Goal: Task Accomplishment & Management: Manage account settings

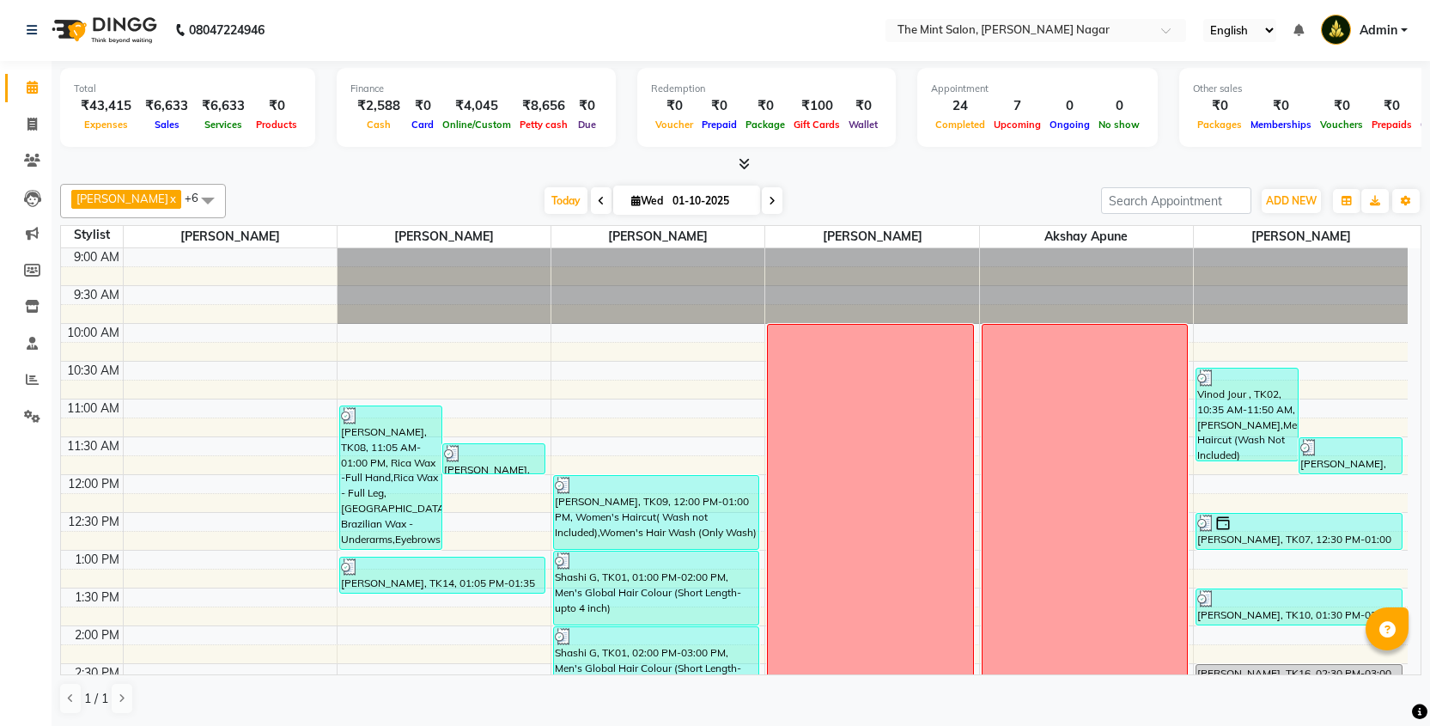
scroll to position [706, 0]
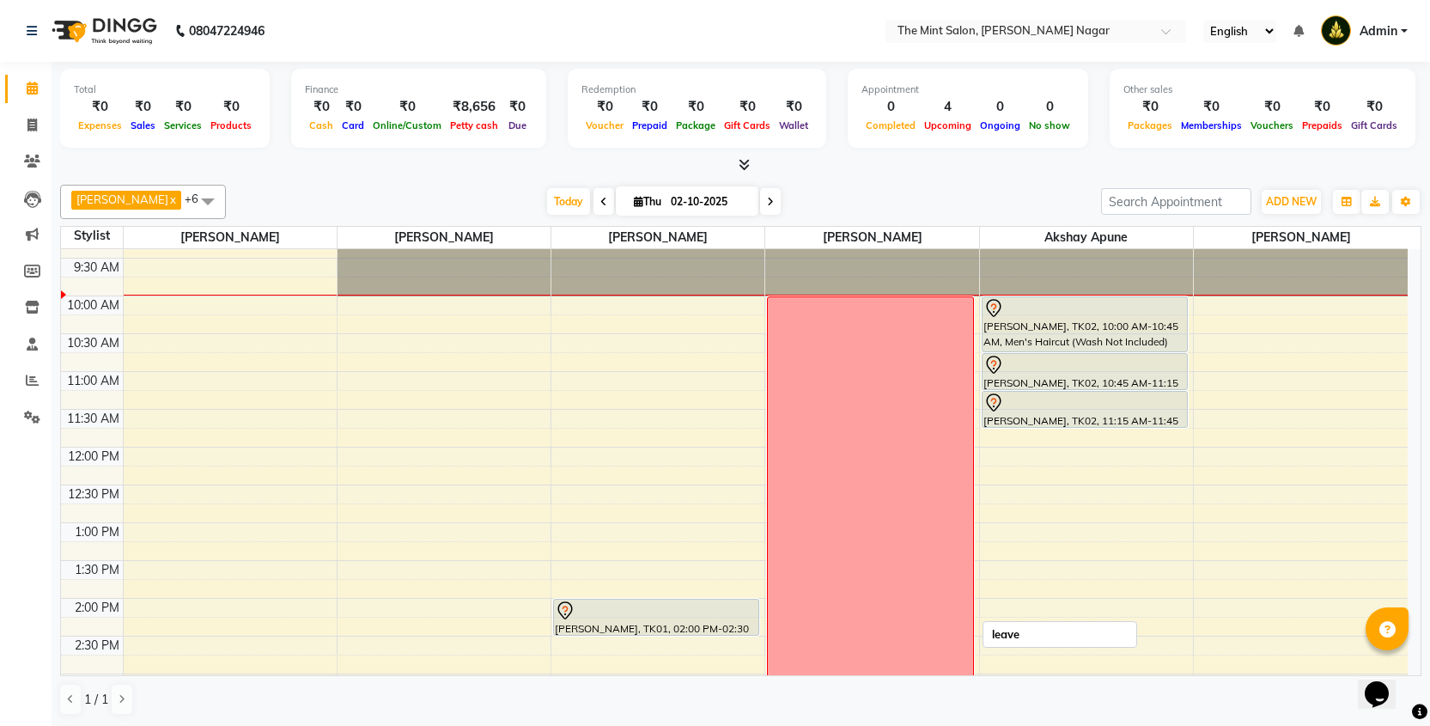
scroll to position [29, 0]
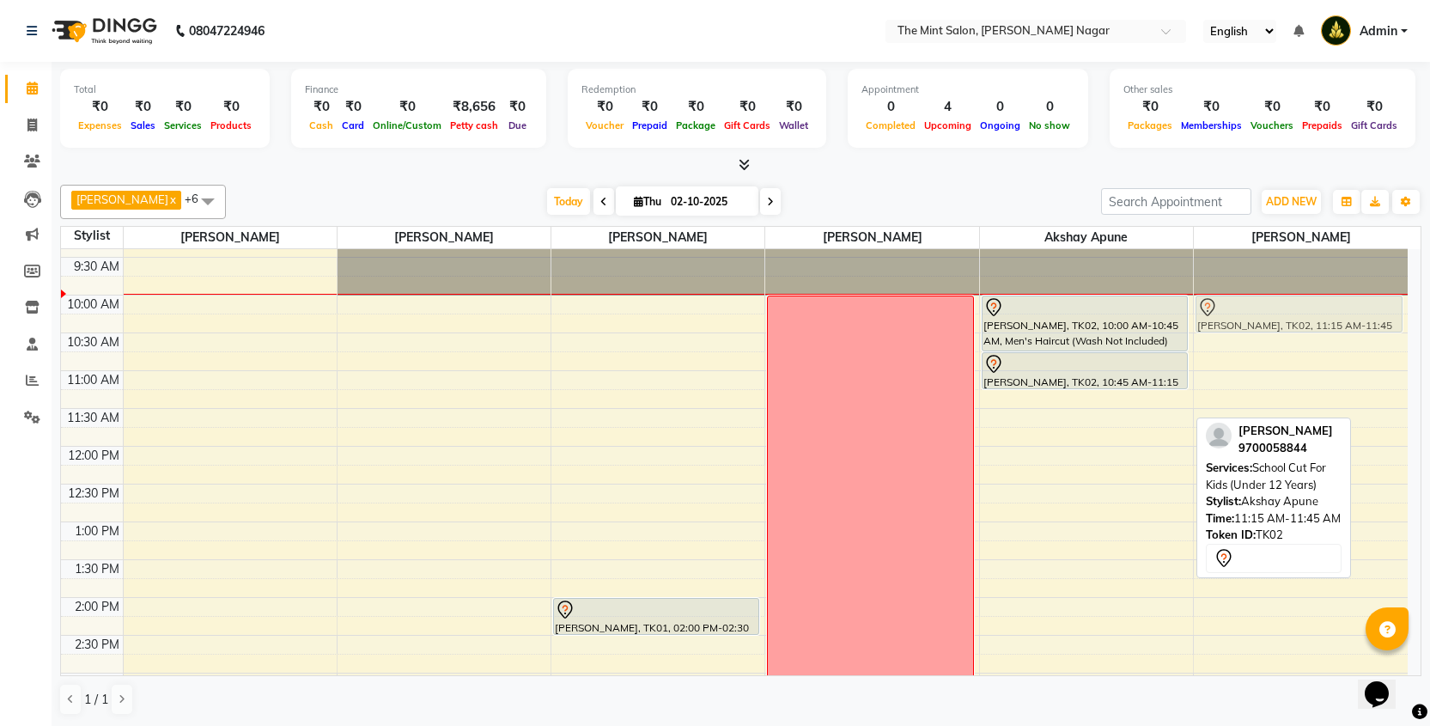
drag, startPoint x: 1078, startPoint y: 413, endPoint x: 1254, endPoint y: 319, distance: 199.4
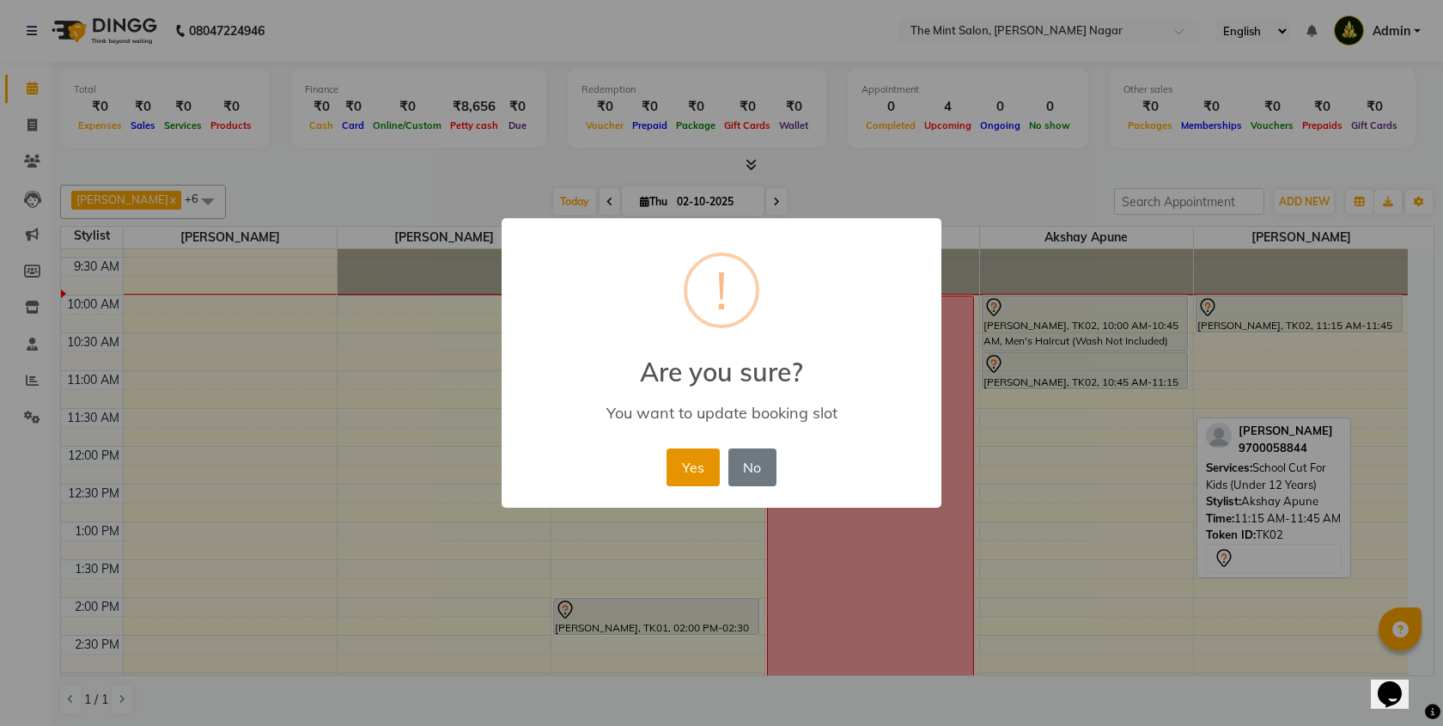
click at [710, 461] on button "Yes" at bounding box center [692, 467] width 52 height 38
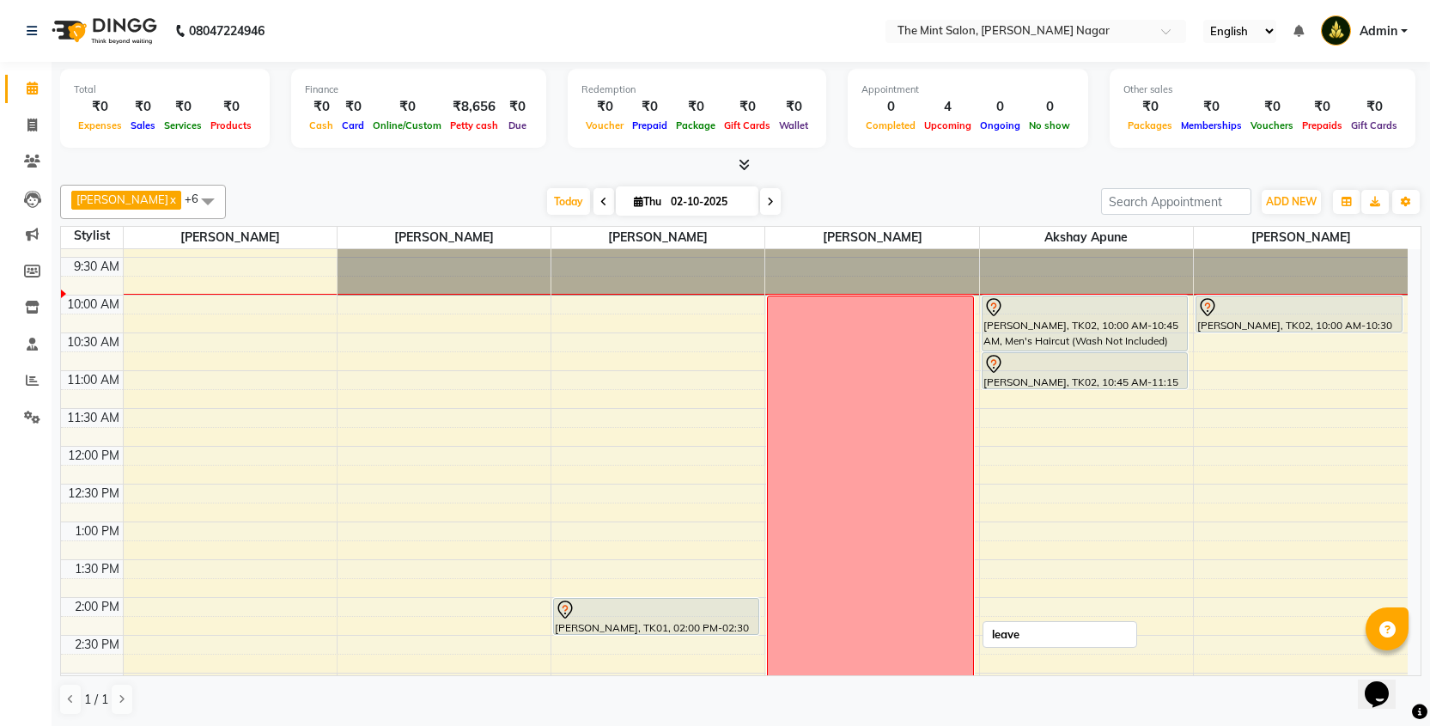
scroll to position [0, 0]
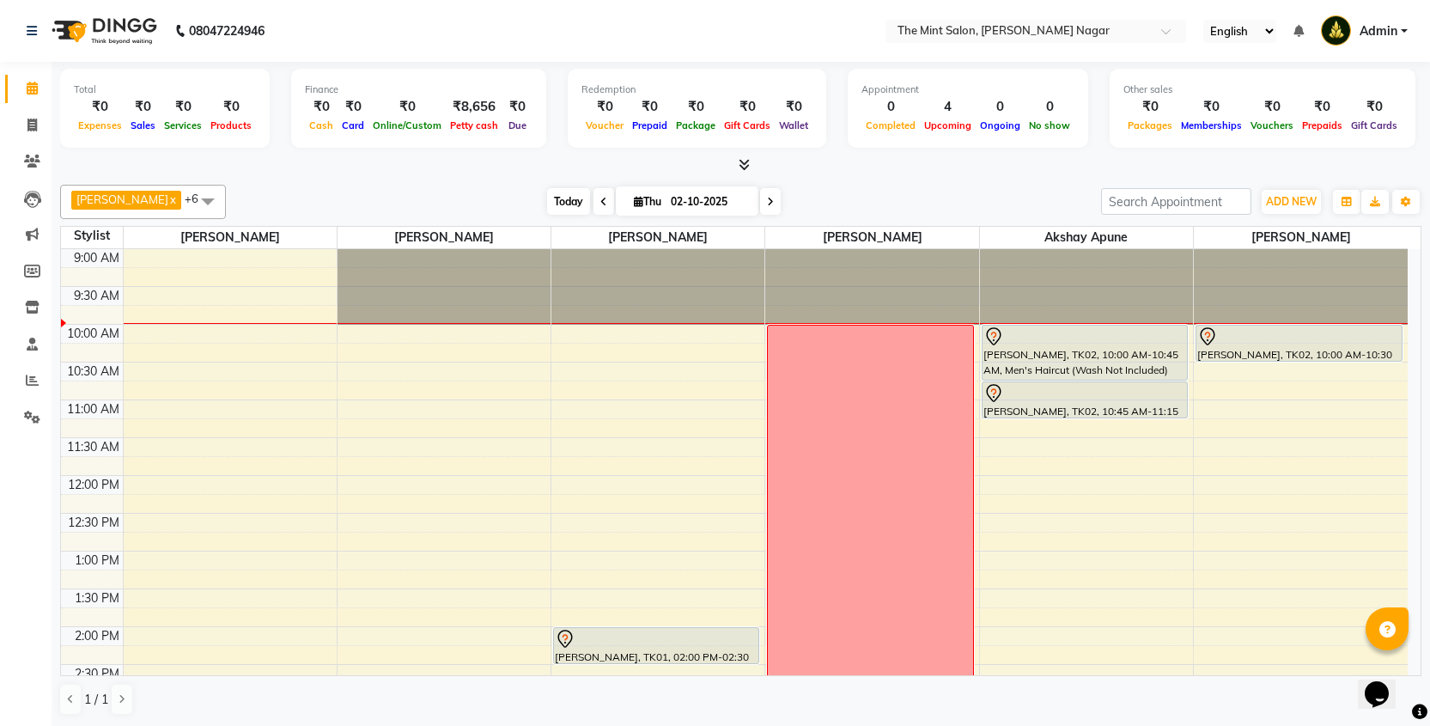
click at [562, 198] on span "Today" at bounding box center [568, 201] width 43 height 27
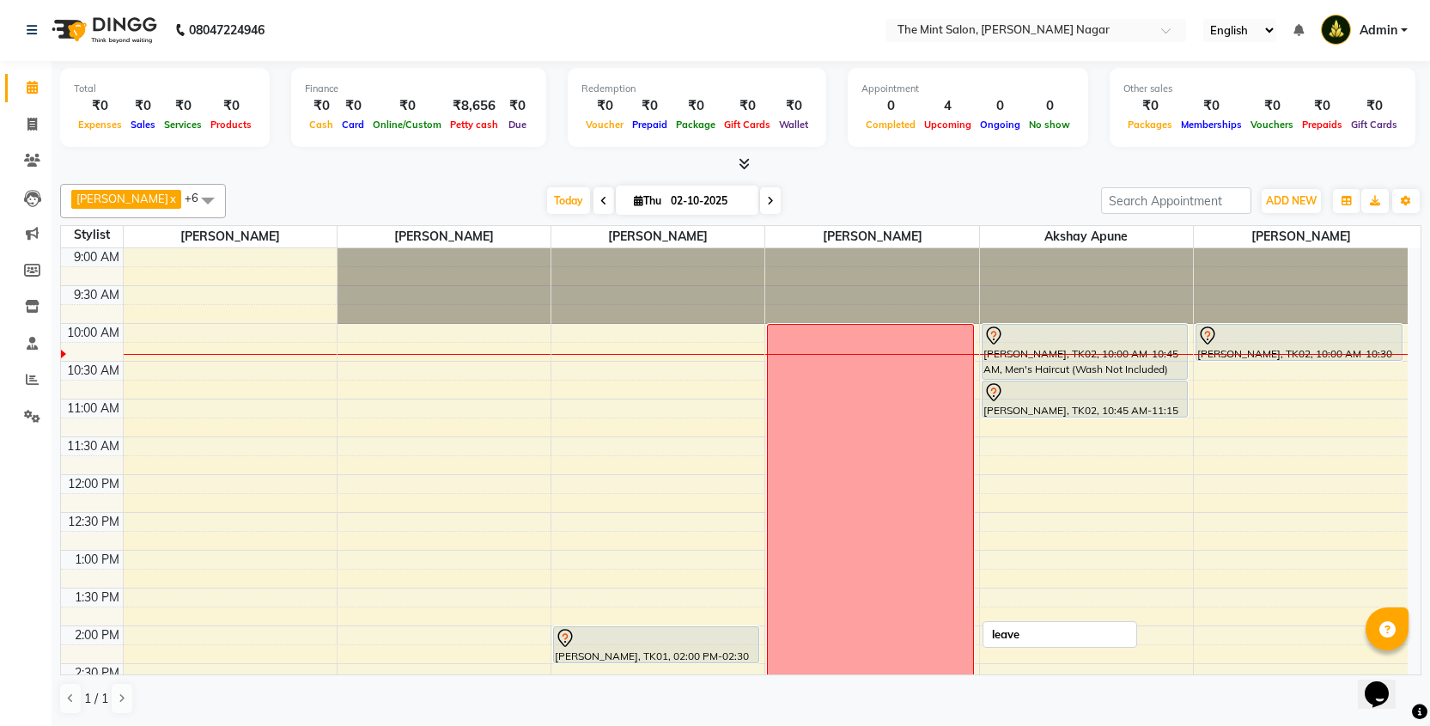
scroll to position [21, 0]
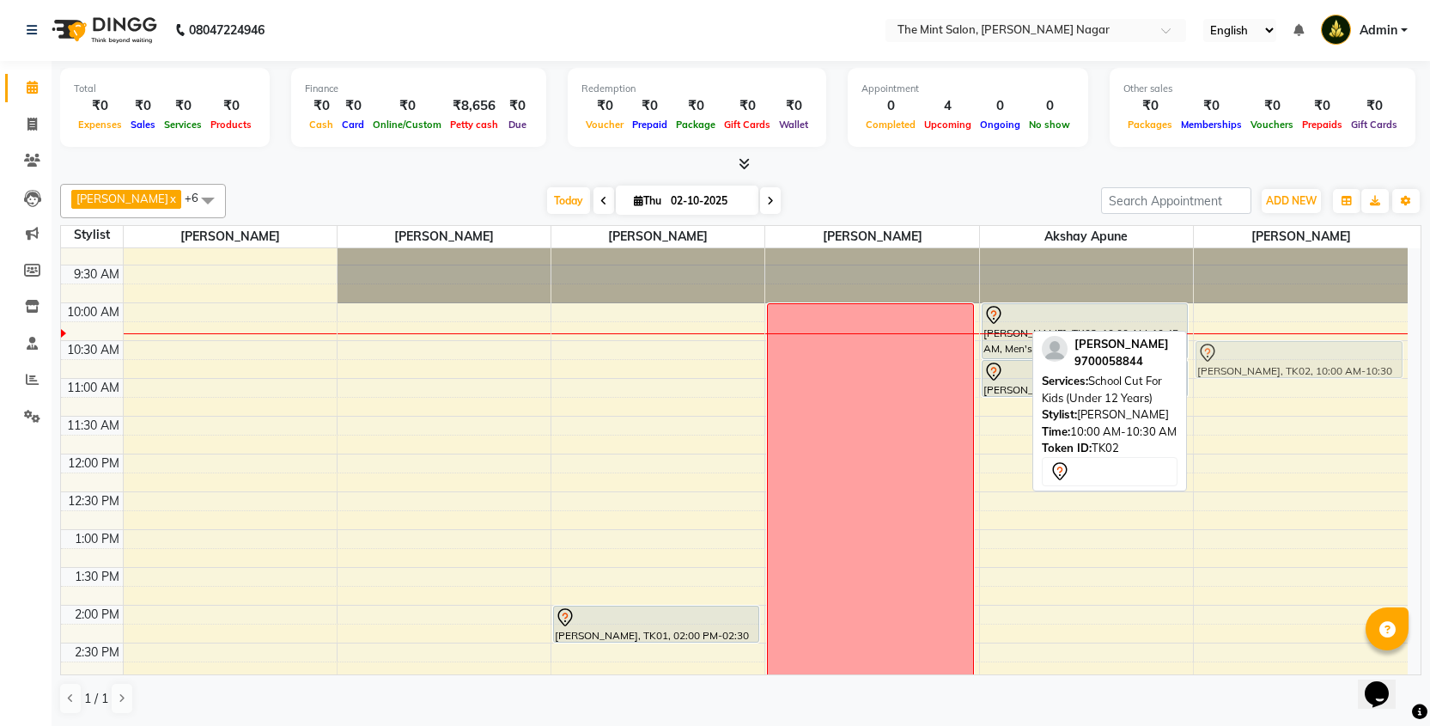
drag, startPoint x: 1269, startPoint y: 319, endPoint x: 1270, endPoint y: 329, distance: 10.3
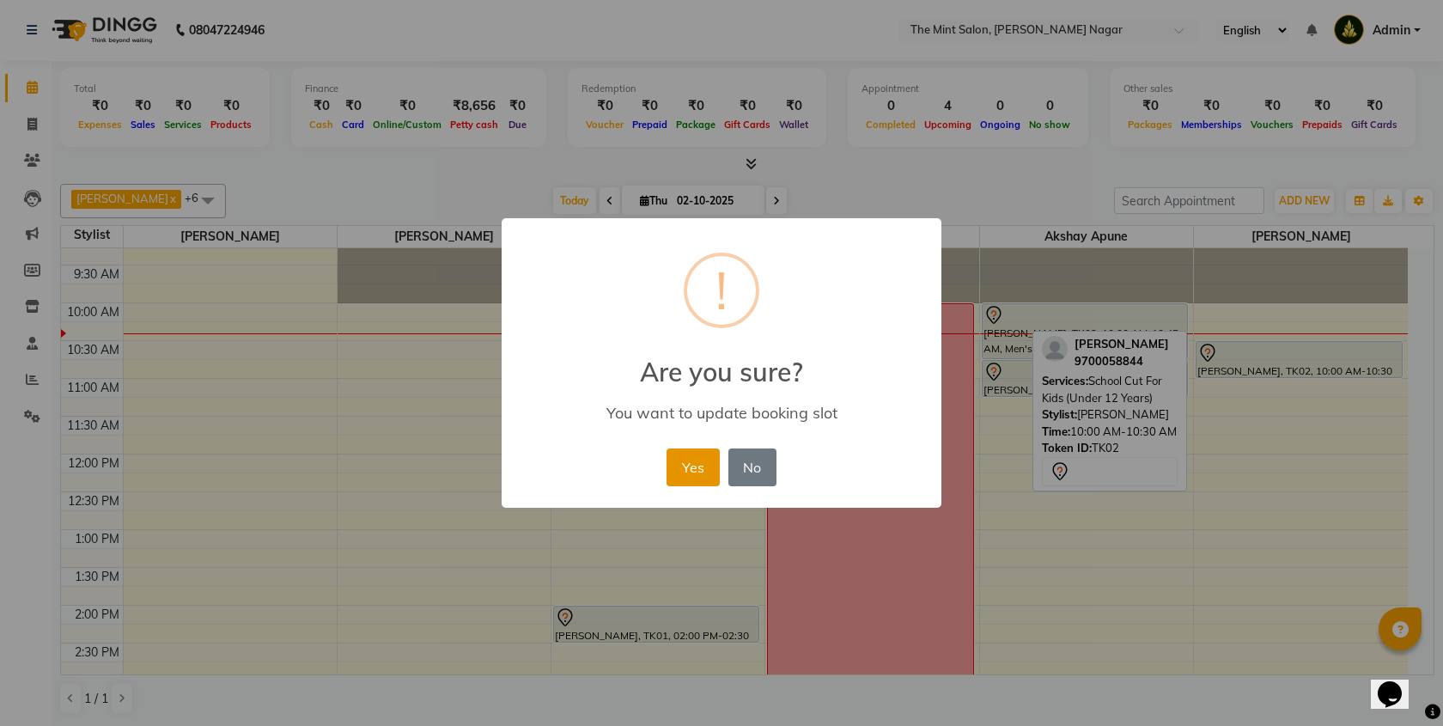
click at [688, 473] on button "Yes" at bounding box center [692, 467] width 52 height 38
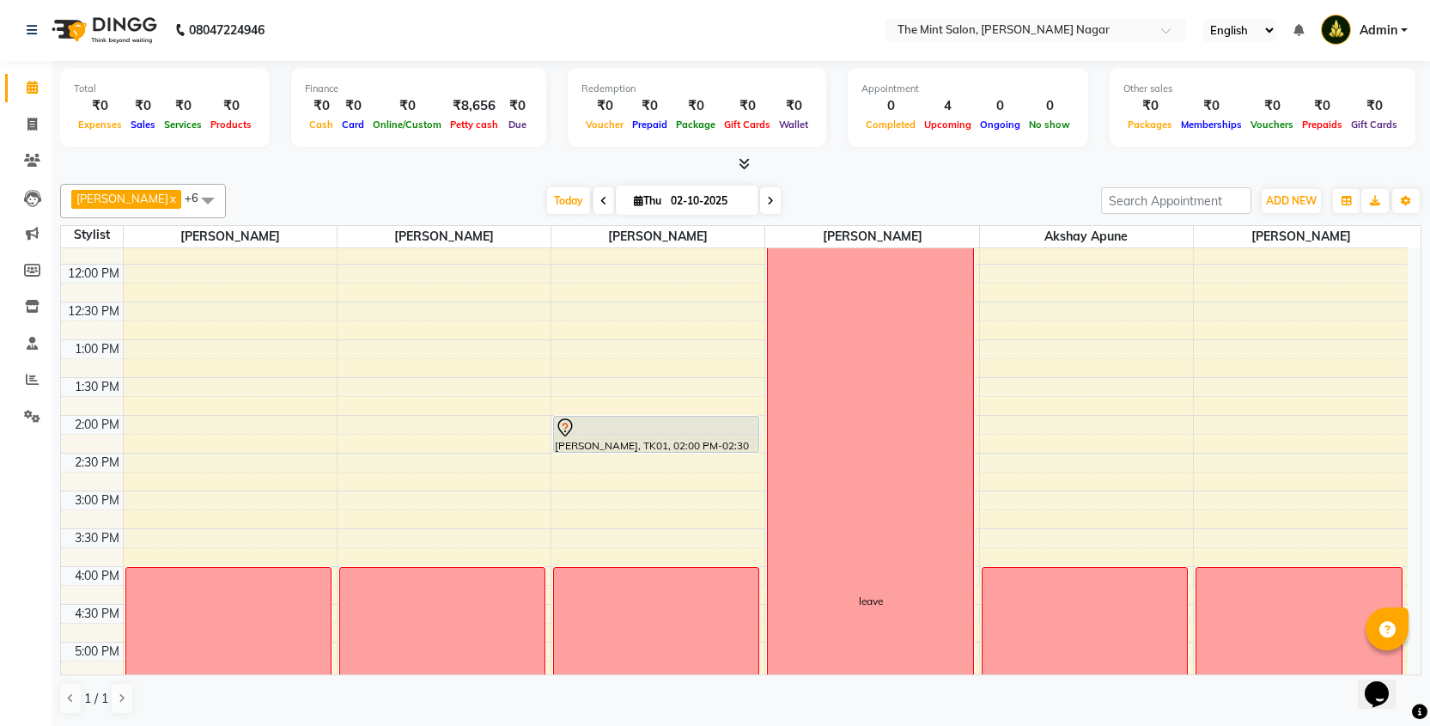
scroll to position [212, 0]
click at [1015, 418] on div "9:00 AM 9:30 AM 10:00 AM 10:30 AM 11:00 AM 11:30 AM 12:00 PM 12:30 PM 1:00 PM 1…" at bounding box center [734, 602] width 1346 height 1133
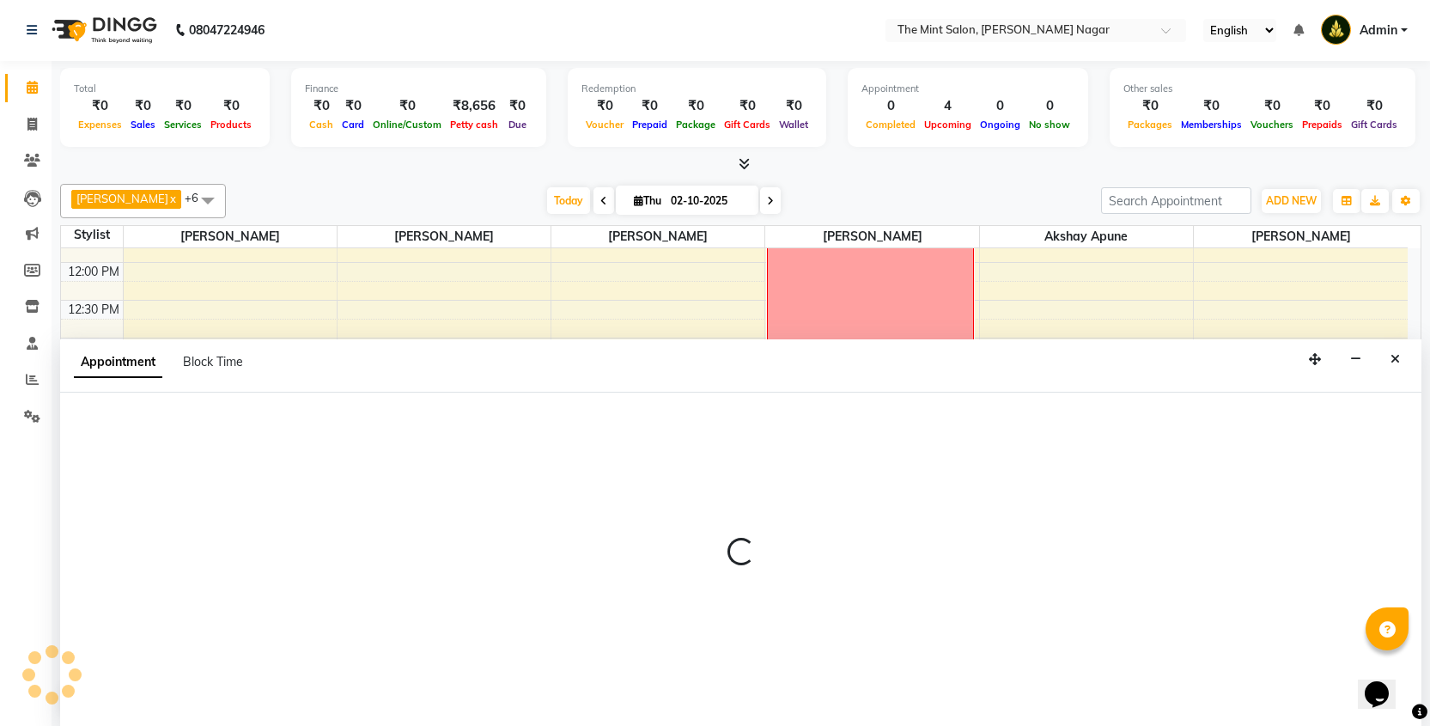
select select "90065"
select select "840"
select select "tentative"
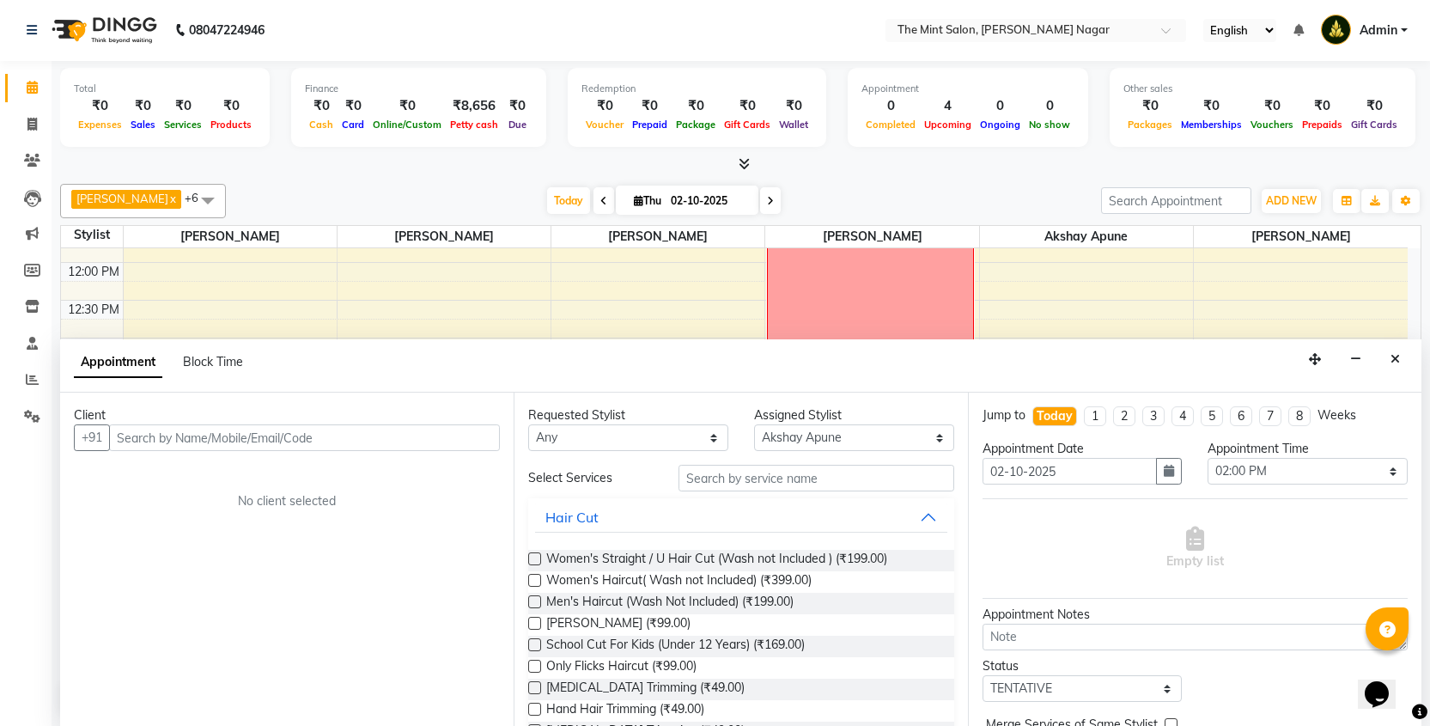
click at [295, 434] on input "text" at bounding box center [304, 437] width 391 height 27
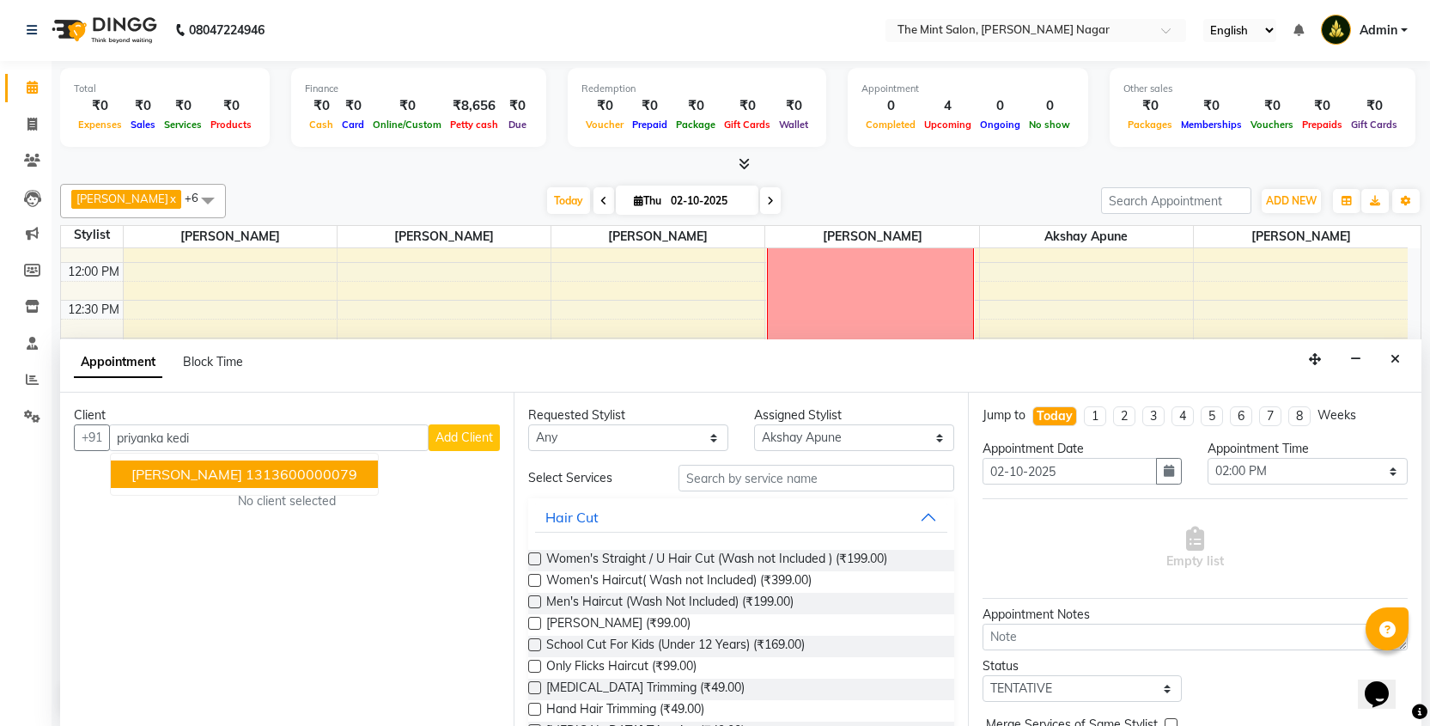
click at [216, 470] on span "[PERSON_NAME]" at bounding box center [186, 473] width 111 height 17
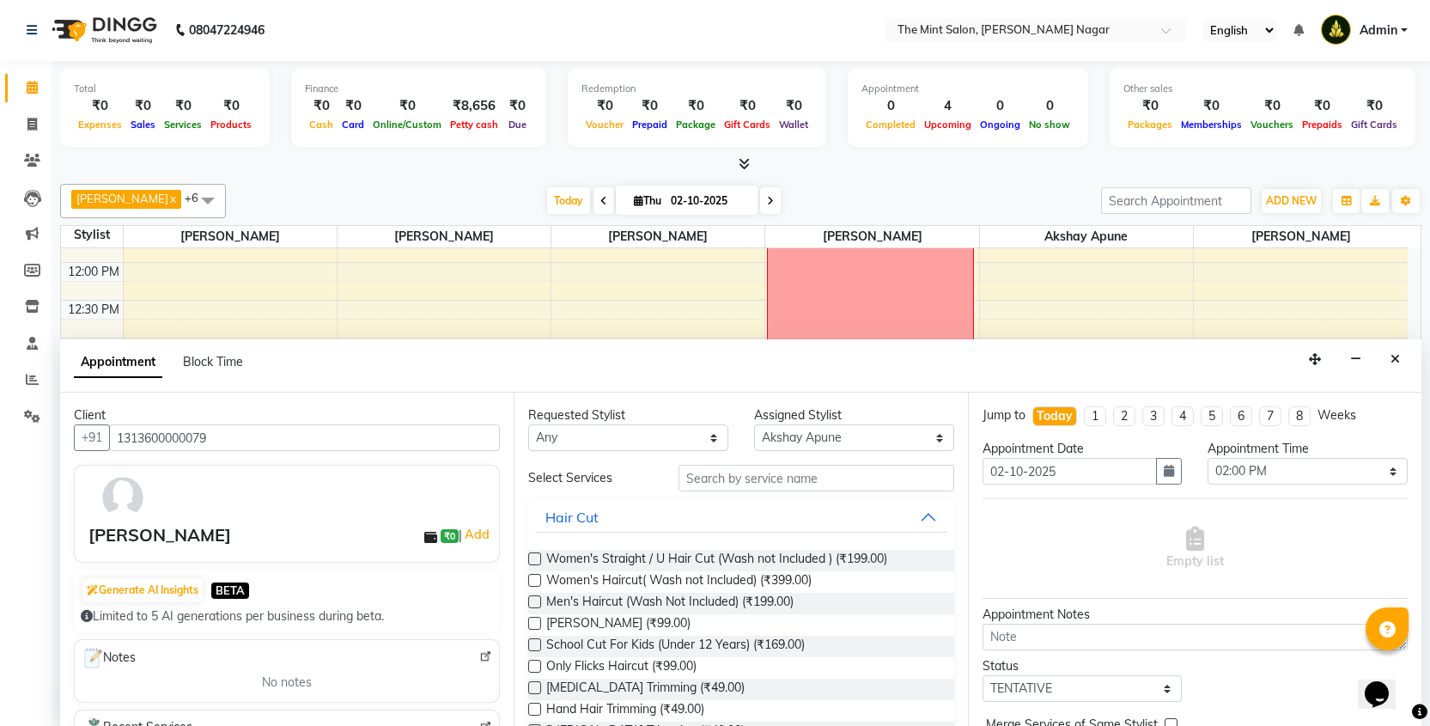
type input "1313600000079"
click at [719, 476] on input "text" at bounding box center [815, 478] width 275 height 27
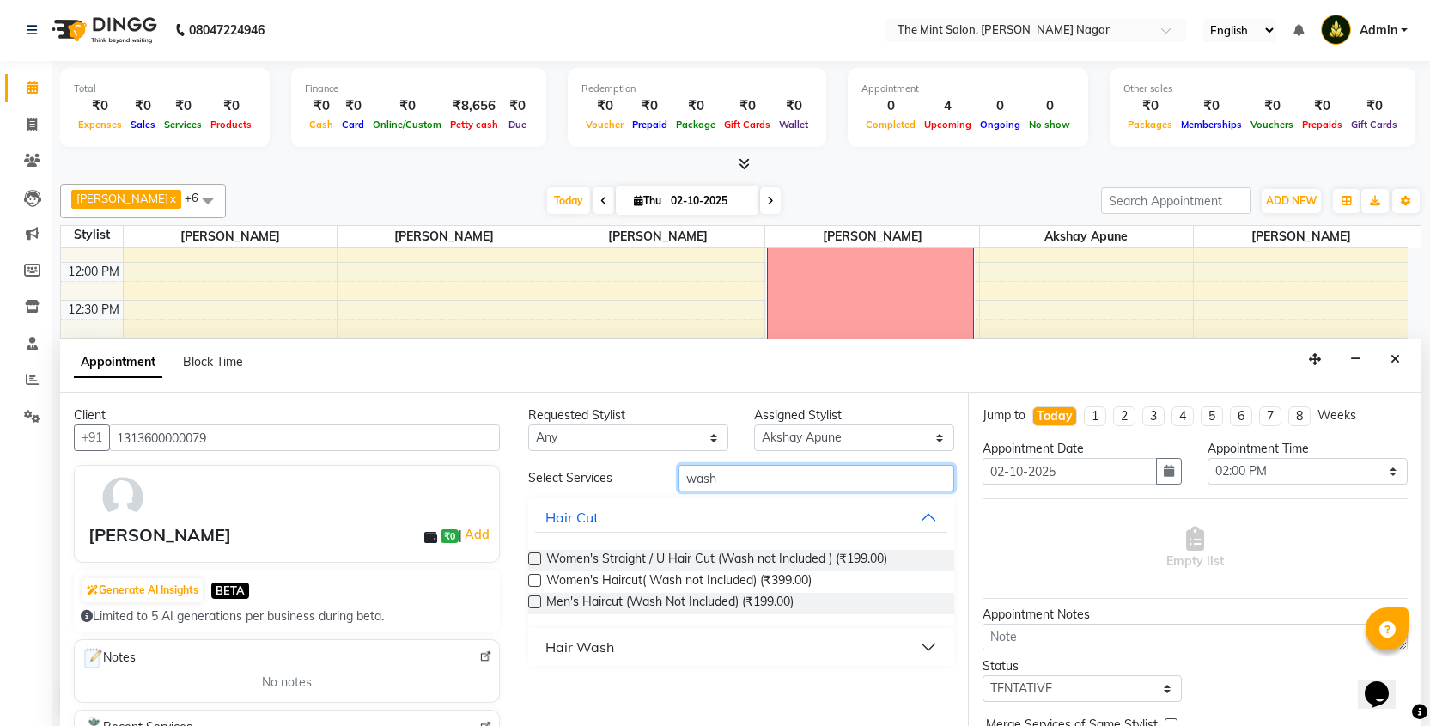
type input "wash"
click at [926, 643] on button "Hair Wash" at bounding box center [740, 646] width 411 height 31
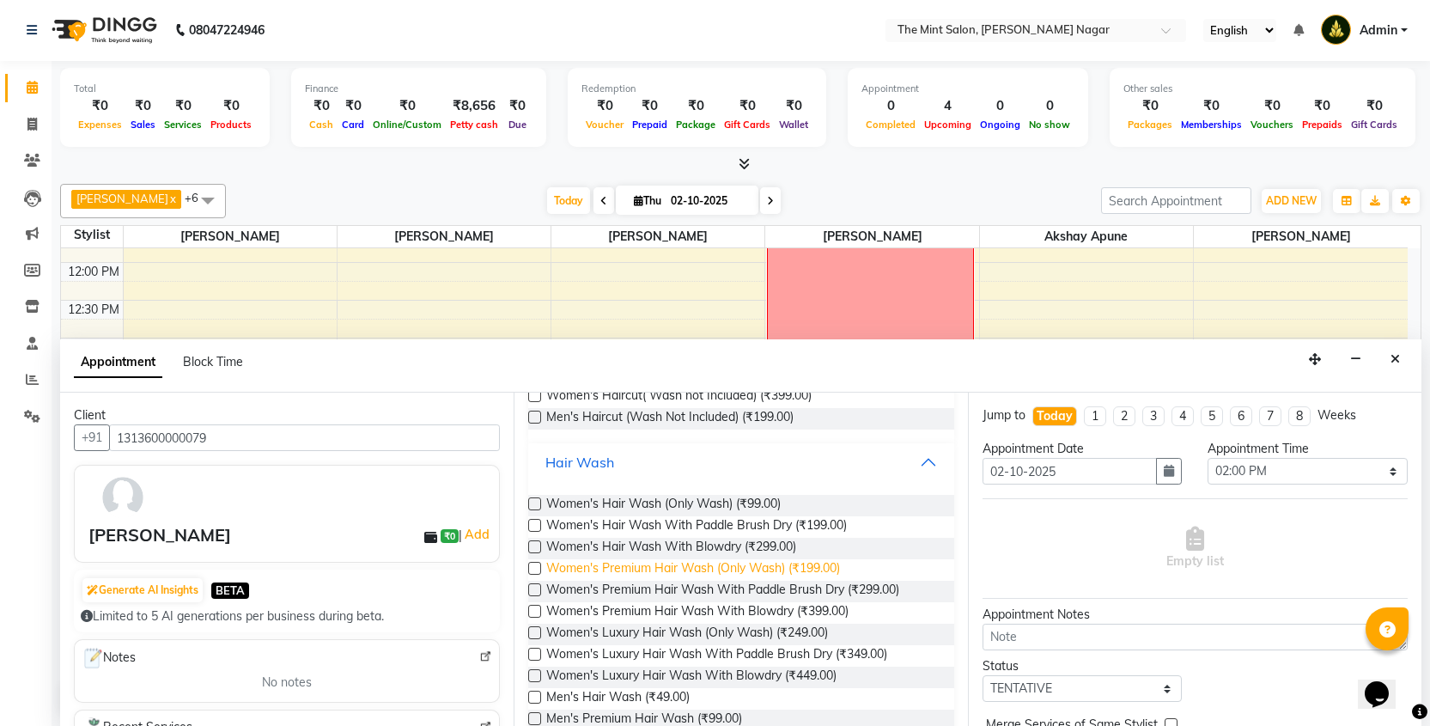
scroll to position [239, 0]
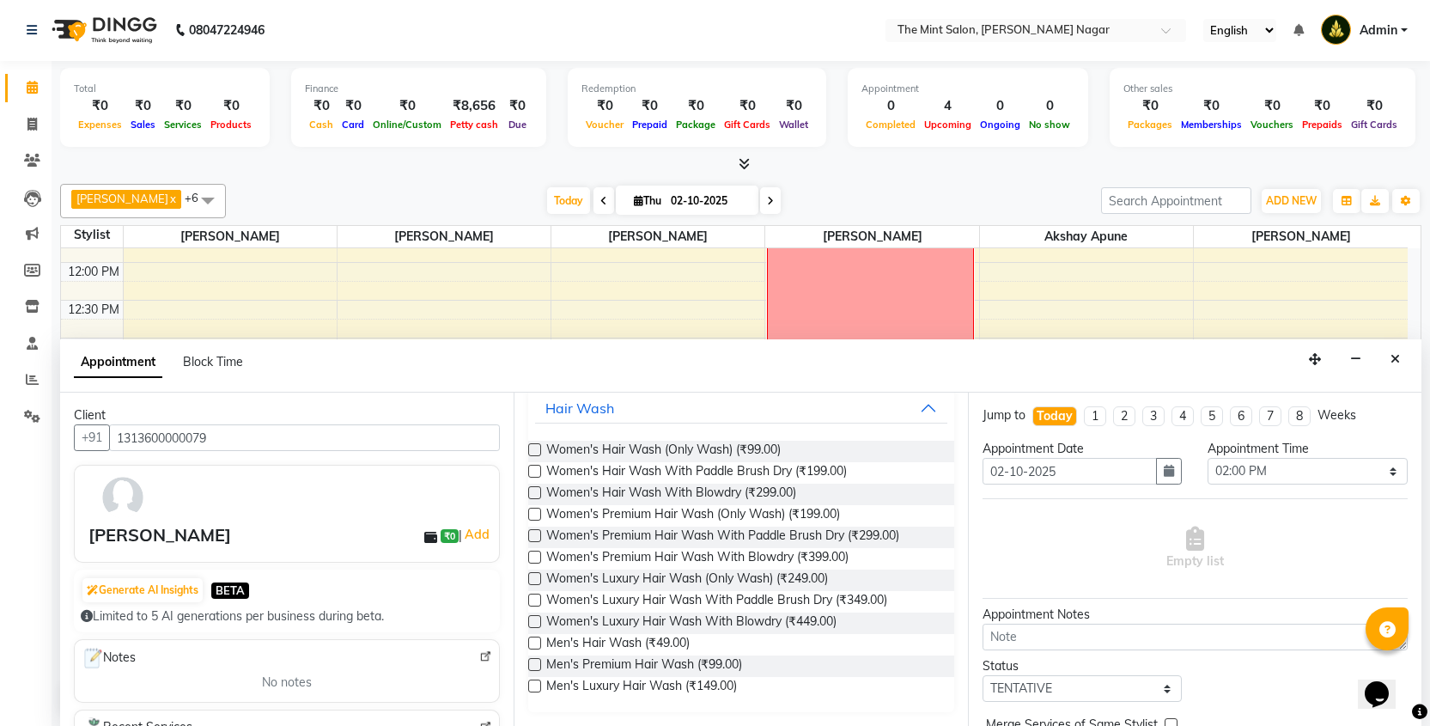
click at [537, 621] on label at bounding box center [534, 621] width 13 height 13
click at [537, 621] on input "checkbox" at bounding box center [533, 622] width 11 height 11
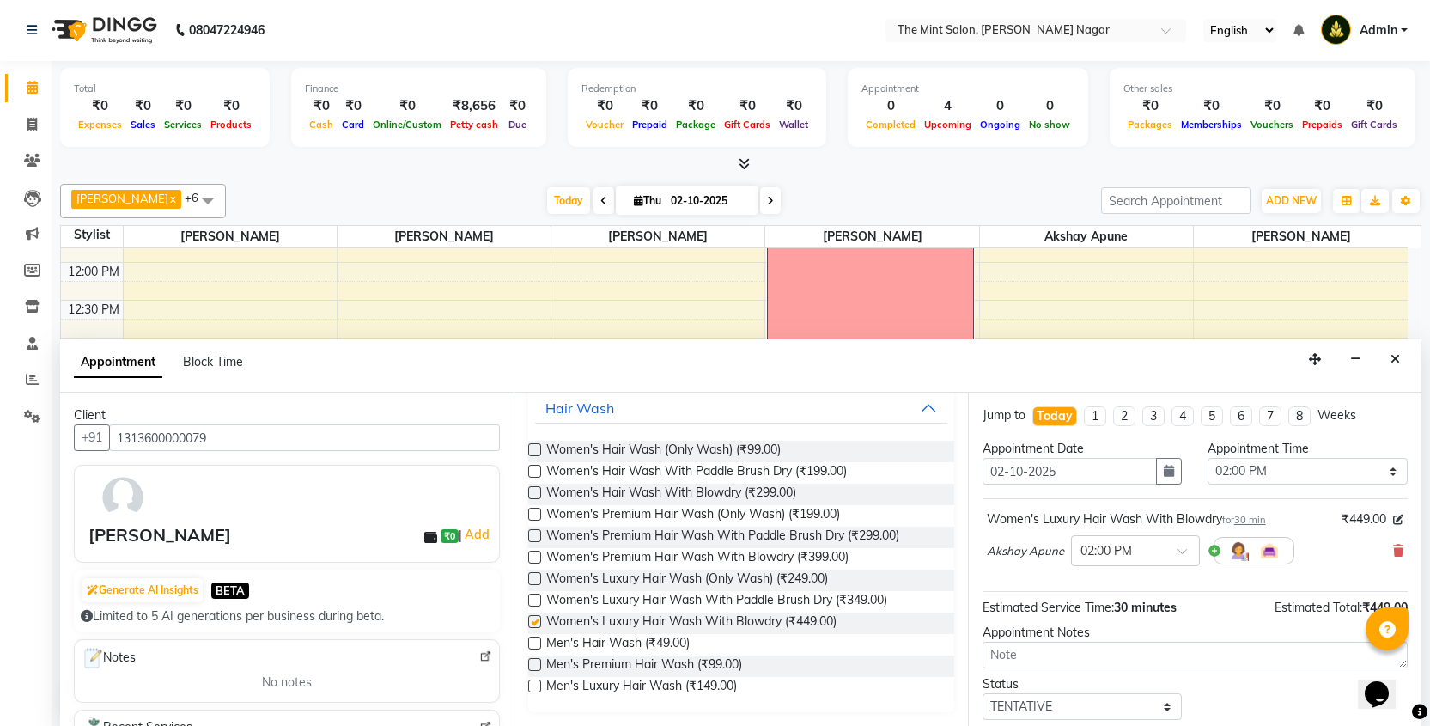
checkbox input "false"
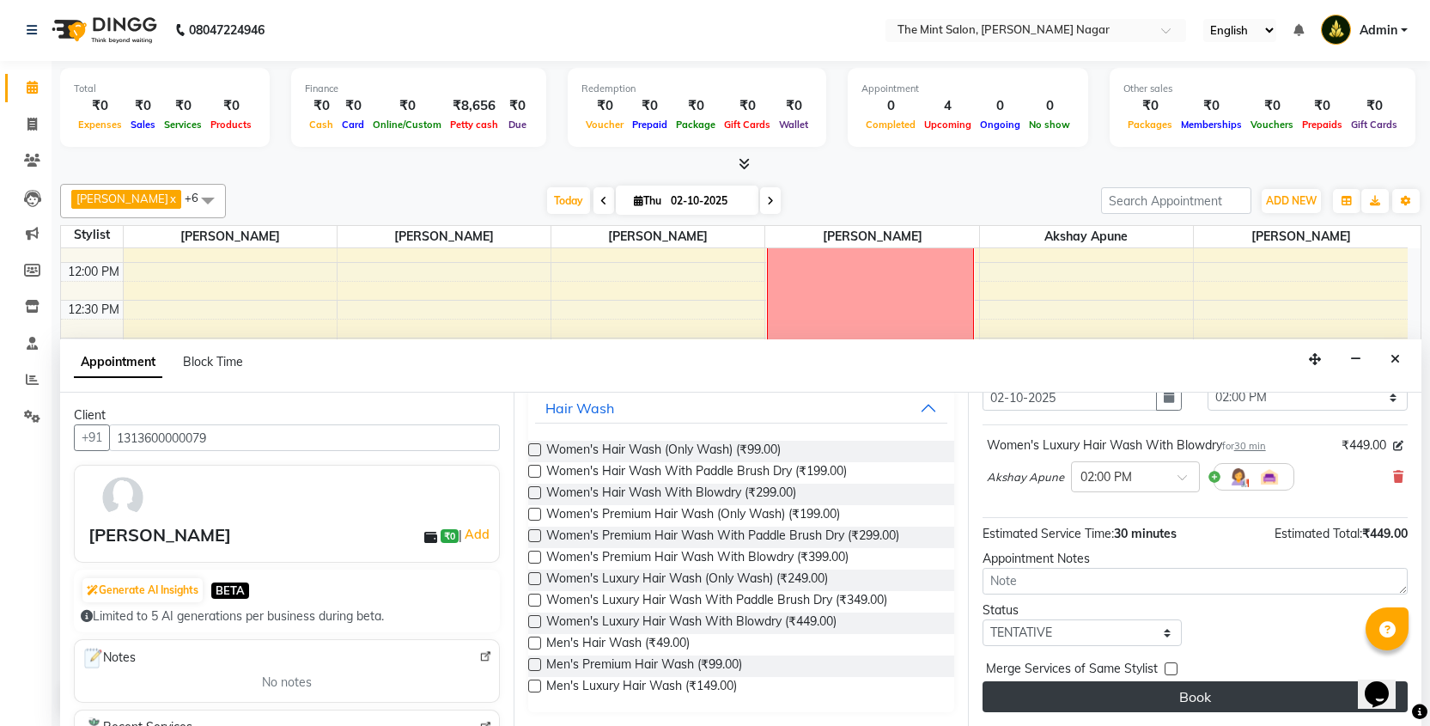
click at [1206, 688] on button "Book" at bounding box center [1194, 696] width 425 height 31
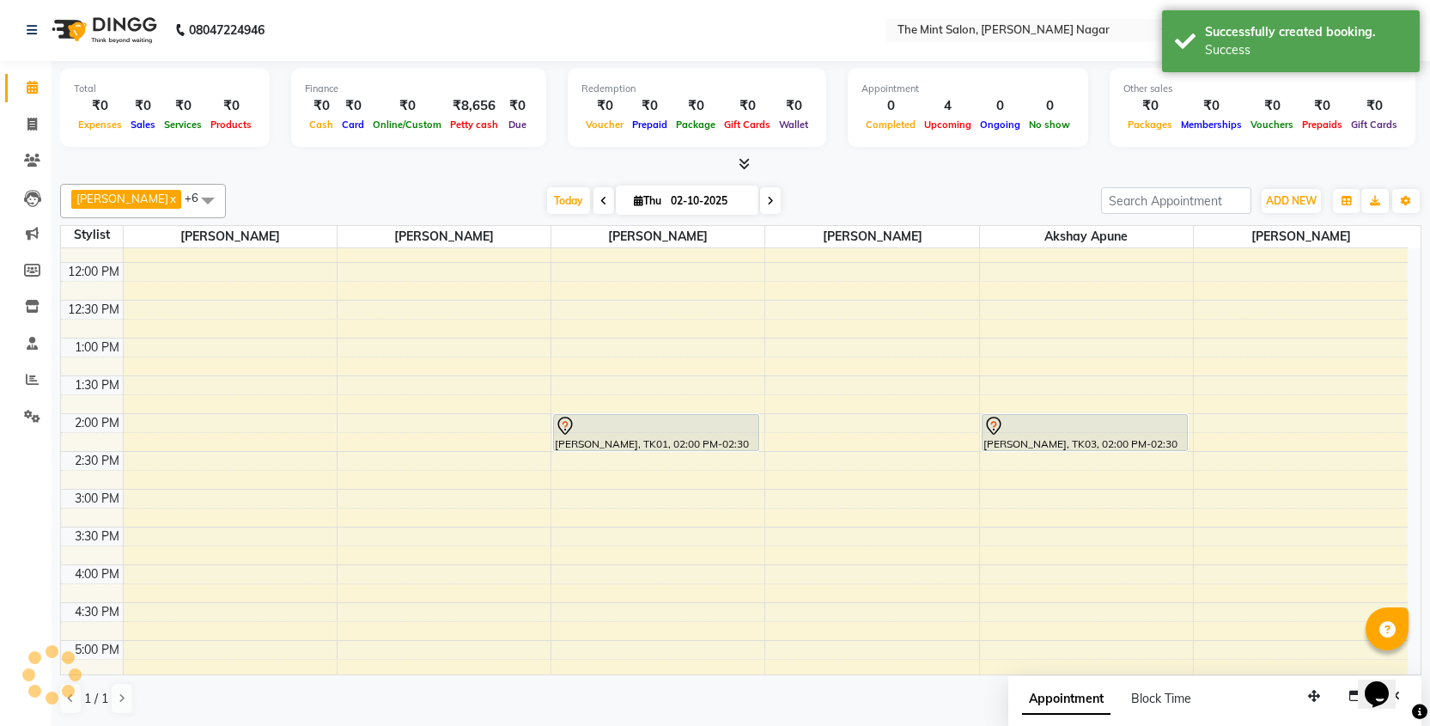
scroll to position [0, 0]
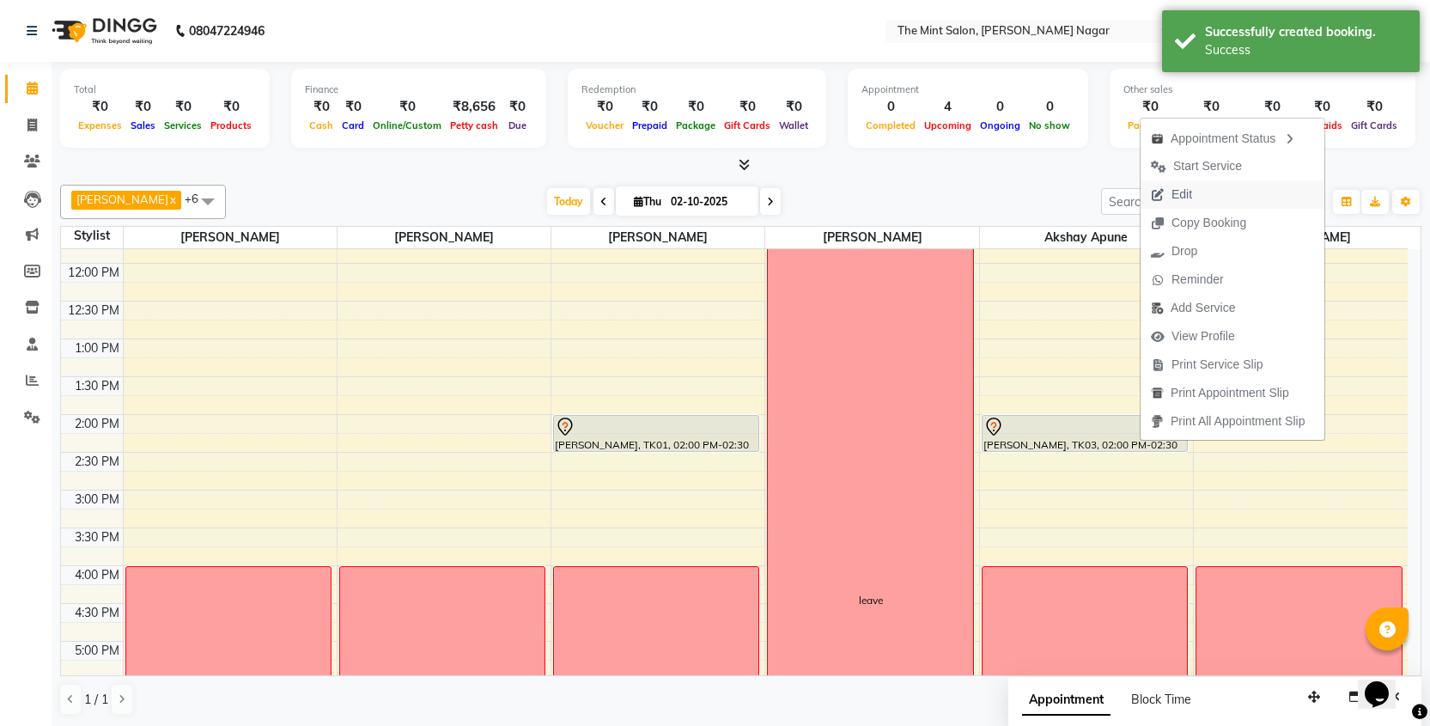
click at [1183, 199] on span "Edit" at bounding box center [1181, 194] width 21 height 18
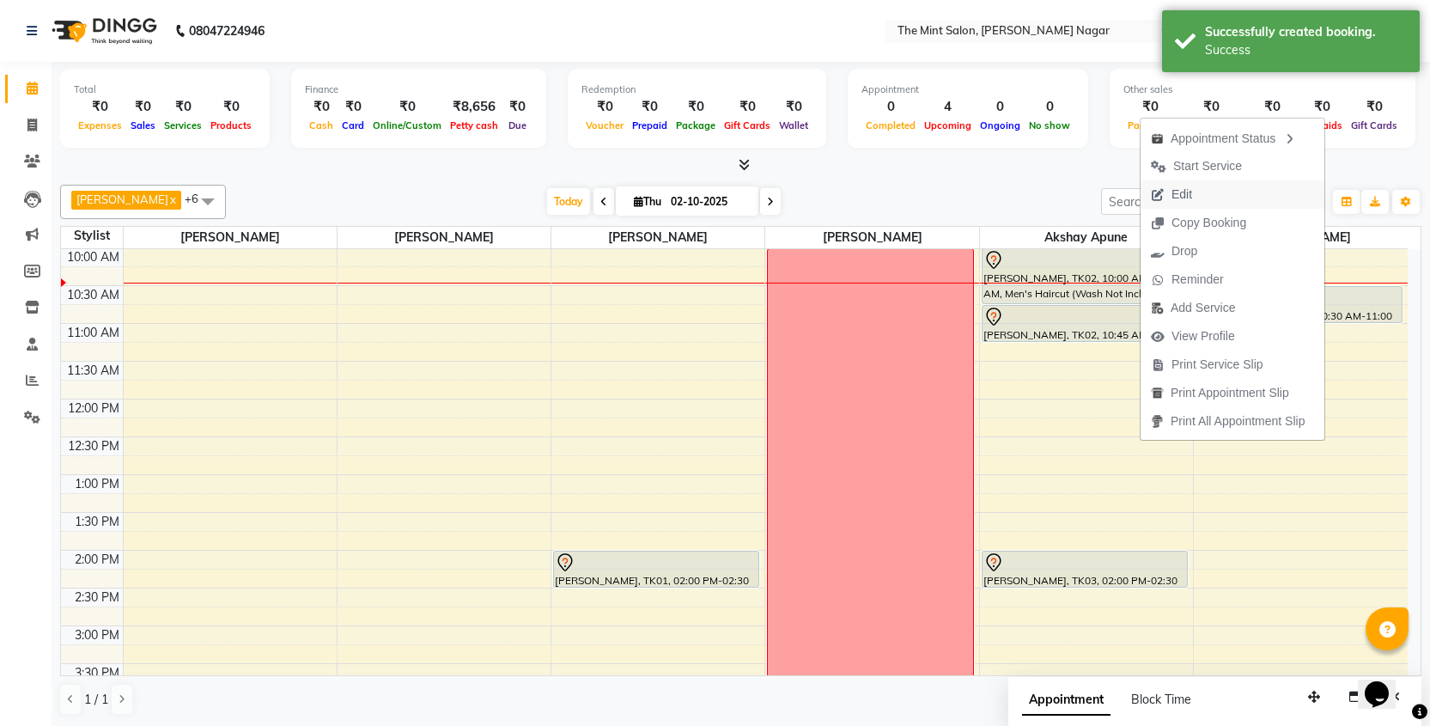
select select "90065"
select select "840"
select select "3576"
select select "tentative"
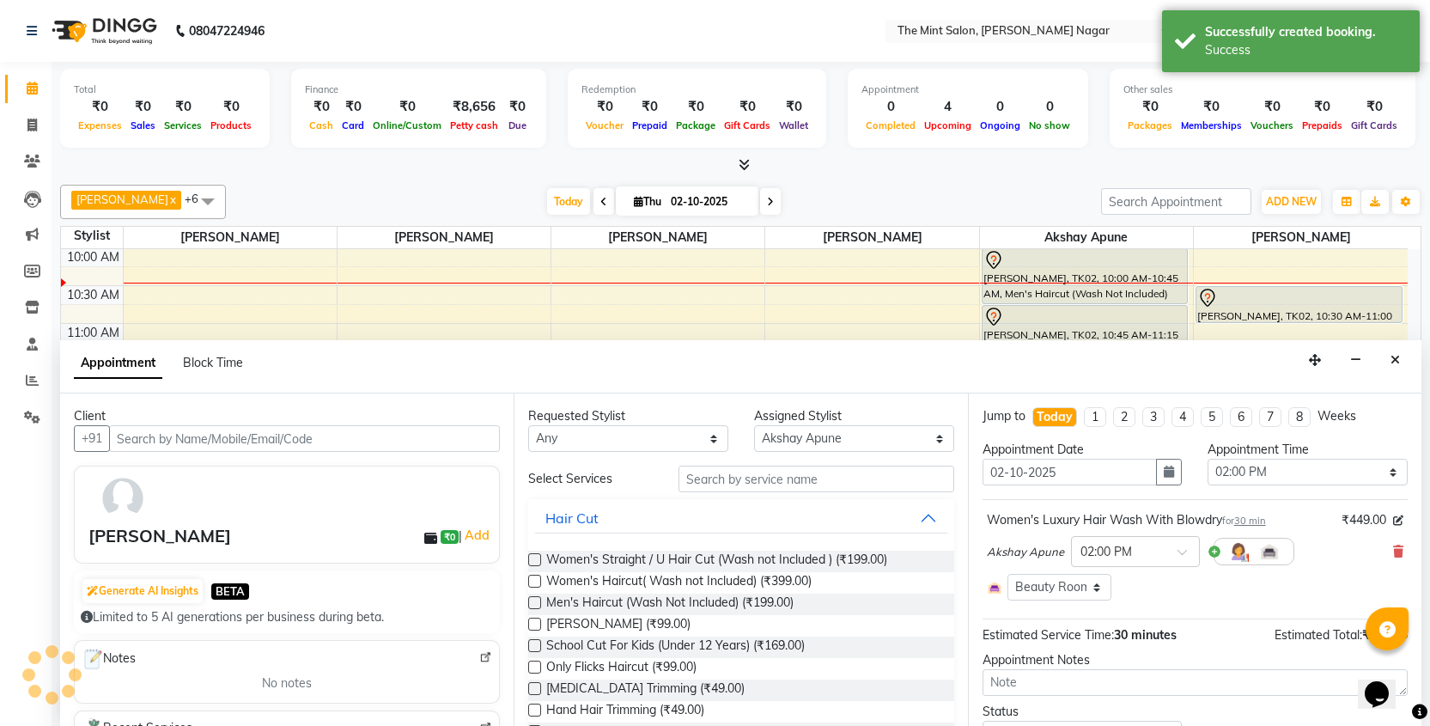
scroll to position [1, 0]
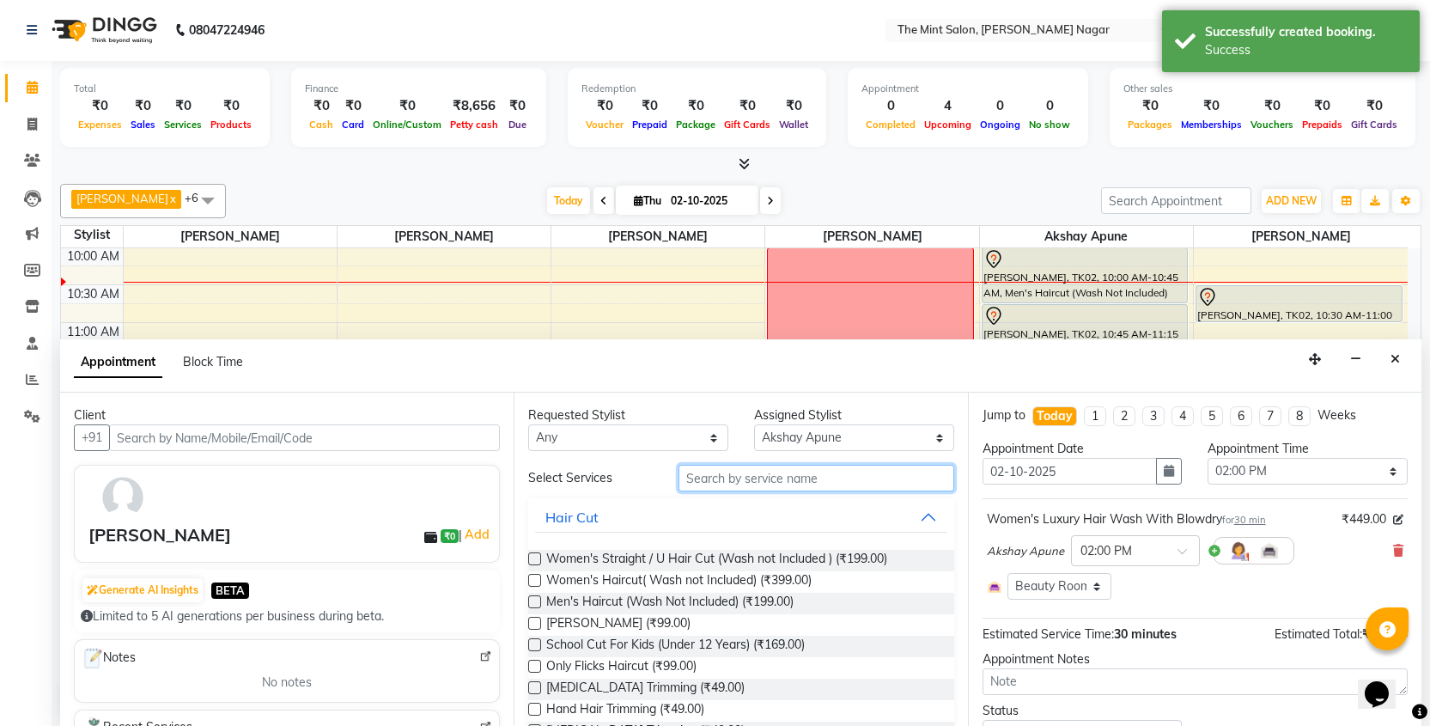
click at [750, 483] on input "text" at bounding box center [815, 478] width 275 height 27
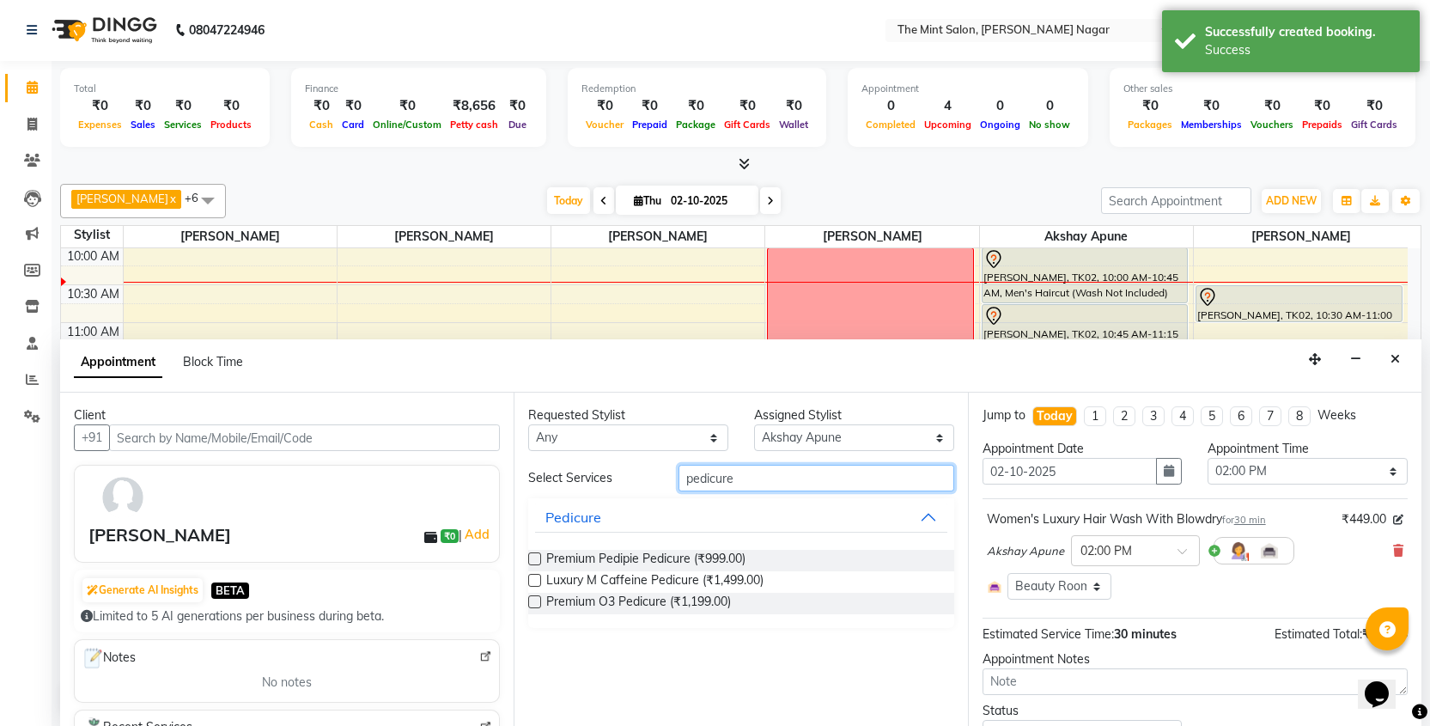
type input "pedicure"
click at [536, 599] on label at bounding box center [534, 601] width 13 height 13
click at [536, 599] on input "checkbox" at bounding box center [533, 603] width 11 height 11
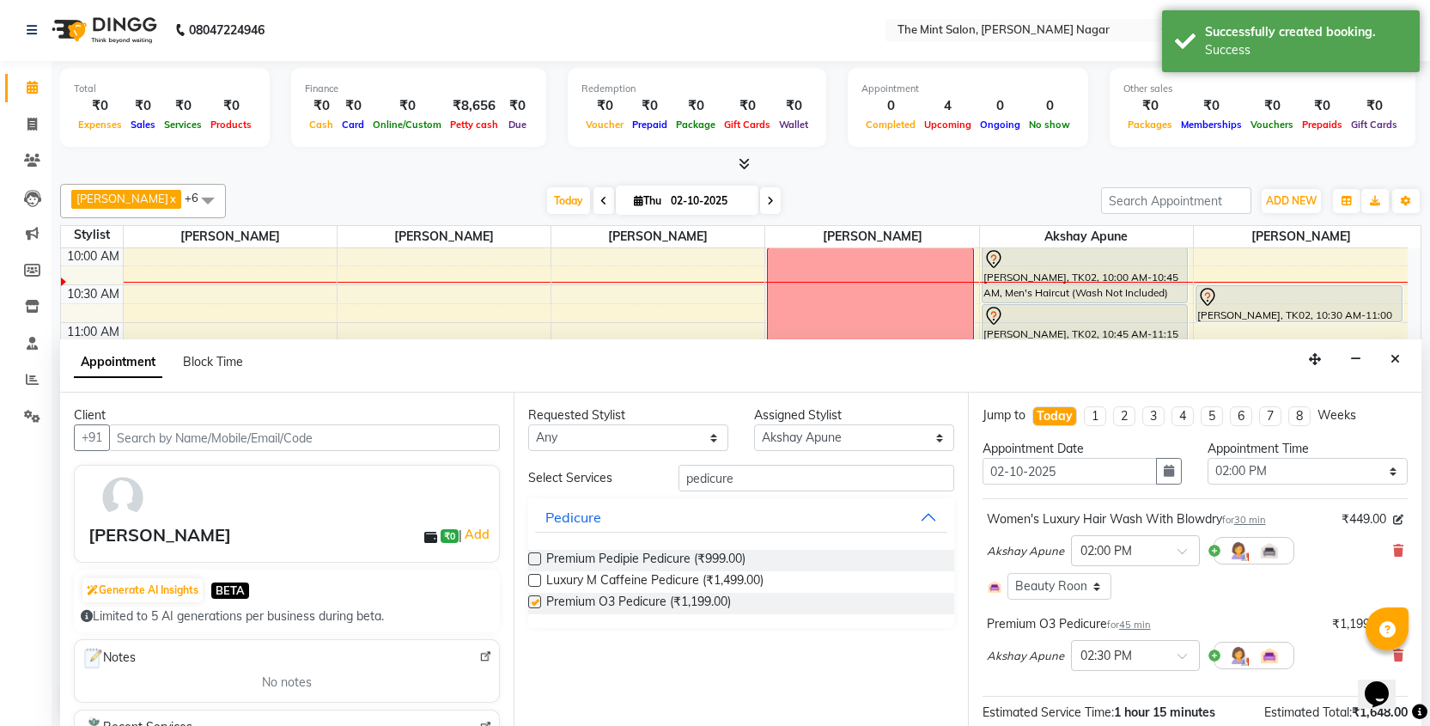
checkbox input "false"
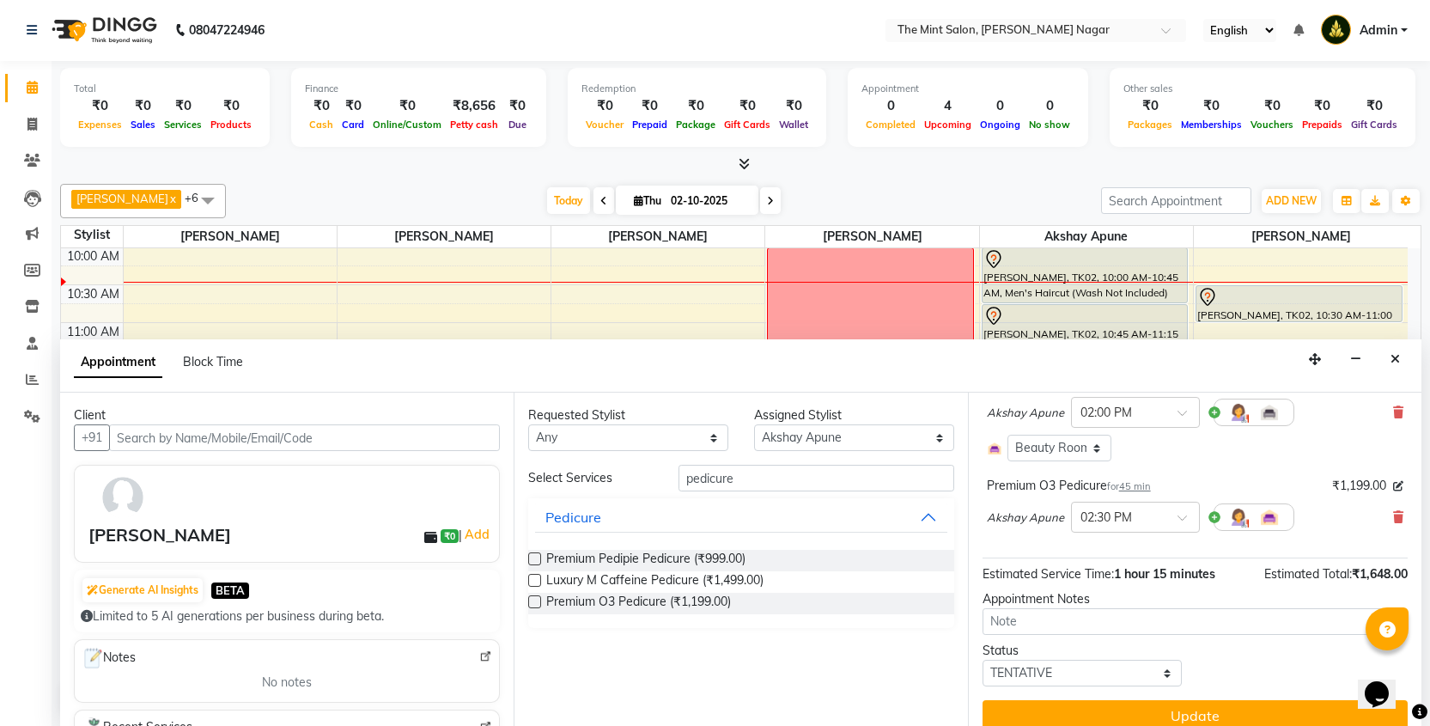
scroll to position [157, 0]
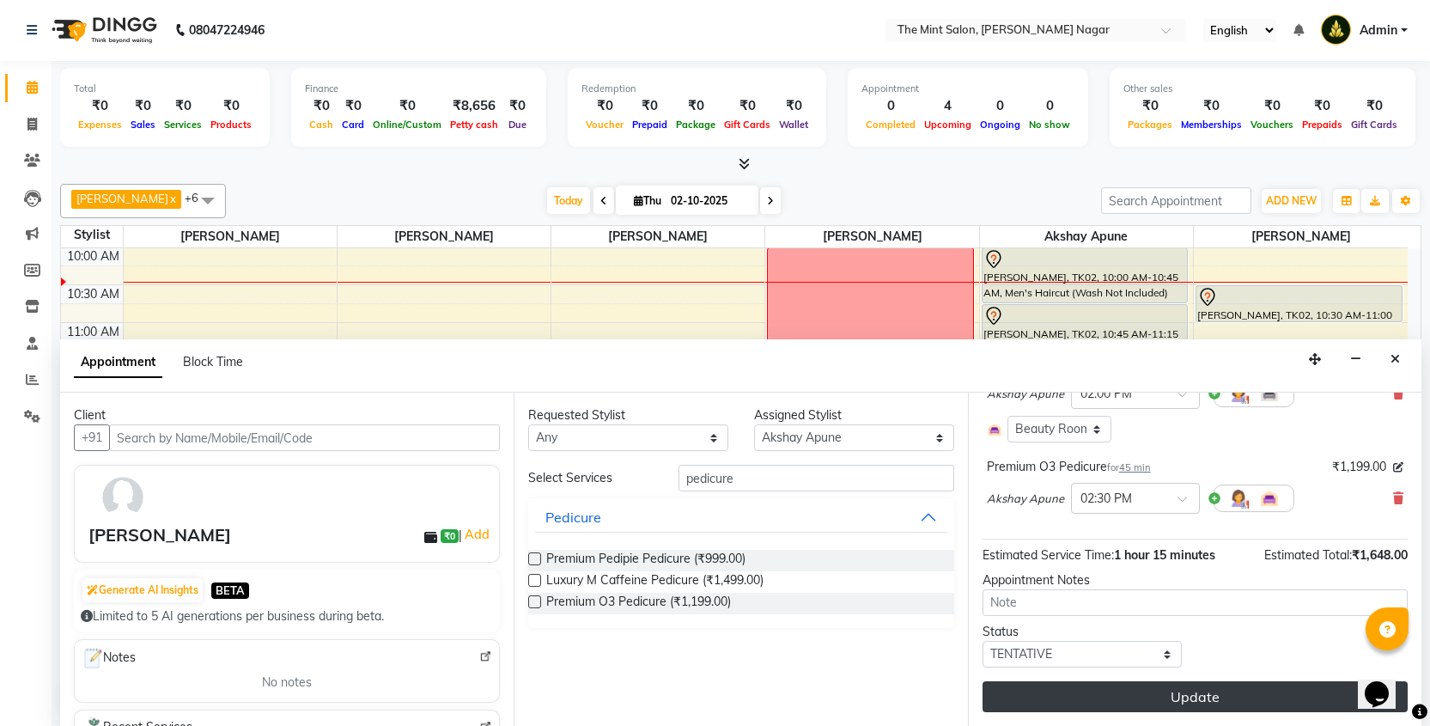
click at [1161, 696] on button "Update" at bounding box center [1194, 696] width 425 height 31
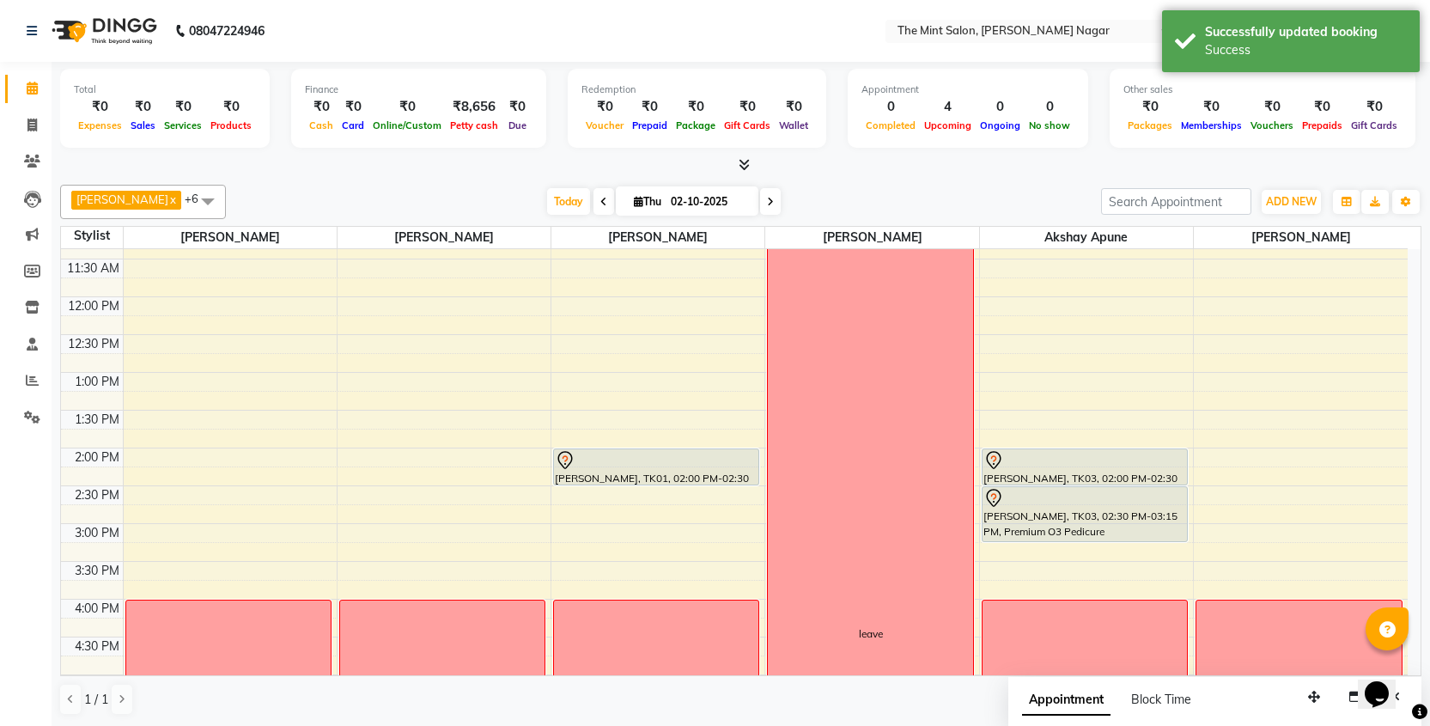
scroll to position [191, 0]
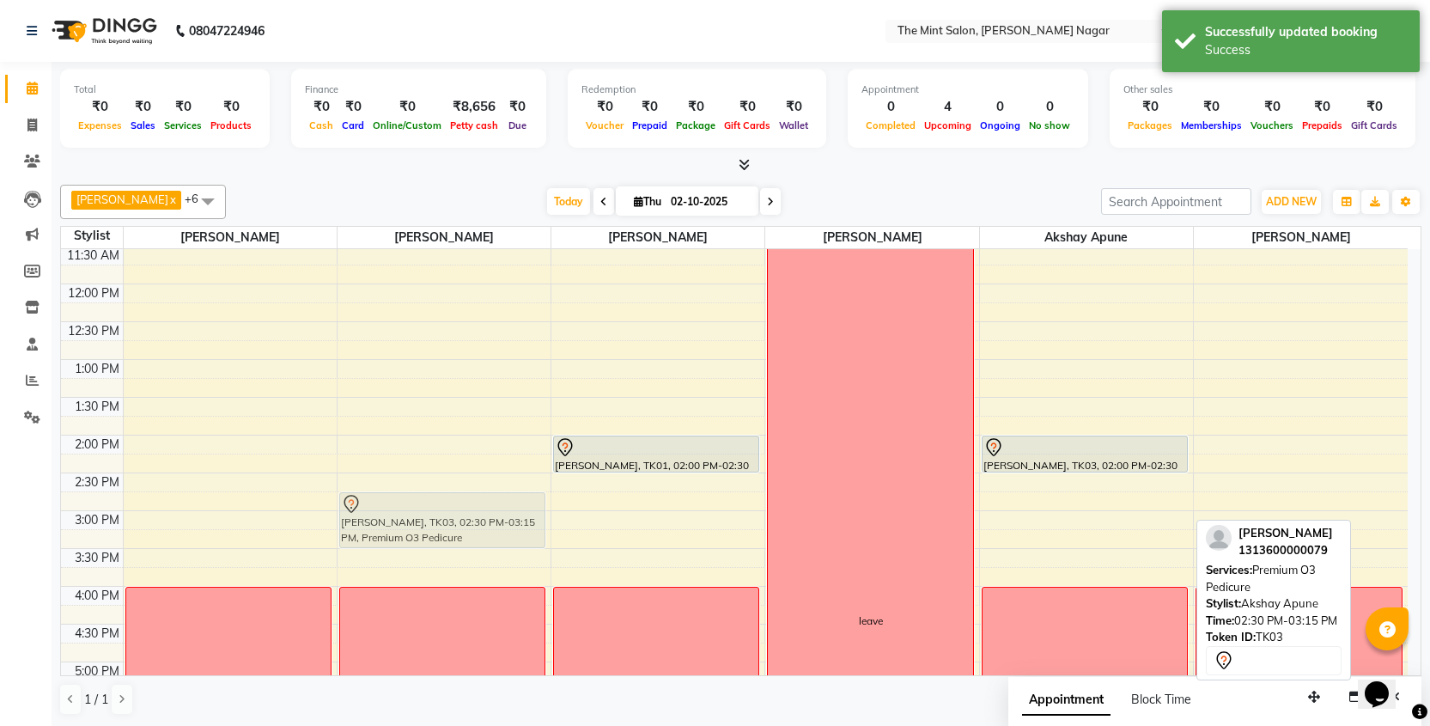
drag, startPoint x: 1099, startPoint y: 506, endPoint x: 510, endPoint y: 515, distance: 589.1
click at [510, 515] on tr "Dasara Dasara Priyanka [PERSON_NAME], TK03, 02:30 PM-03:15 PM, Premium O3 Pedic…" at bounding box center [734, 624] width 1346 height 1133
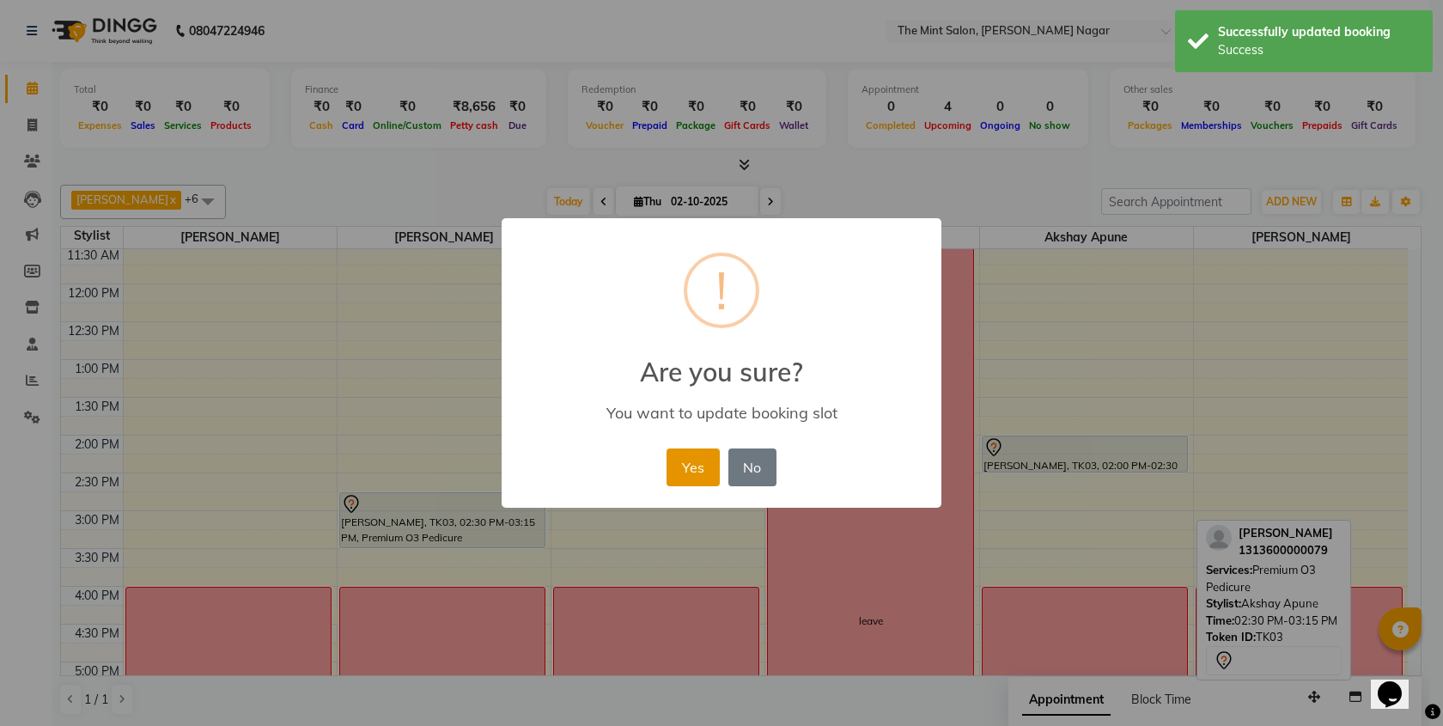
click at [689, 465] on button "Yes" at bounding box center [692, 467] width 52 height 38
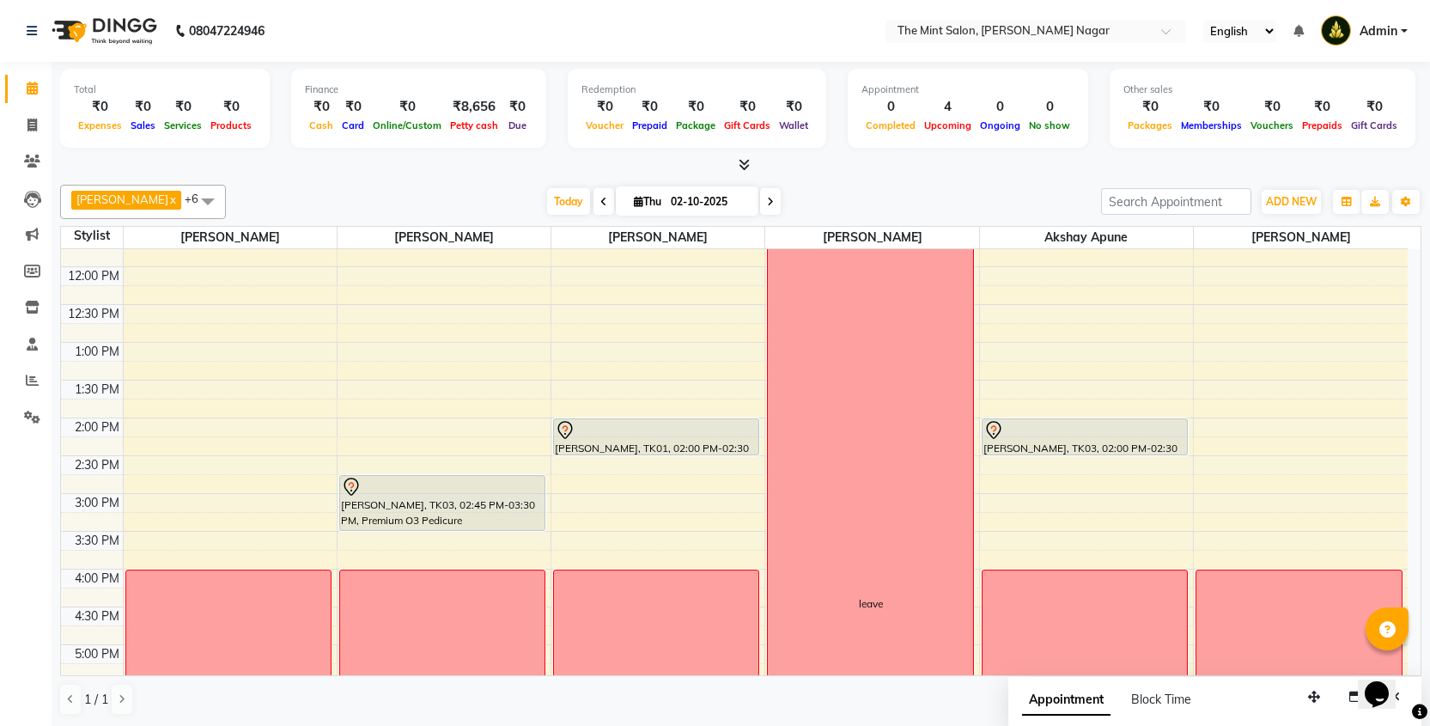
scroll to position [256, 0]
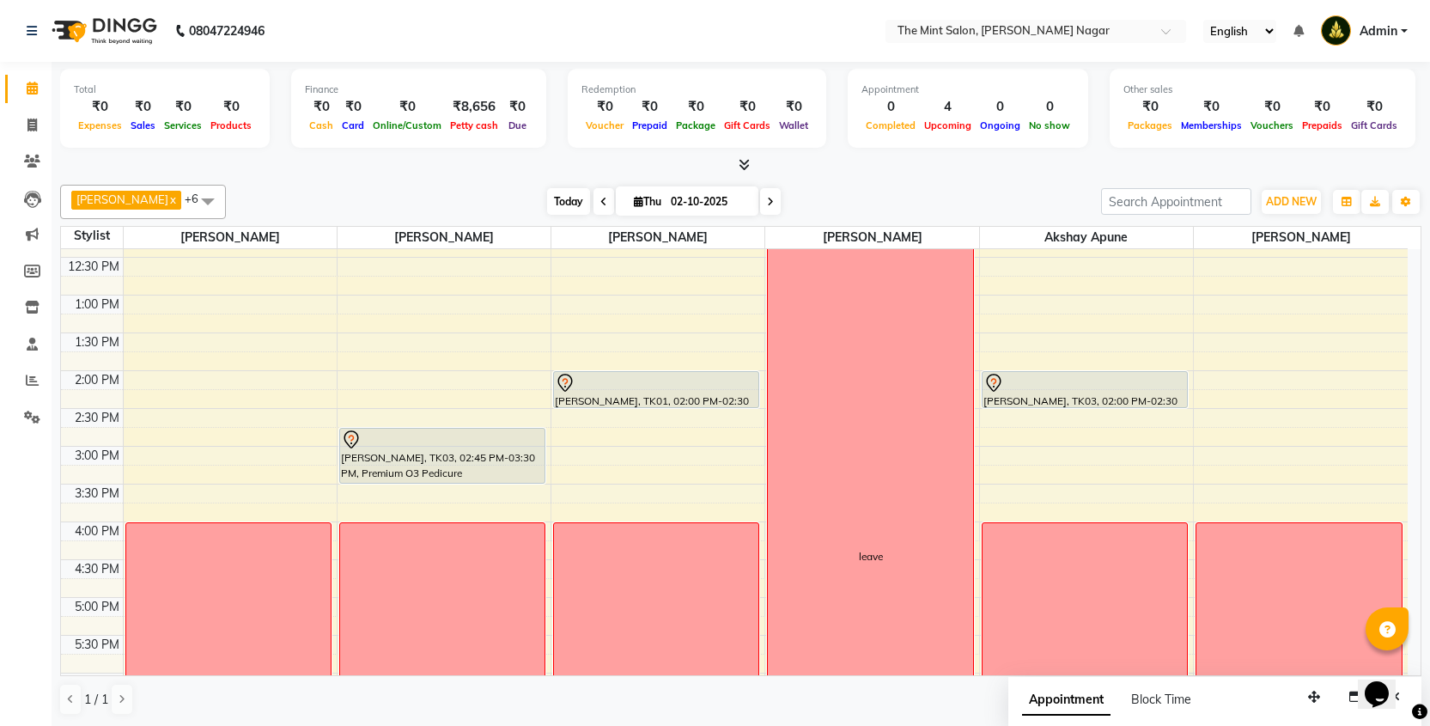
click at [573, 207] on span "Today" at bounding box center [568, 201] width 43 height 27
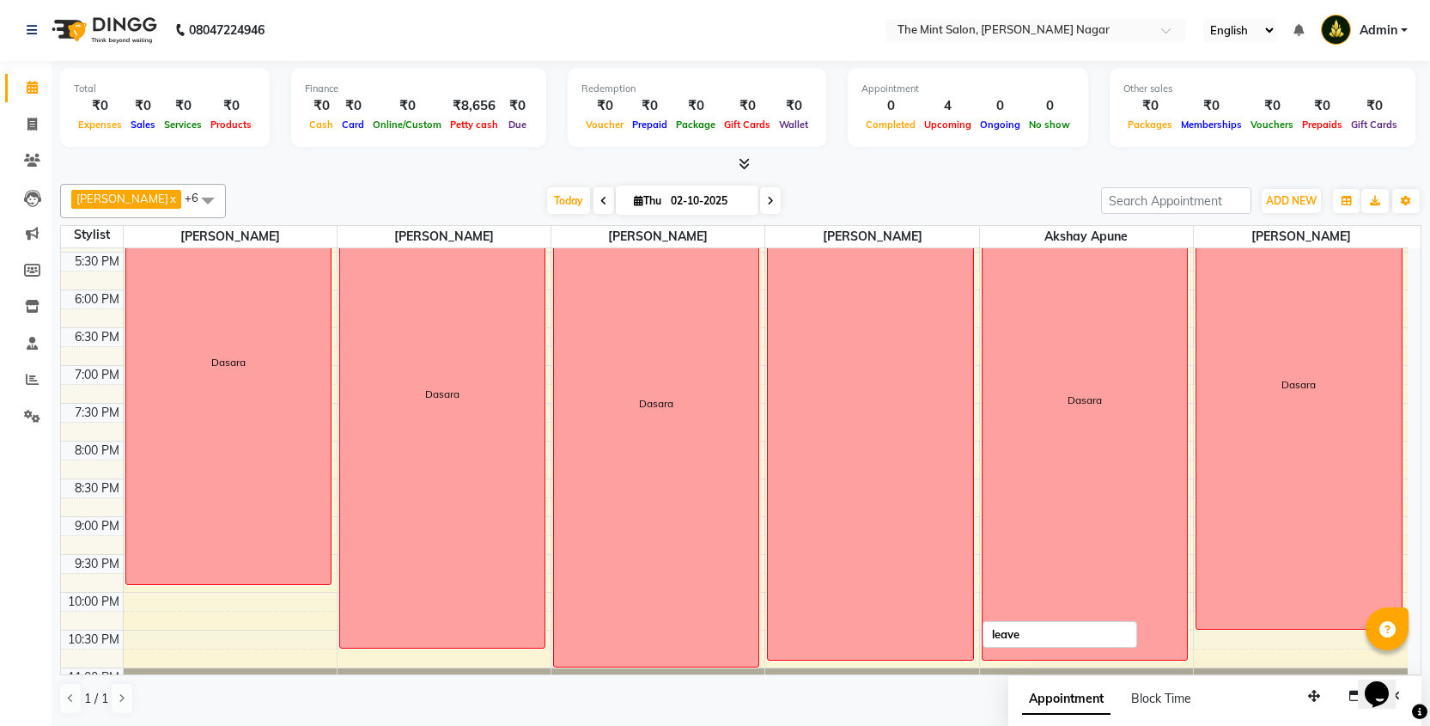
scroll to position [706, 0]
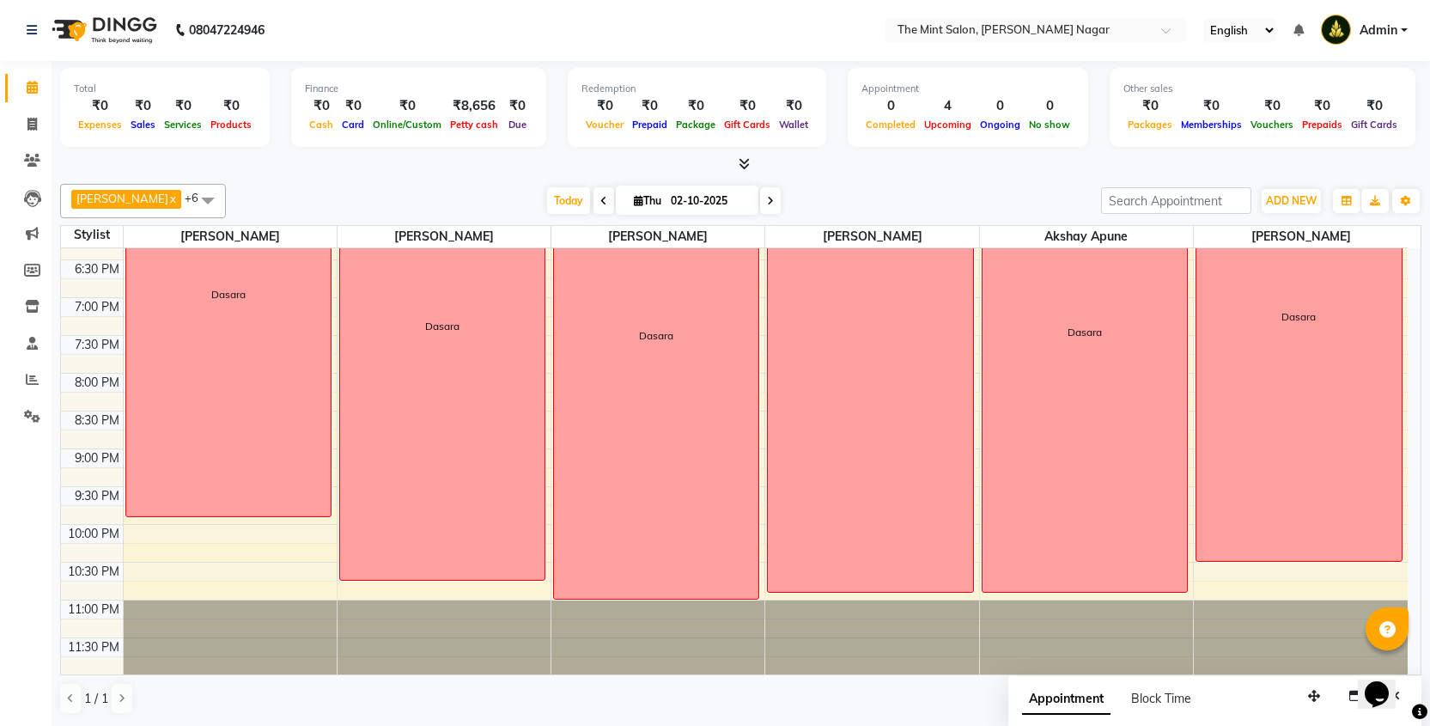
click at [770, 196] on icon at bounding box center [770, 201] width 7 height 10
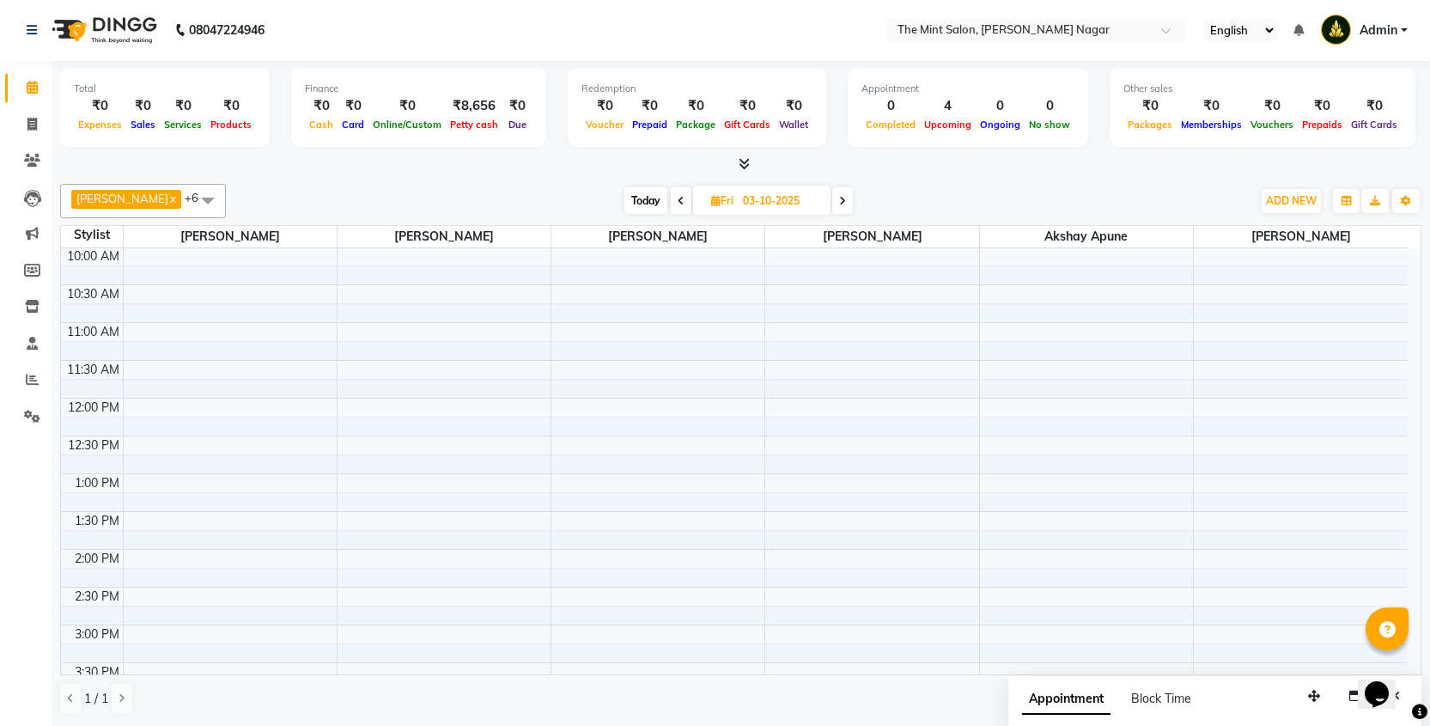
scroll to position [0, 0]
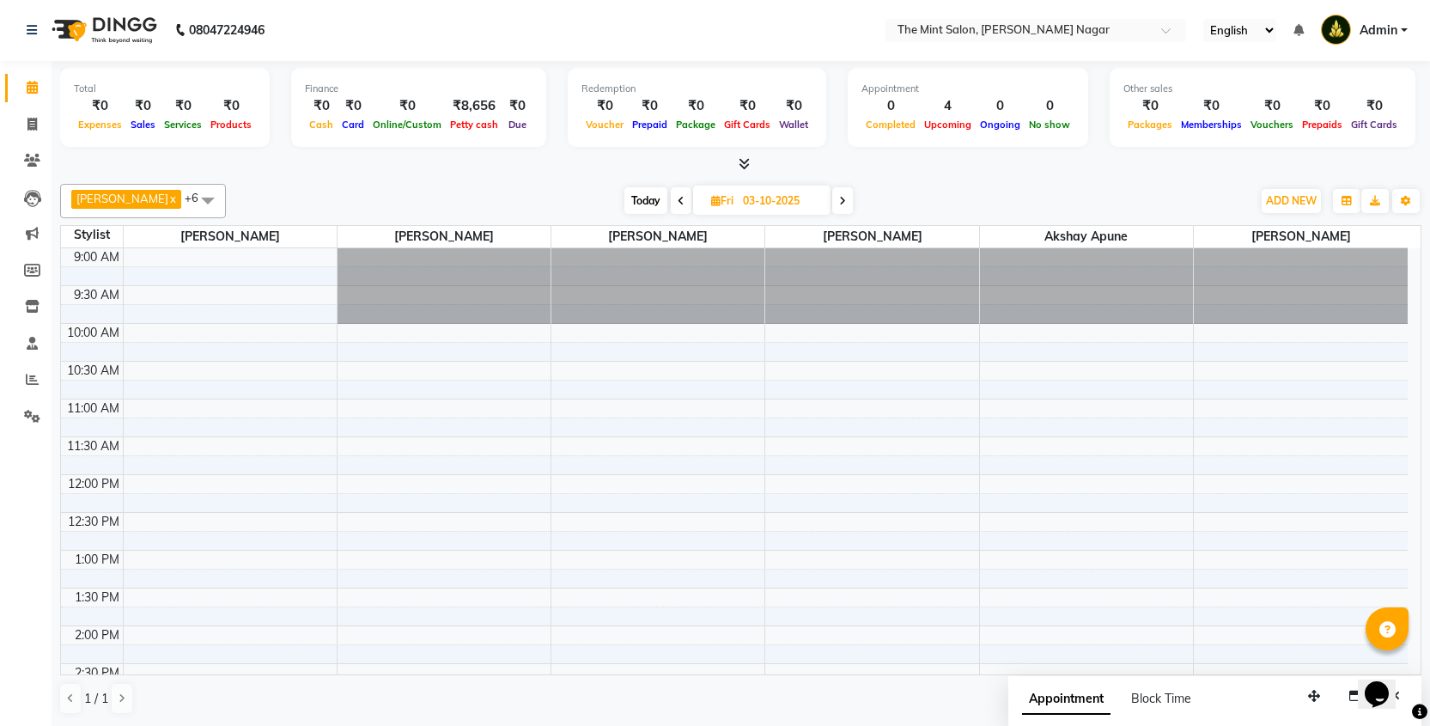
click at [840, 202] on icon at bounding box center [842, 201] width 7 height 10
click at [847, 208] on span at bounding box center [845, 200] width 21 height 27
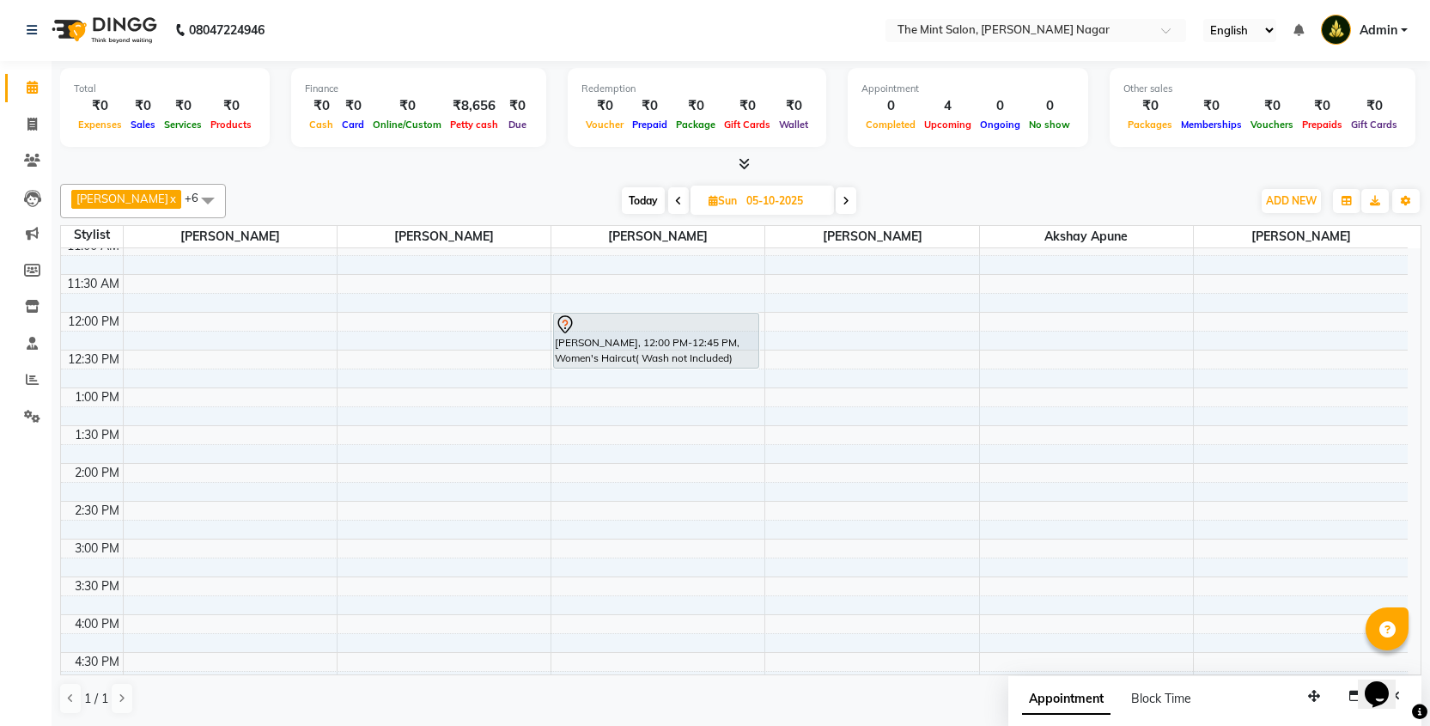
scroll to position [163, 0]
click at [841, 207] on span at bounding box center [845, 200] width 21 height 27
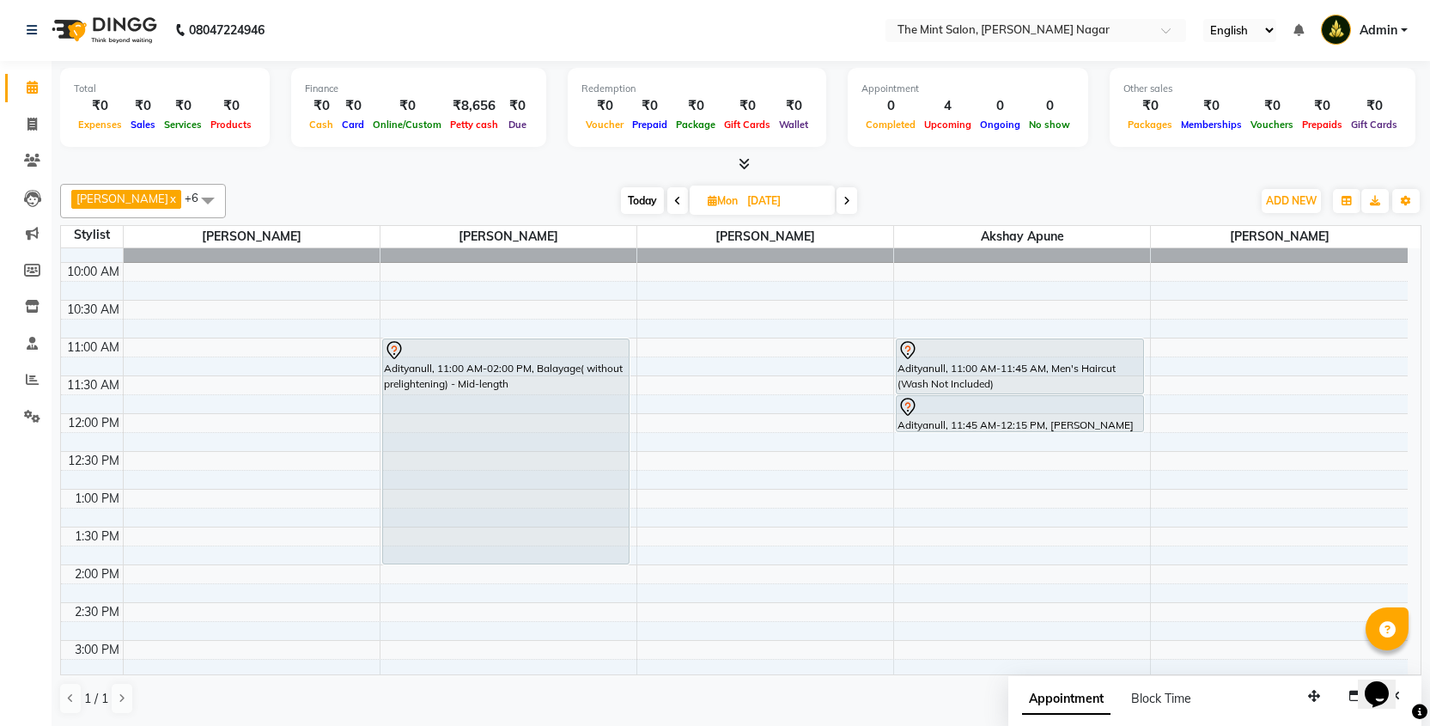
scroll to position [0, 0]
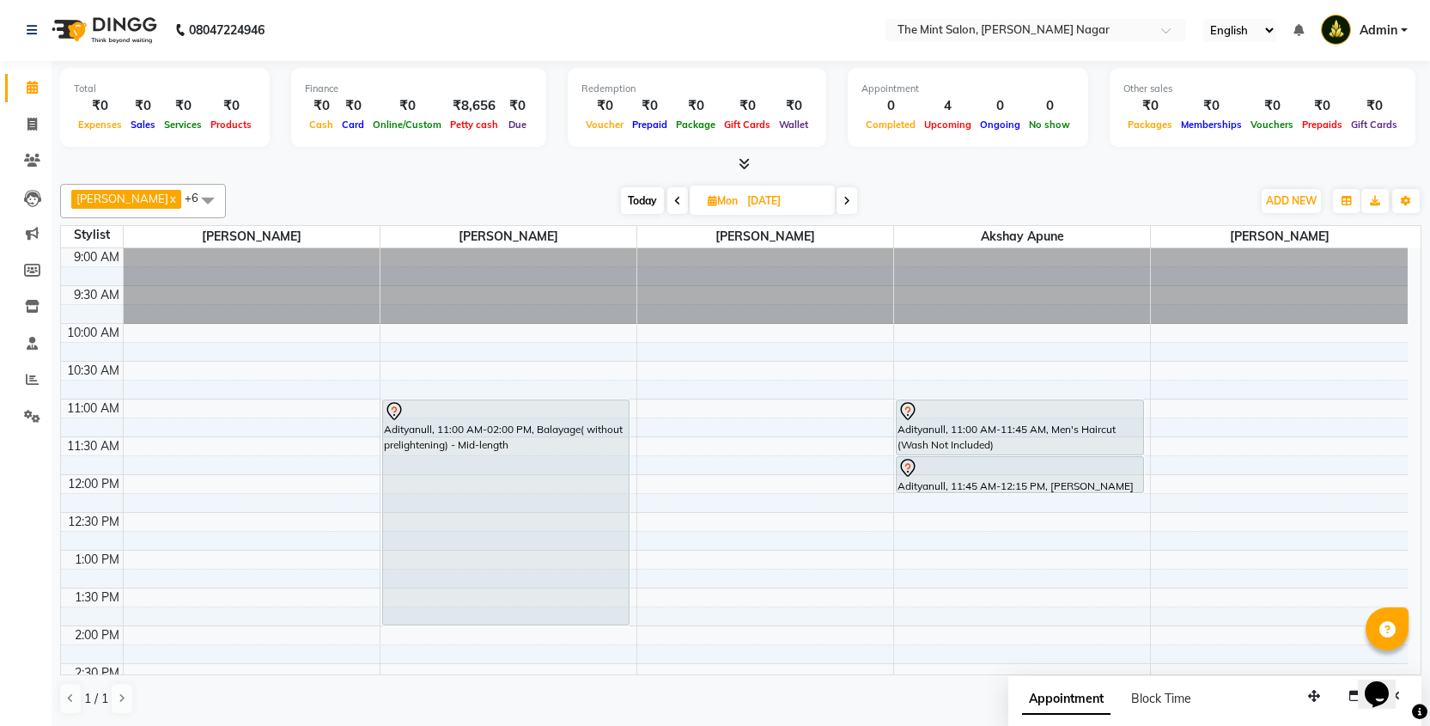
click at [640, 198] on span "Today" at bounding box center [642, 200] width 43 height 27
type input "02-10-2025"
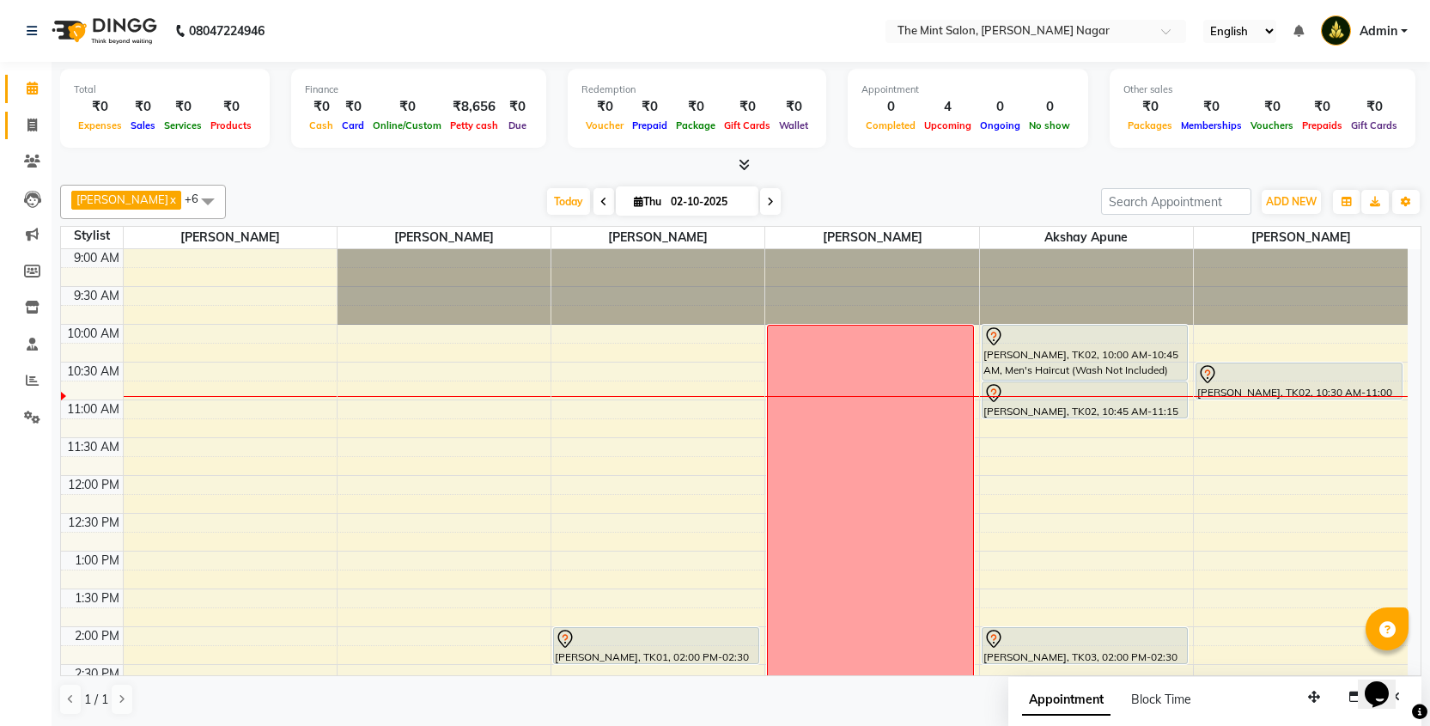
click at [29, 126] on icon at bounding box center [31, 124] width 9 height 13
select select "service"
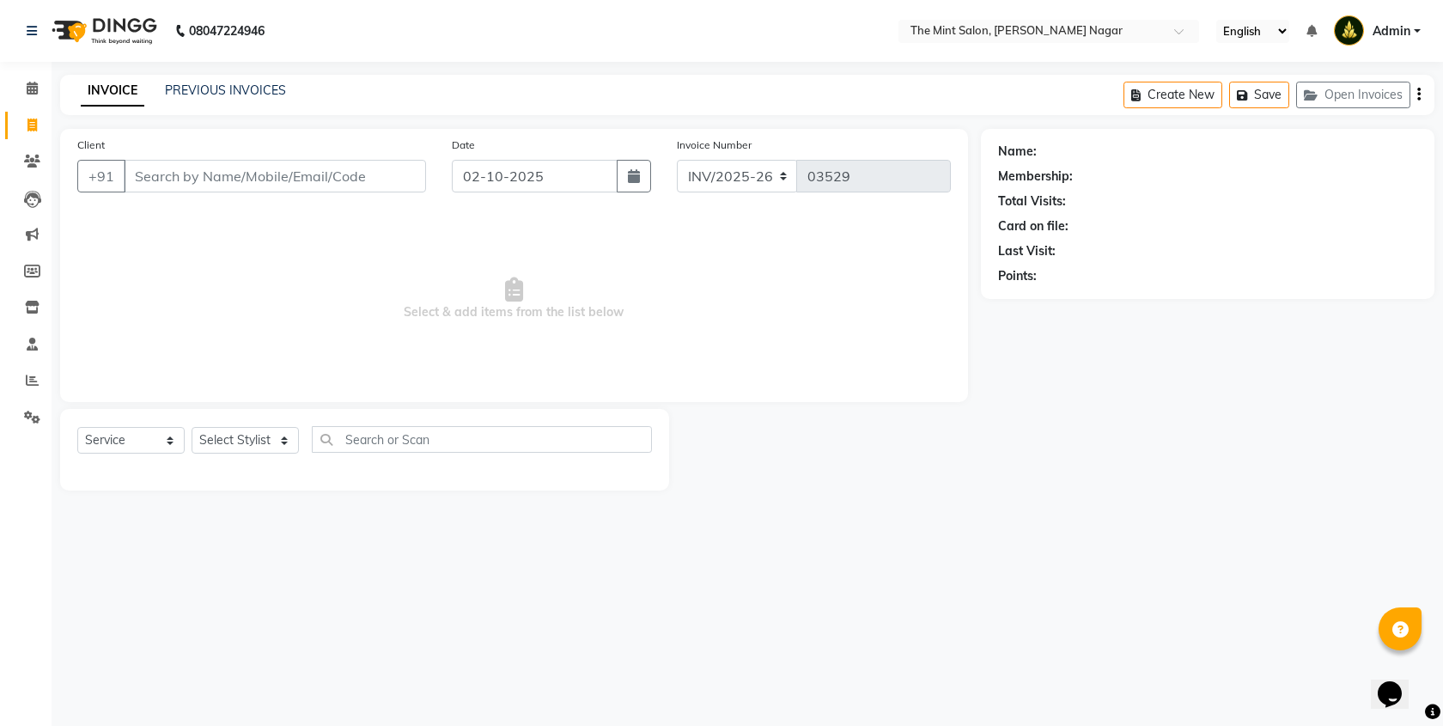
click at [249, 176] on input "Client" at bounding box center [275, 176] width 302 height 33
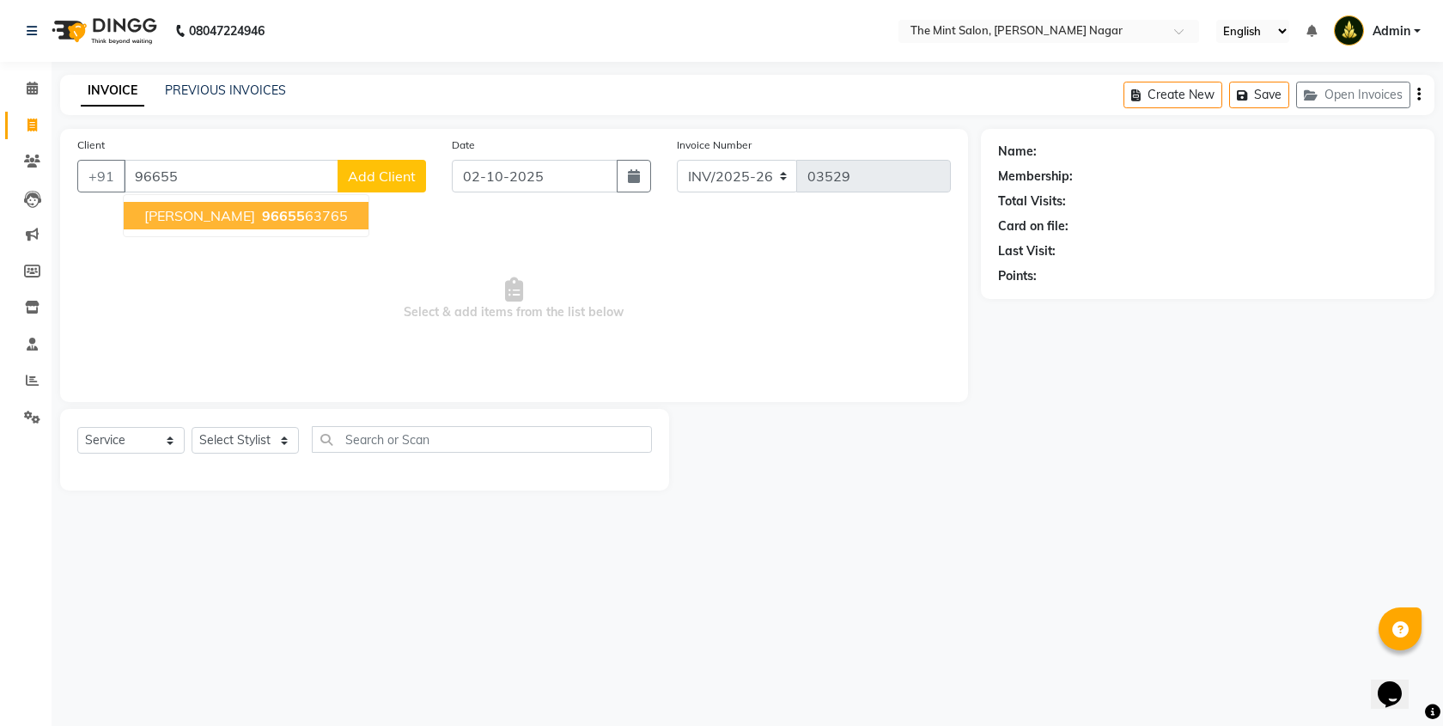
click at [279, 216] on ngb-highlight "96655 63765" at bounding box center [302, 215] width 89 height 17
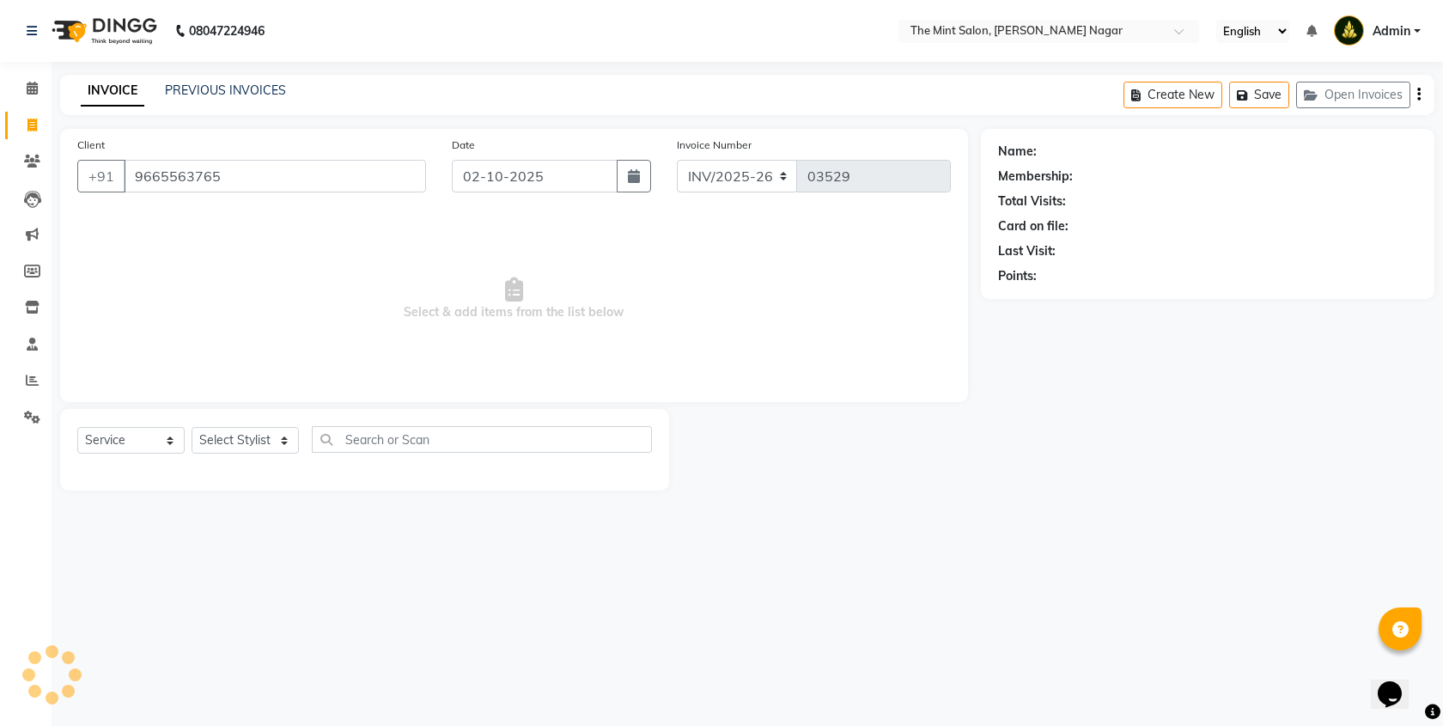
type input "9665563765"
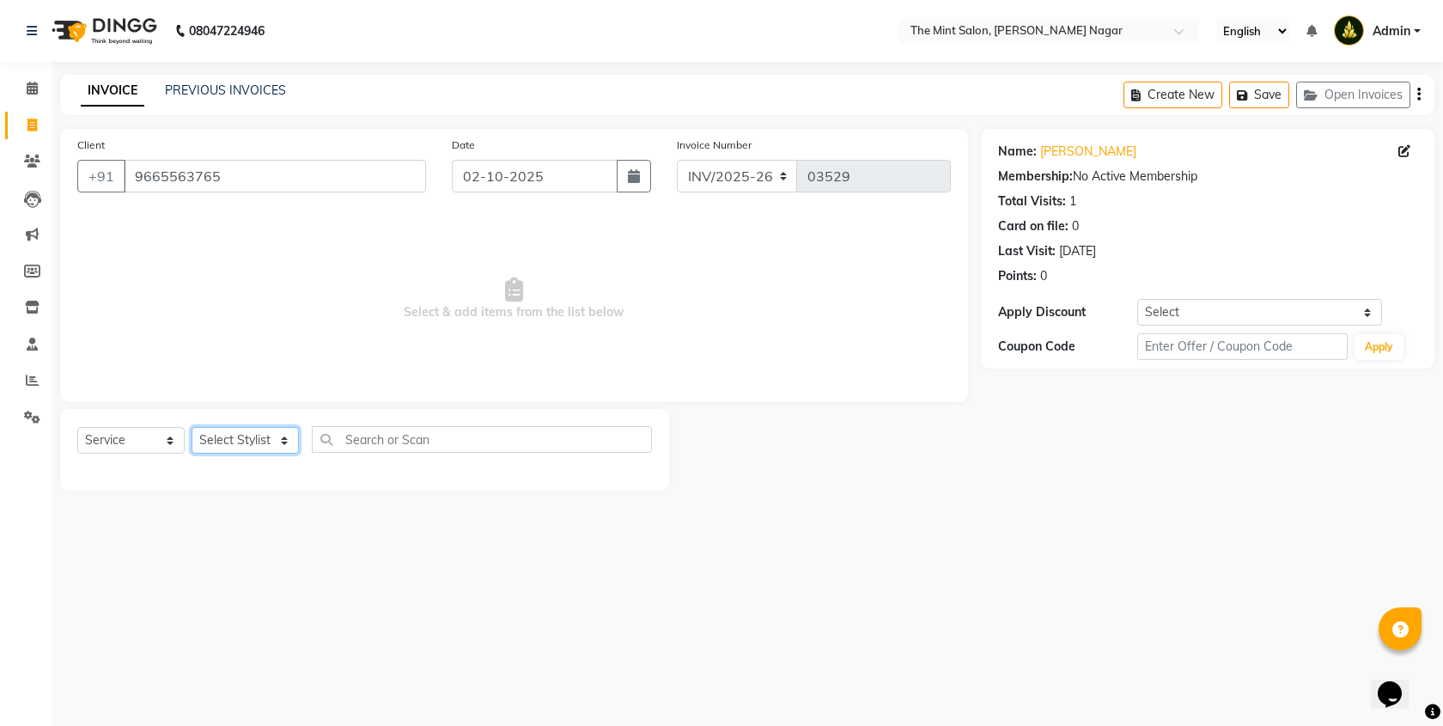
click at [278, 452] on select "Select Stylist Akshay Apune [PERSON_NAME] [PERSON_NAME] [PERSON_NAME] [PERSON_N…" at bounding box center [244, 440] width 107 height 27
select select "66078"
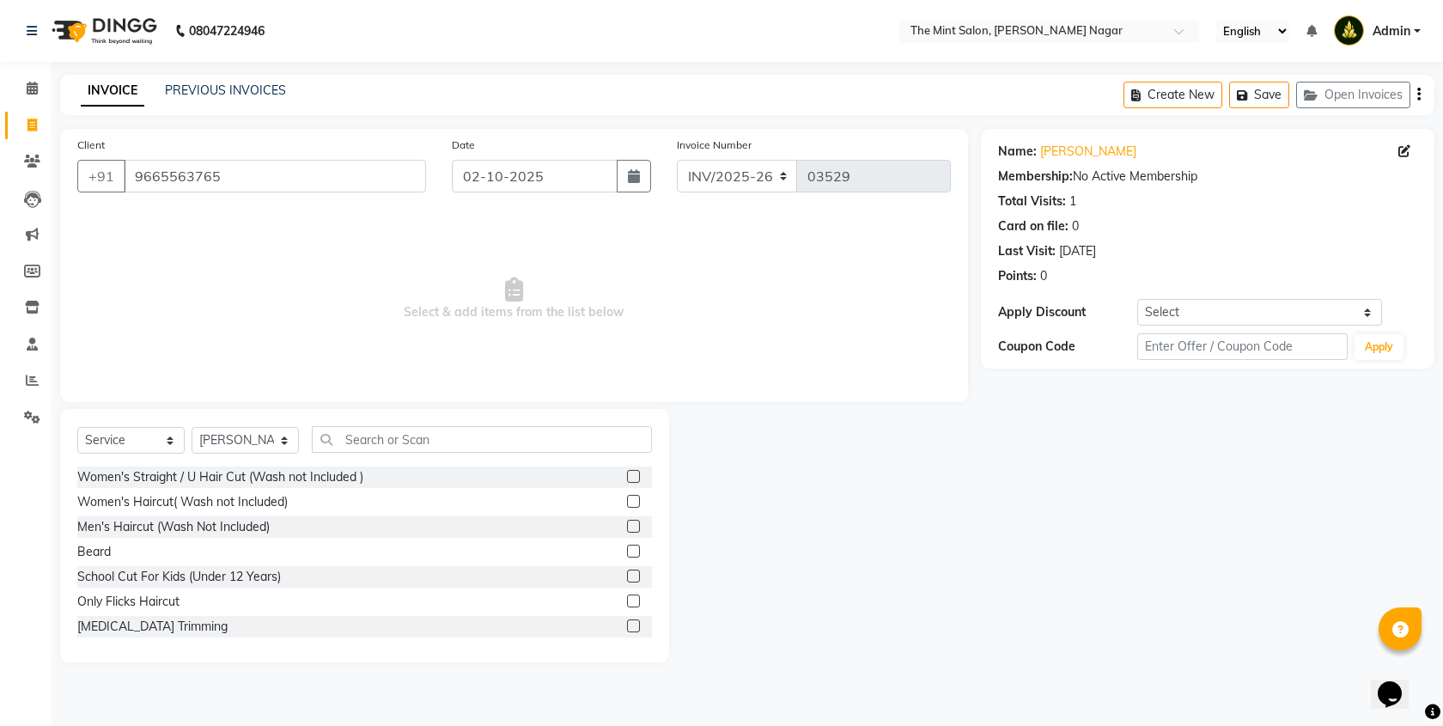
click at [627, 526] on label at bounding box center [633, 525] width 13 height 13
click at [627, 526] on input "checkbox" at bounding box center [632, 526] width 11 height 11
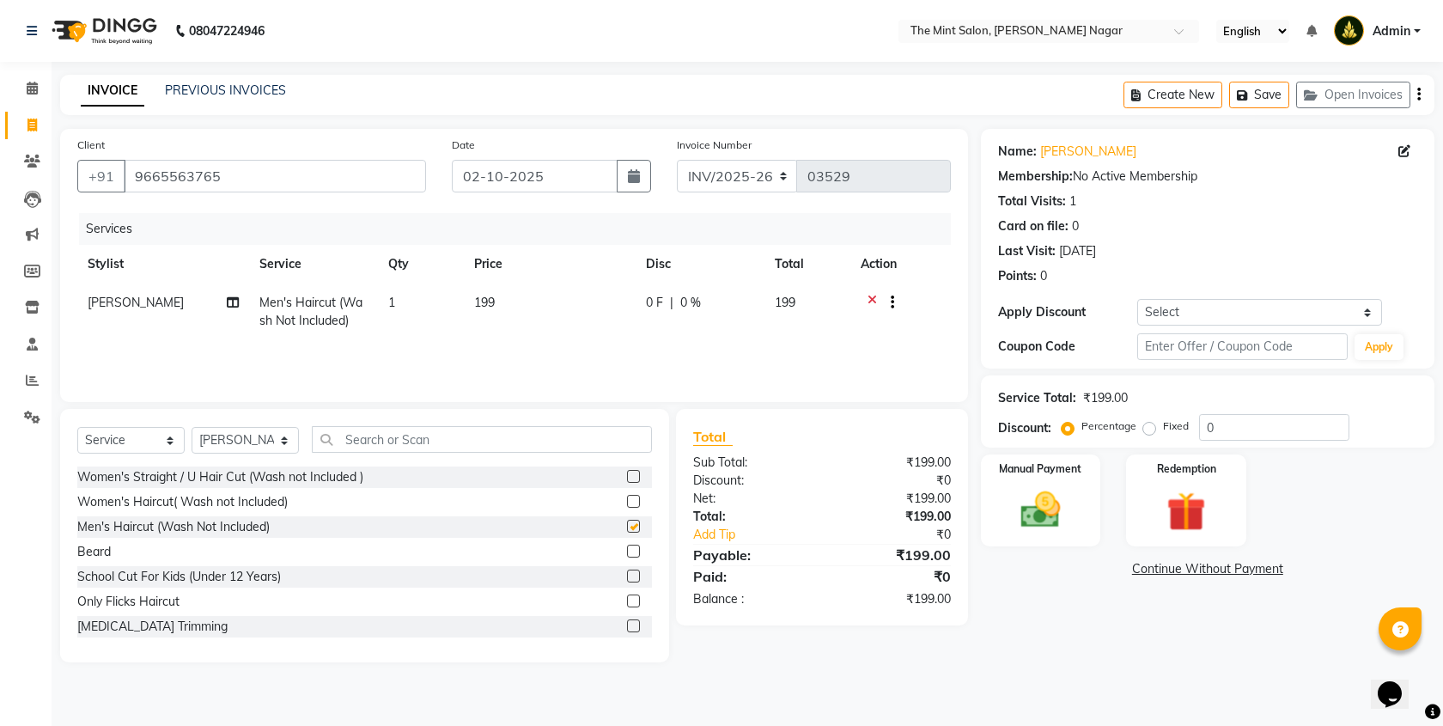
checkbox input "false"
click at [1062, 528] on img at bounding box center [1040, 509] width 67 height 47
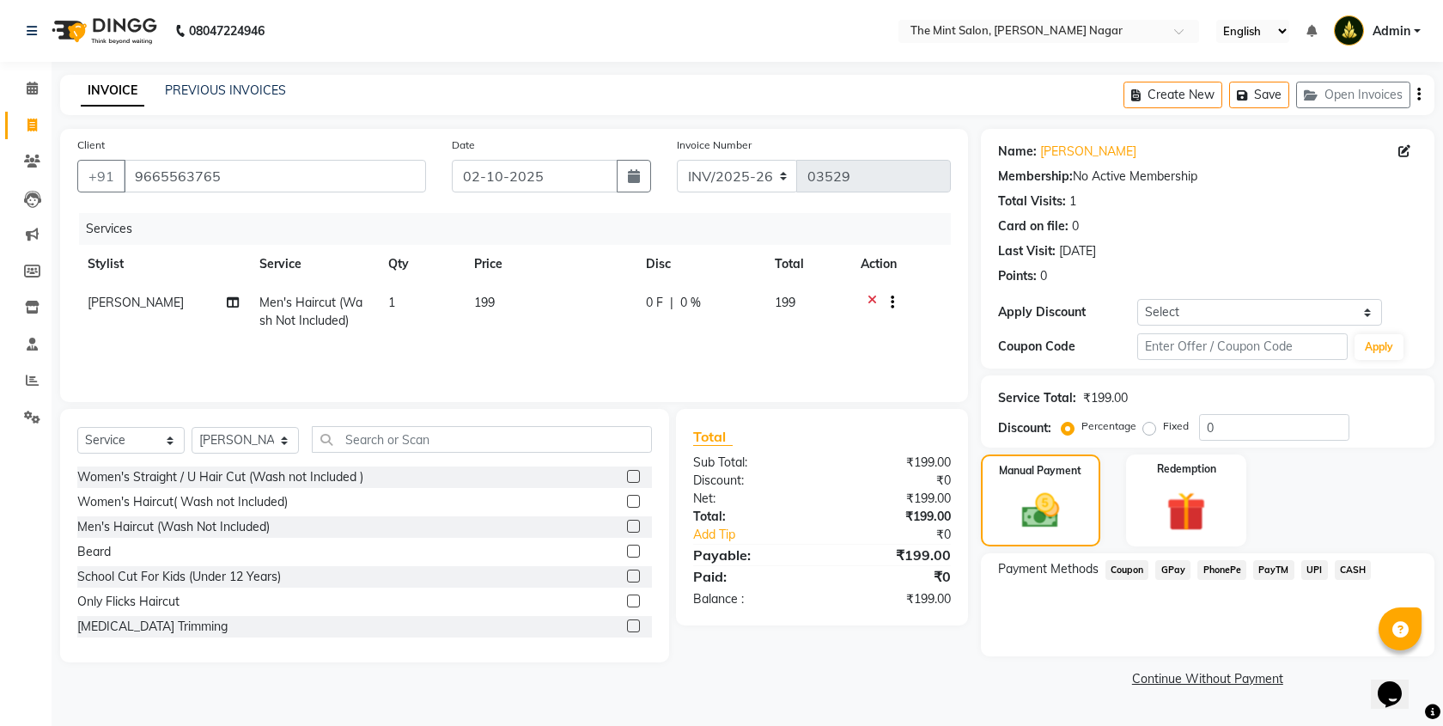
click at [1216, 568] on span "PhonePe" at bounding box center [1221, 570] width 49 height 20
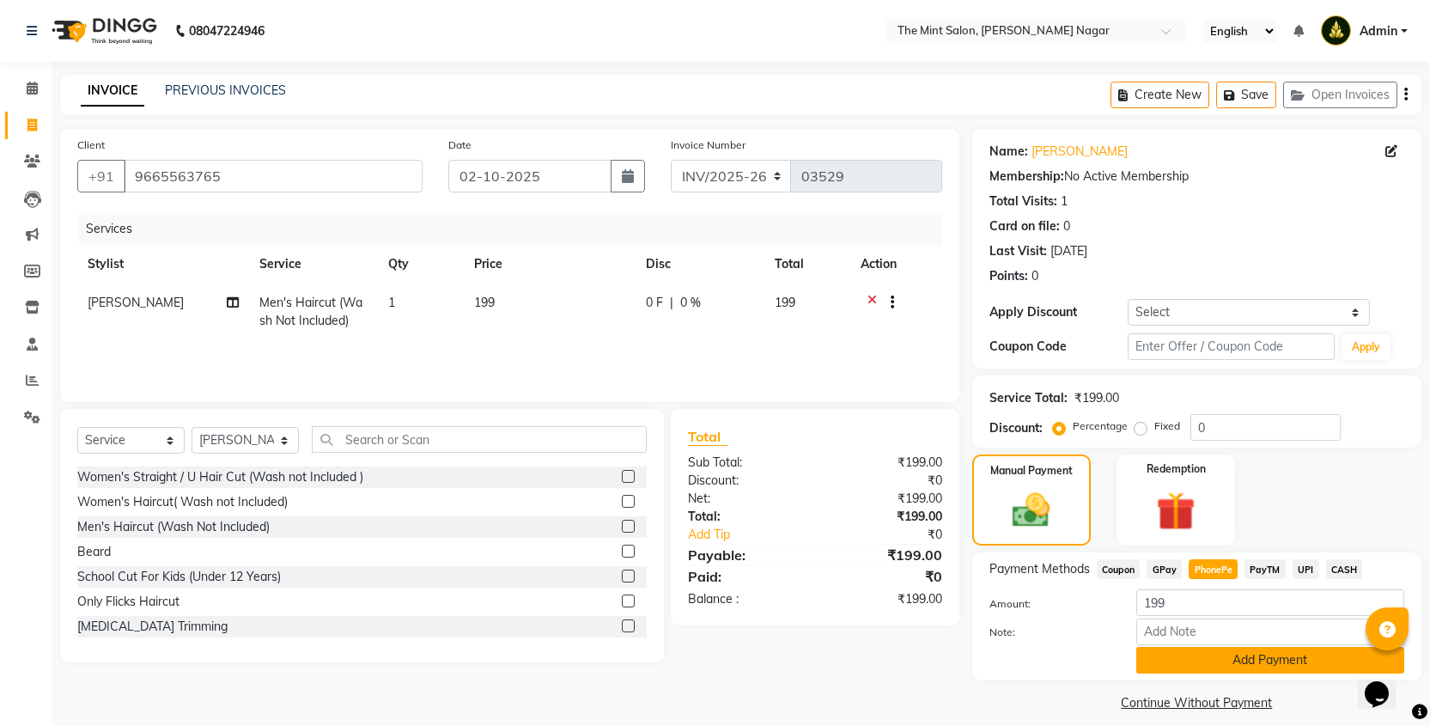
click at [1233, 656] on button "Add Payment" at bounding box center [1270, 660] width 268 height 27
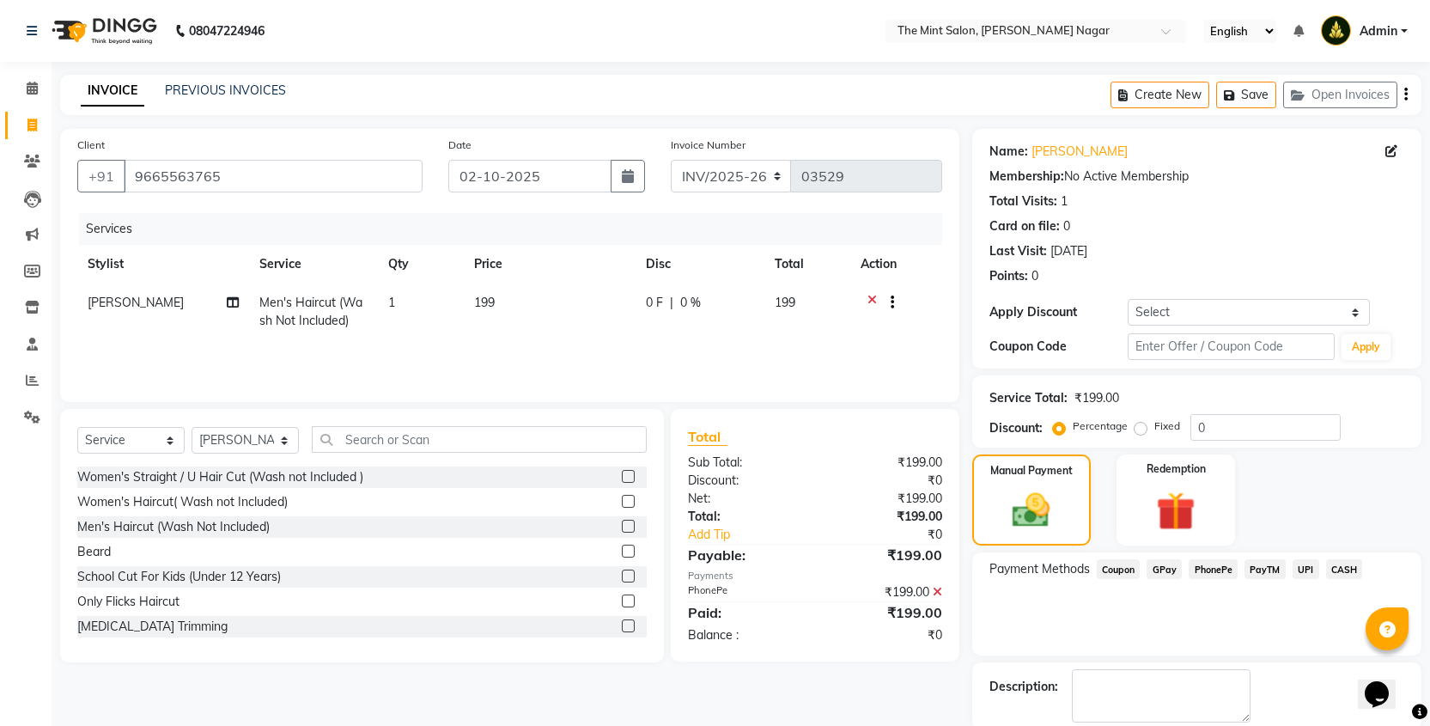
scroll to position [63, 0]
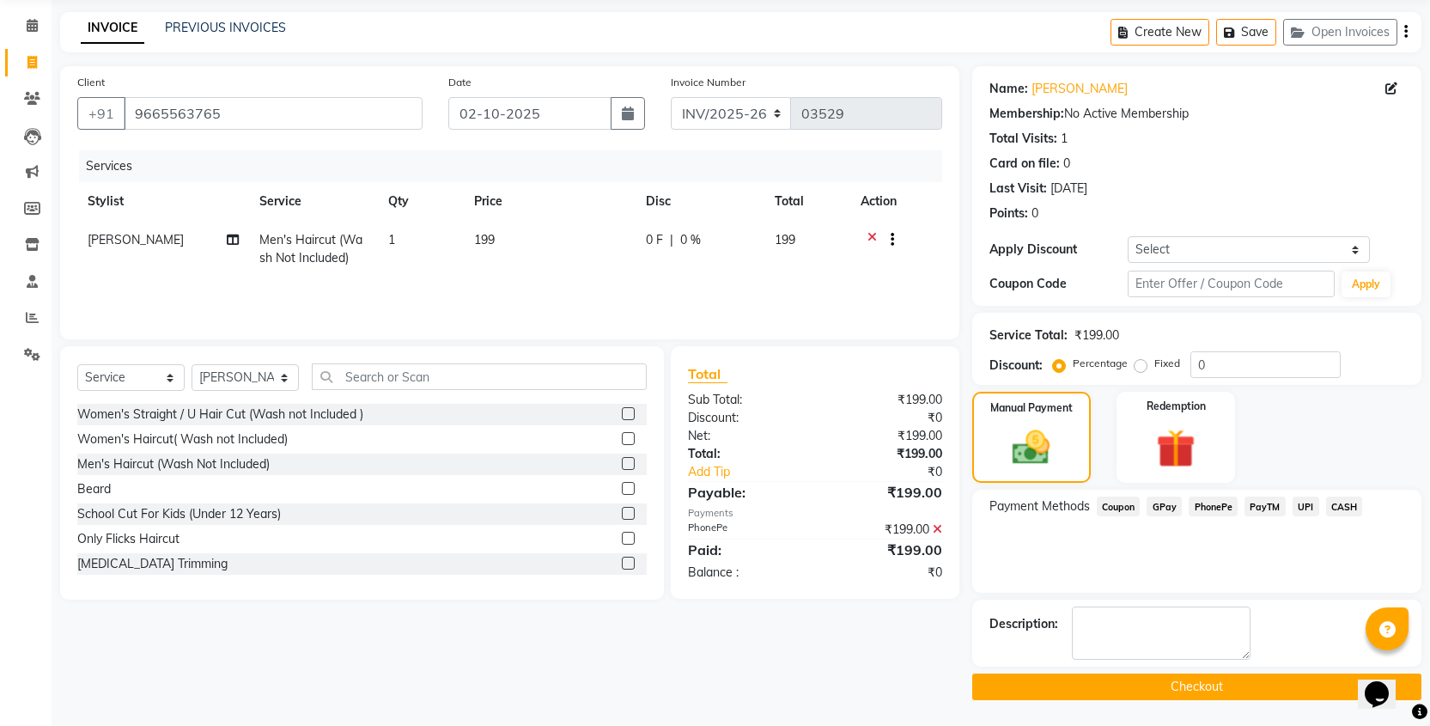
click at [1171, 693] on button "Checkout" at bounding box center [1196, 686] width 449 height 27
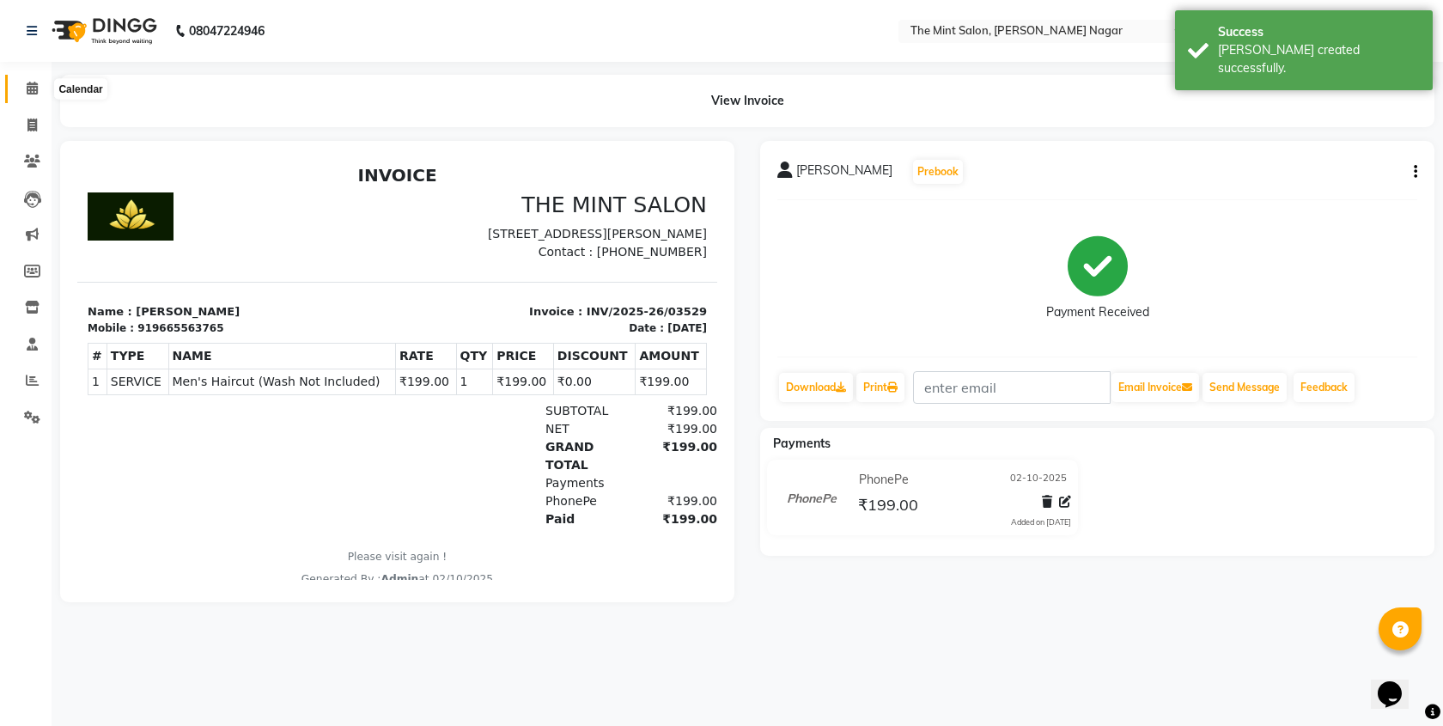
click at [30, 86] on icon at bounding box center [32, 88] width 11 height 13
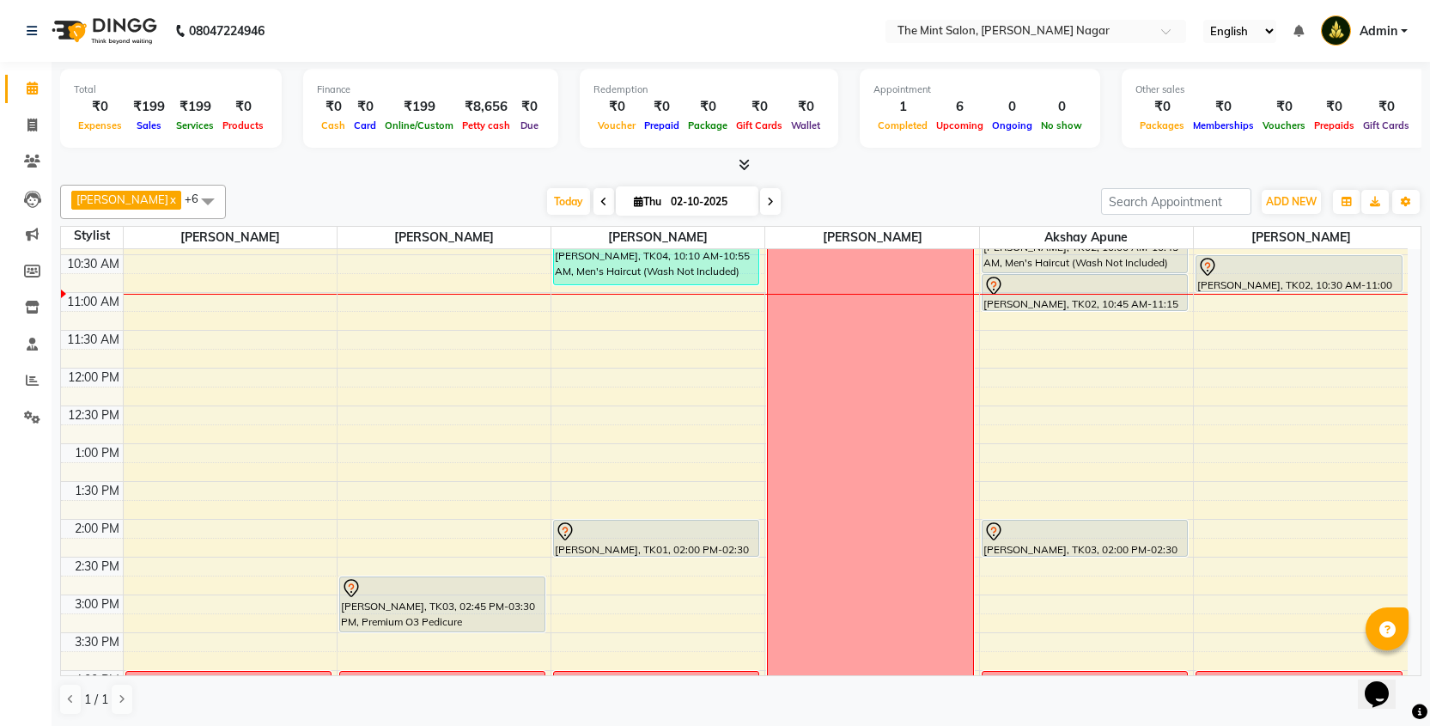
scroll to position [32, 0]
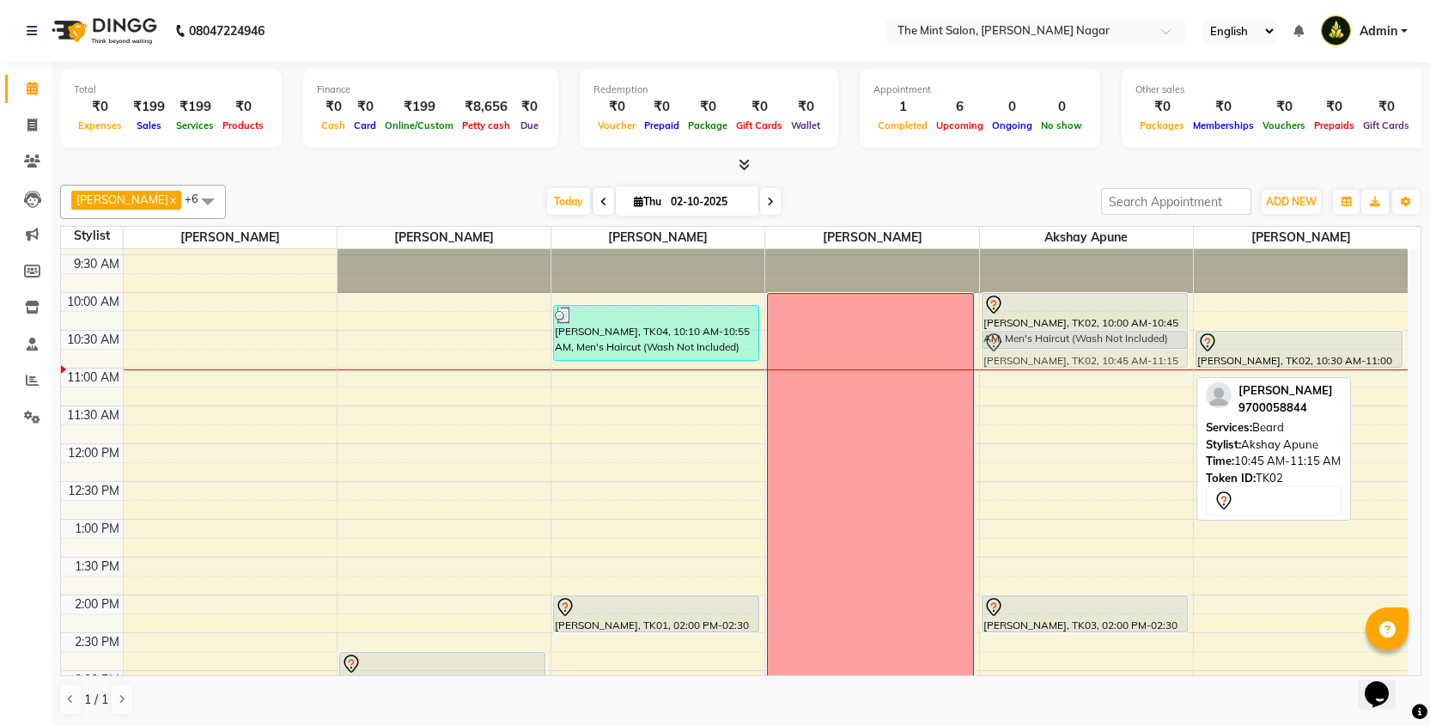
drag, startPoint x: 1144, startPoint y: 358, endPoint x: 1139, endPoint y: 337, distance: 21.2
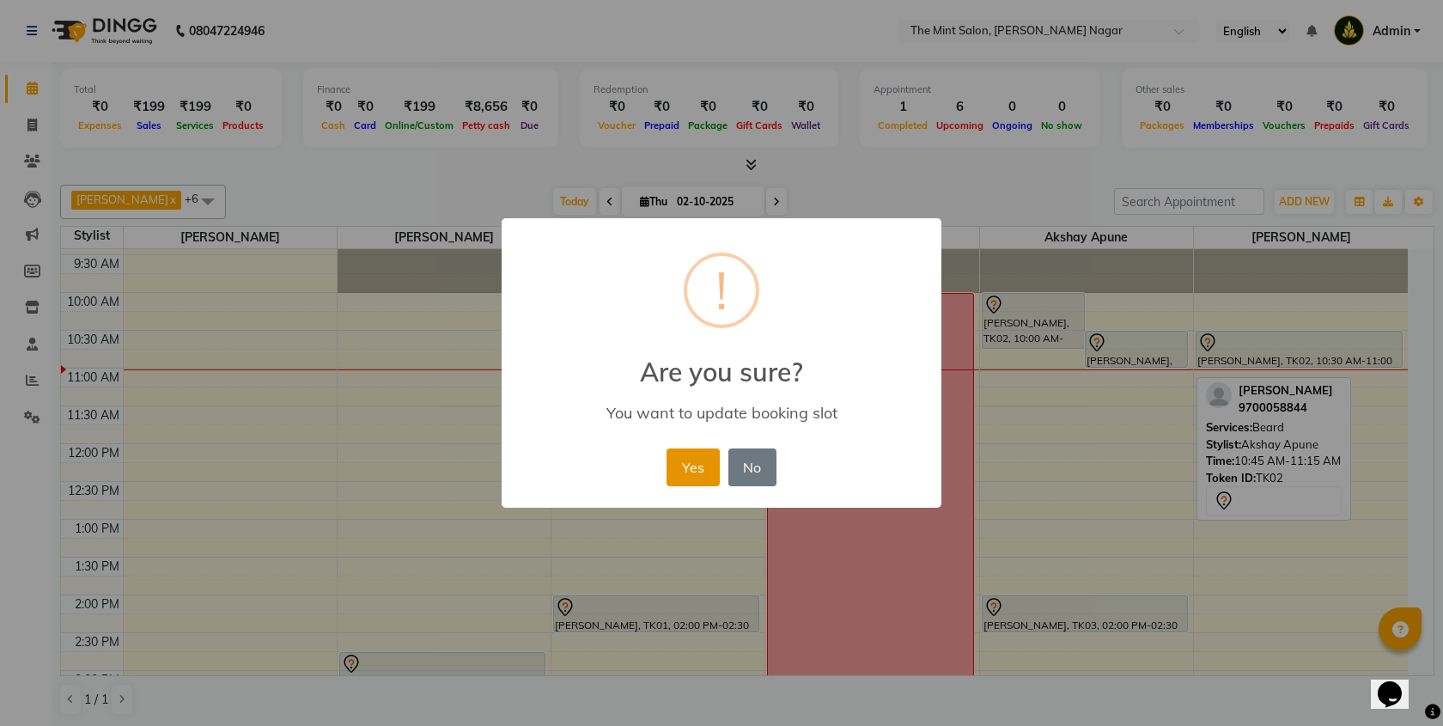
click at [688, 476] on button "Yes" at bounding box center [692, 467] width 52 height 38
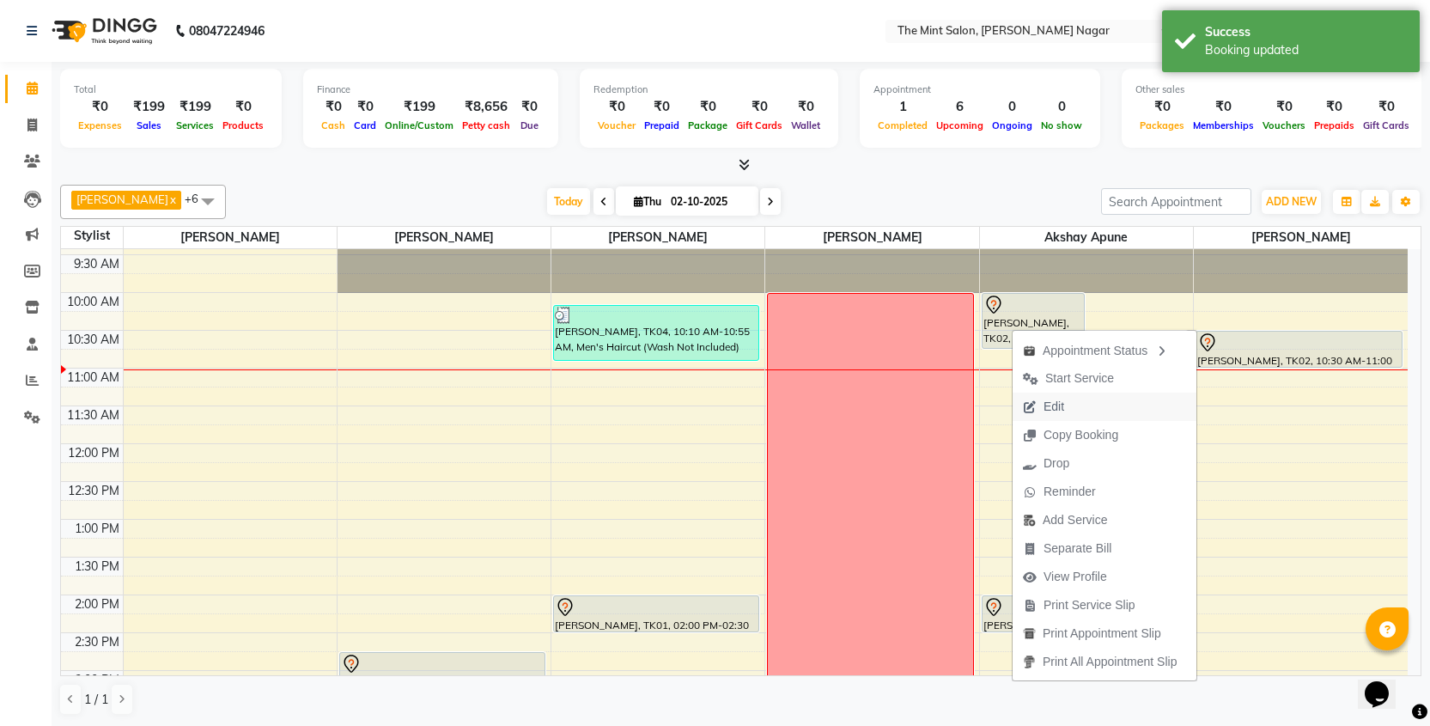
click at [1069, 407] on span "Edit" at bounding box center [1043, 406] width 62 height 28
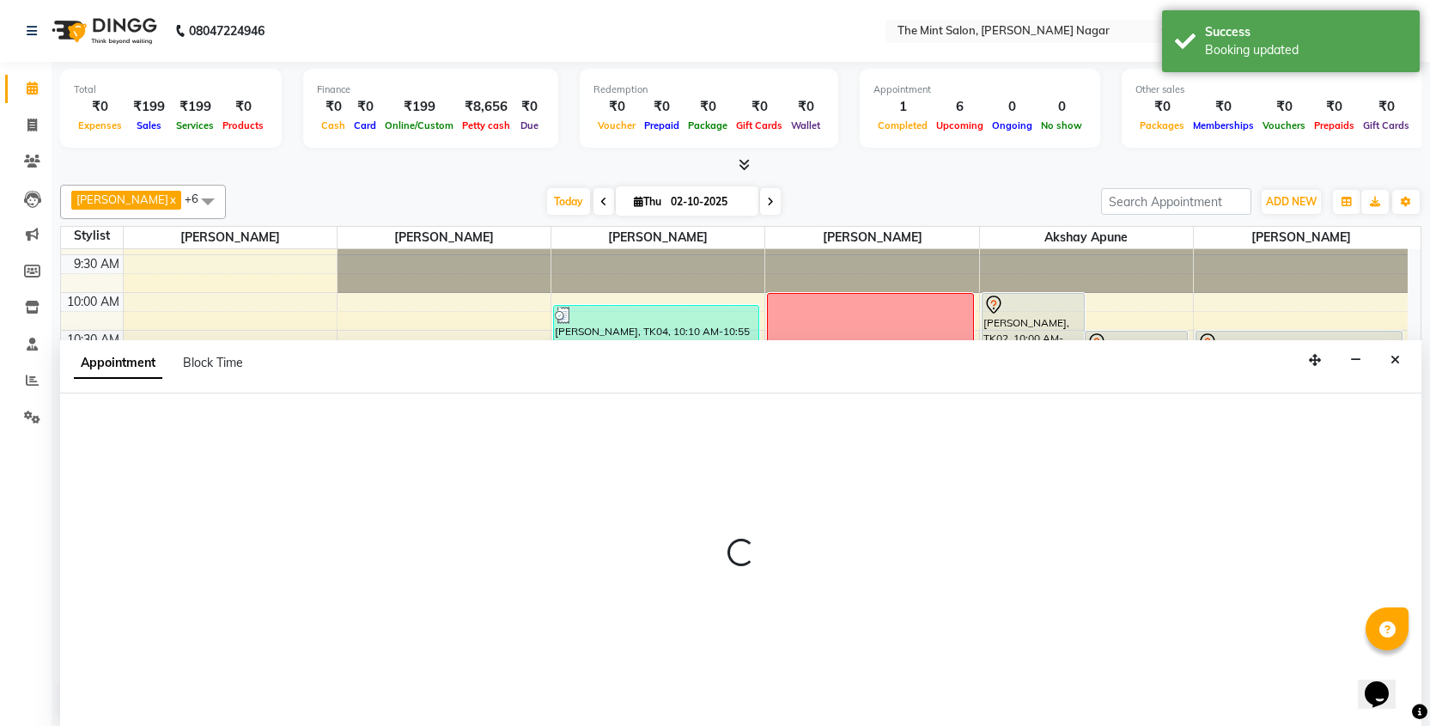
scroll to position [1, 0]
select select "tentative"
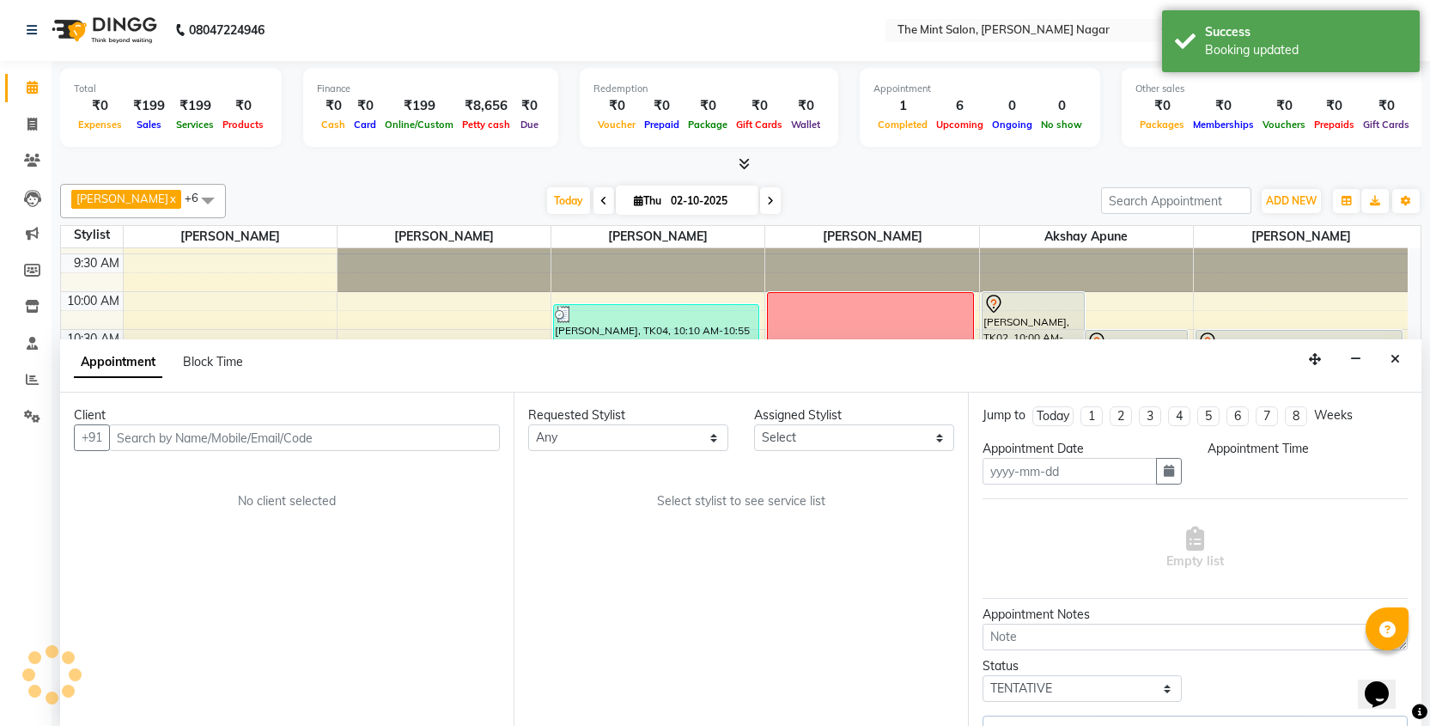
type input "02-10-2025"
select select "90065"
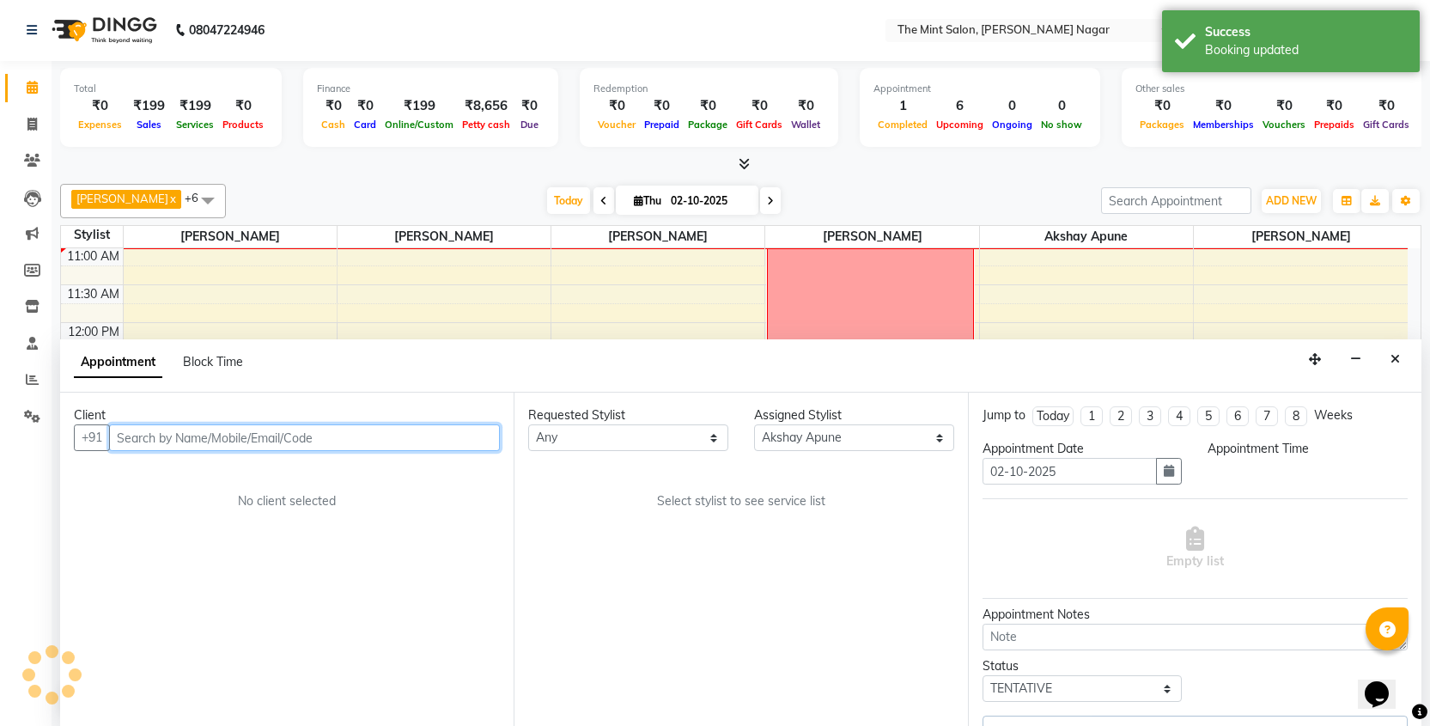
select select "600"
select select
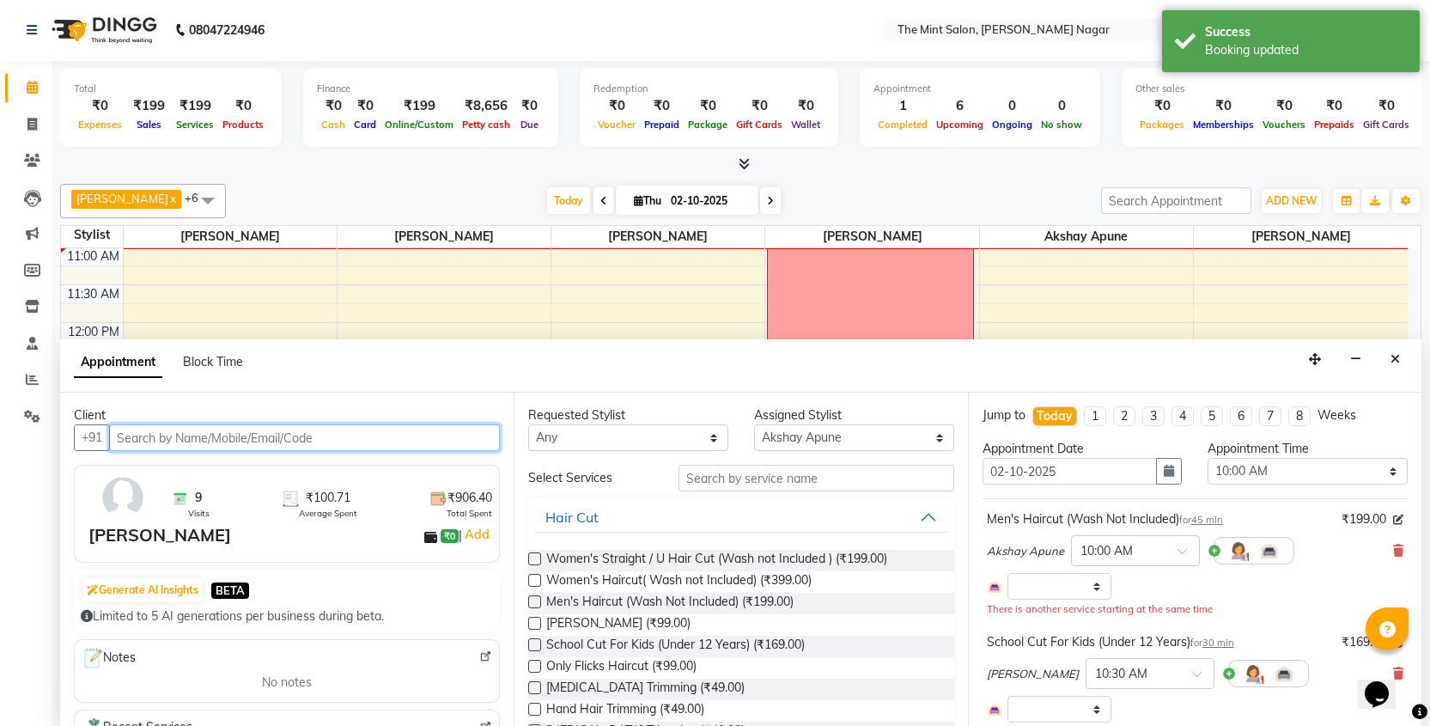
select select "3576"
select select "3616"
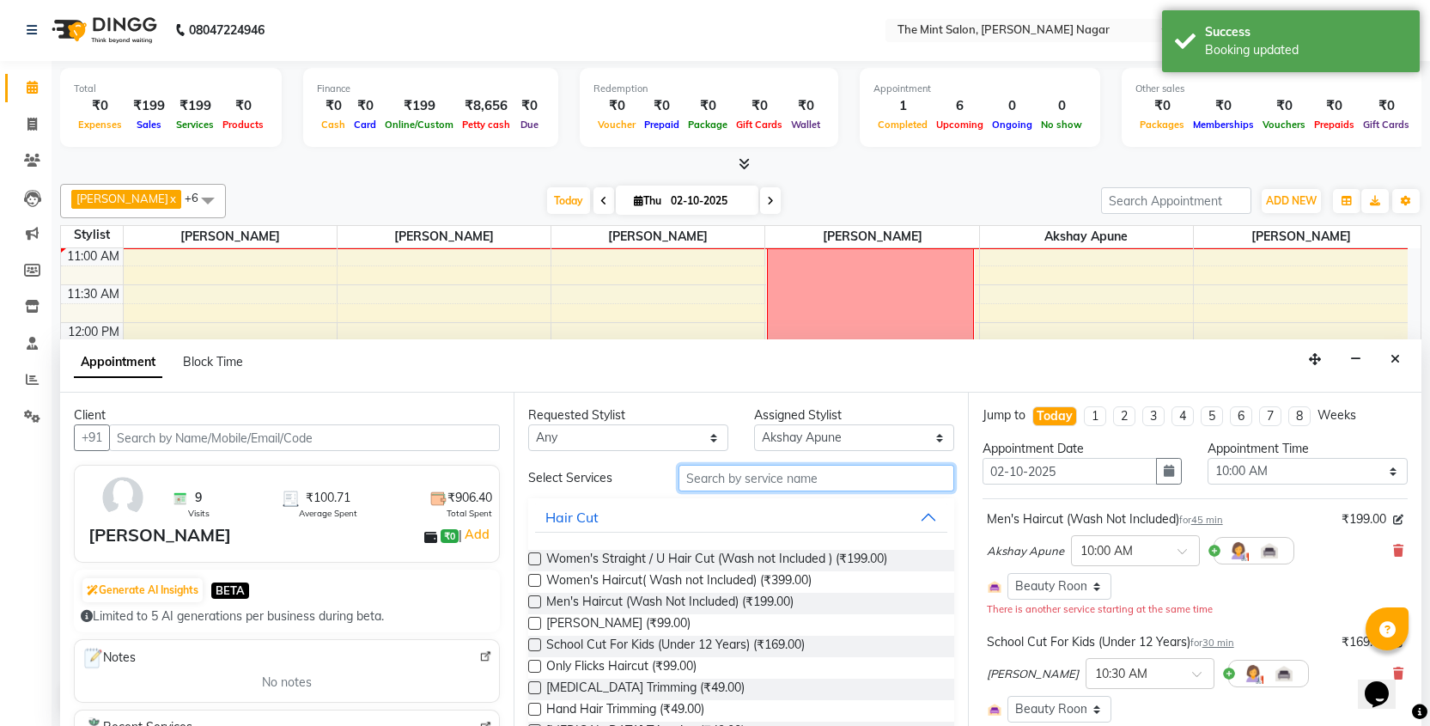
click at [705, 490] on input "text" at bounding box center [815, 478] width 275 height 27
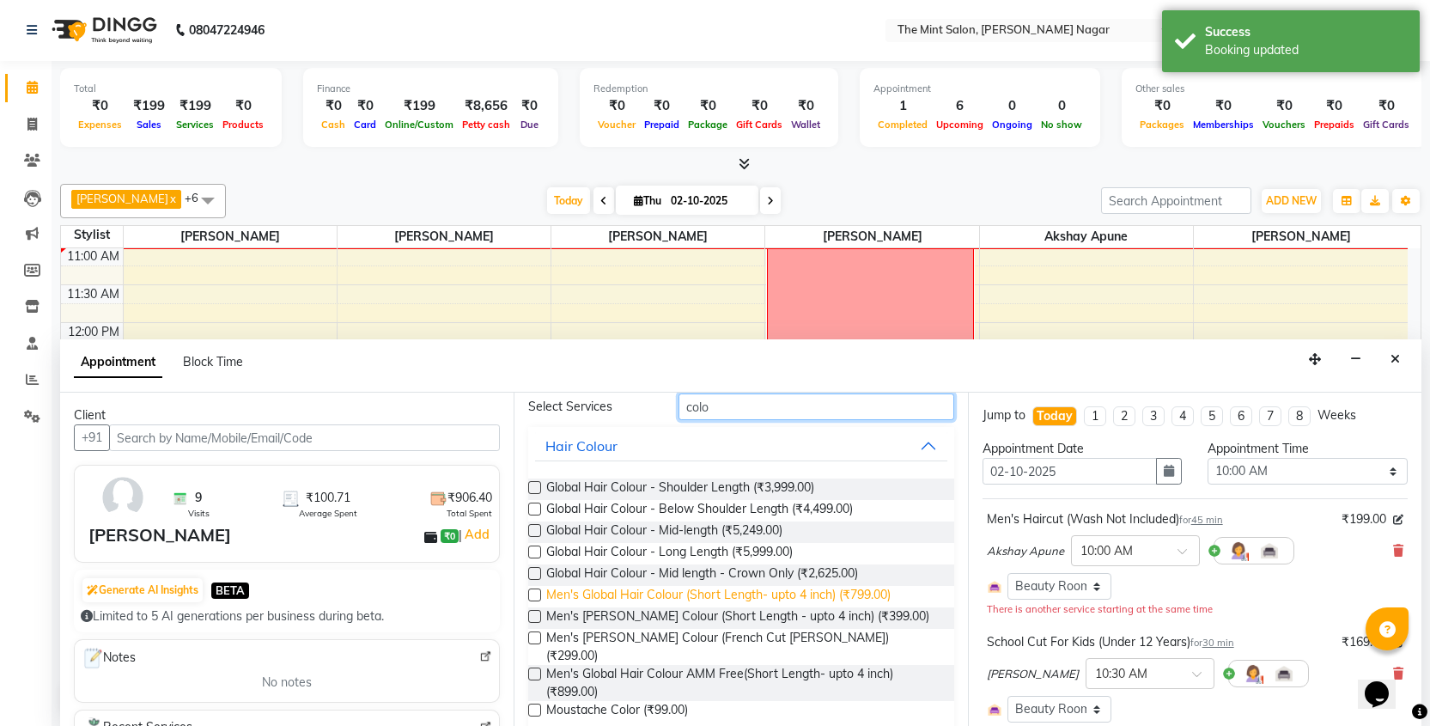
scroll to position [75, 0]
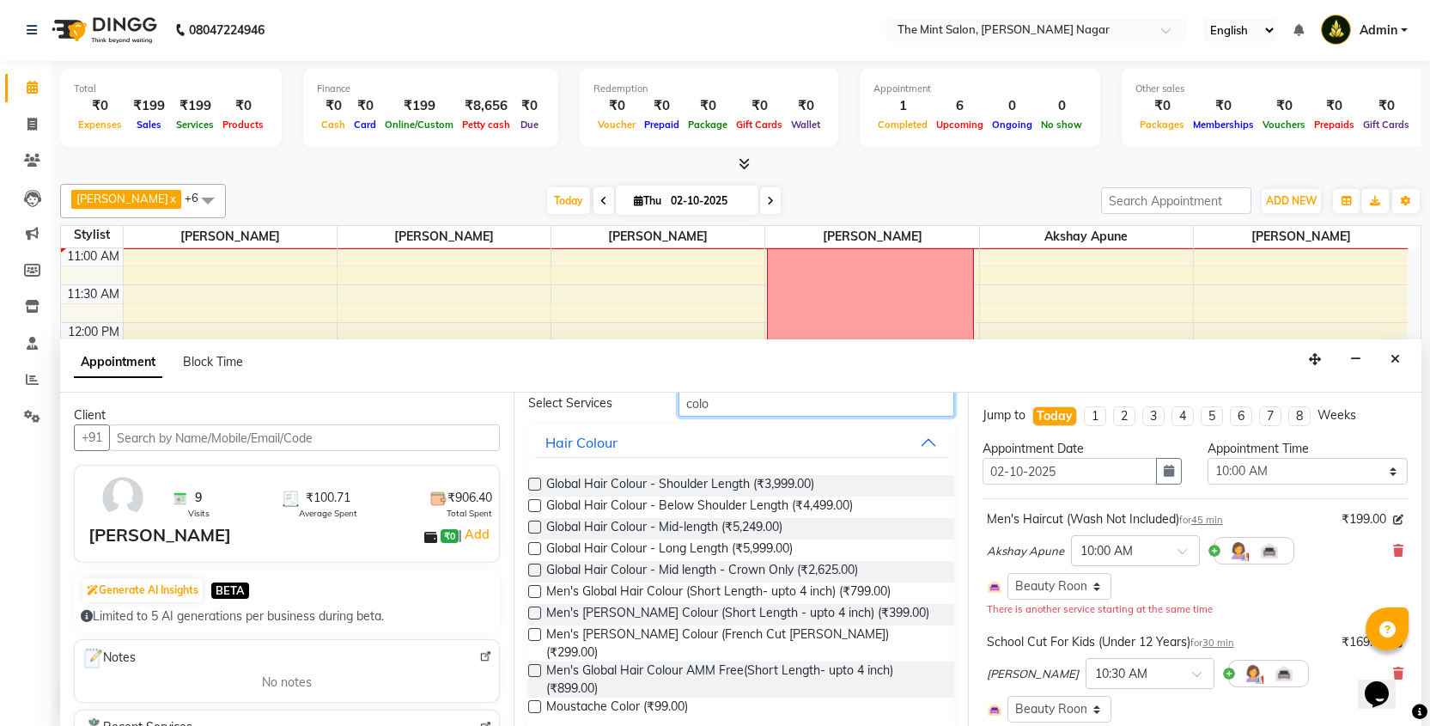
type input "colo"
click at [532, 590] on label at bounding box center [534, 591] width 13 height 13
click at [532, 590] on input "checkbox" at bounding box center [533, 592] width 11 height 11
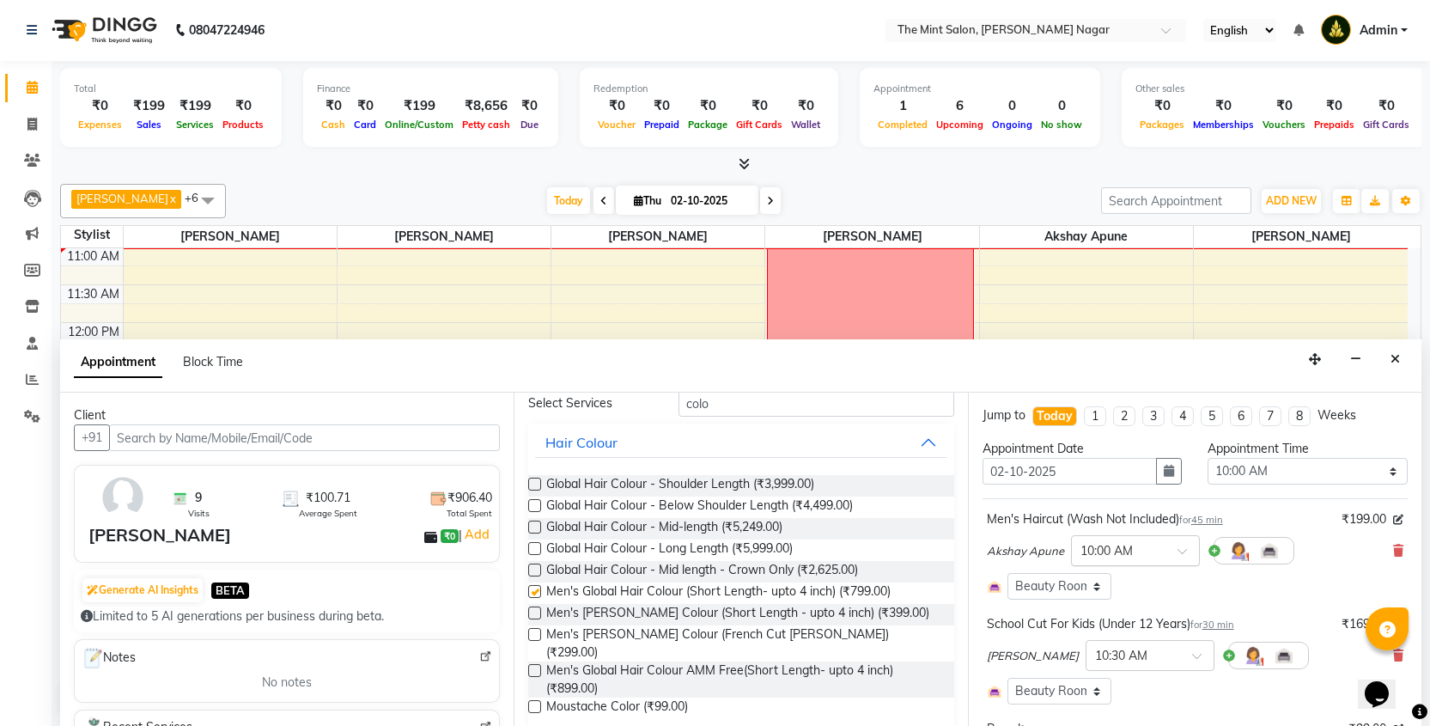
checkbox input "false"
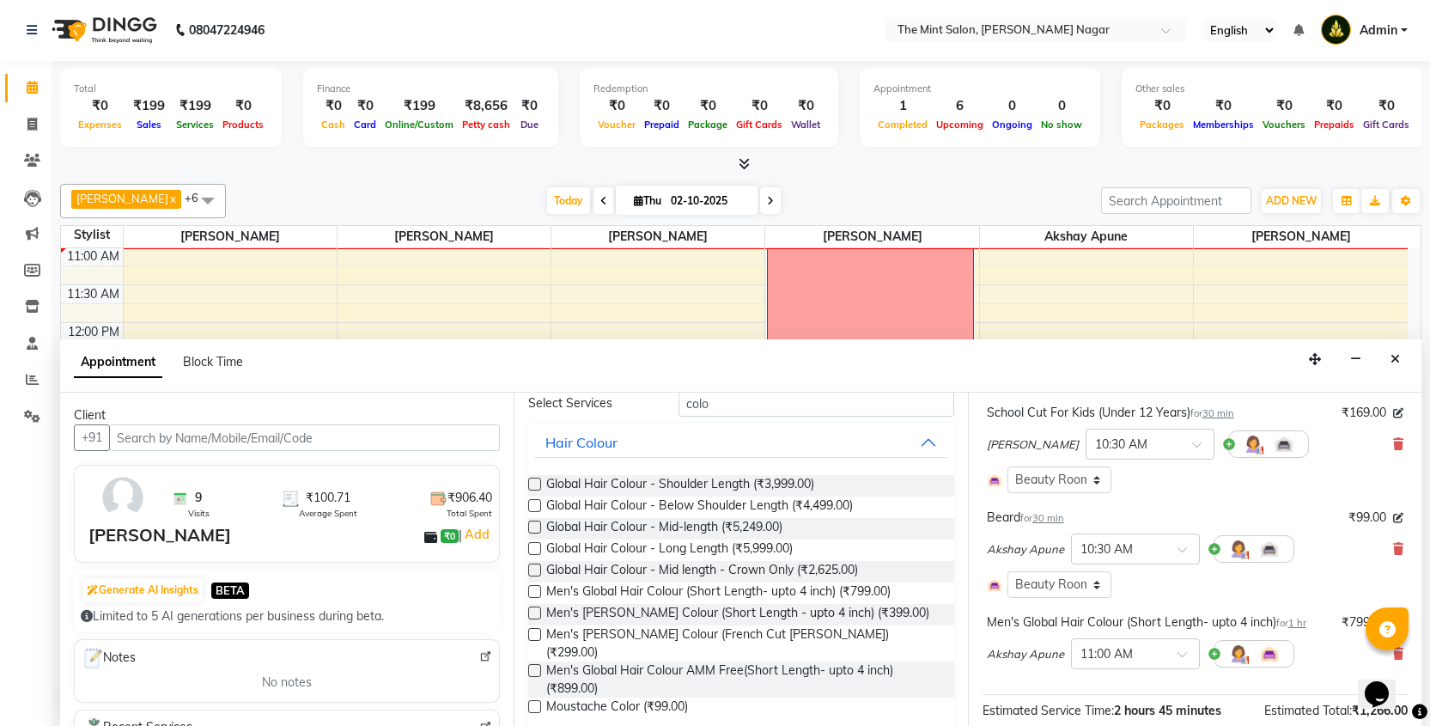
scroll to position [367, 0]
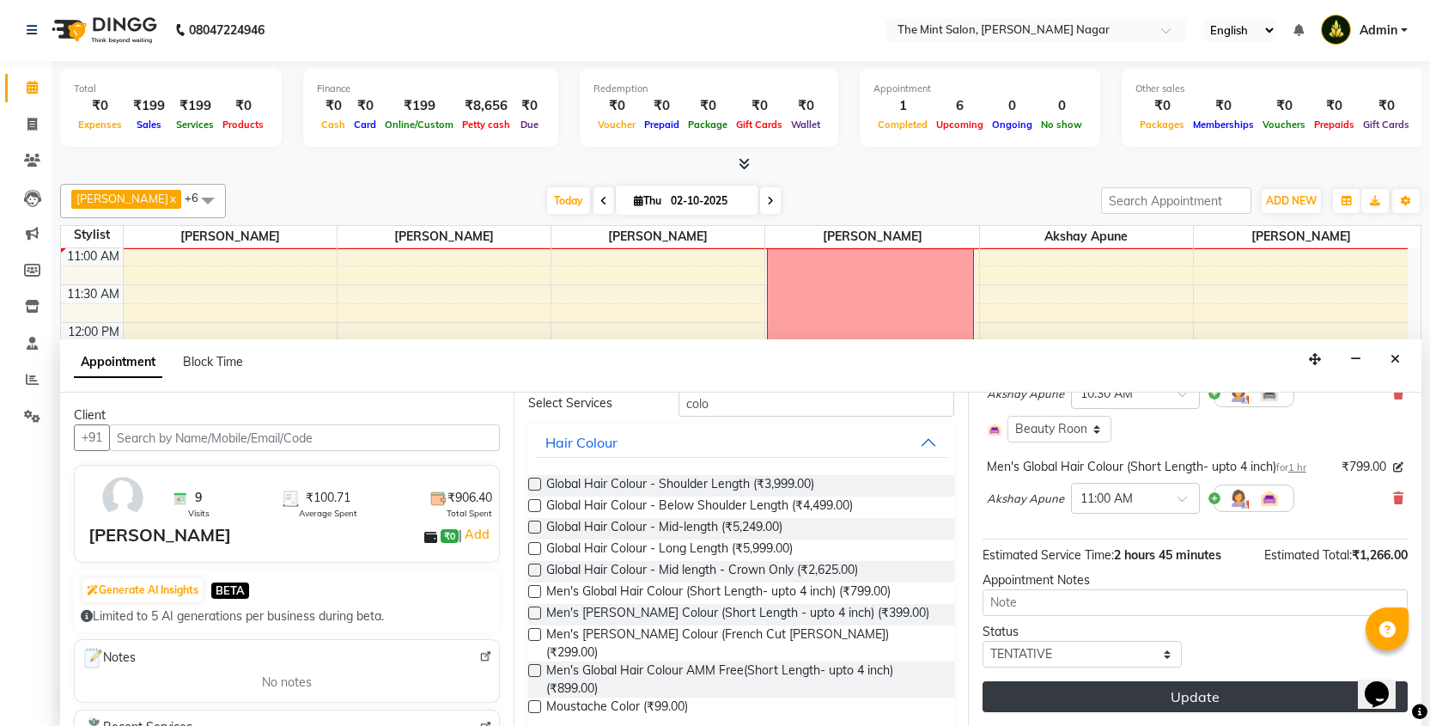
click at [1131, 684] on button "Update" at bounding box center [1194, 696] width 425 height 31
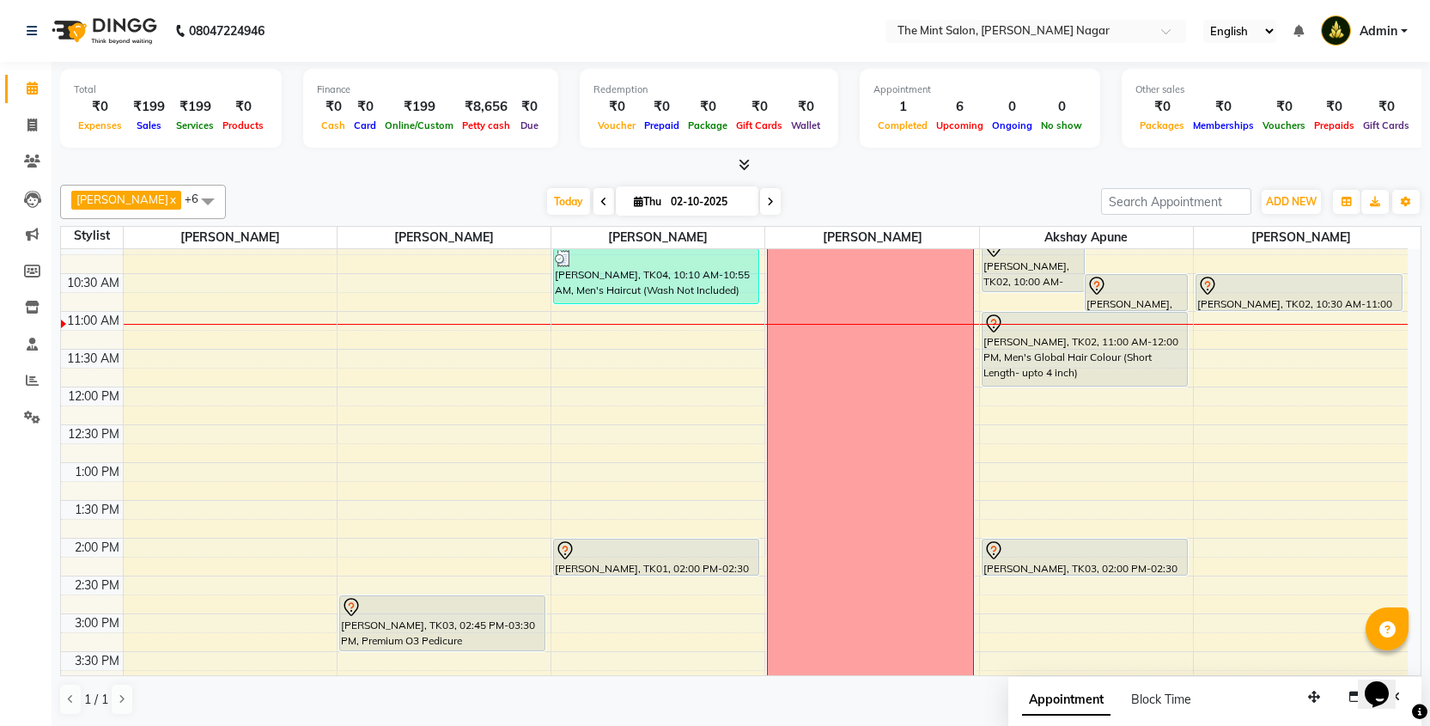
scroll to position [70, 0]
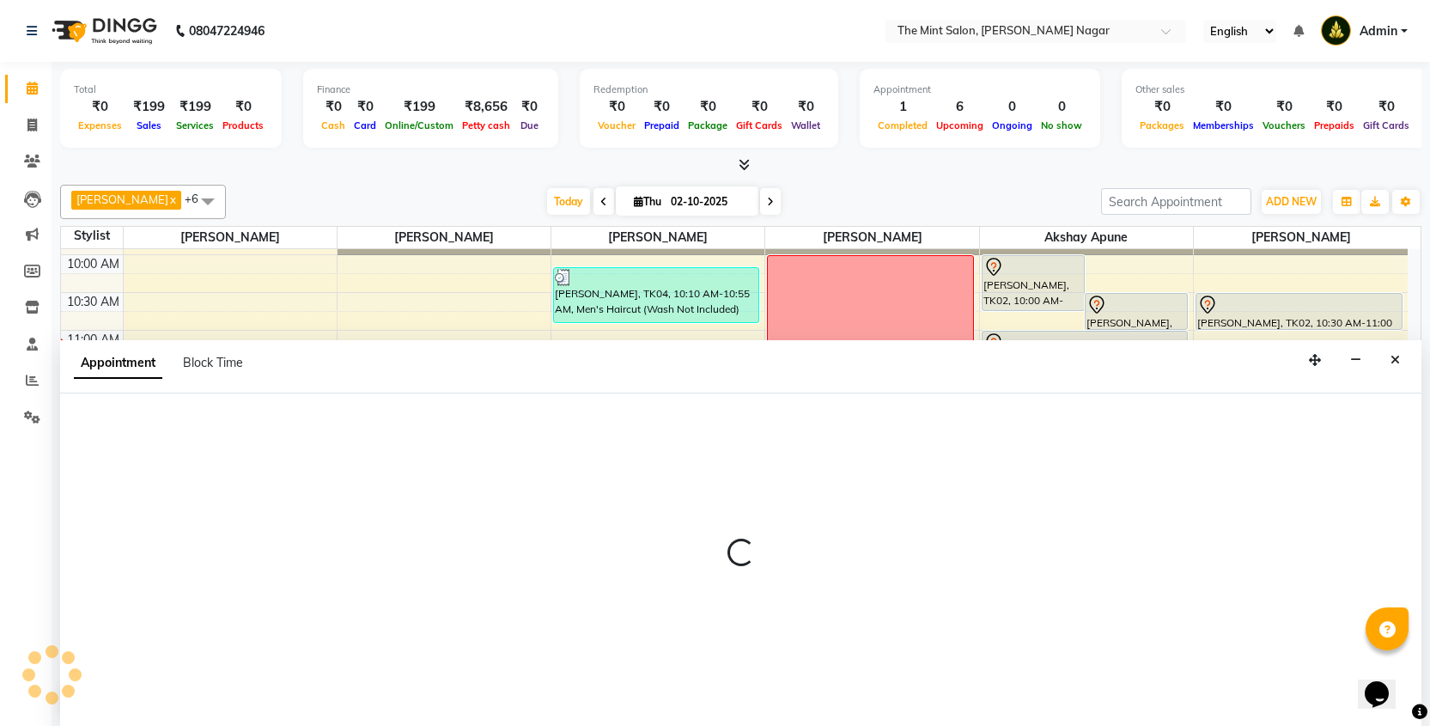
scroll to position [1, 0]
select select "61942"
select select "720"
select select "tentative"
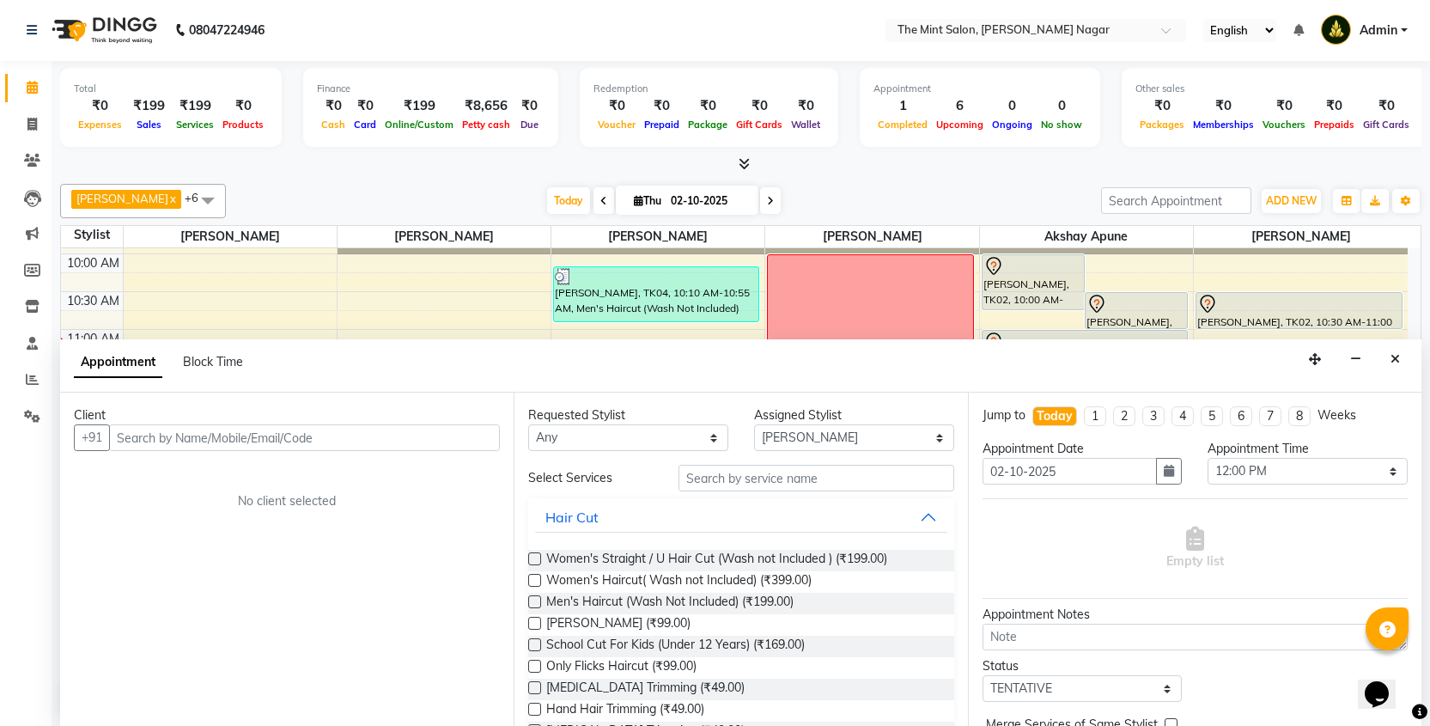
click at [390, 425] on input "text" at bounding box center [304, 437] width 391 height 27
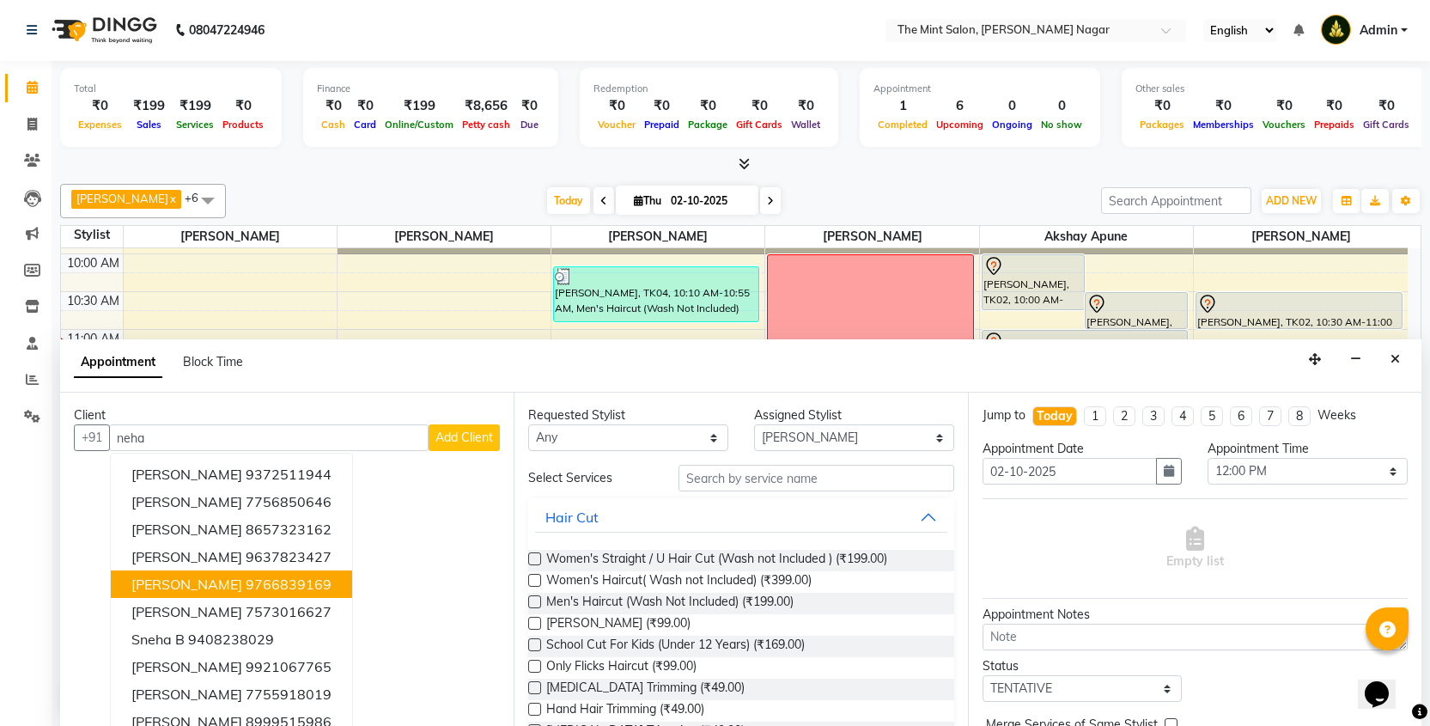
scroll to position [17, 0]
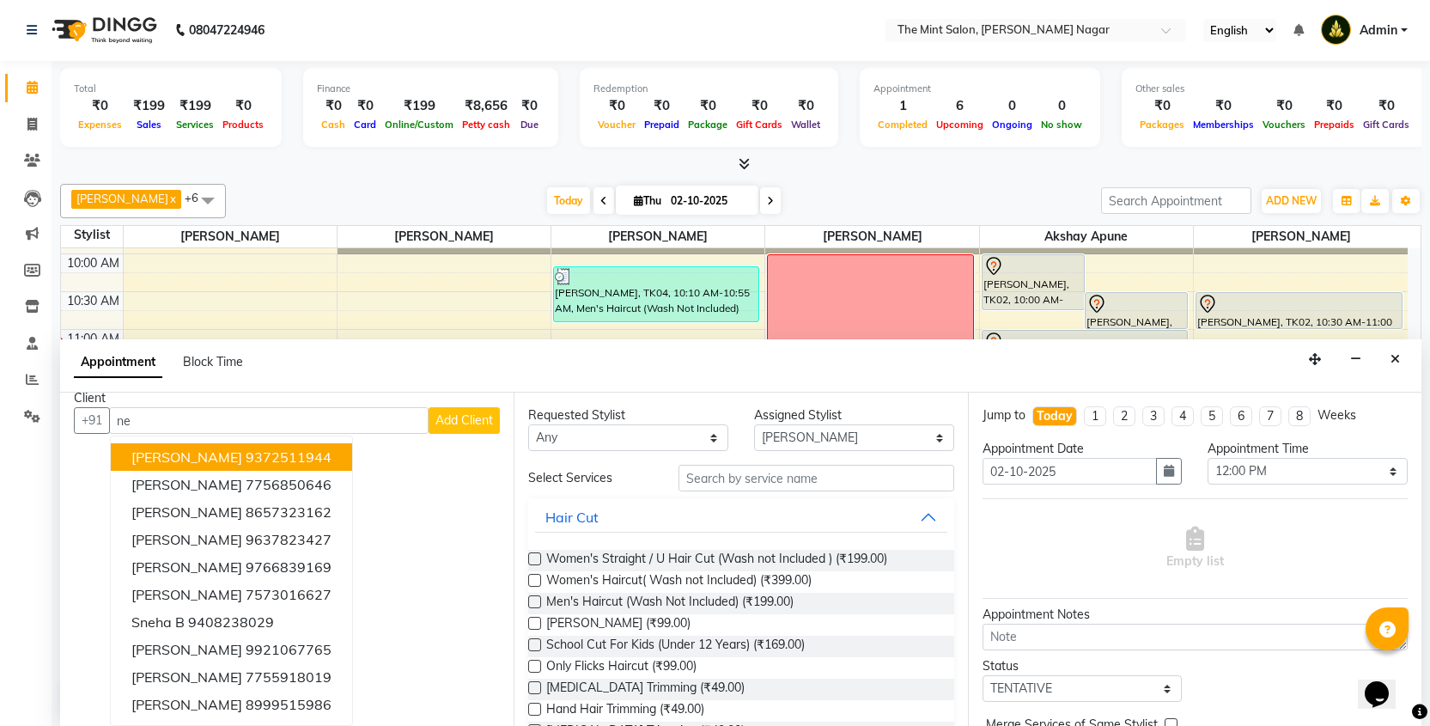
type input "n"
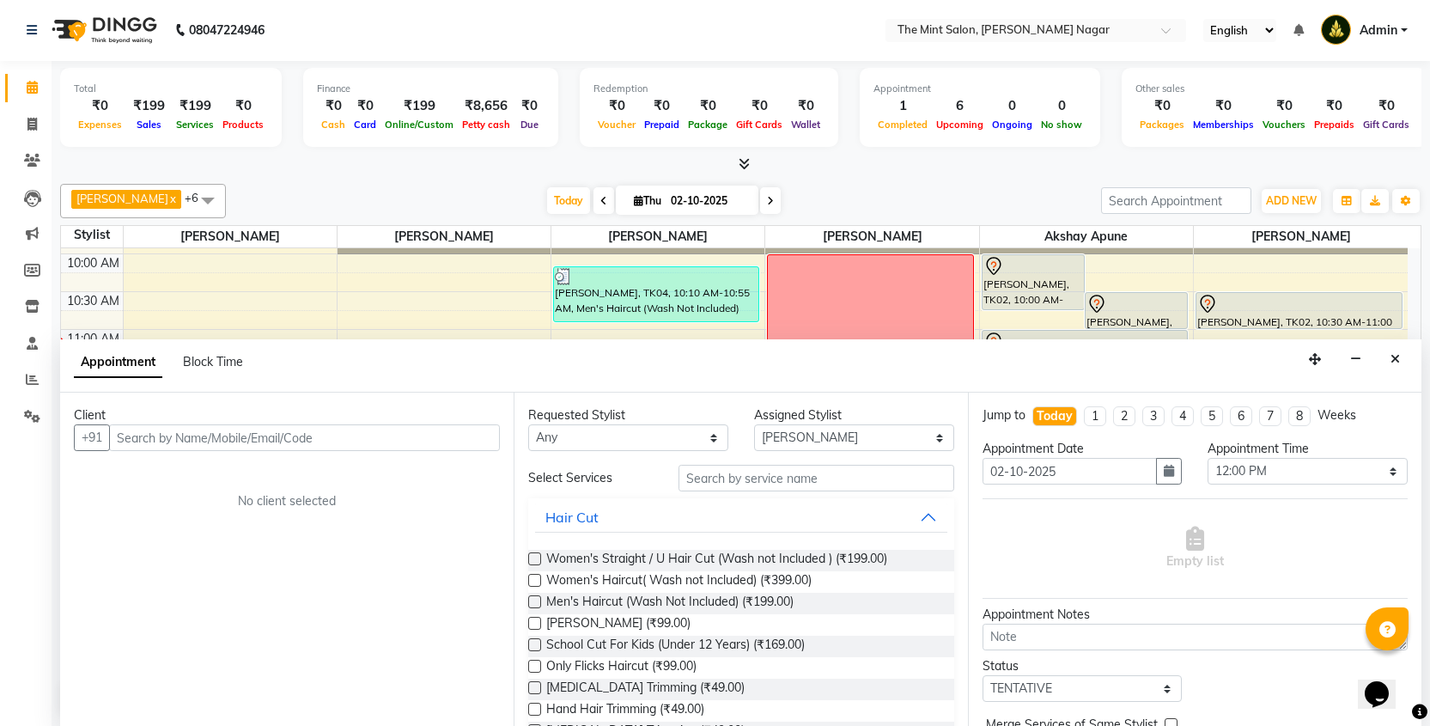
scroll to position [0, 0]
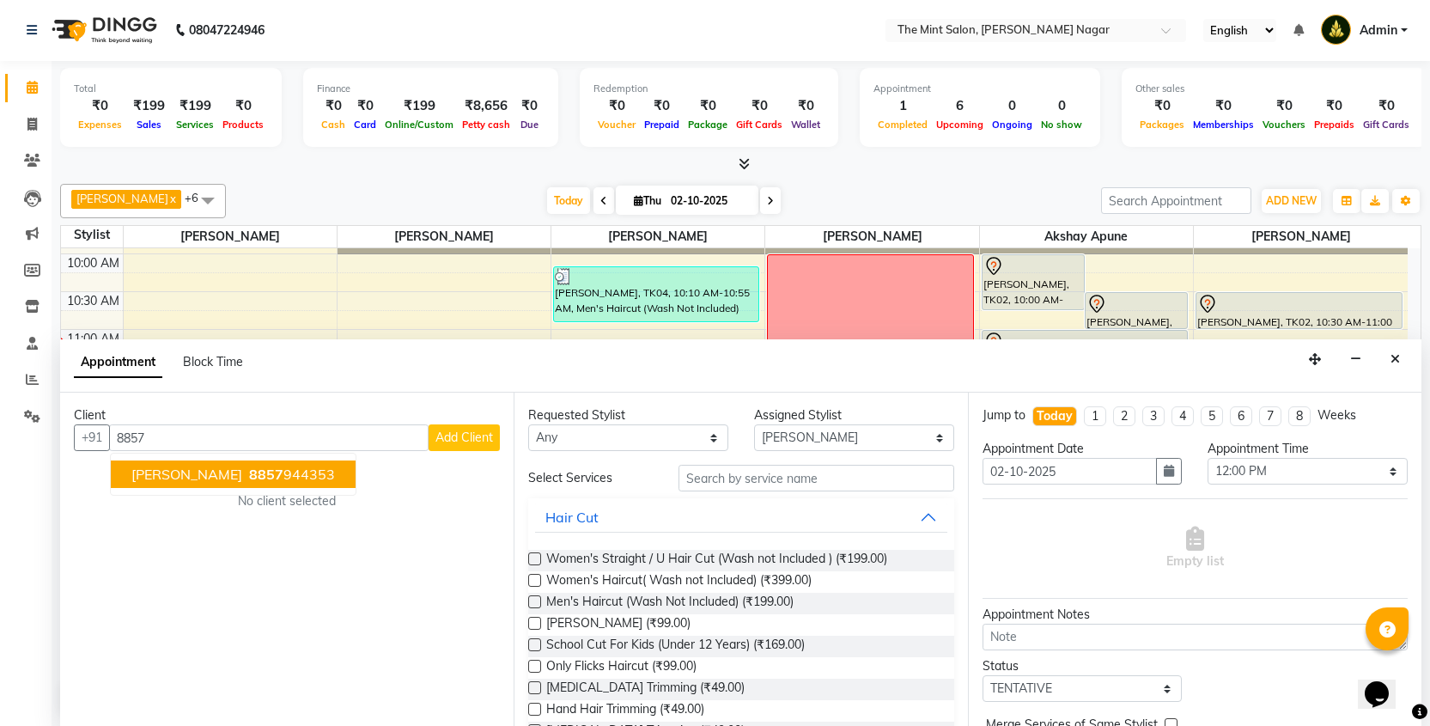
click at [301, 477] on ngb-highlight "8857 944353" at bounding box center [290, 473] width 89 height 17
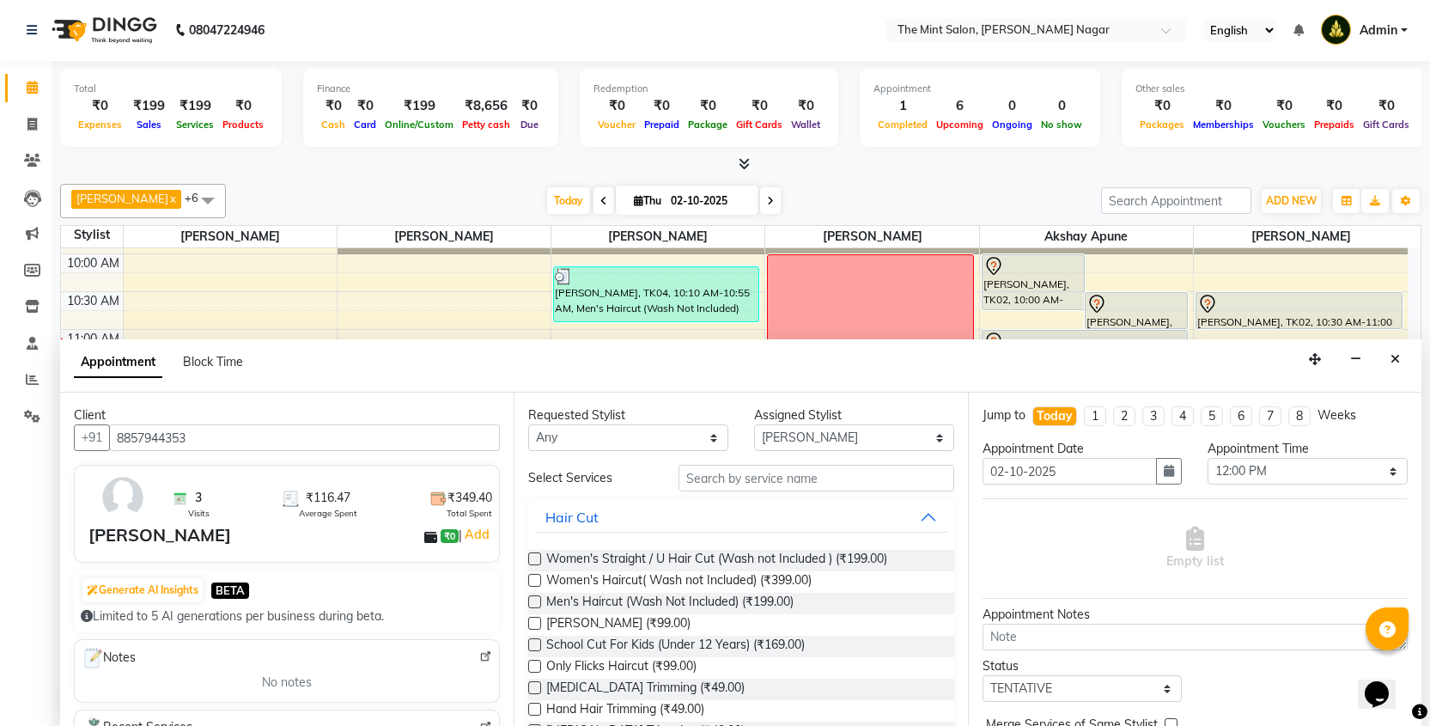
type input "8857944353"
click at [769, 480] on input "text" at bounding box center [815, 478] width 275 height 27
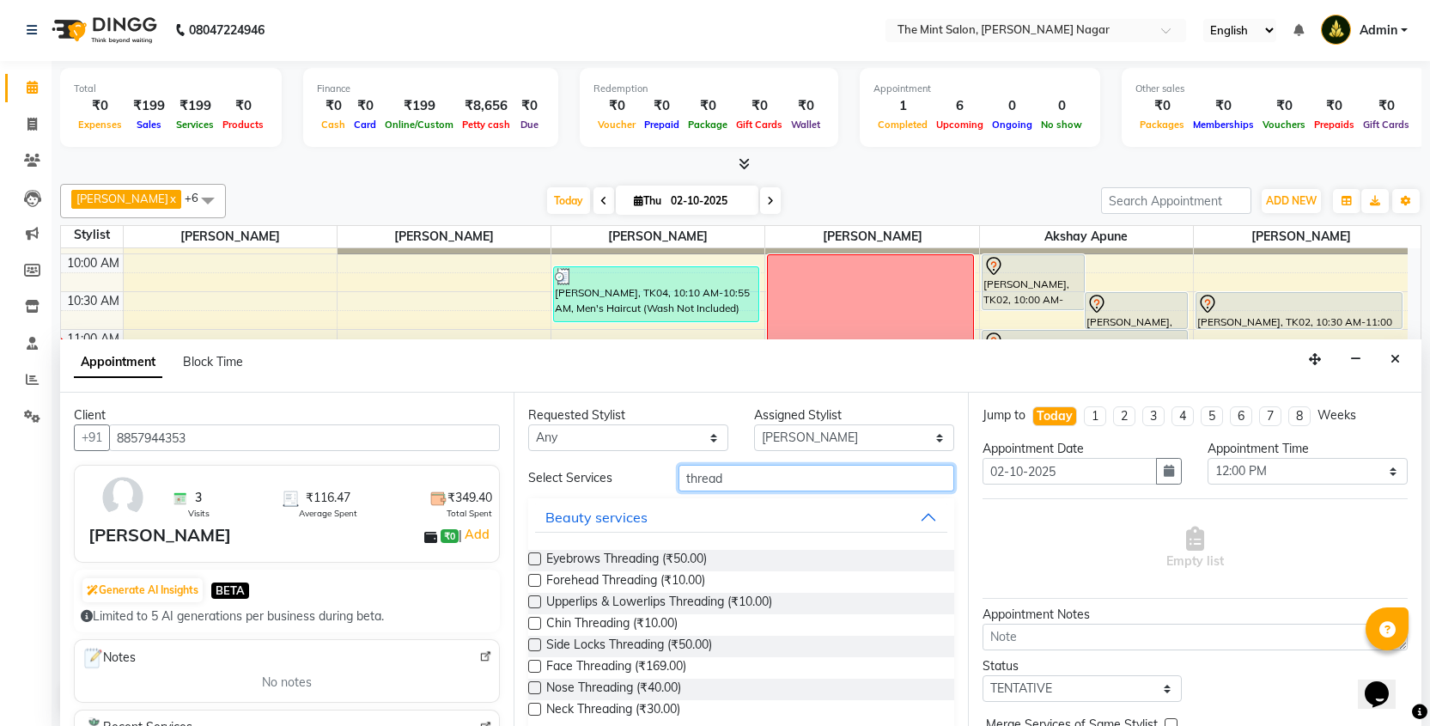
type input "thread"
click at [529, 555] on label at bounding box center [534, 558] width 13 height 13
click at [529, 555] on input "checkbox" at bounding box center [533, 560] width 11 height 11
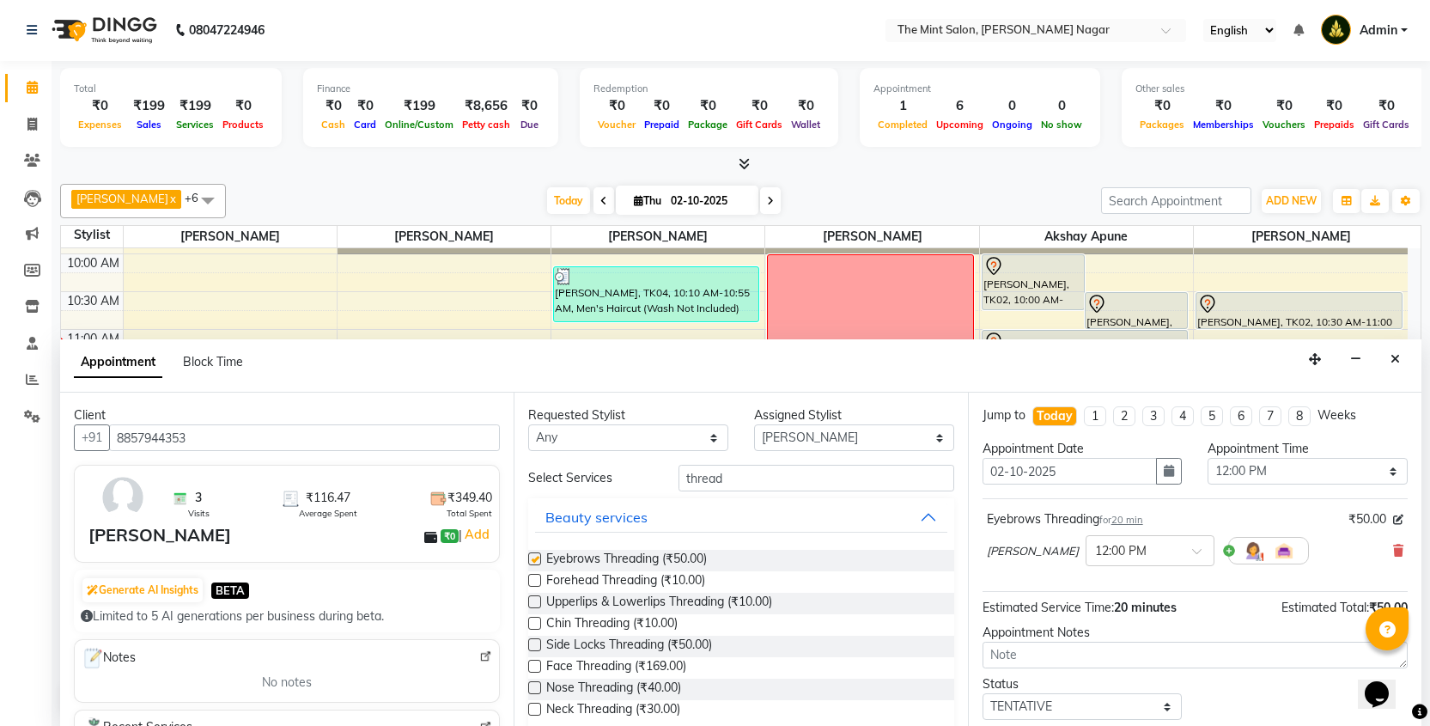
checkbox input "false"
click at [533, 577] on label at bounding box center [534, 580] width 13 height 13
click at [533, 577] on input "checkbox" at bounding box center [533, 581] width 11 height 11
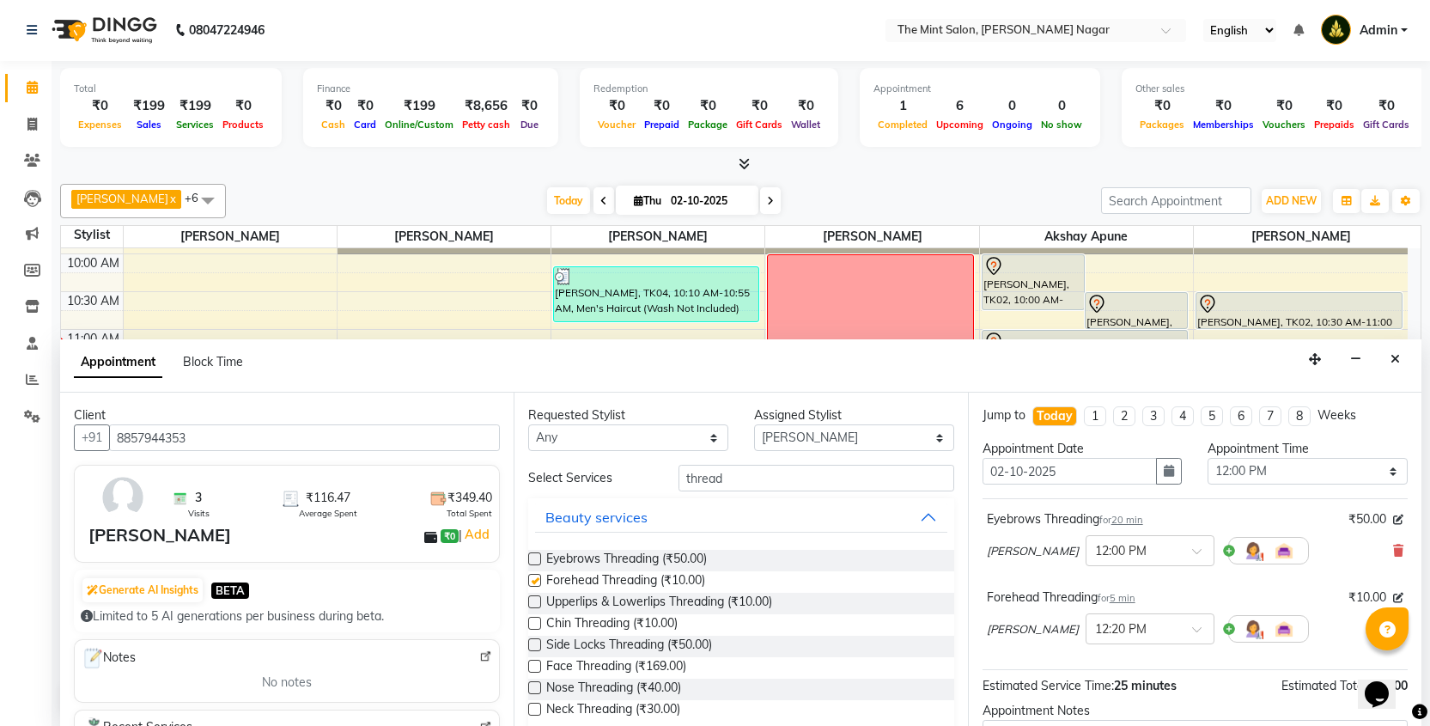
checkbox input "false"
click at [532, 599] on label at bounding box center [534, 601] width 13 height 13
click at [532, 599] on input "checkbox" at bounding box center [533, 603] width 11 height 11
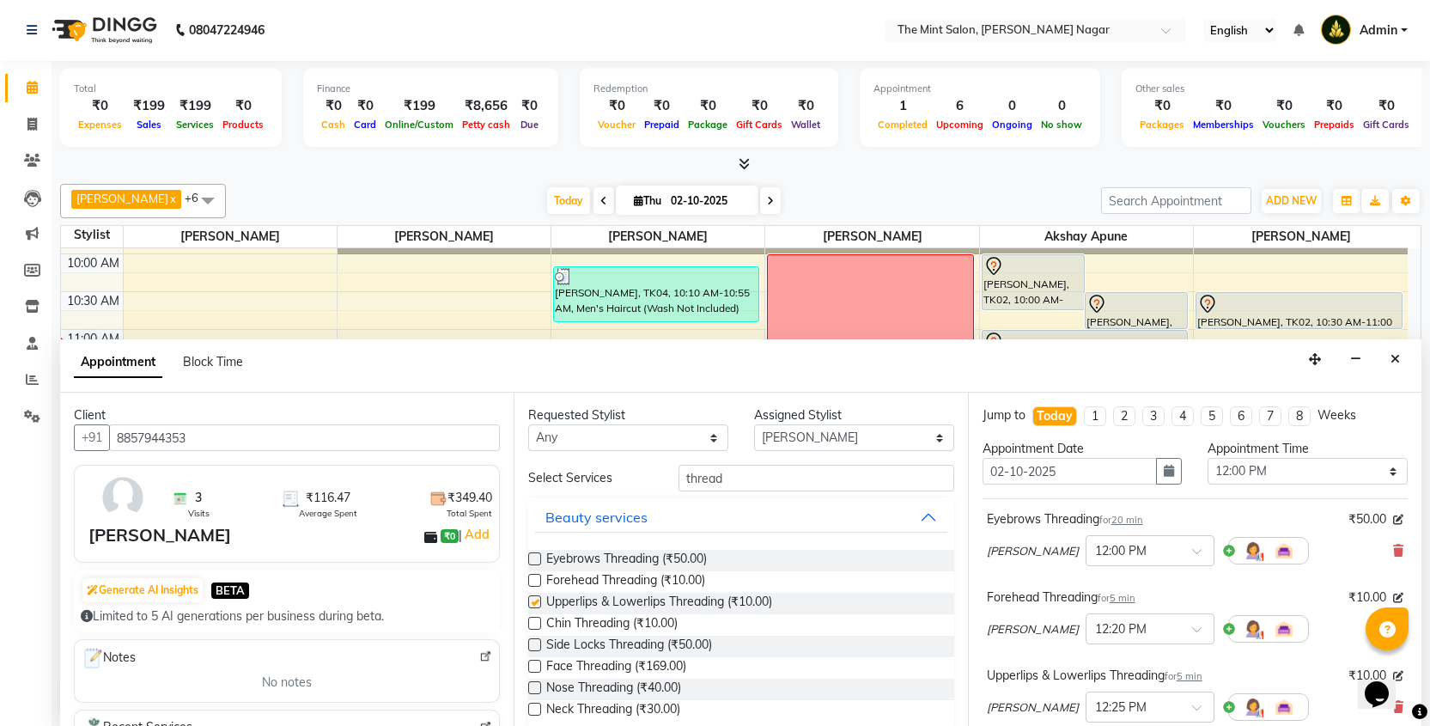
checkbox input "false"
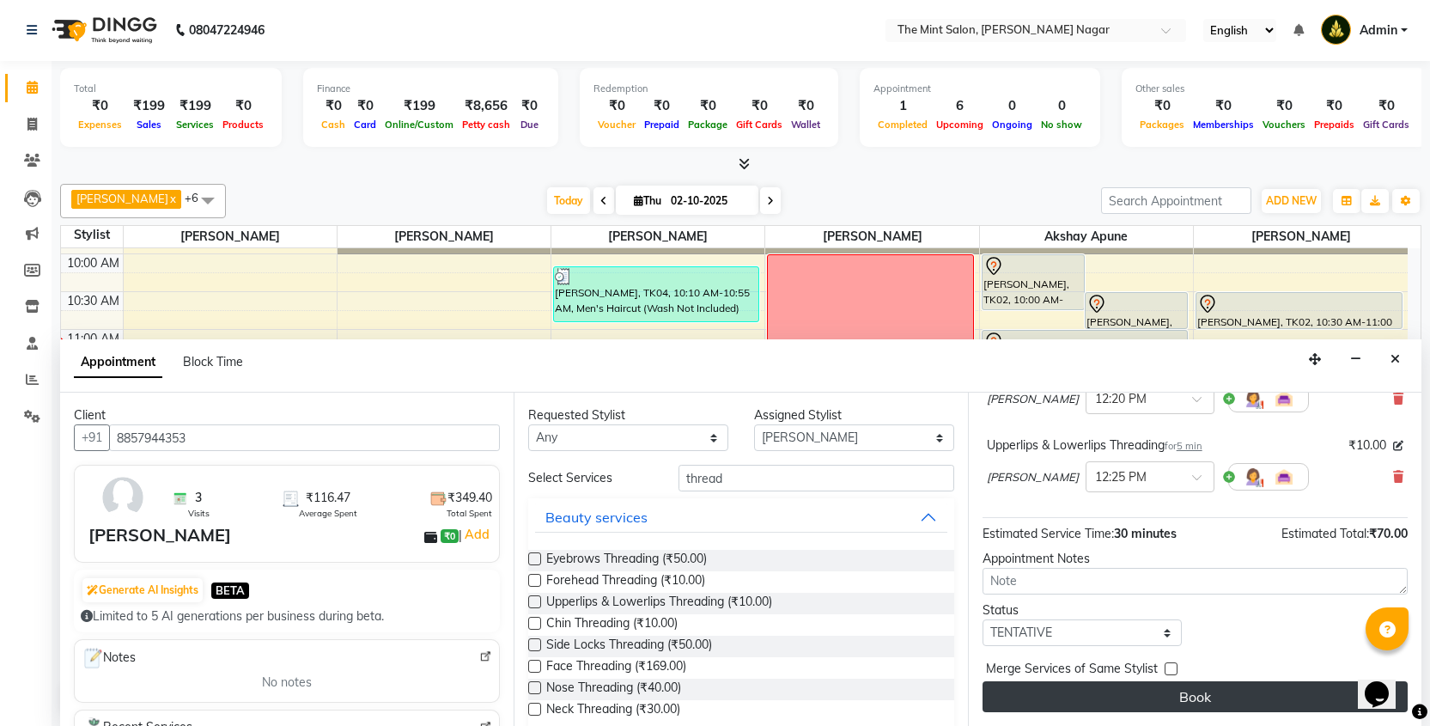
click at [1235, 702] on button "Book" at bounding box center [1194, 696] width 425 height 31
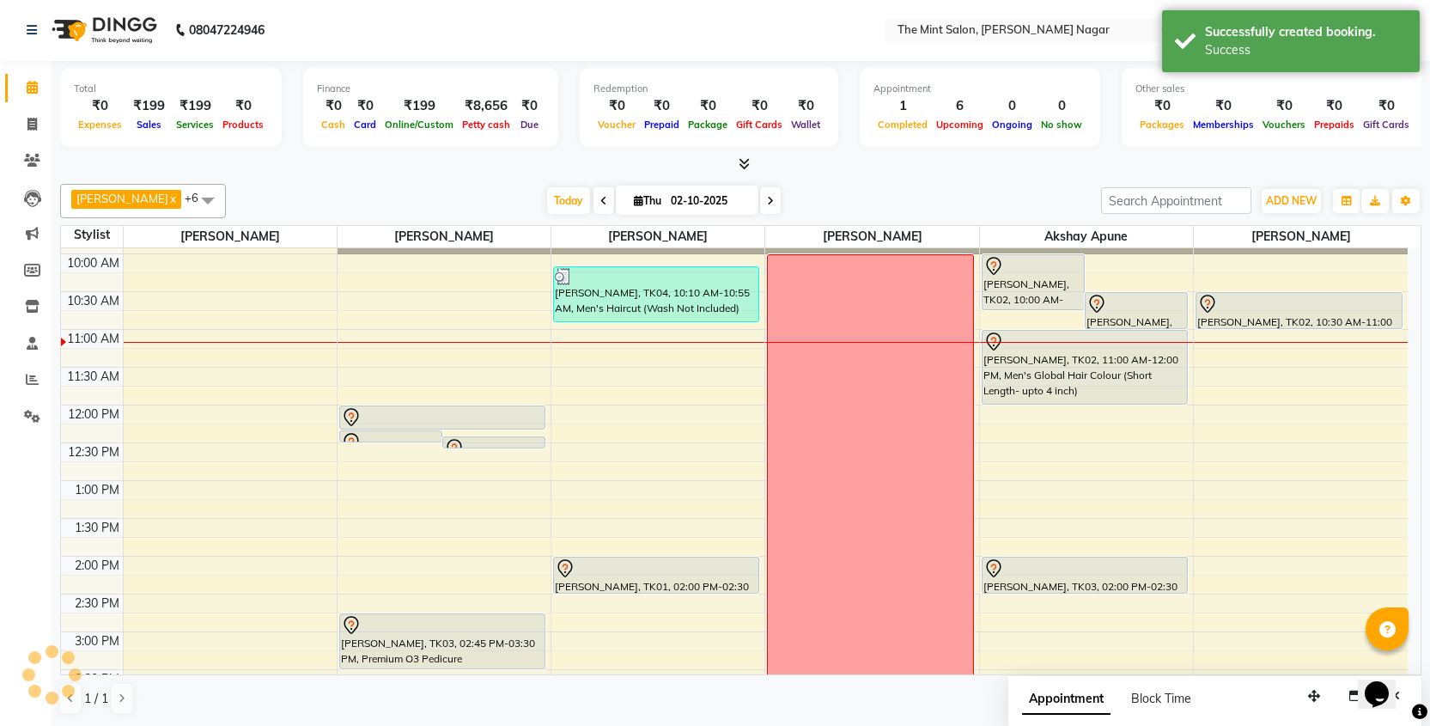
scroll to position [0, 0]
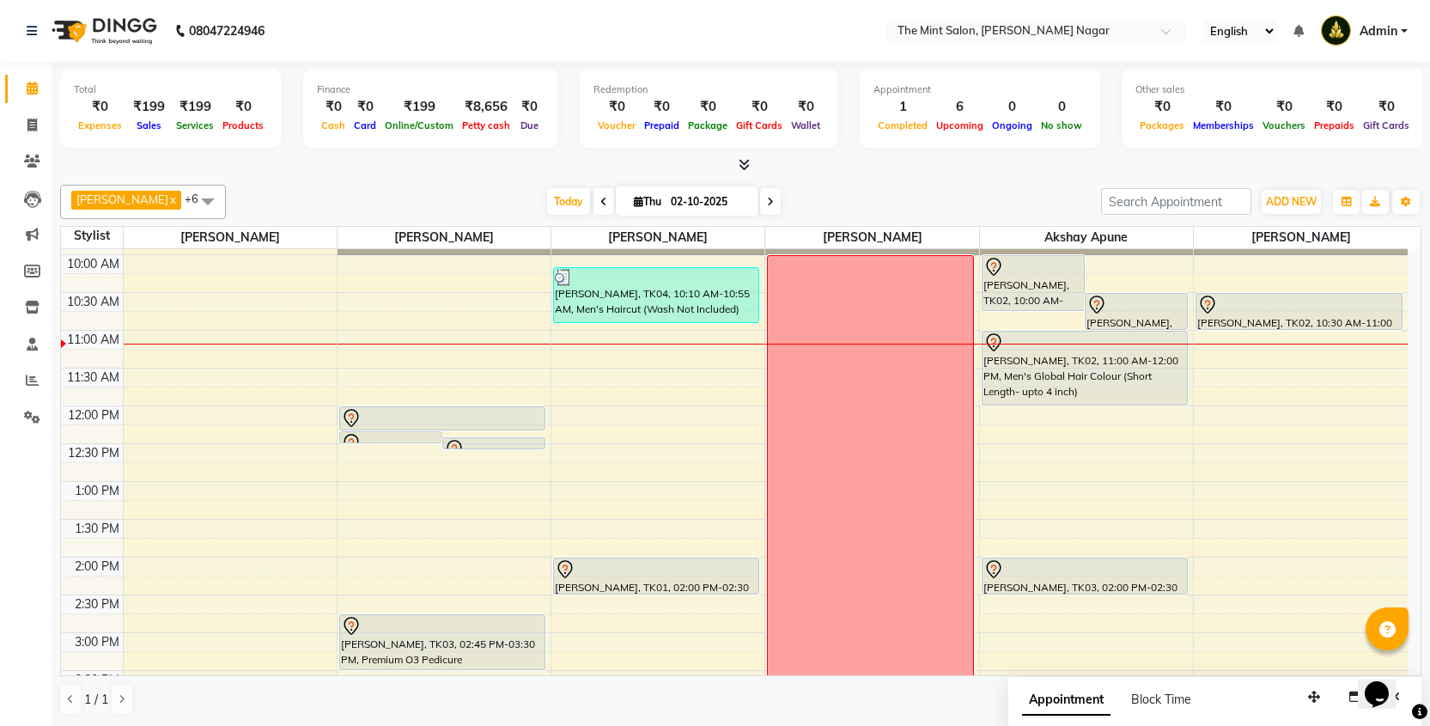
select select "66078"
select select "690"
select select "tentative"
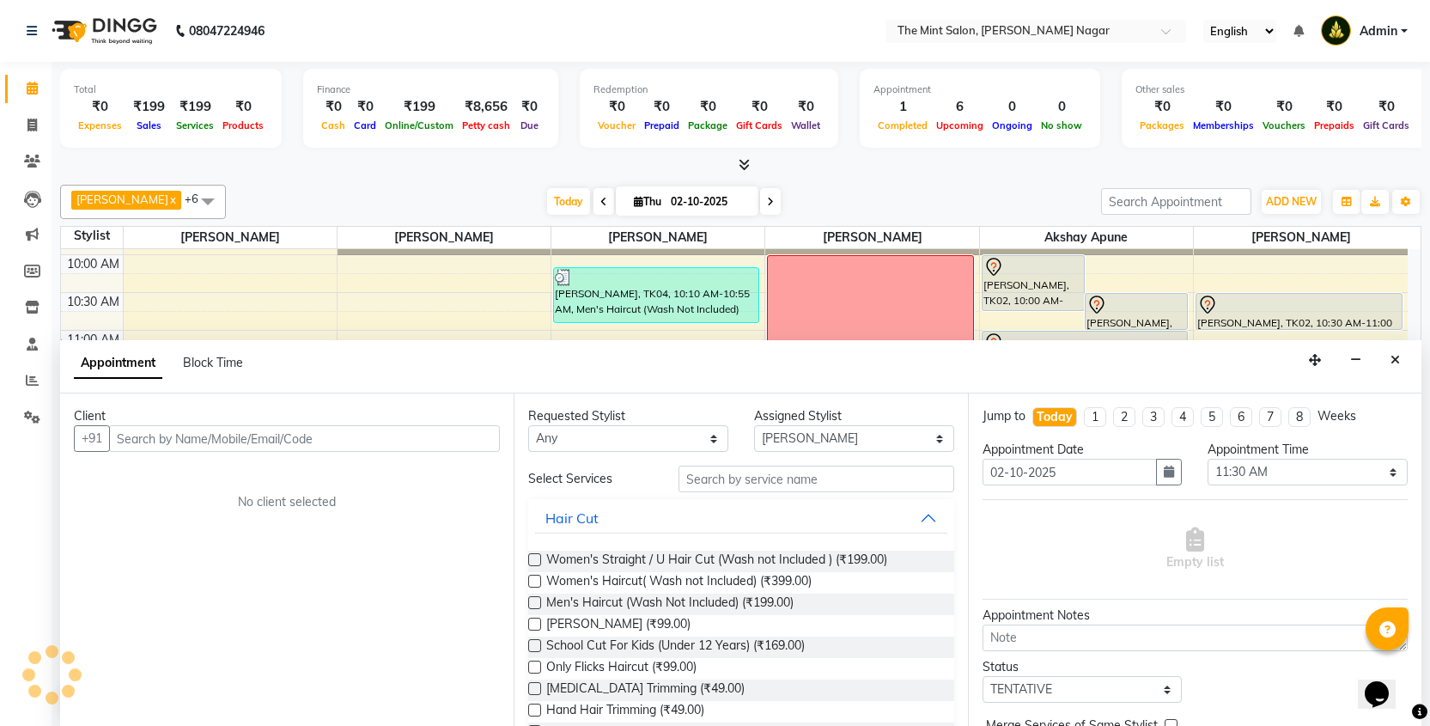
scroll to position [1, 0]
click at [293, 427] on input "text" at bounding box center [304, 437] width 391 height 27
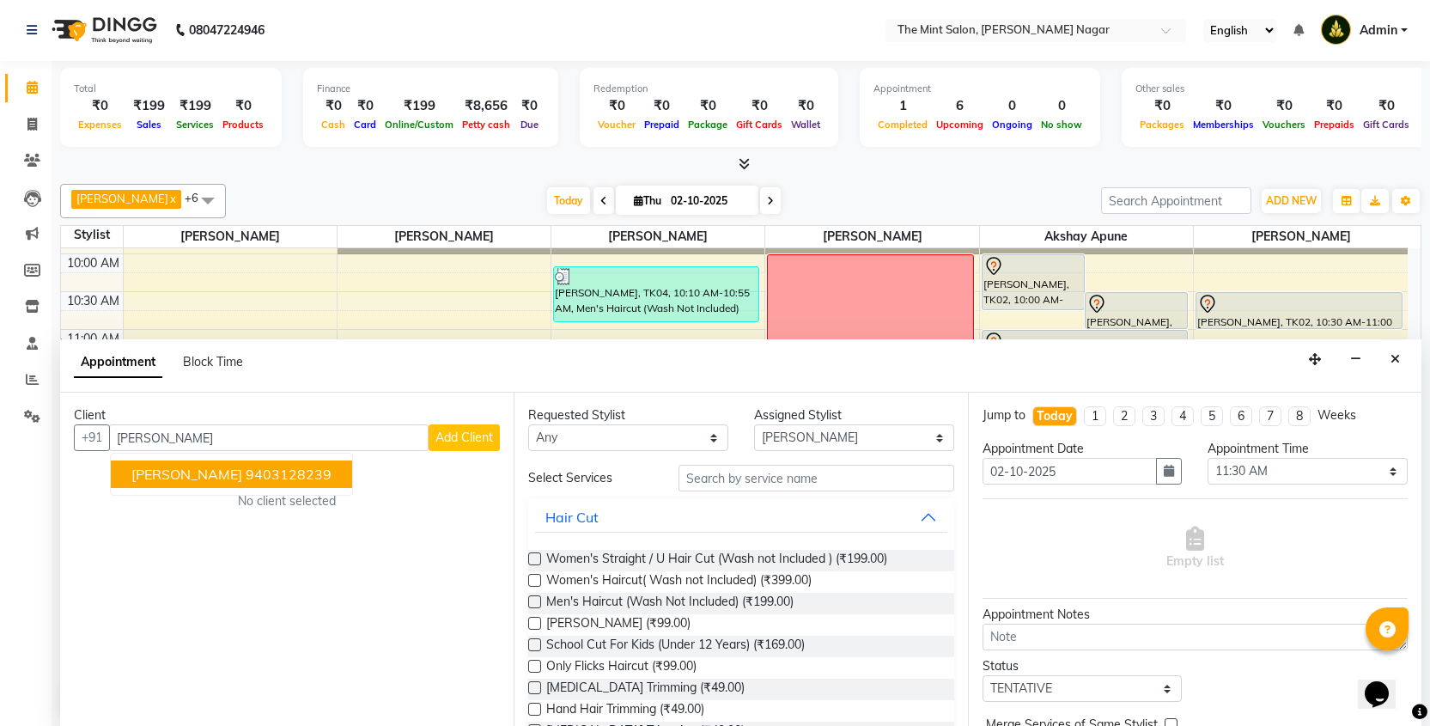
click at [274, 477] on ngb-highlight "9403128239" at bounding box center [289, 473] width 86 height 17
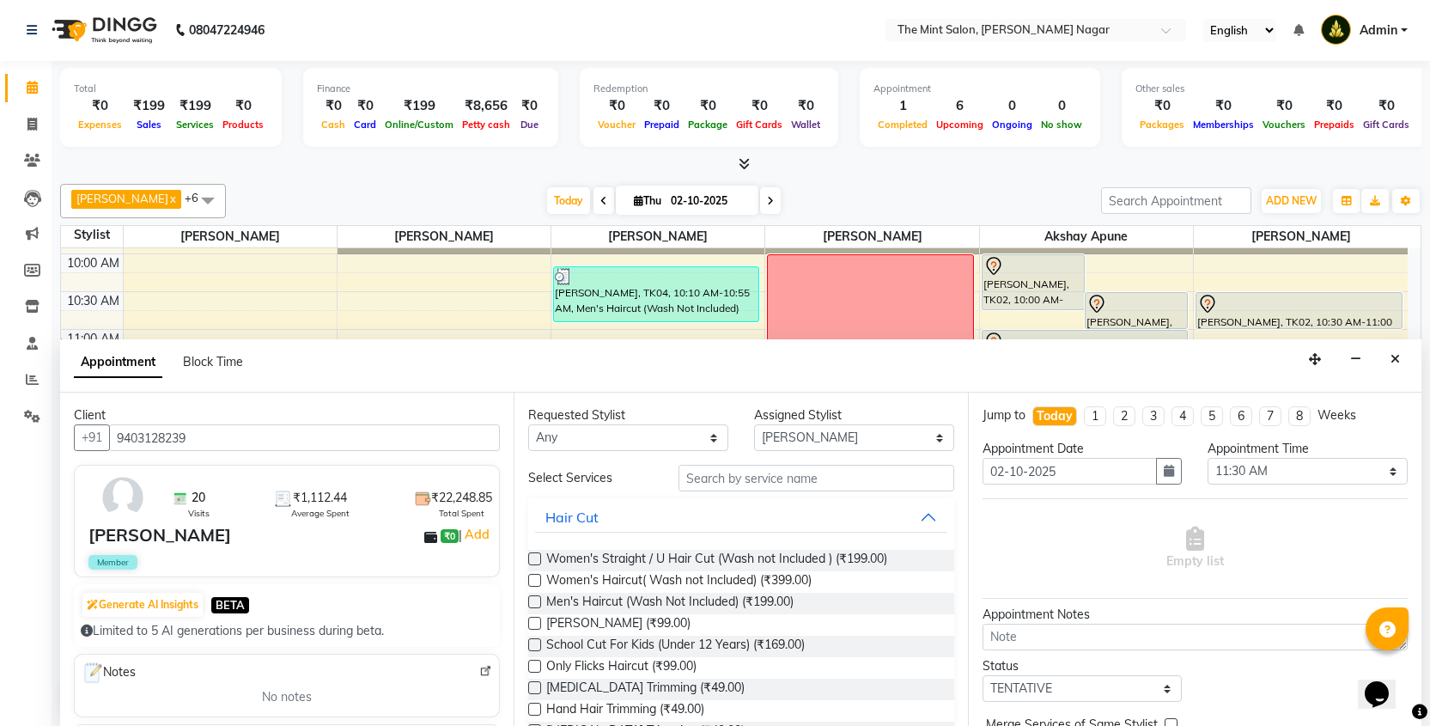
type input "9403128239"
click at [533, 646] on label at bounding box center [534, 644] width 13 height 13
click at [533, 646] on input "checkbox" at bounding box center [533, 646] width 11 height 11
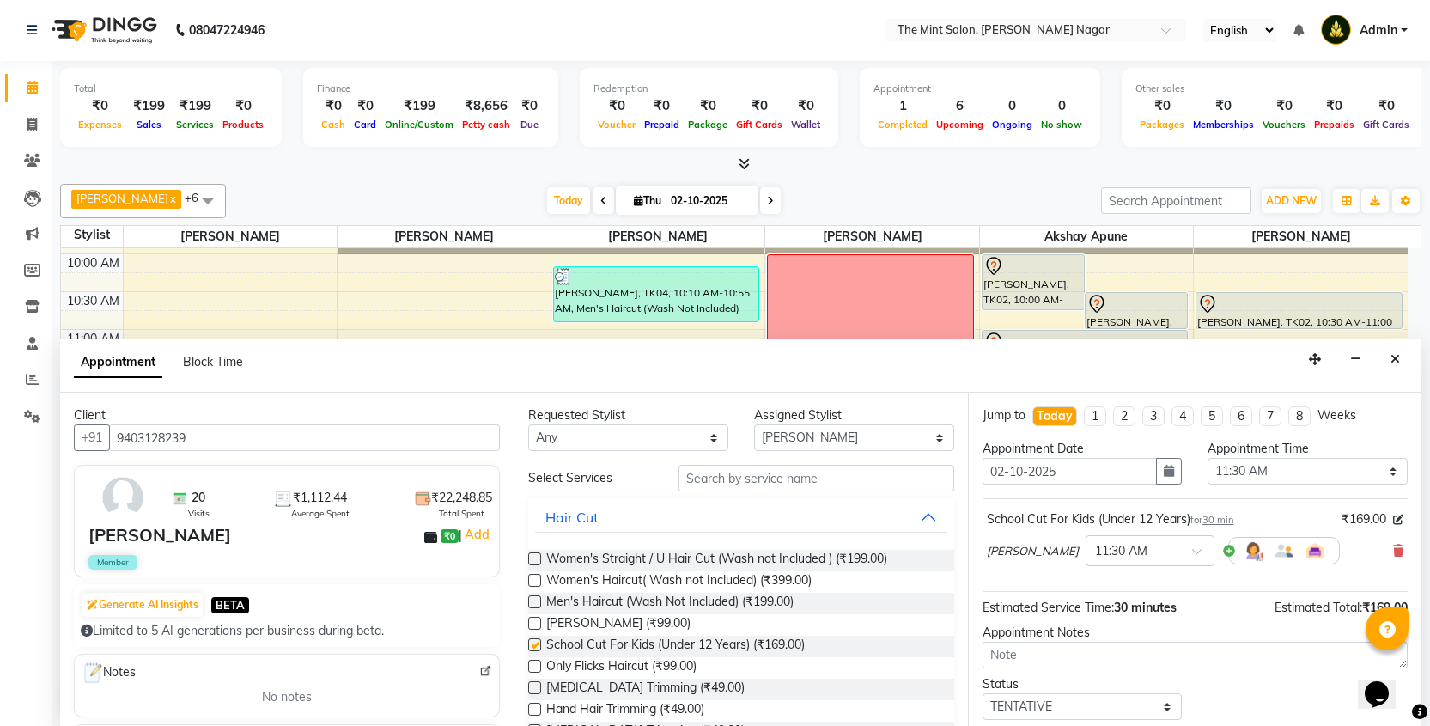
click at [533, 646] on label at bounding box center [534, 644] width 13 height 13
click at [533, 646] on input "checkbox" at bounding box center [533, 646] width 11 height 11
click at [533, 646] on label at bounding box center [534, 644] width 13 height 13
click at [533, 646] on input "checkbox" at bounding box center [533, 646] width 11 height 11
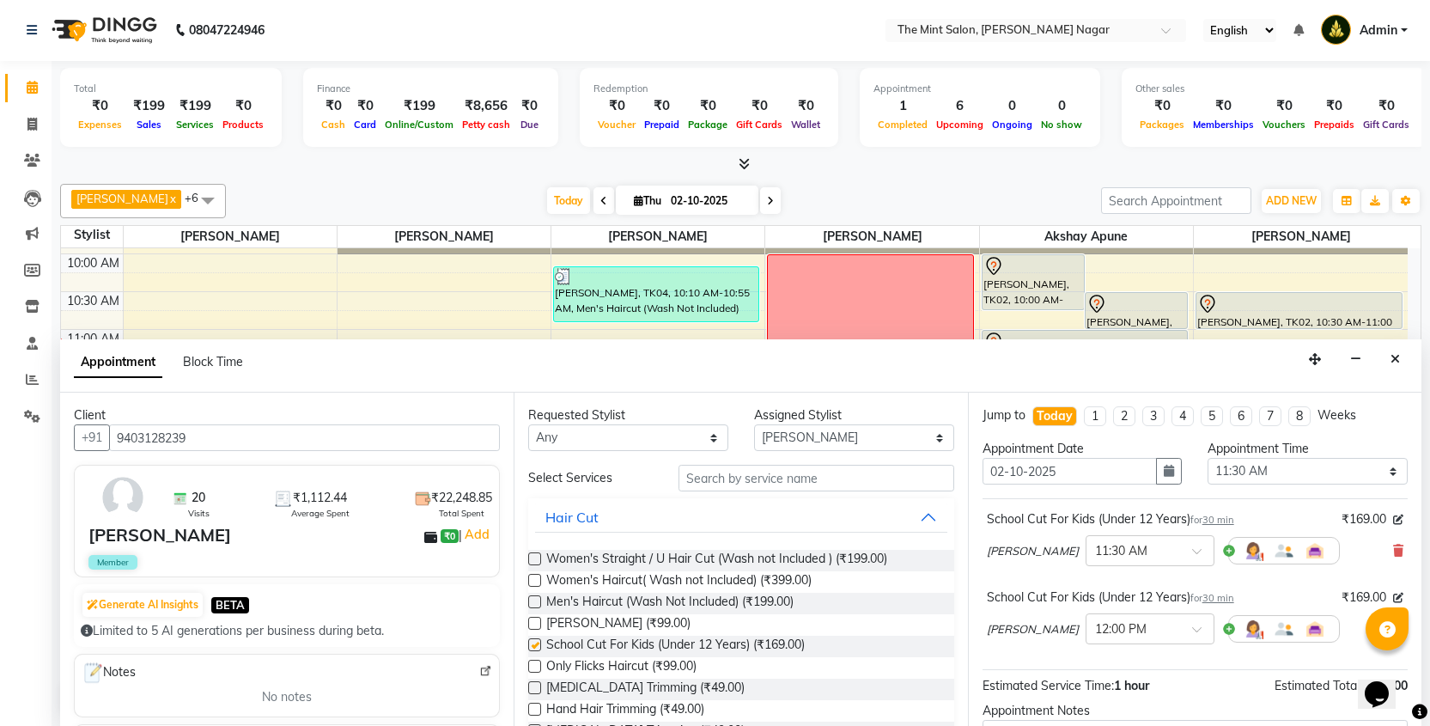
checkbox input "false"
click at [778, 476] on input "text" at bounding box center [815, 478] width 275 height 27
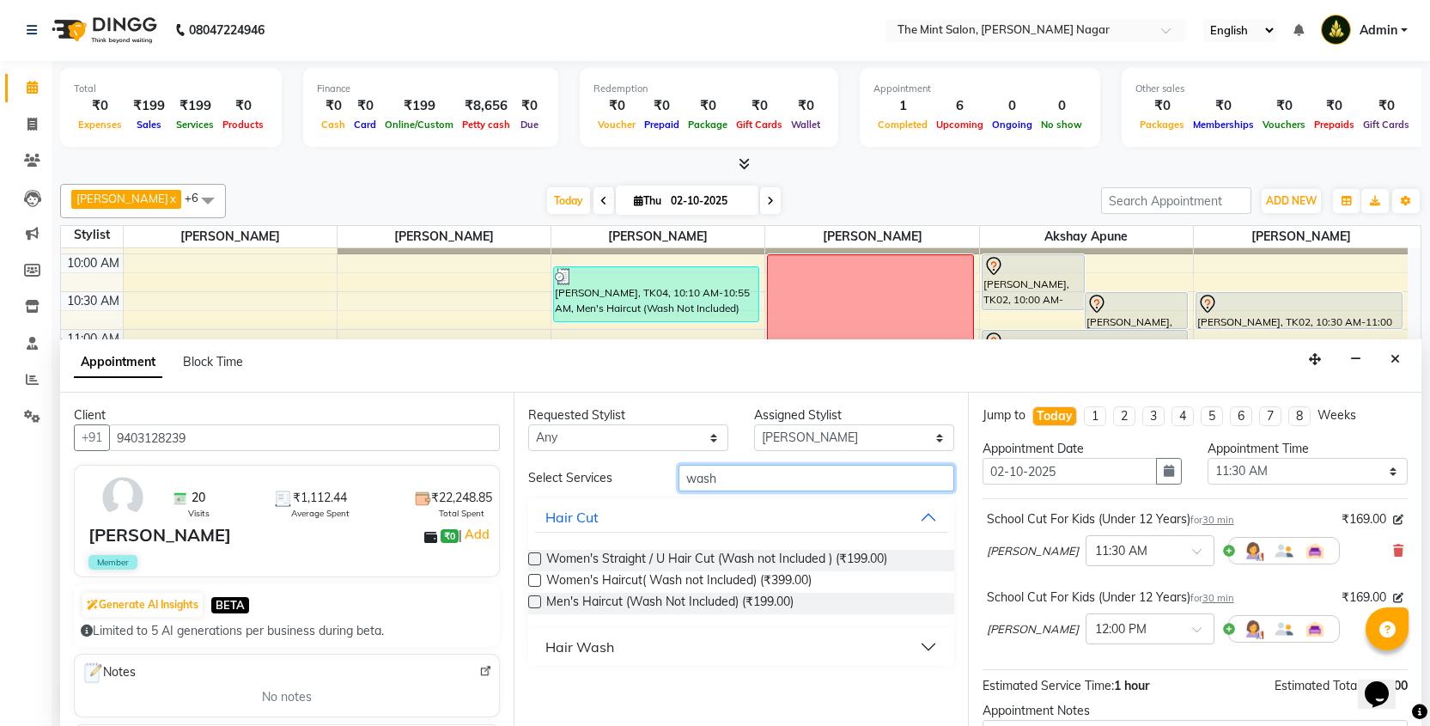
type input "wash"
click at [929, 647] on button "Hair Wash" at bounding box center [740, 646] width 411 height 31
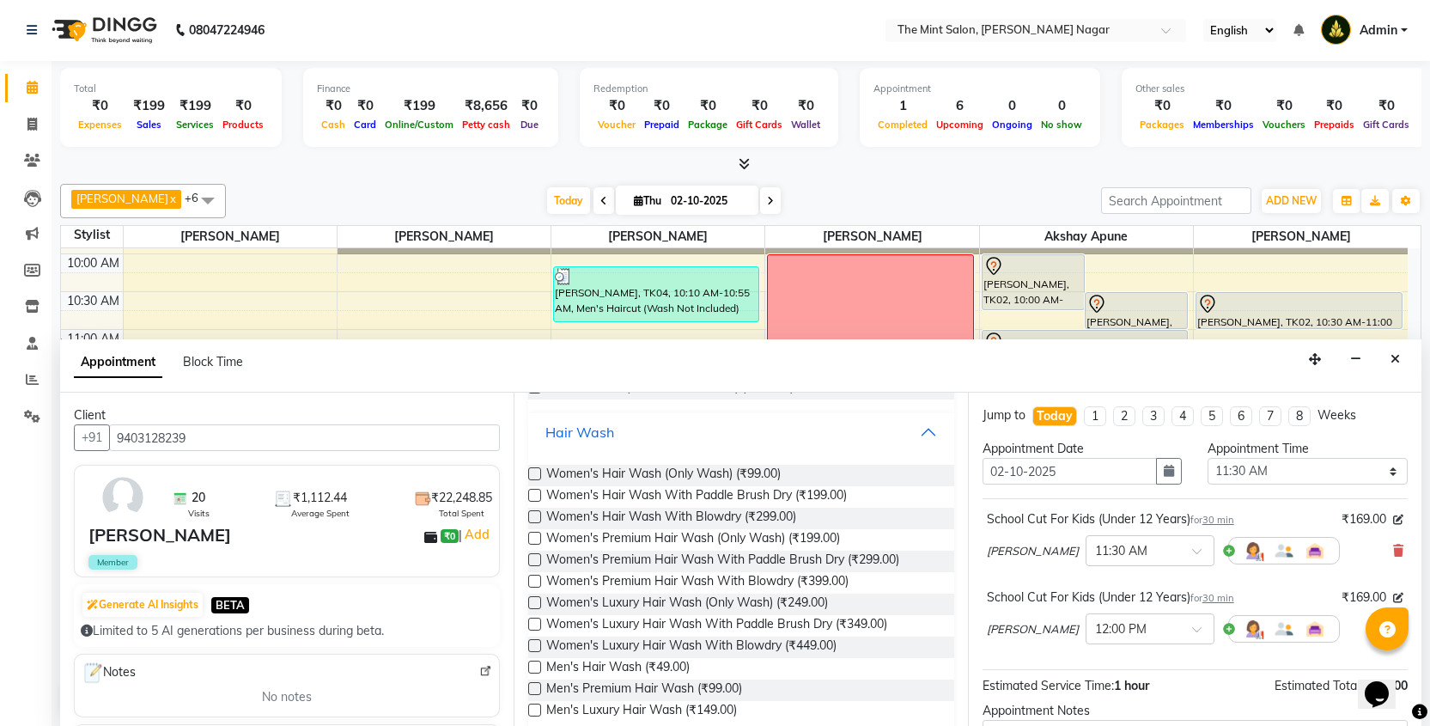
scroll to position [231, 0]
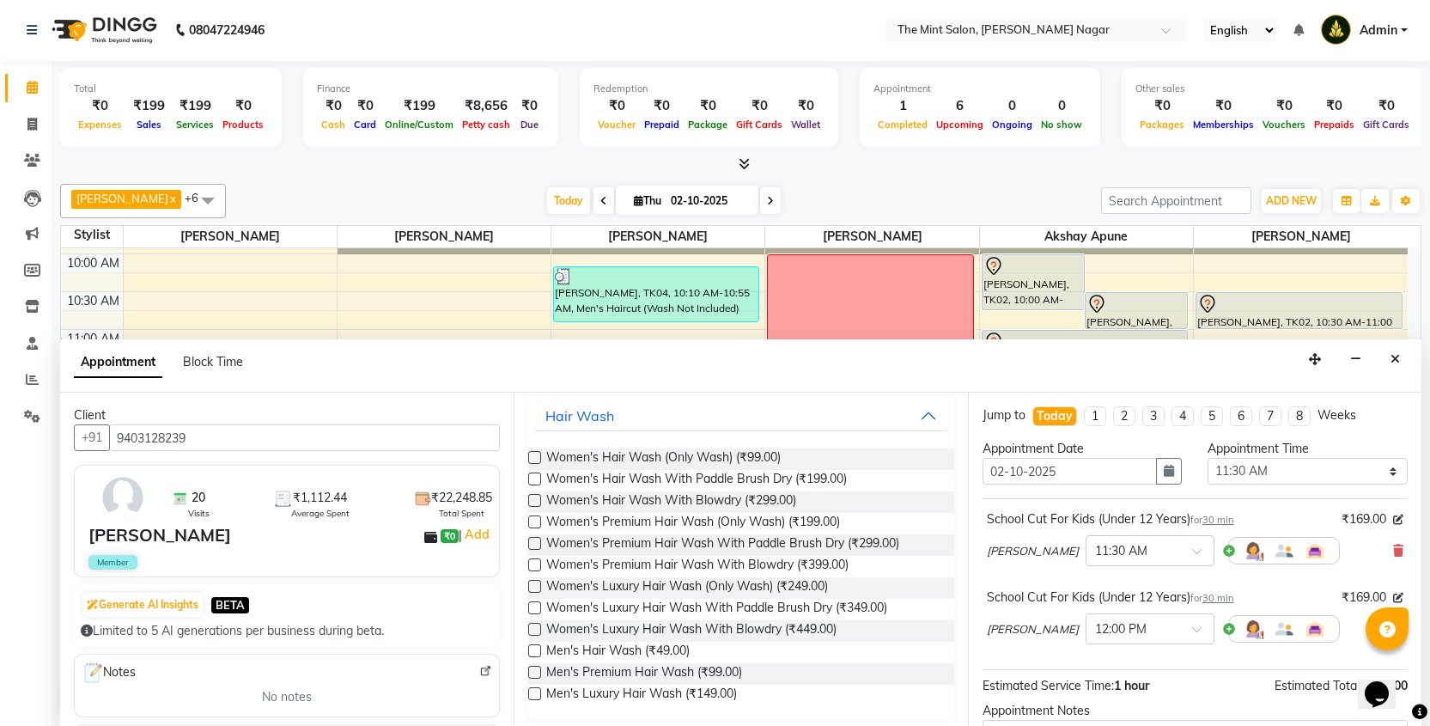
click at [535, 651] on label at bounding box center [534, 650] width 13 height 13
click at [535, 651] on input "checkbox" at bounding box center [533, 652] width 11 height 11
click at [535, 651] on label at bounding box center [534, 650] width 13 height 13
click at [535, 651] on input "checkbox" at bounding box center [533, 652] width 11 height 11
checkbox input "false"
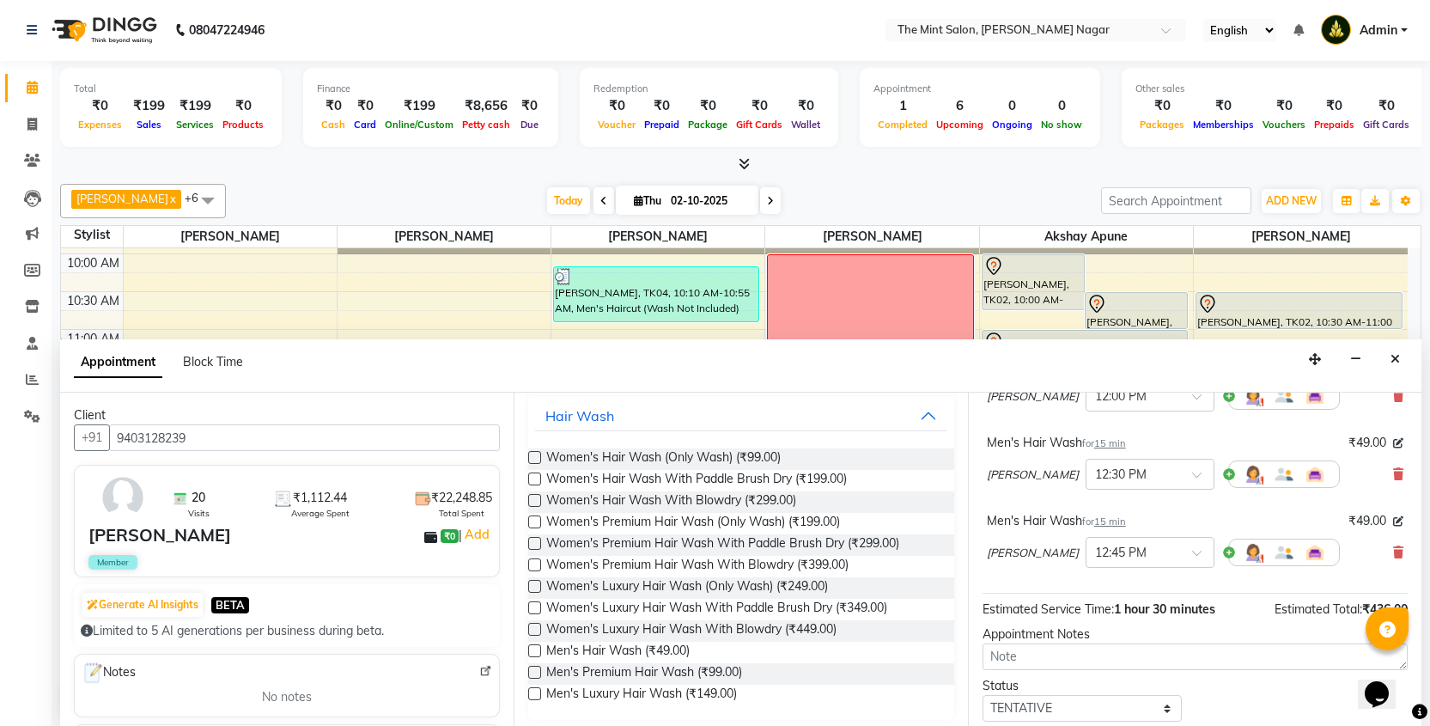
scroll to position [308, 0]
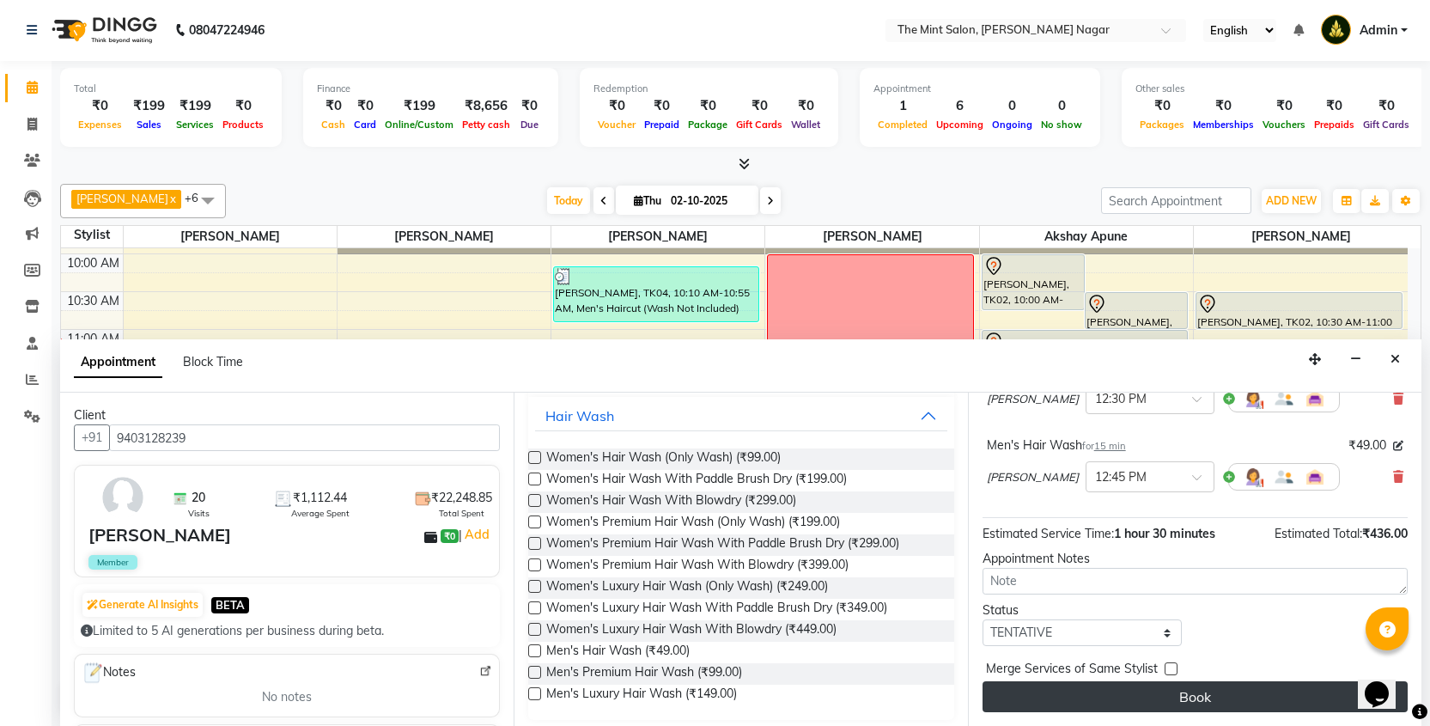
click at [1169, 698] on button "Book" at bounding box center [1194, 696] width 425 height 31
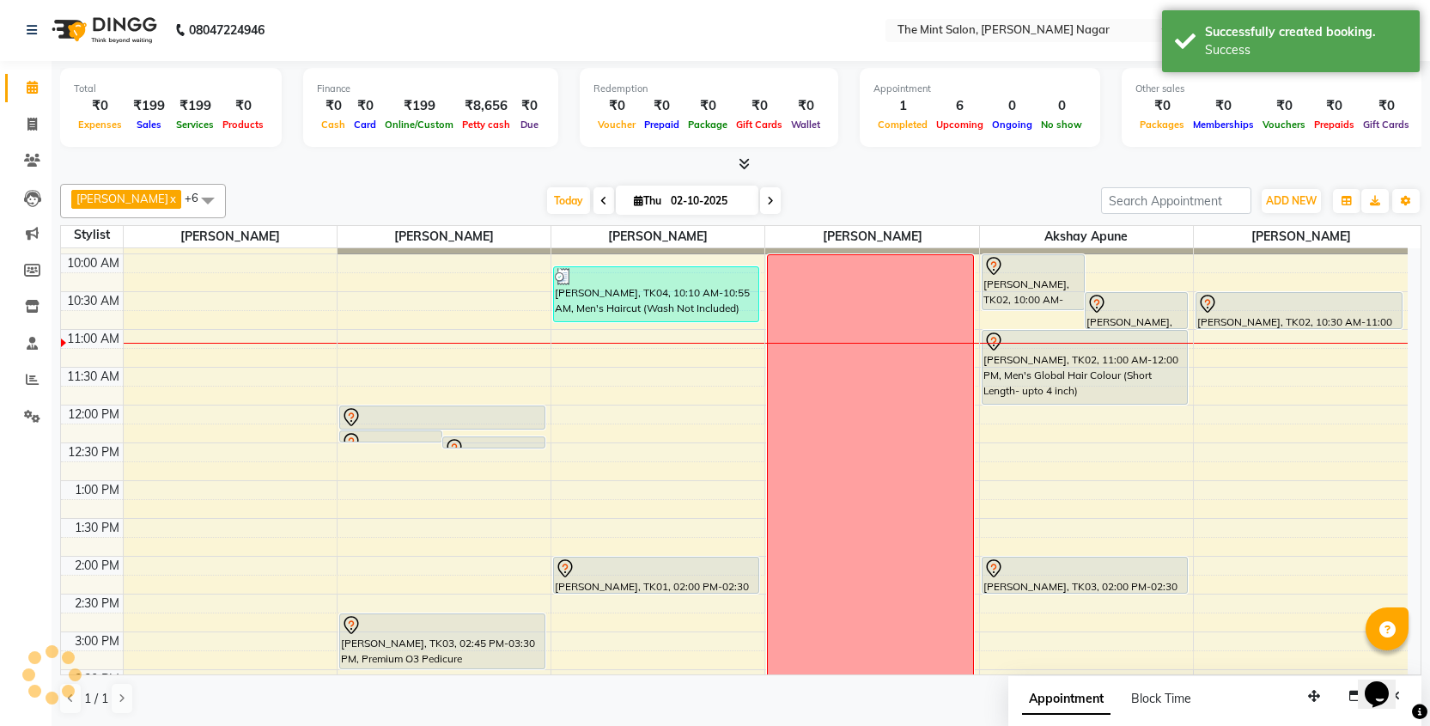
scroll to position [0, 0]
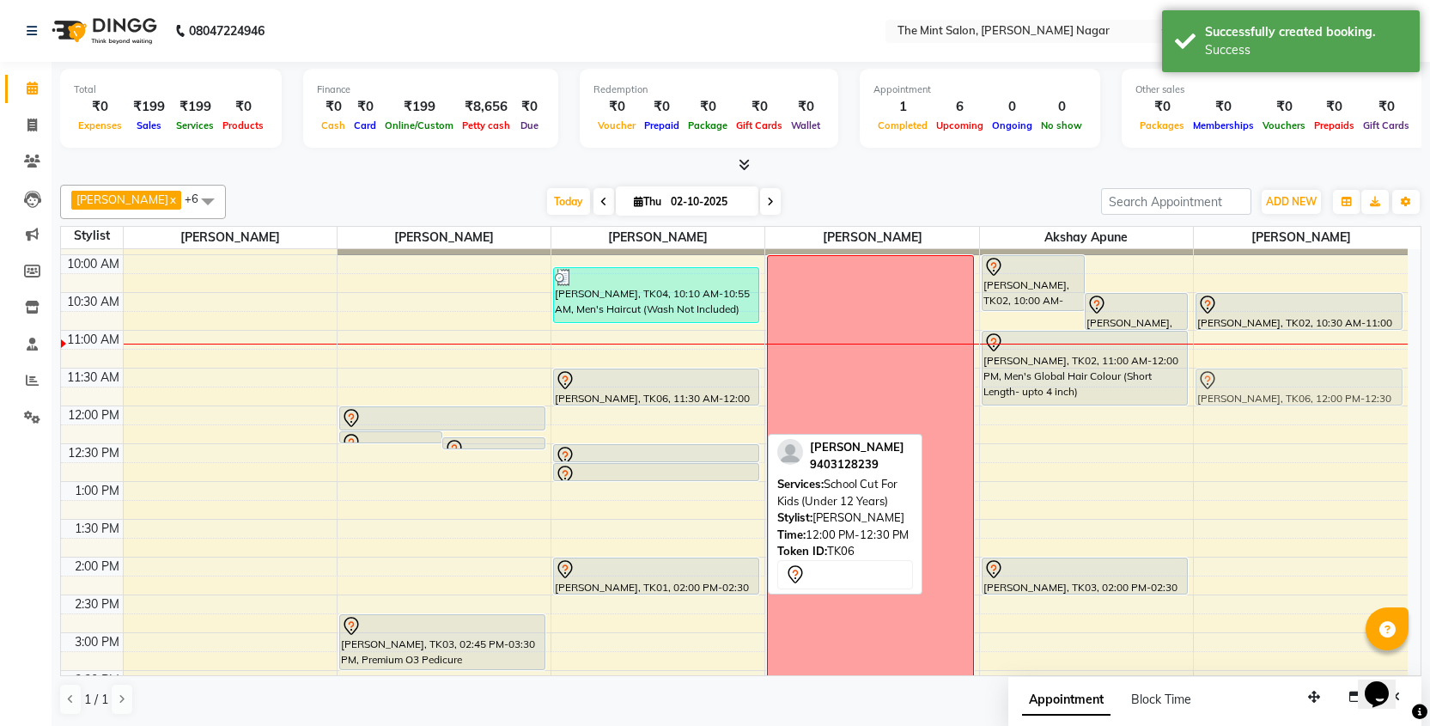
drag, startPoint x: 632, startPoint y: 431, endPoint x: 1341, endPoint y: 388, distance: 710.5
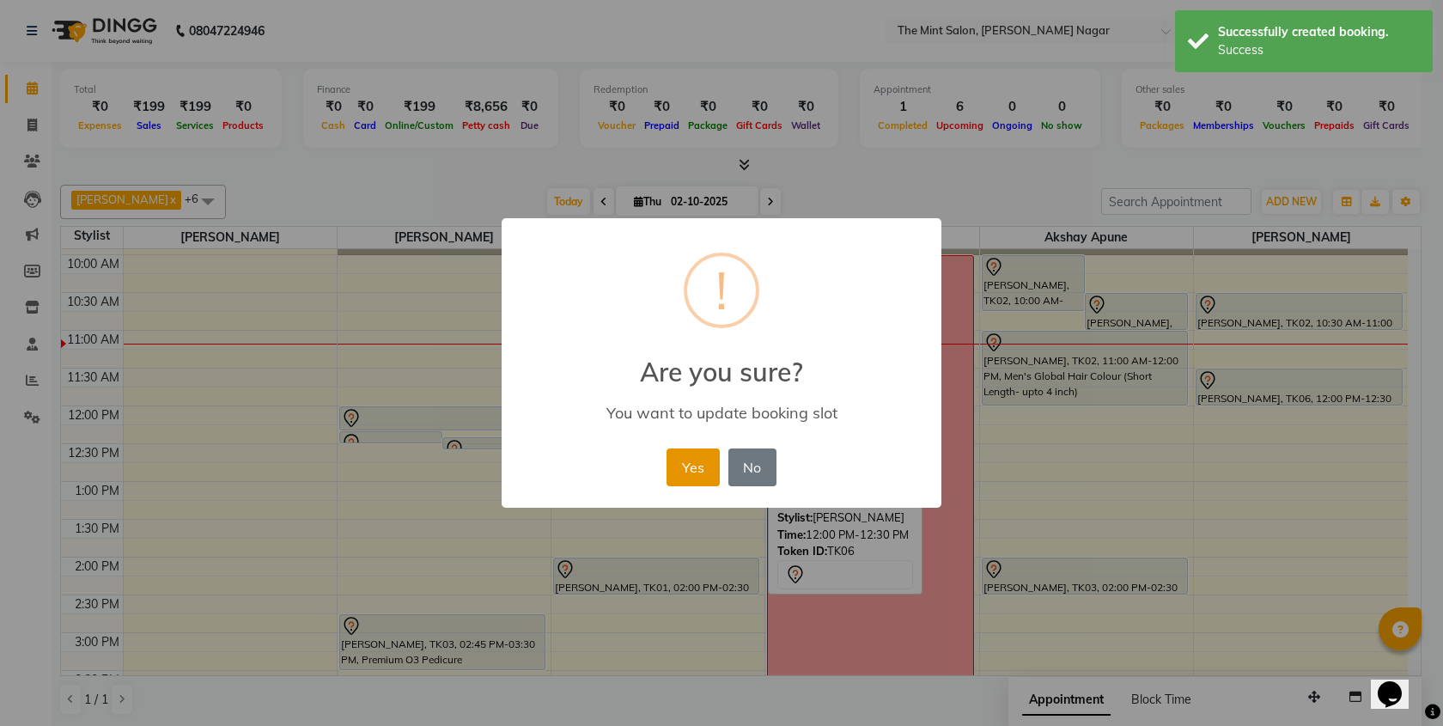
click at [713, 466] on button "Yes" at bounding box center [692, 467] width 52 height 38
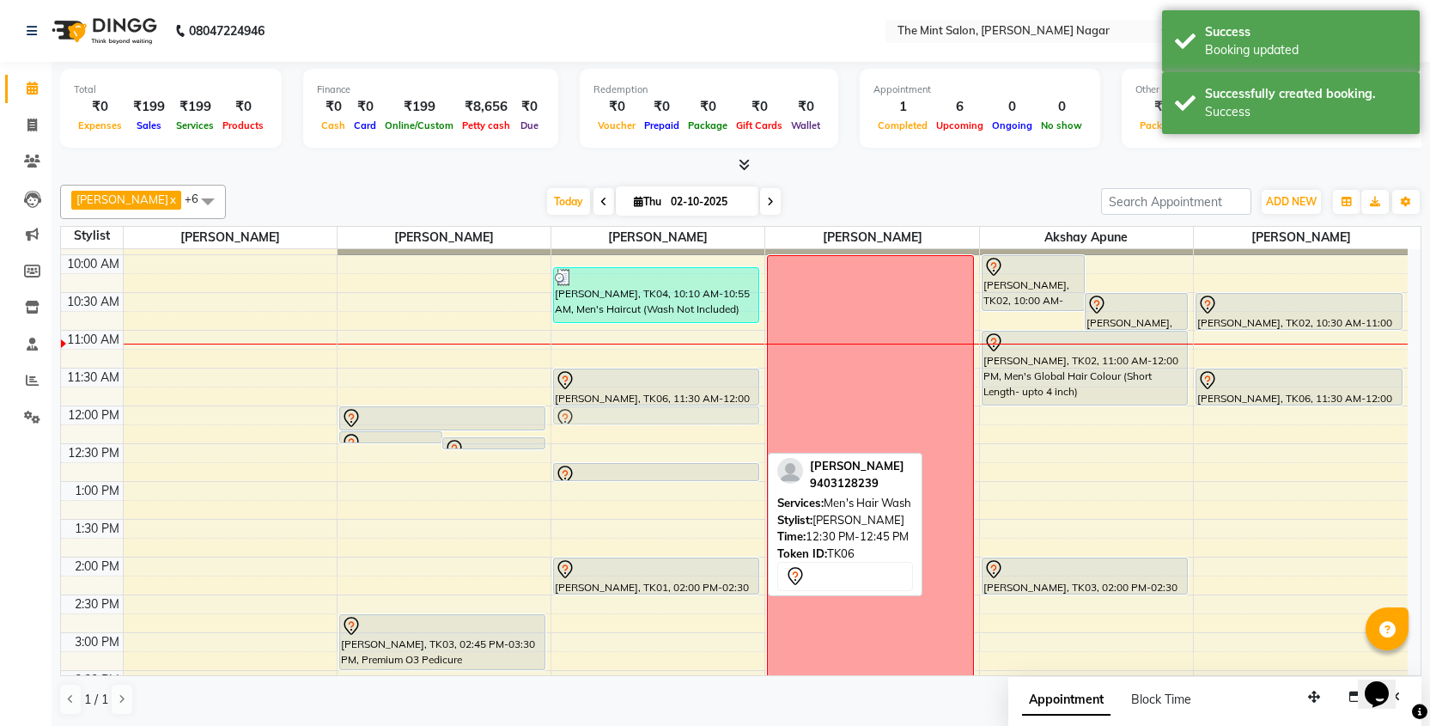
drag, startPoint x: 650, startPoint y: 453, endPoint x: 650, endPoint y: 420, distance: 32.6
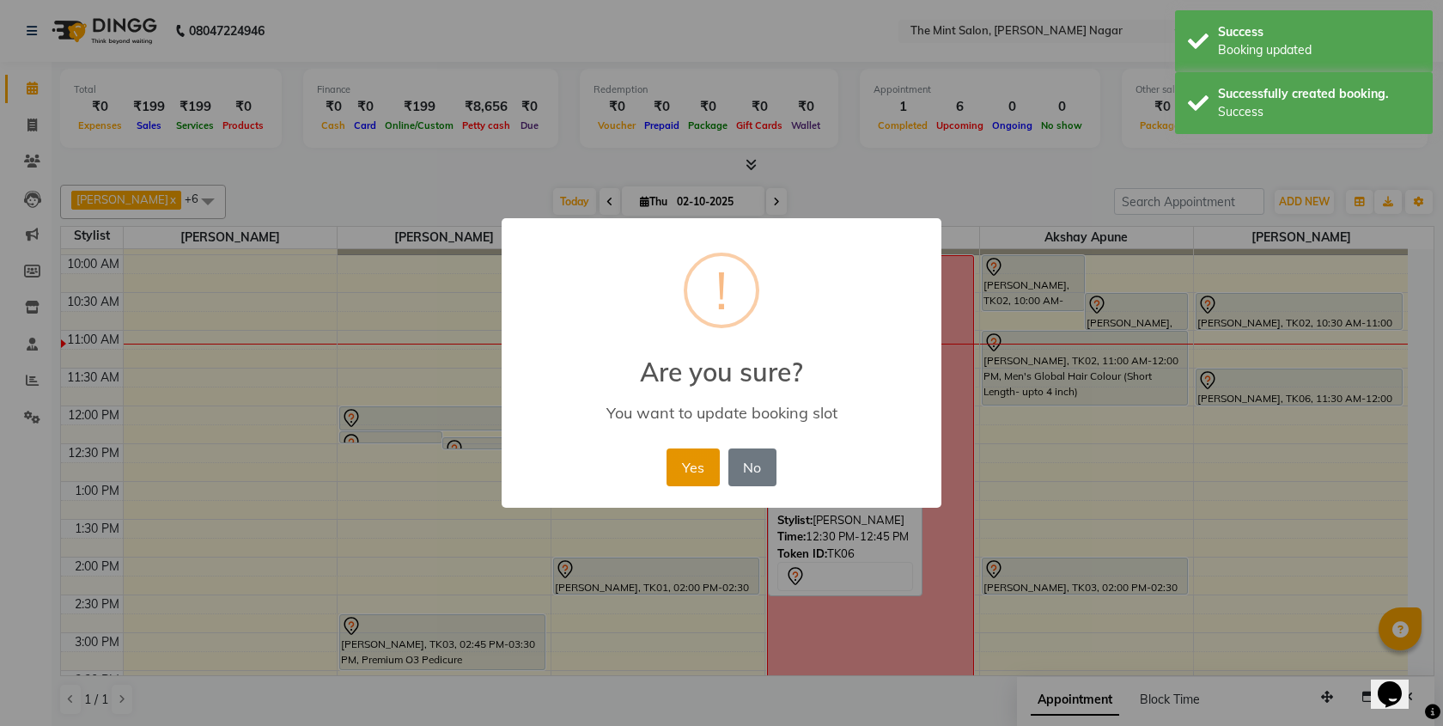
click at [686, 461] on button "Yes" at bounding box center [692, 467] width 52 height 38
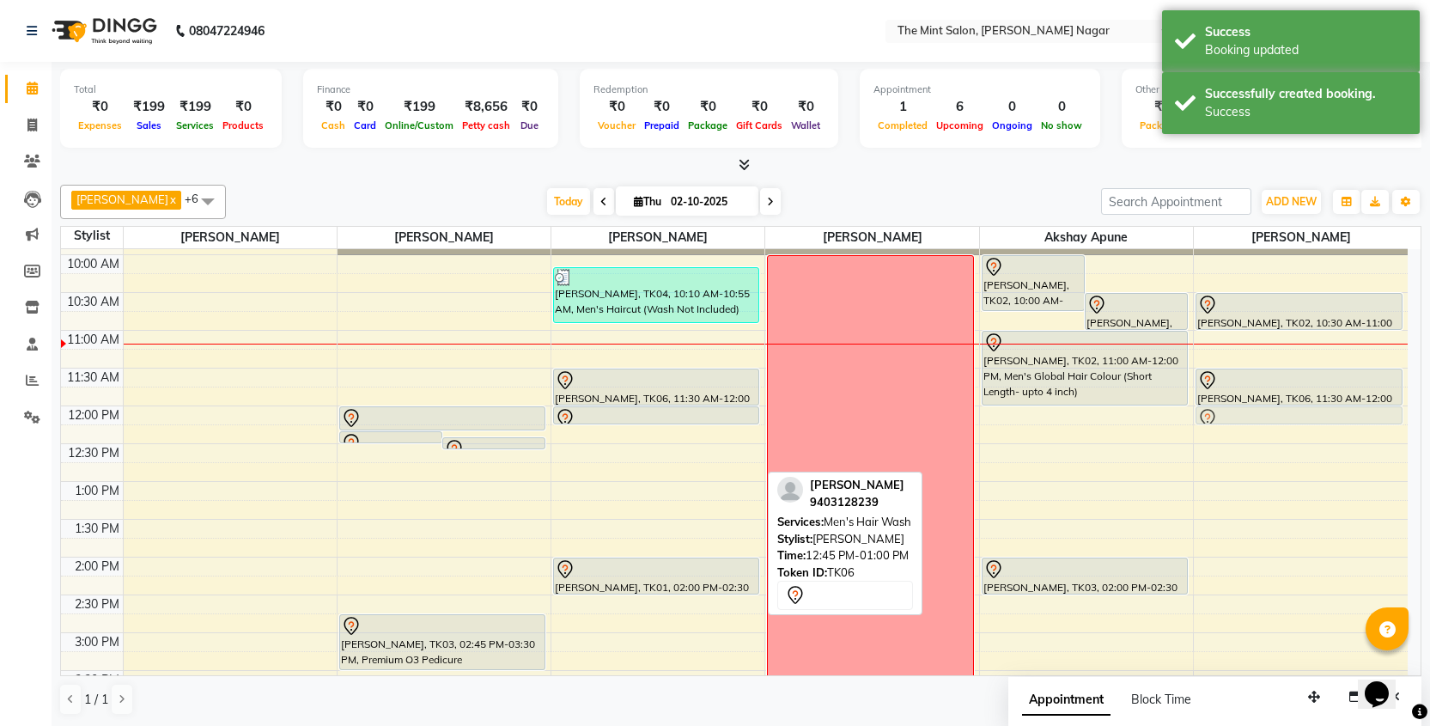
drag, startPoint x: 659, startPoint y: 468, endPoint x: 1256, endPoint y: 410, distance: 599.6
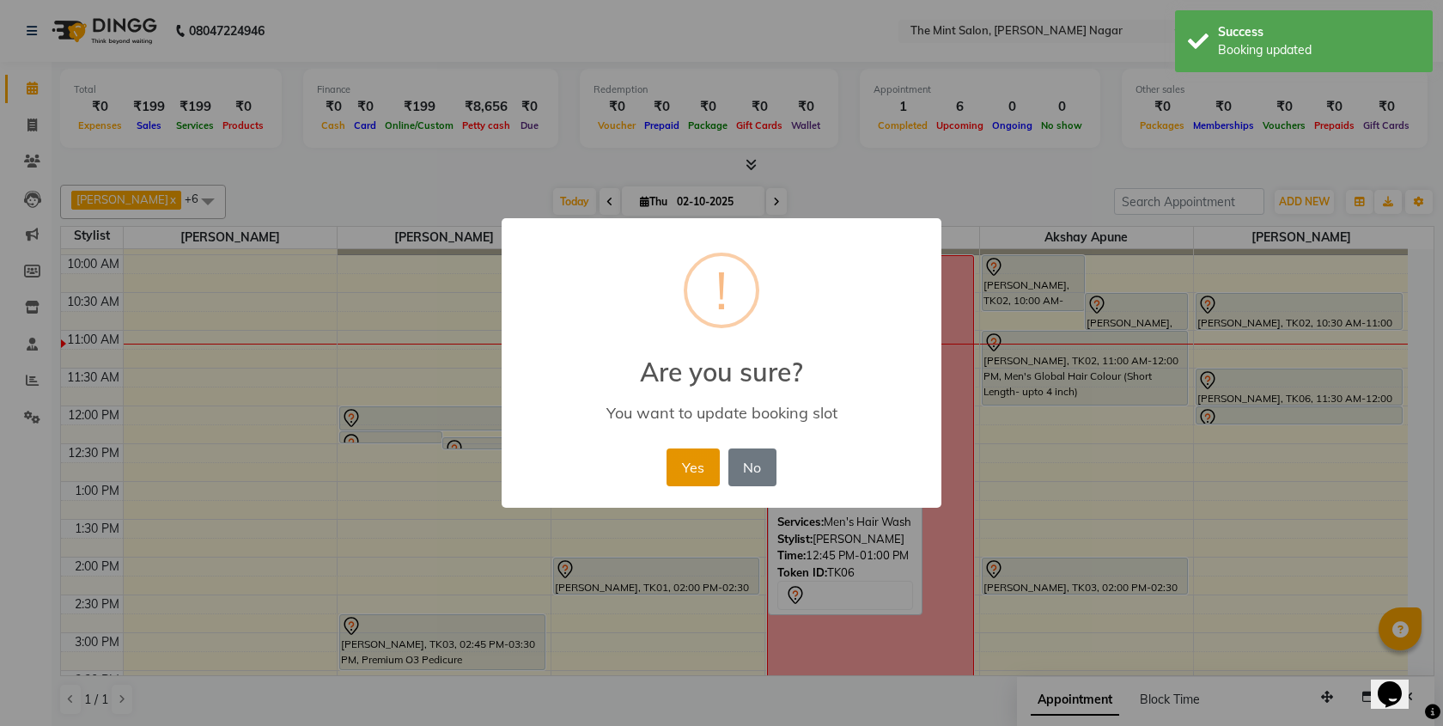
click at [678, 465] on button "Yes" at bounding box center [692, 467] width 52 height 38
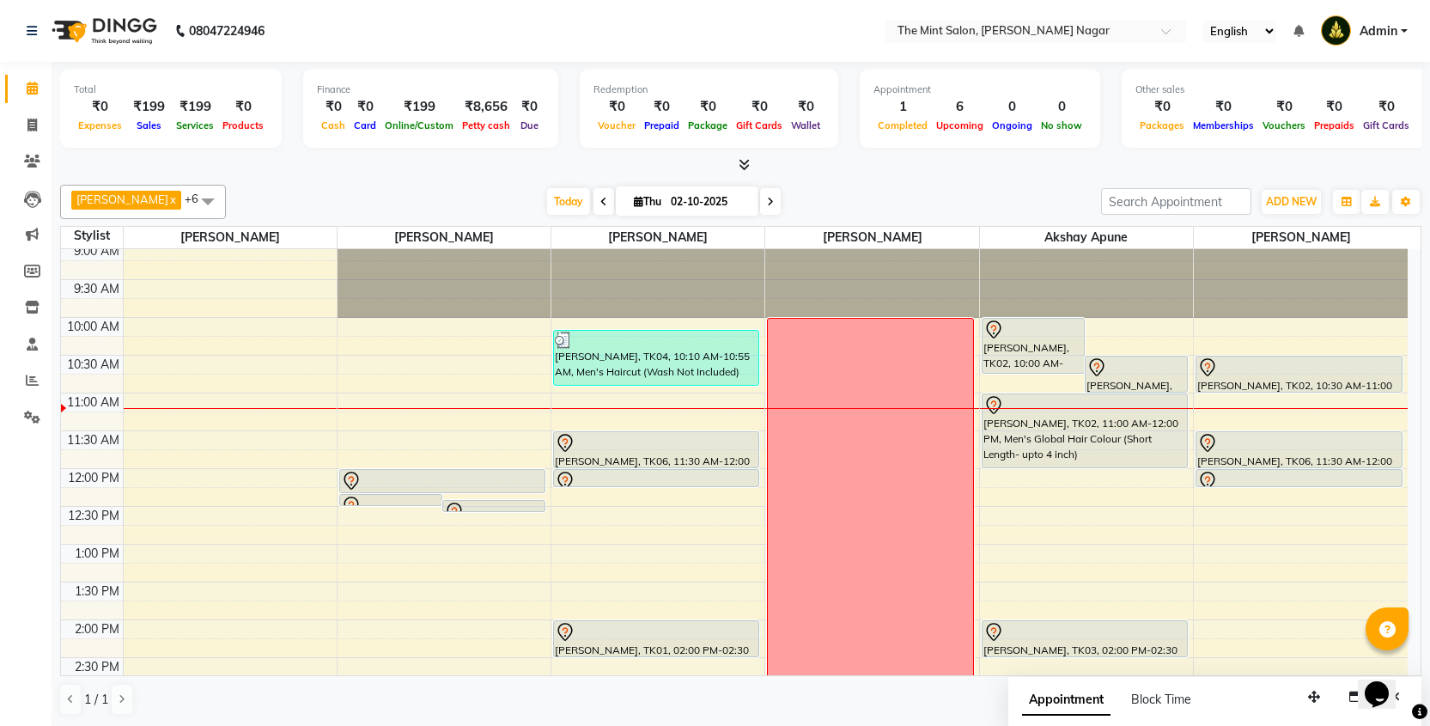
scroll to position [2, 0]
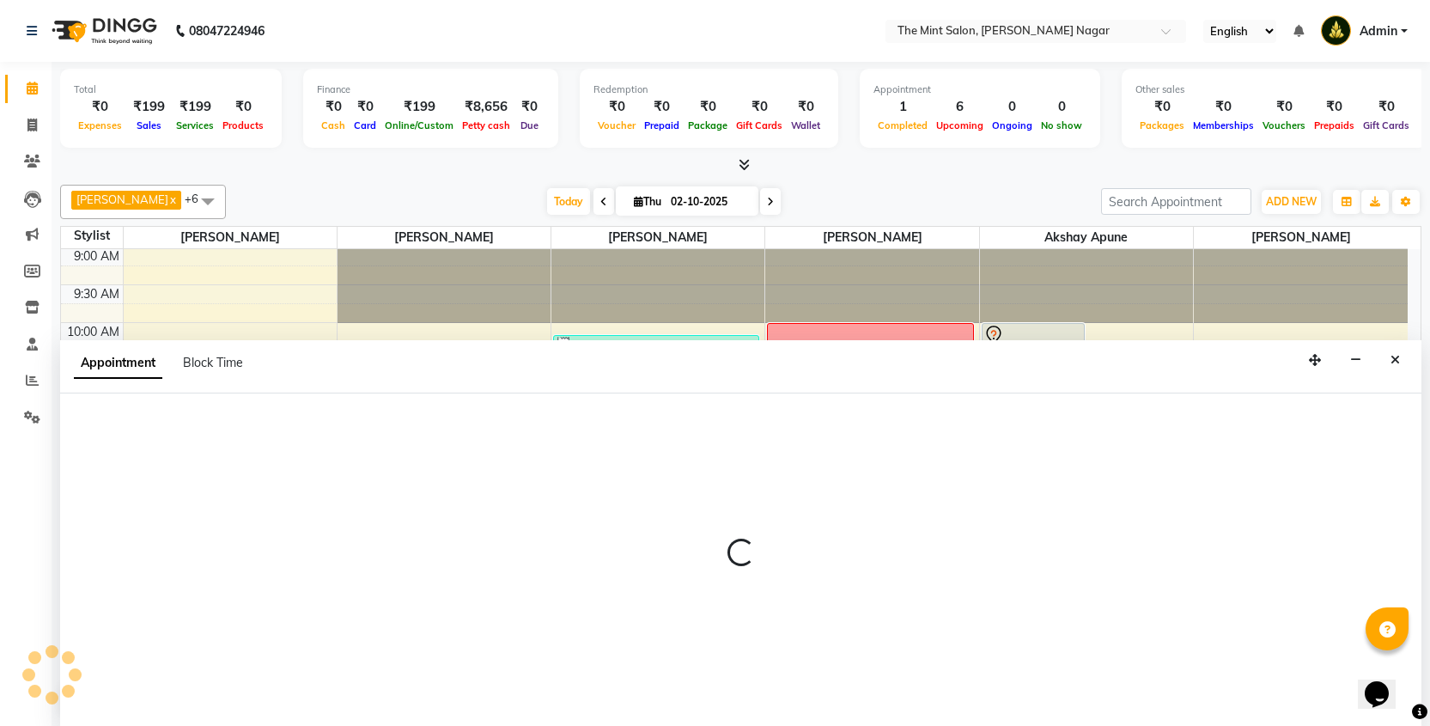
select select "90065"
select select "690"
select select "tentative"
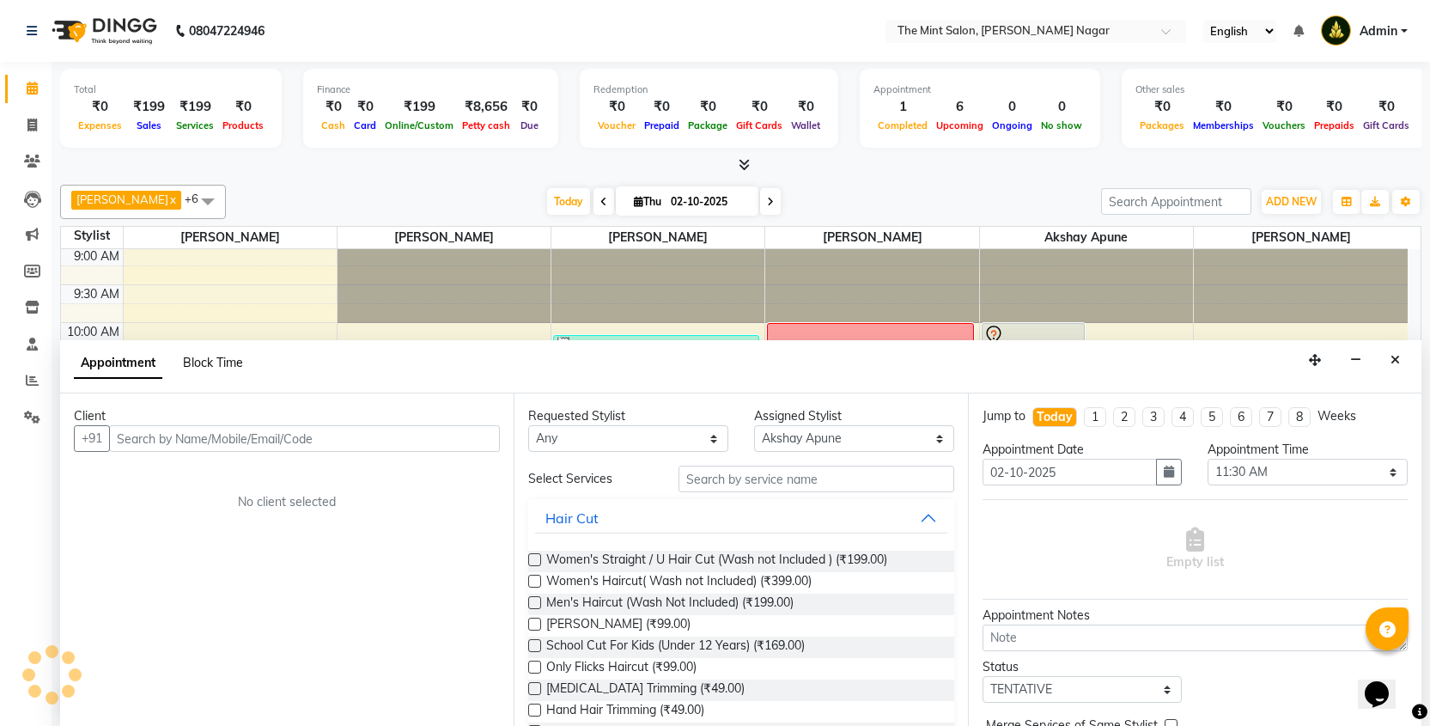
scroll to position [1, 0]
click at [318, 447] on input "text" at bounding box center [304, 437] width 391 height 27
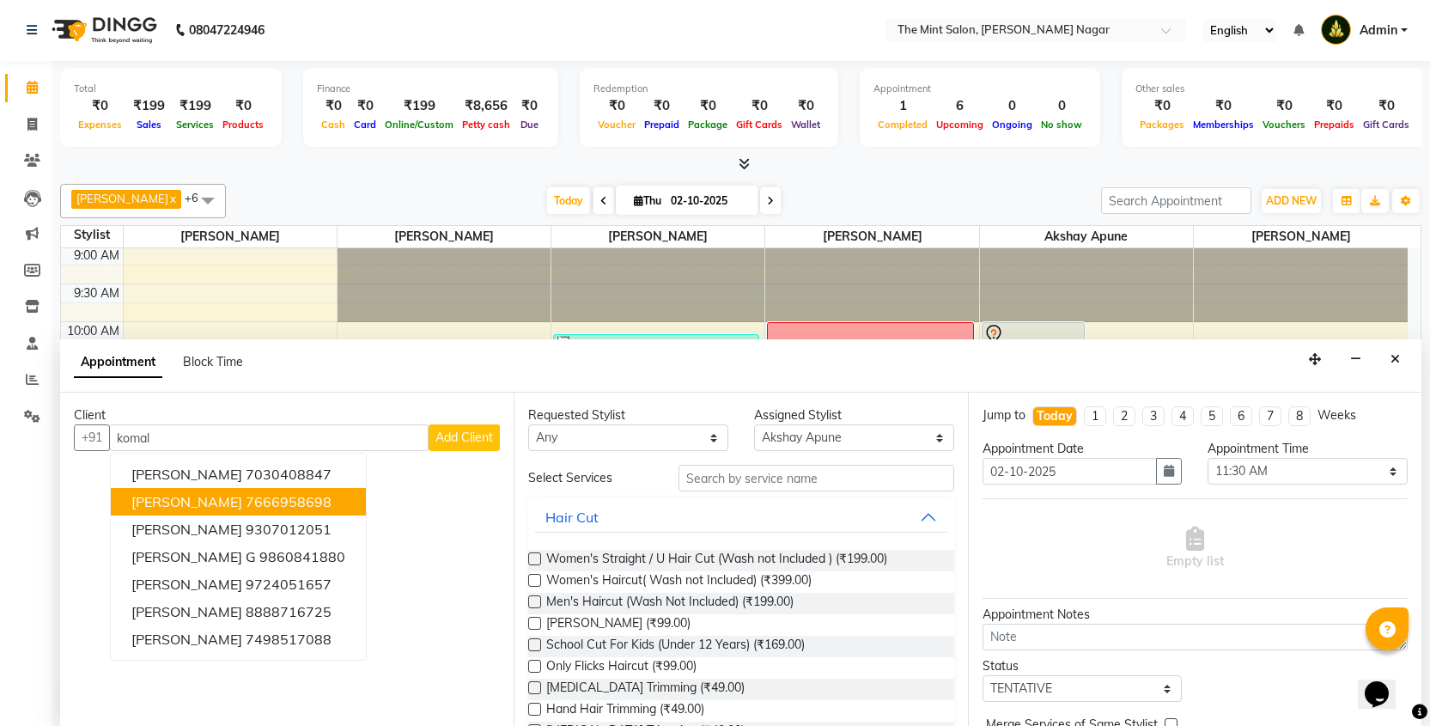
click at [246, 502] on ngb-highlight "7666958698" at bounding box center [289, 501] width 86 height 17
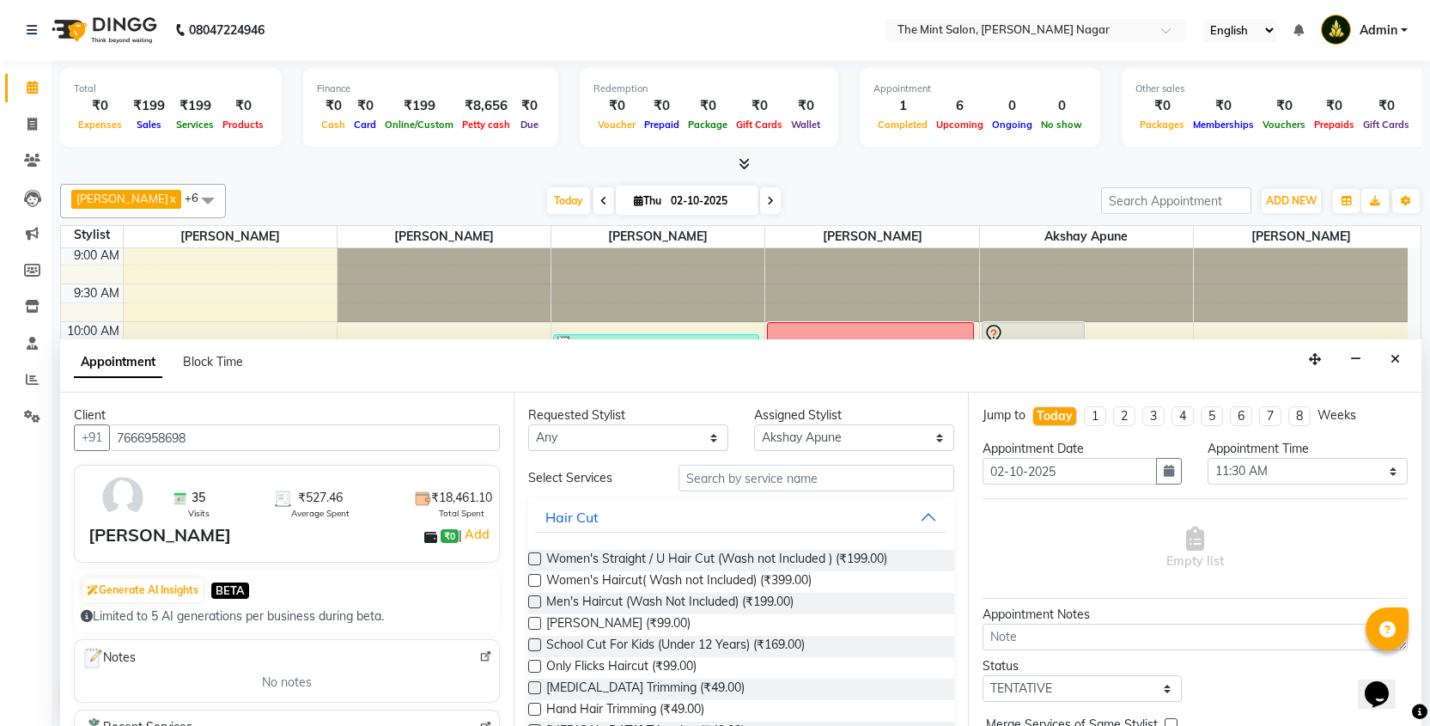
type input "7666958698"
click at [786, 479] on input "text" at bounding box center [815, 478] width 275 height 27
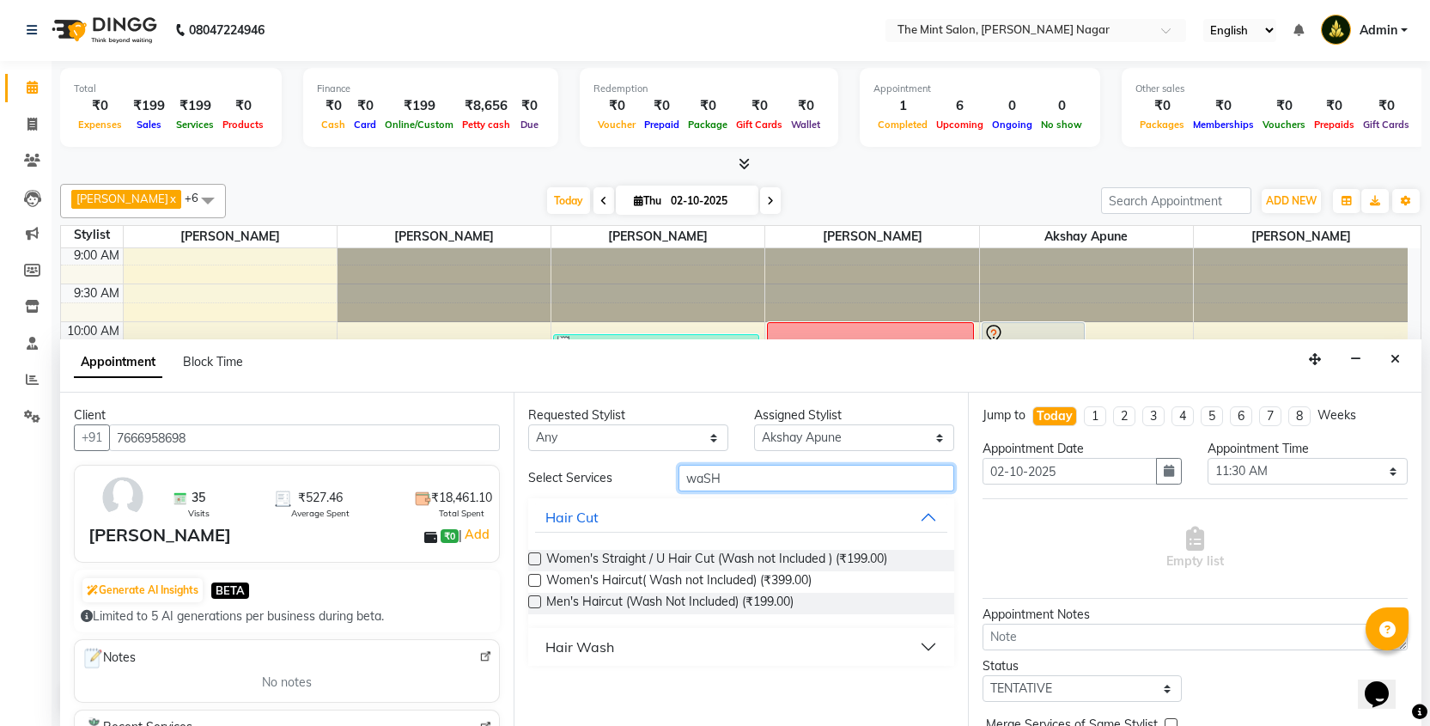
type input "waSH"
click at [926, 649] on button "Hair Wash" at bounding box center [740, 646] width 411 height 31
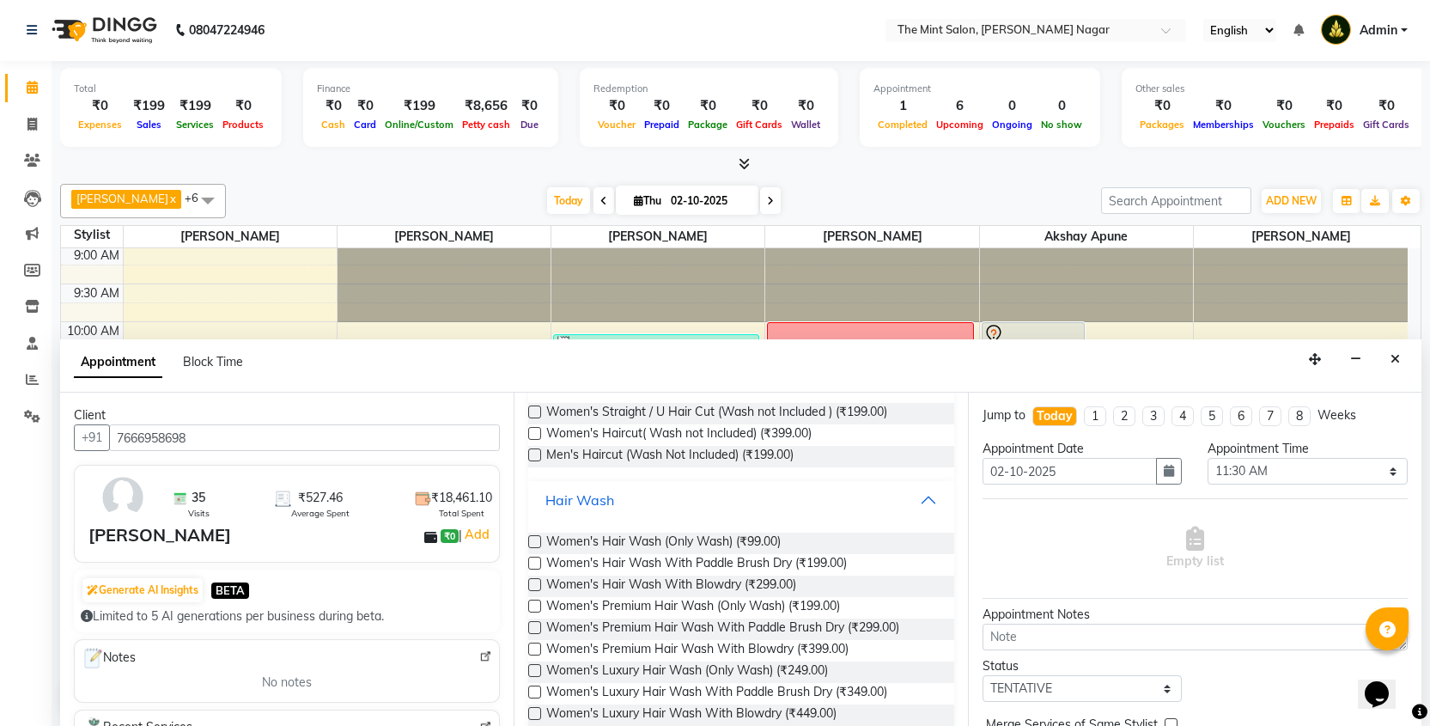
scroll to position [149, 0]
click at [532, 606] on label at bounding box center [534, 604] width 13 height 13
click at [532, 606] on input "checkbox" at bounding box center [533, 605] width 11 height 11
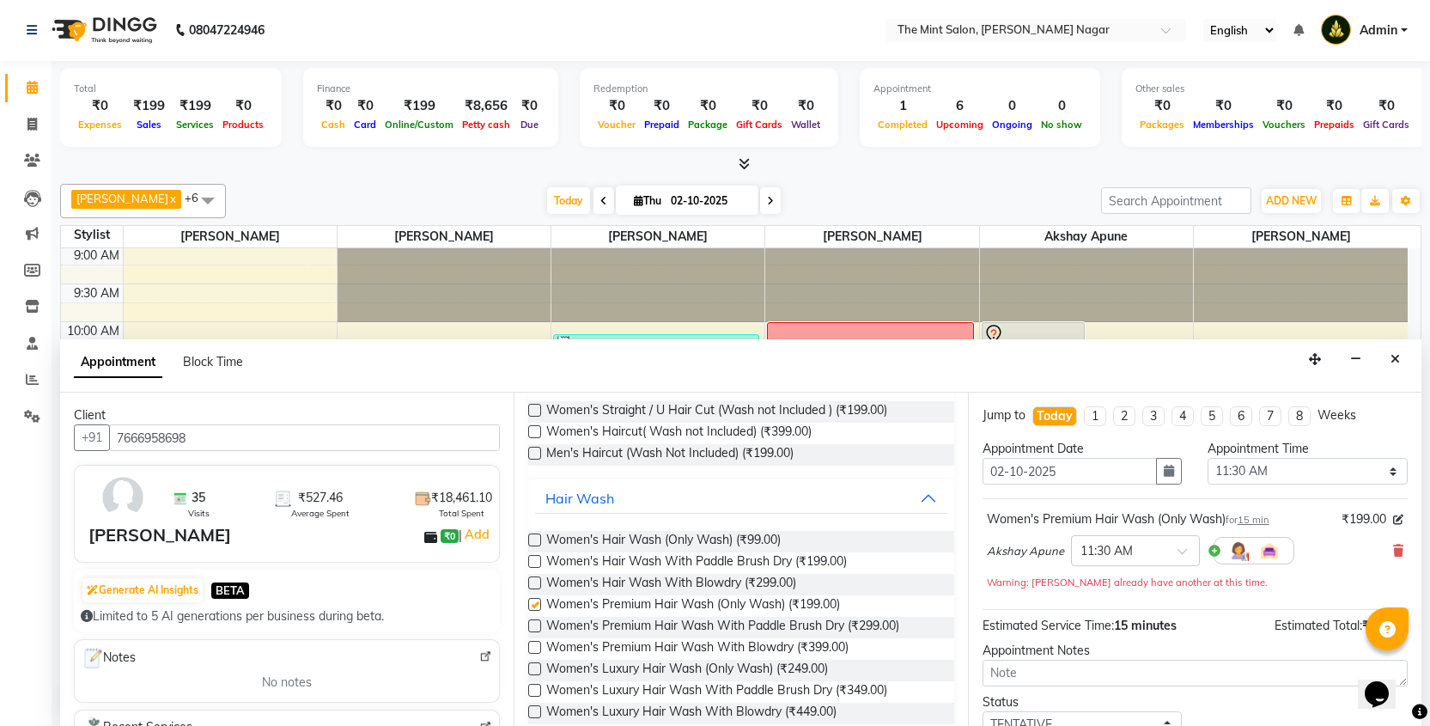
checkbox input "false"
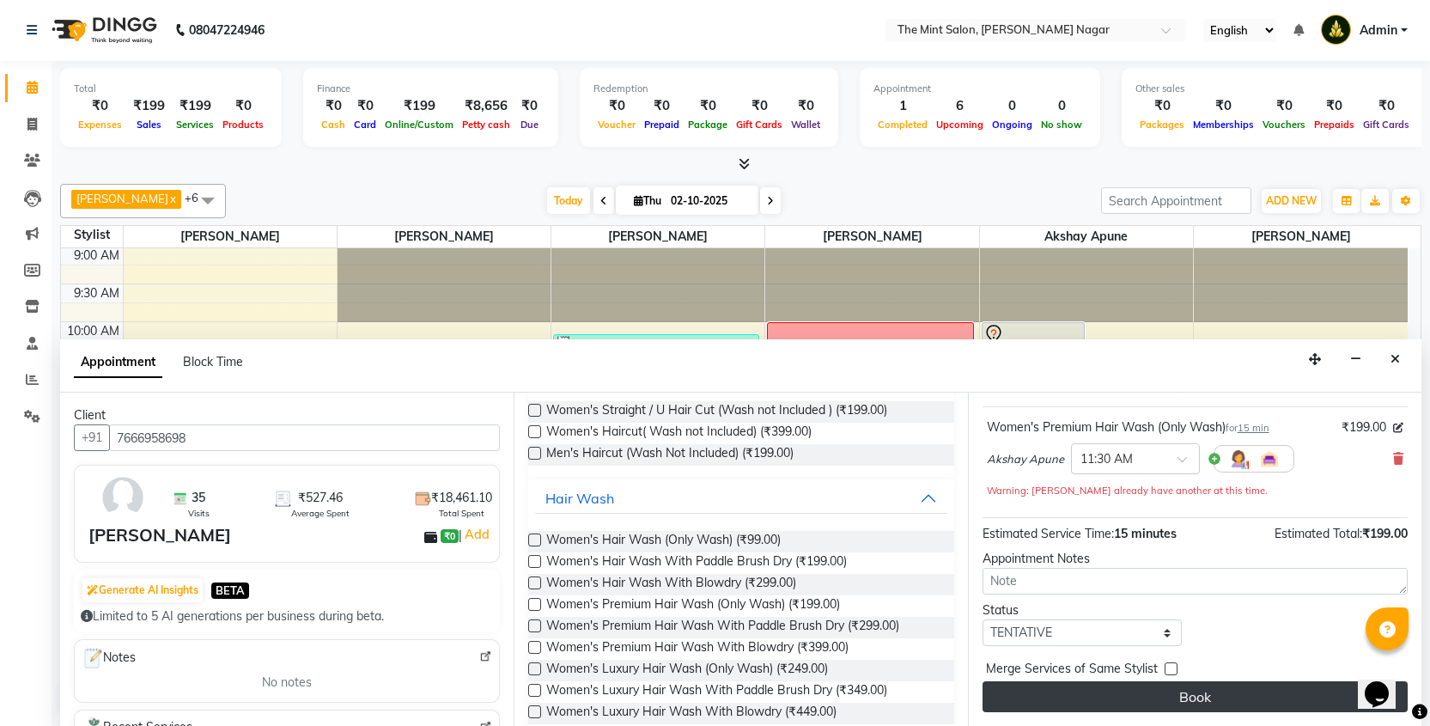
click at [1216, 699] on button "Book" at bounding box center [1194, 696] width 425 height 31
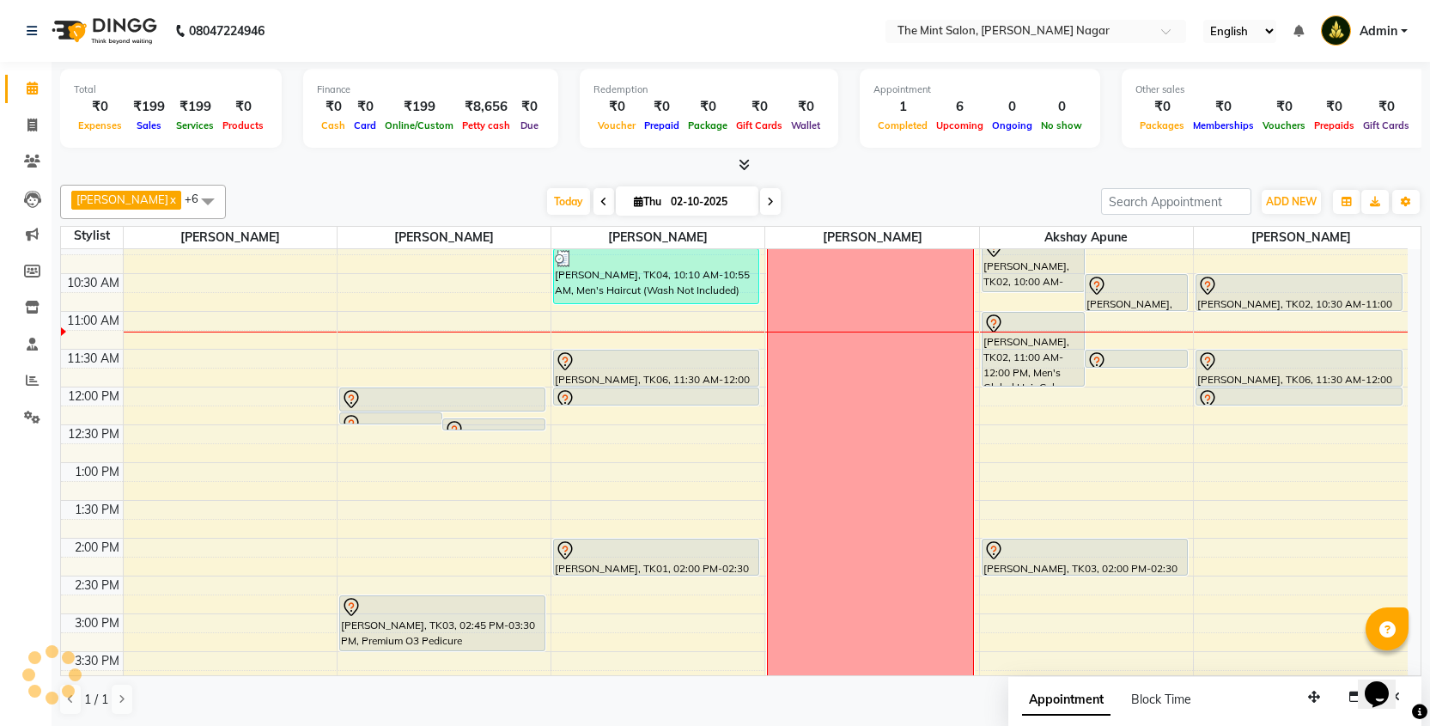
scroll to position [93, 0]
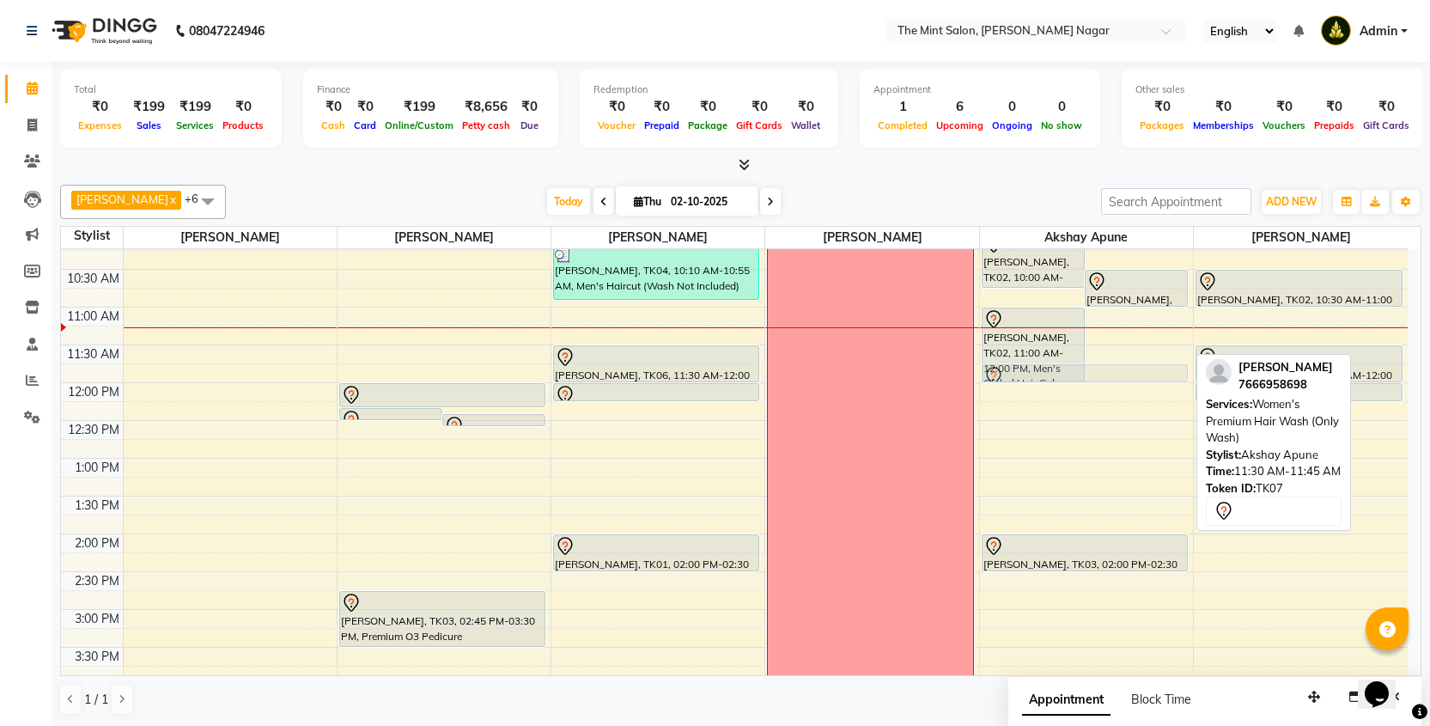
drag, startPoint x: 1151, startPoint y: 350, endPoint x: 1152, endPoint y: 371, distance: 20.6
click at [1152, 371] on div "[PERSON_NAME], TK02, 10:00 AM-10:45 AM, Men's Haircut (Wash Not Included) [PERS…" at bounding box center [1086, 722] width 213 height 1133
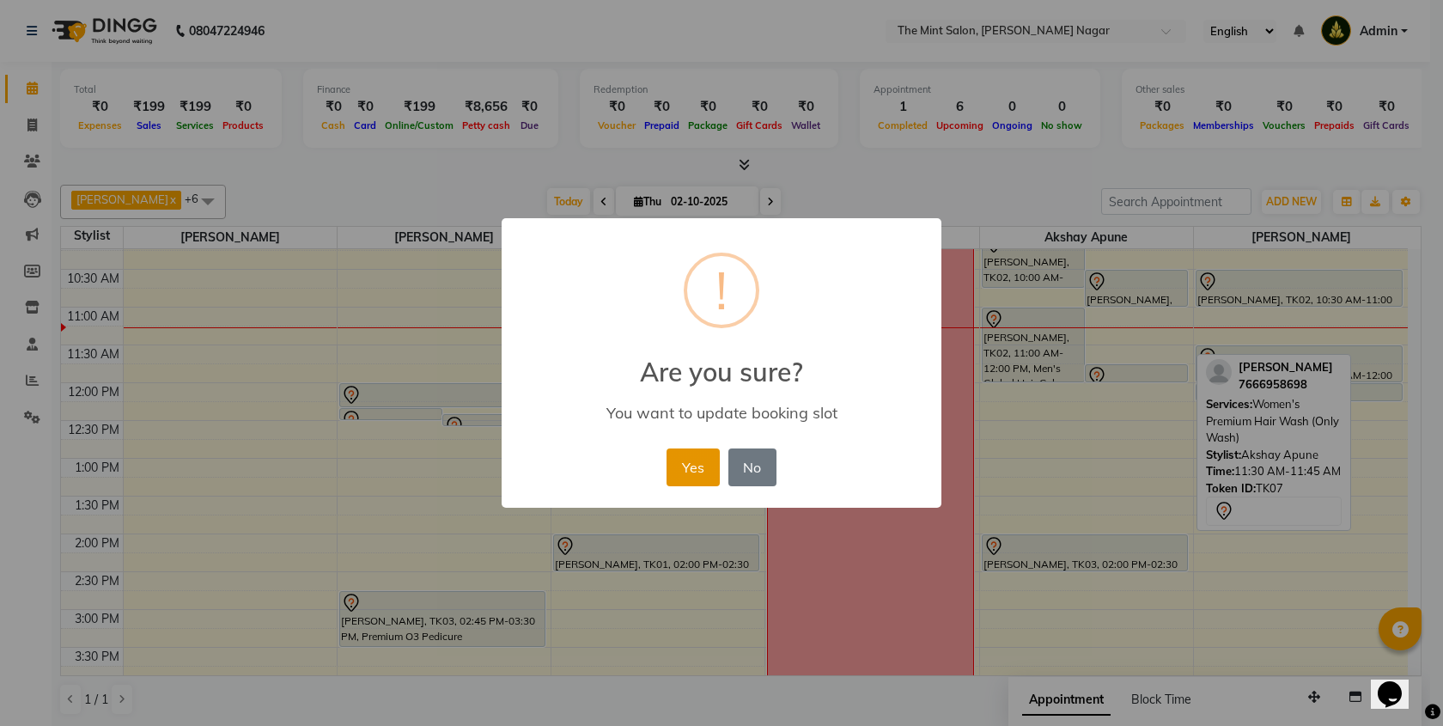
click at [696, 453] on button "Yes" at bounding box center [692, 467] width 52 height 38
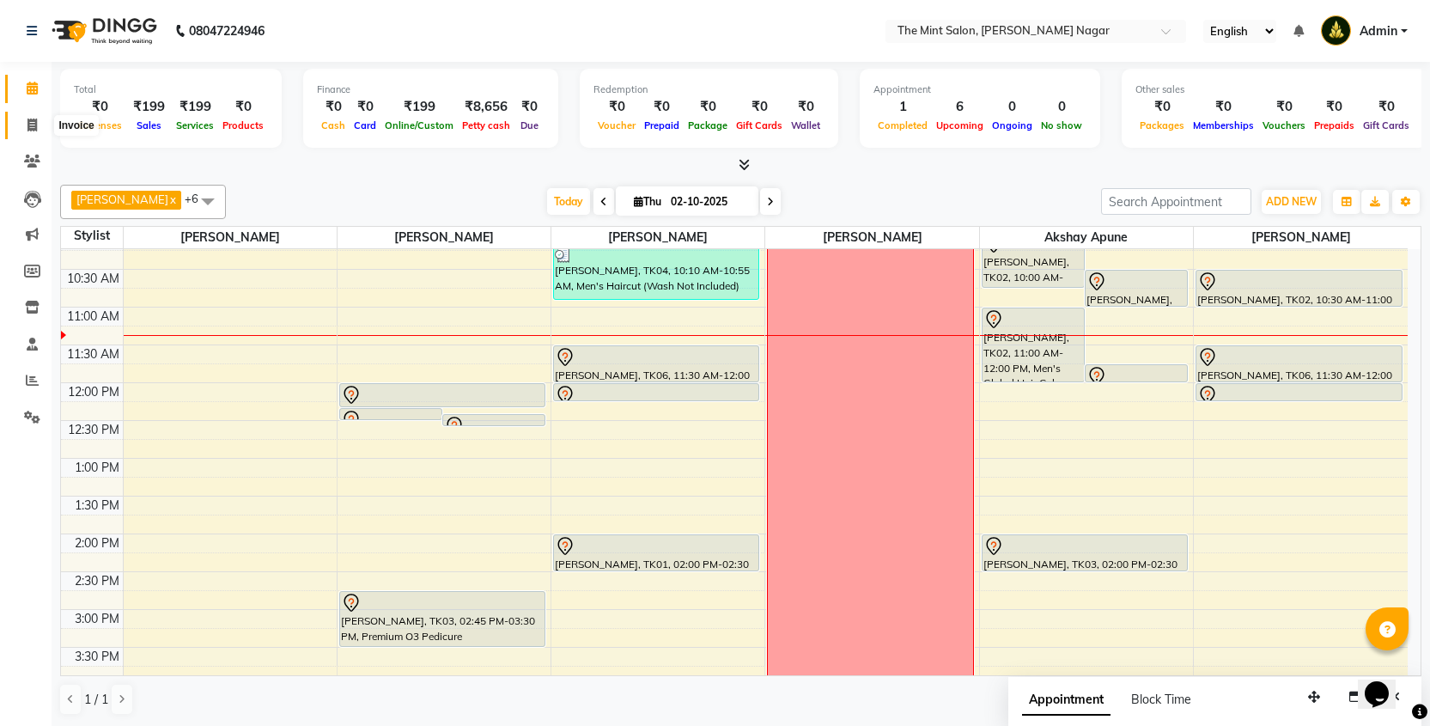
click at [32, 119] on icon at bounding box center [31, 124] width 9 height 13
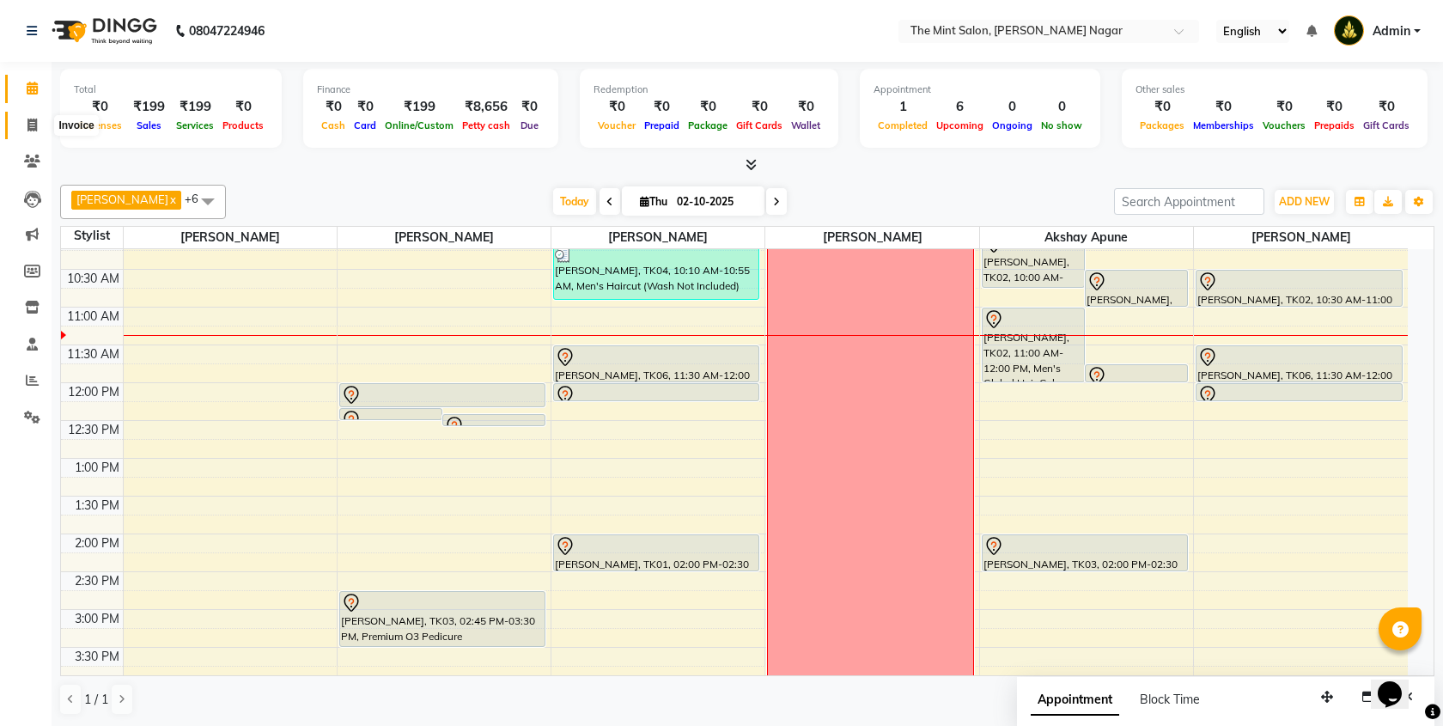
select select "service"
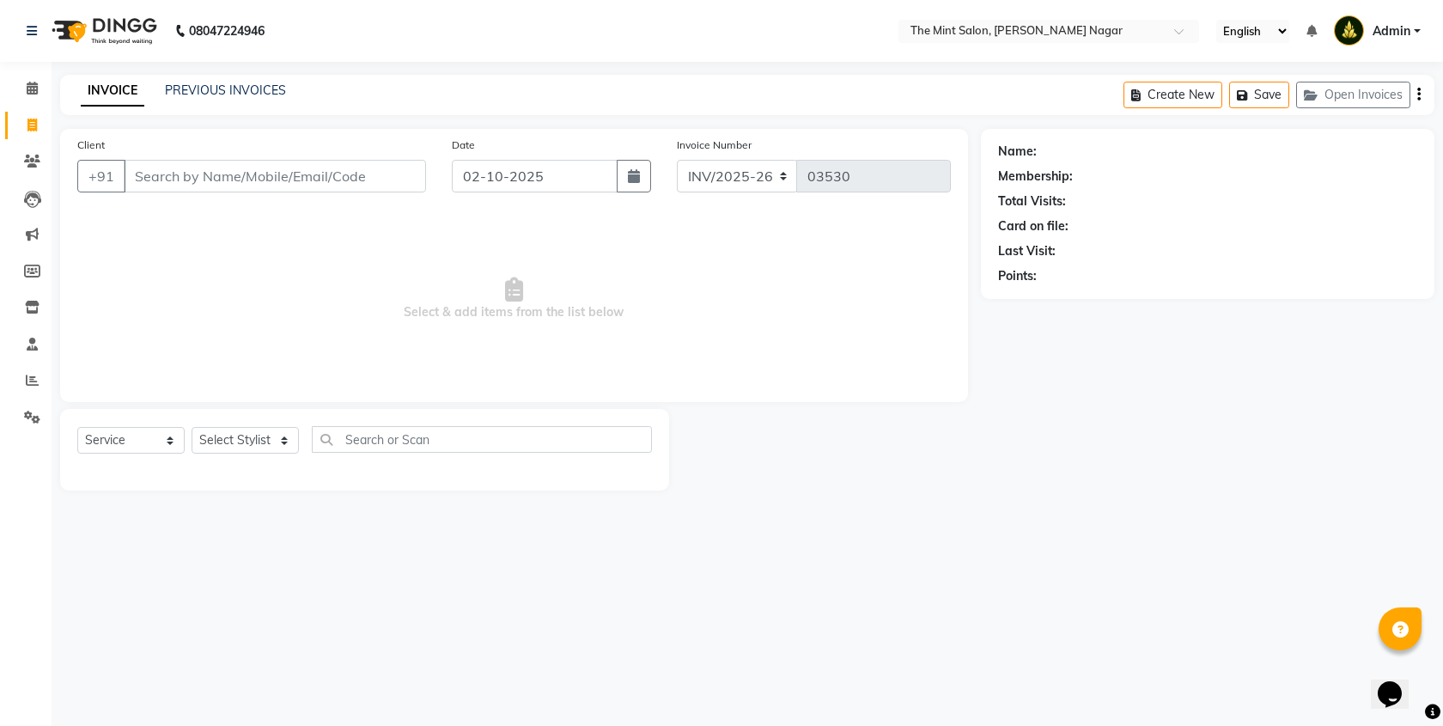
click at [353, 181] on input "Client" at bounding box center [275, 176] width 302 height 33
click at [32, 91] on icon at bounding box center [32, 88] width 11 height 13
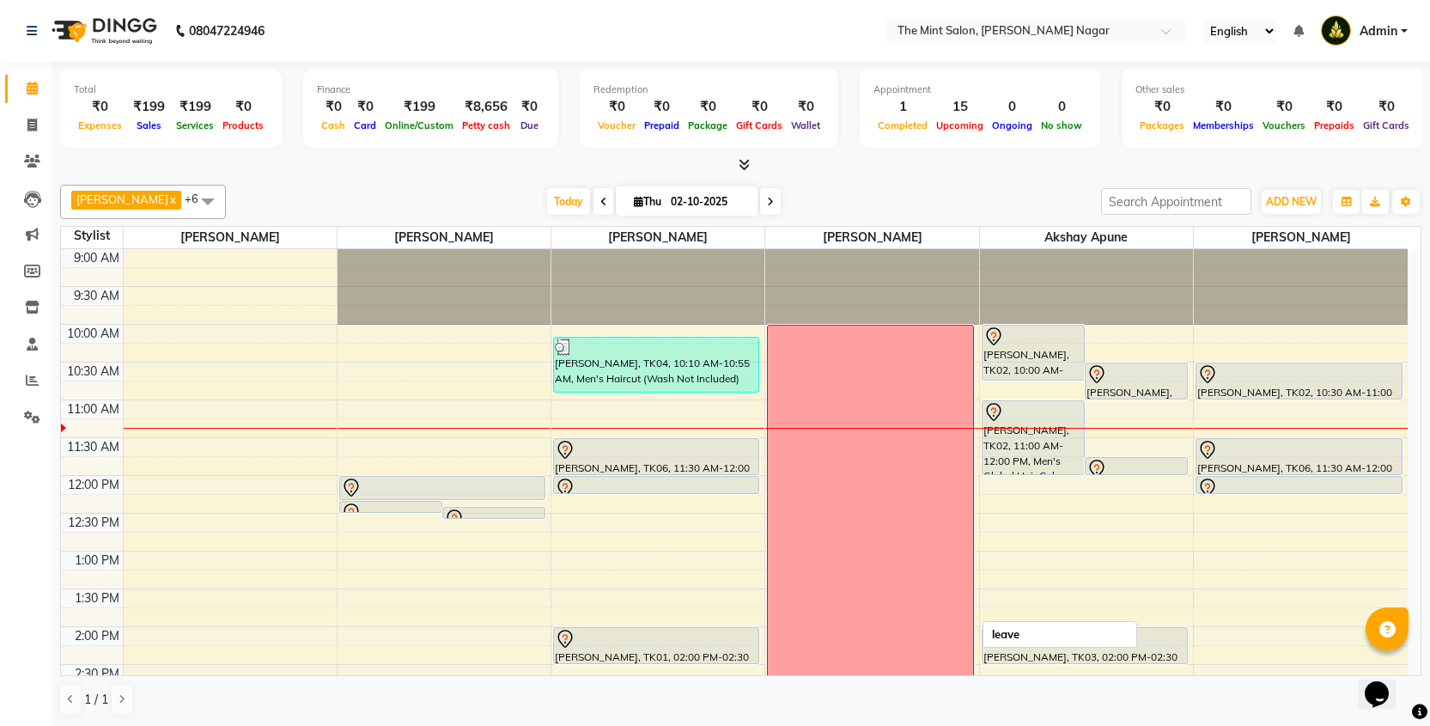
scroll to position [23, 0]
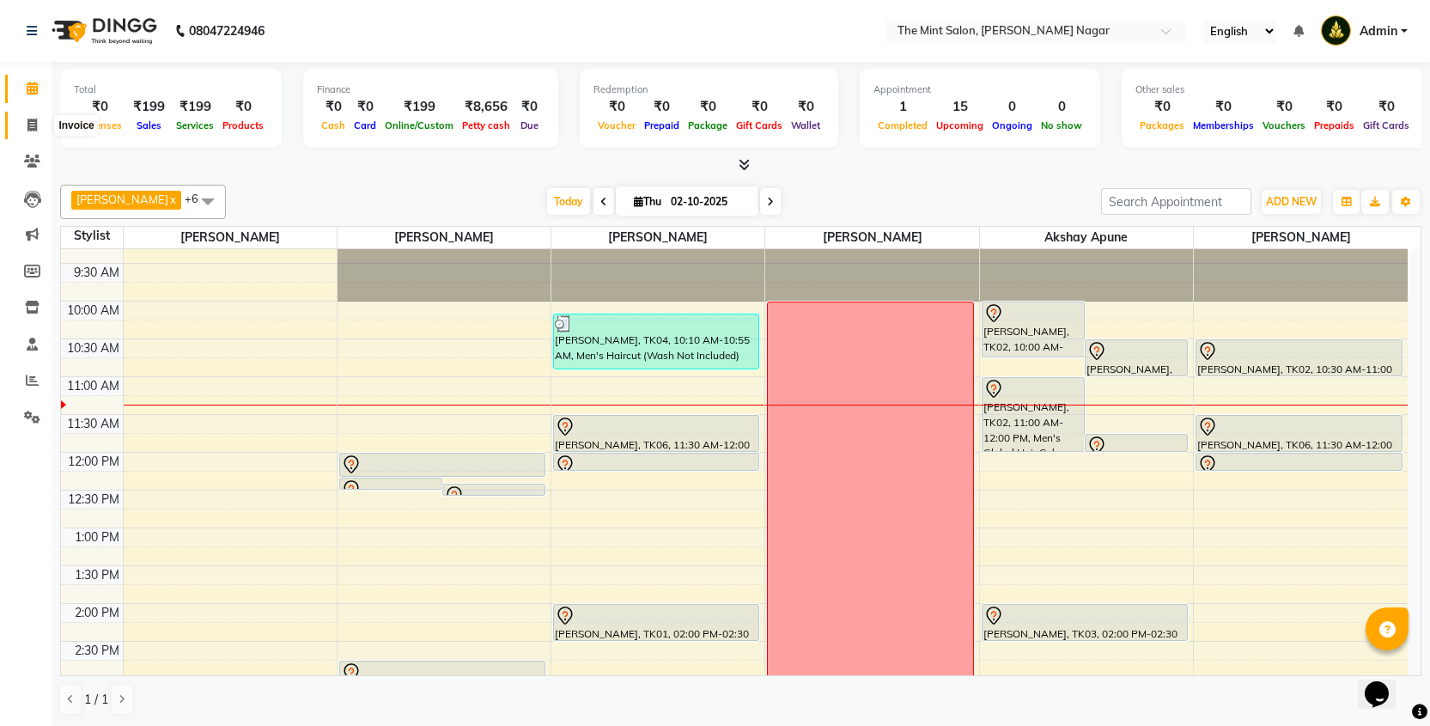
click at [29, 126] on icon at bounding box center [31, 124] width 9 height 13
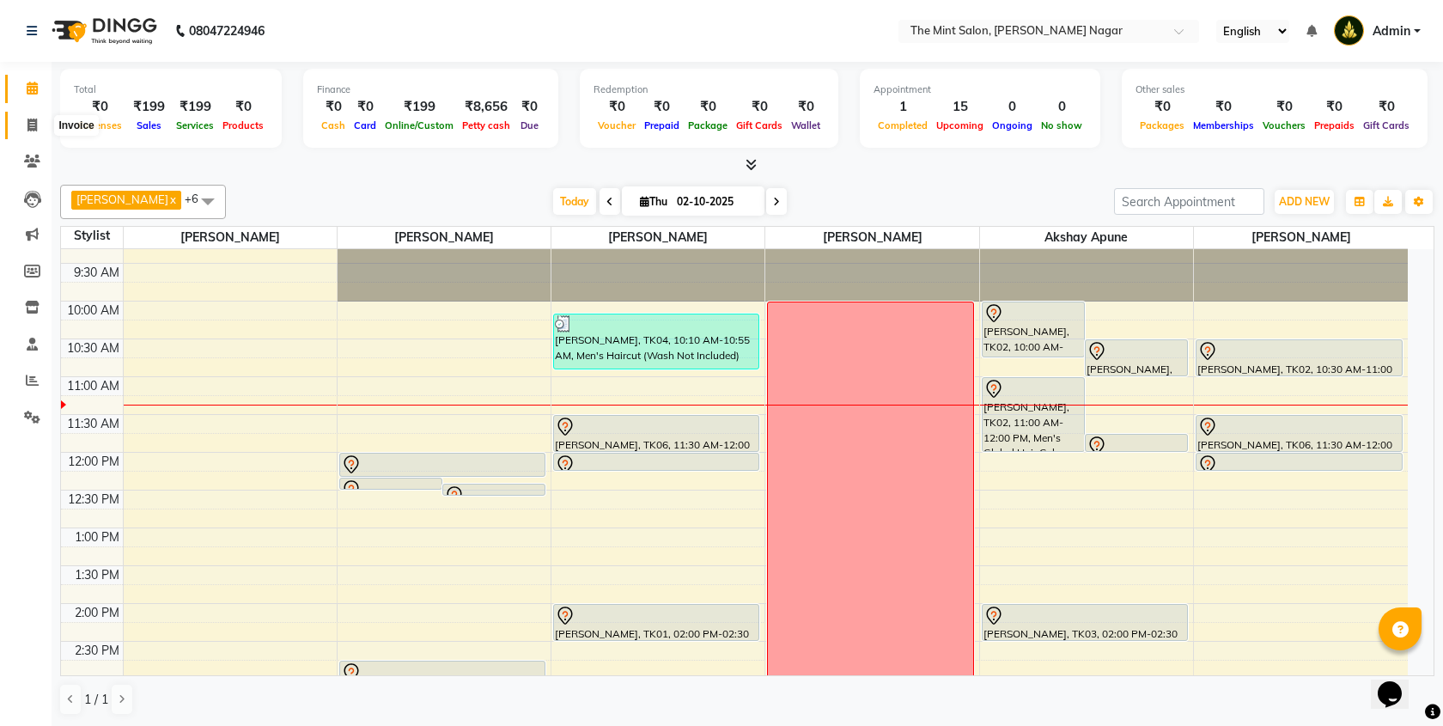
select select "service"
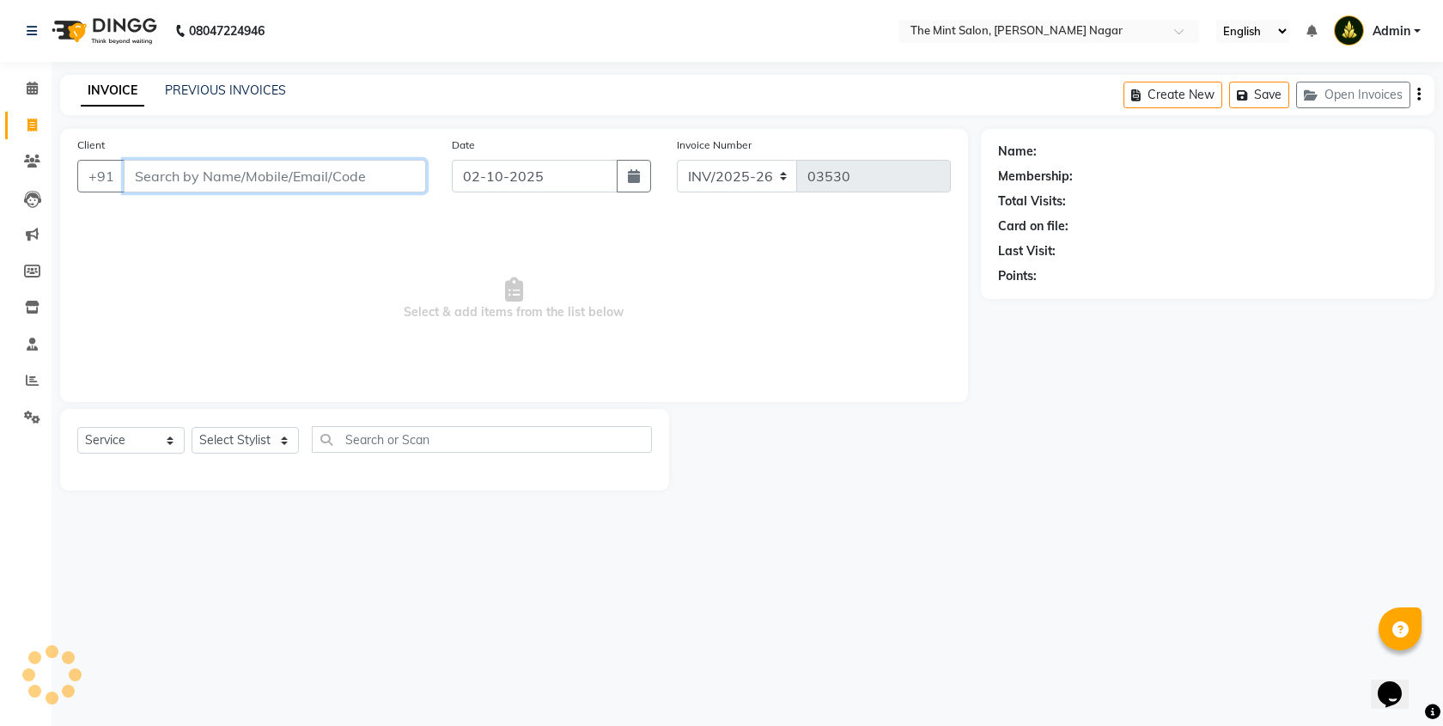
click at [303, 181] on input "Client" at bounding box center [275, 176] width 302 height 33
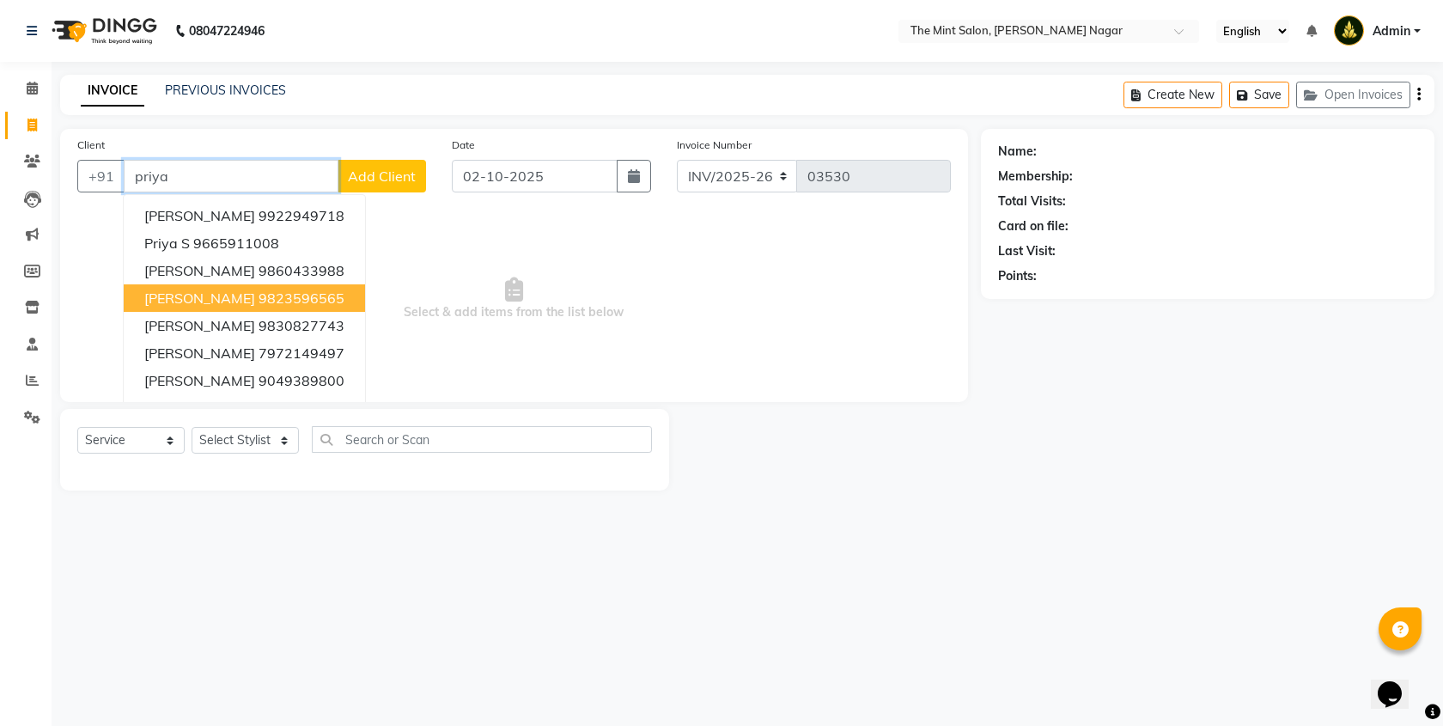
click at [276, 298] on ngb-highlight "9823596565" at bounding box center [301, 297] width 86 height 17
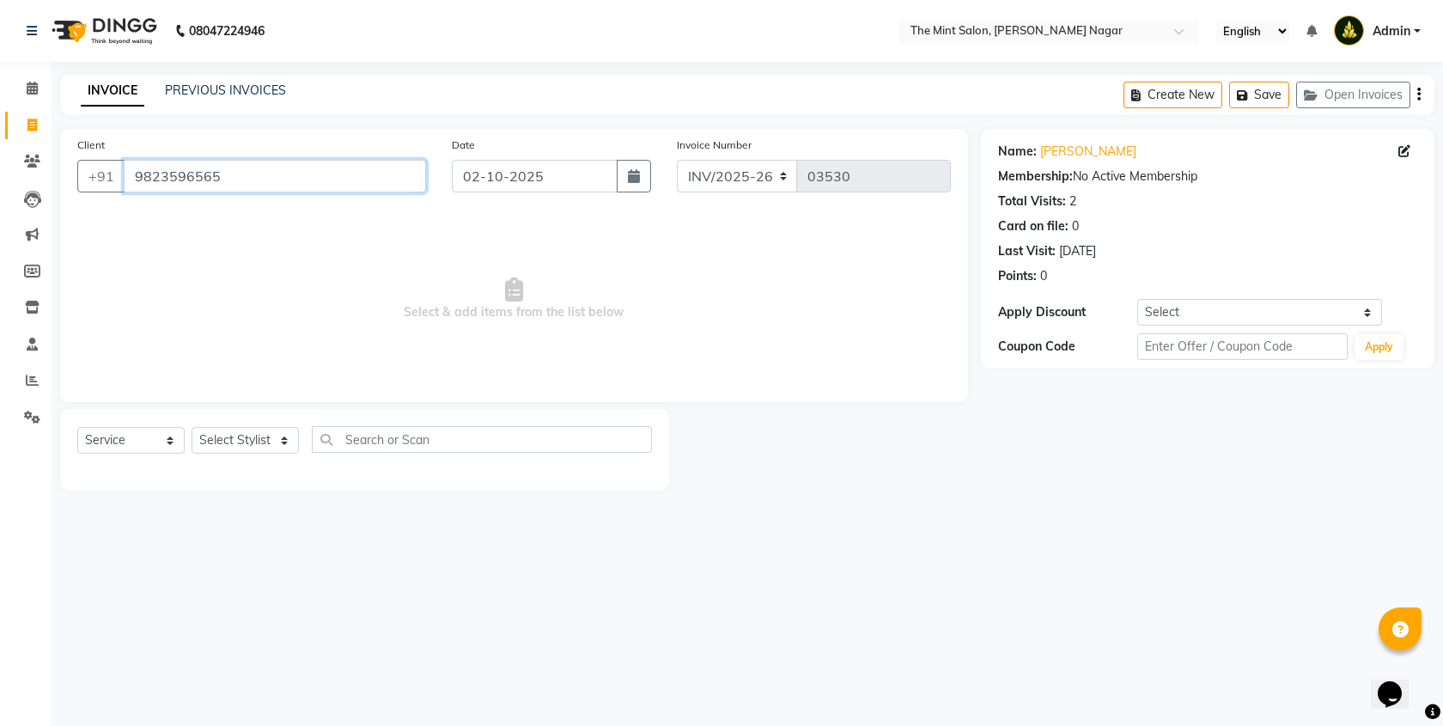
click at [234, 167] on input "9823596565" at bounding box center [275, 176] width 302 height 33
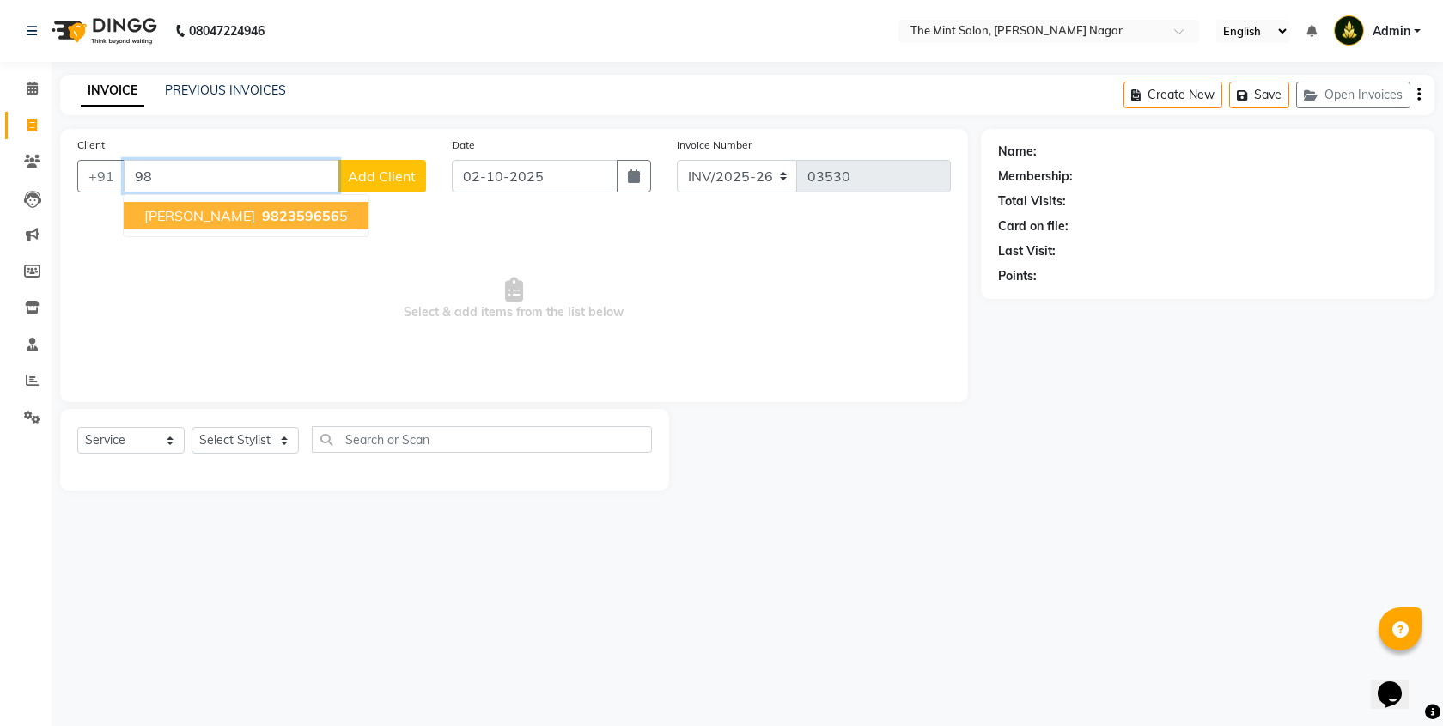
type input "9"
click at [212, 211] on span "[PERSON_NAME]" at bounding box center [199, 215] width 111 height 17
type input "9700058844"
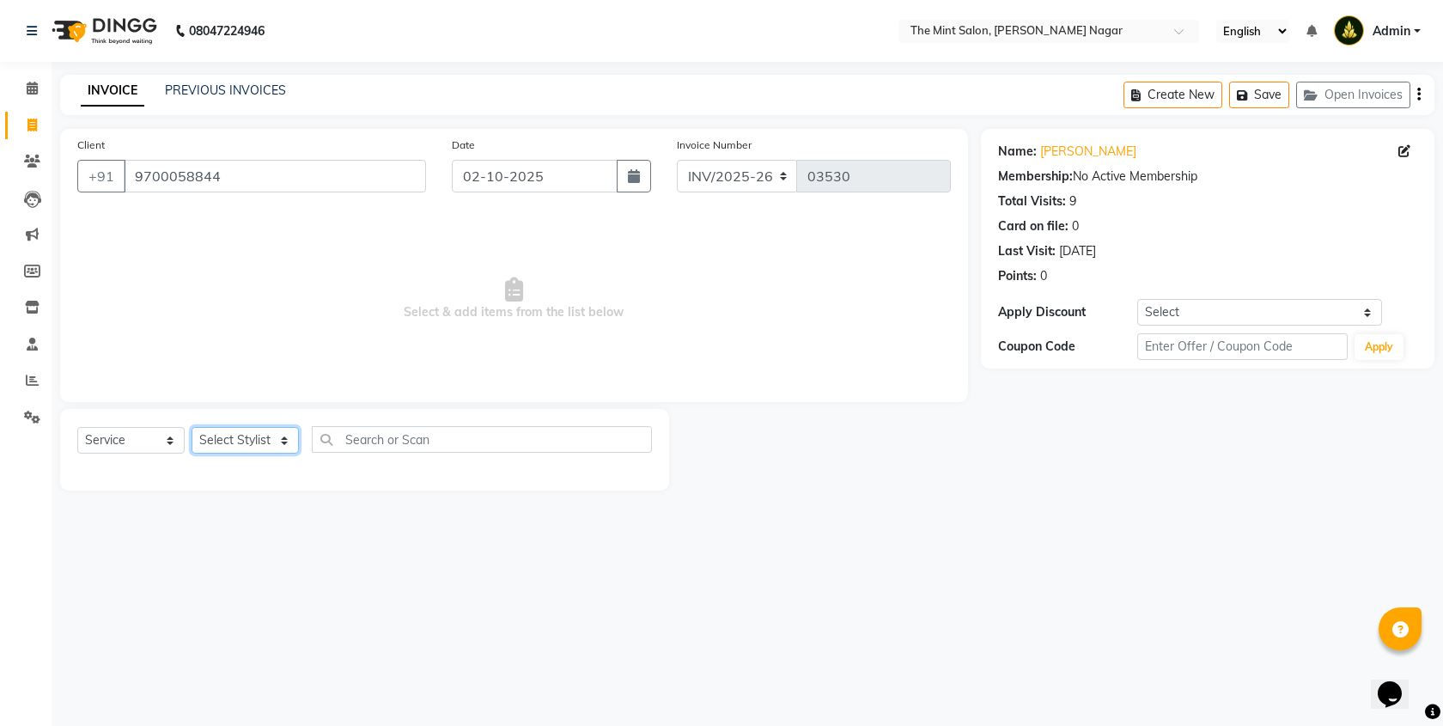
click at [285, 440] on select "Select Stylist Akshay Apune [PERSON_NAME] [PERSON_NAME] [PERSON_NAME] [PERSON_N…" at bounding box center [244, 440] width 107 height 27
select select "59930"
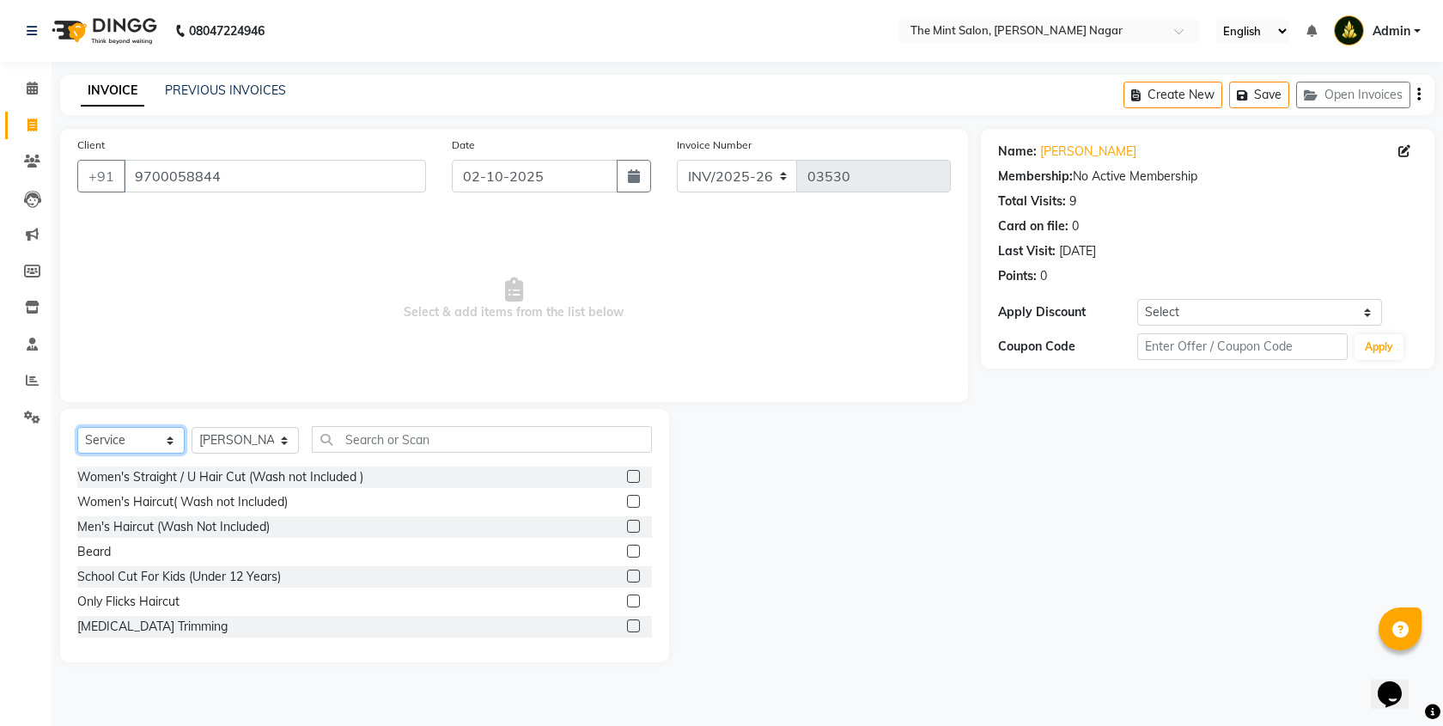
click at [162, 446] on select "Select Service Product Membership Package Voucher Prepaid Gift Card" at bounding box center [130, 440] width 107 height 27
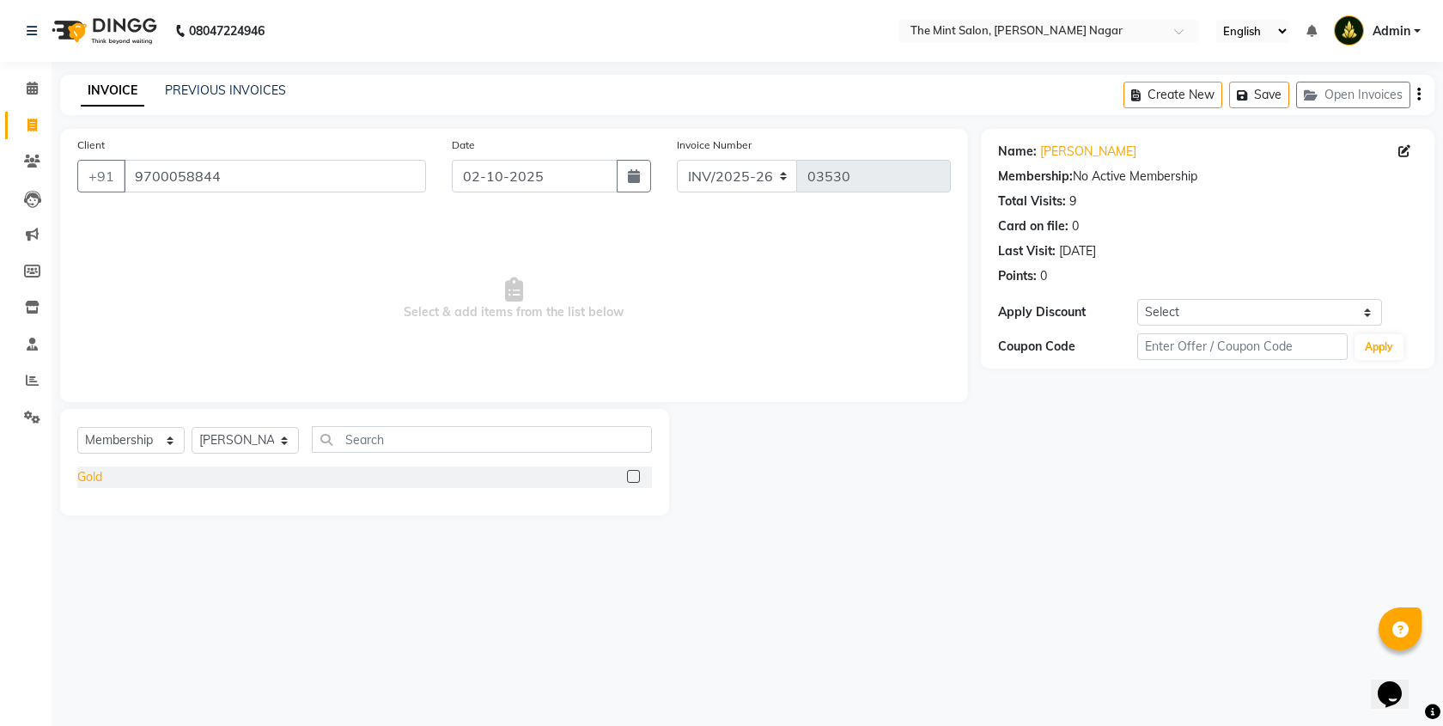
click at [97, 479] on div "Gold" at bounding box center [89, 477] width 25 height 18
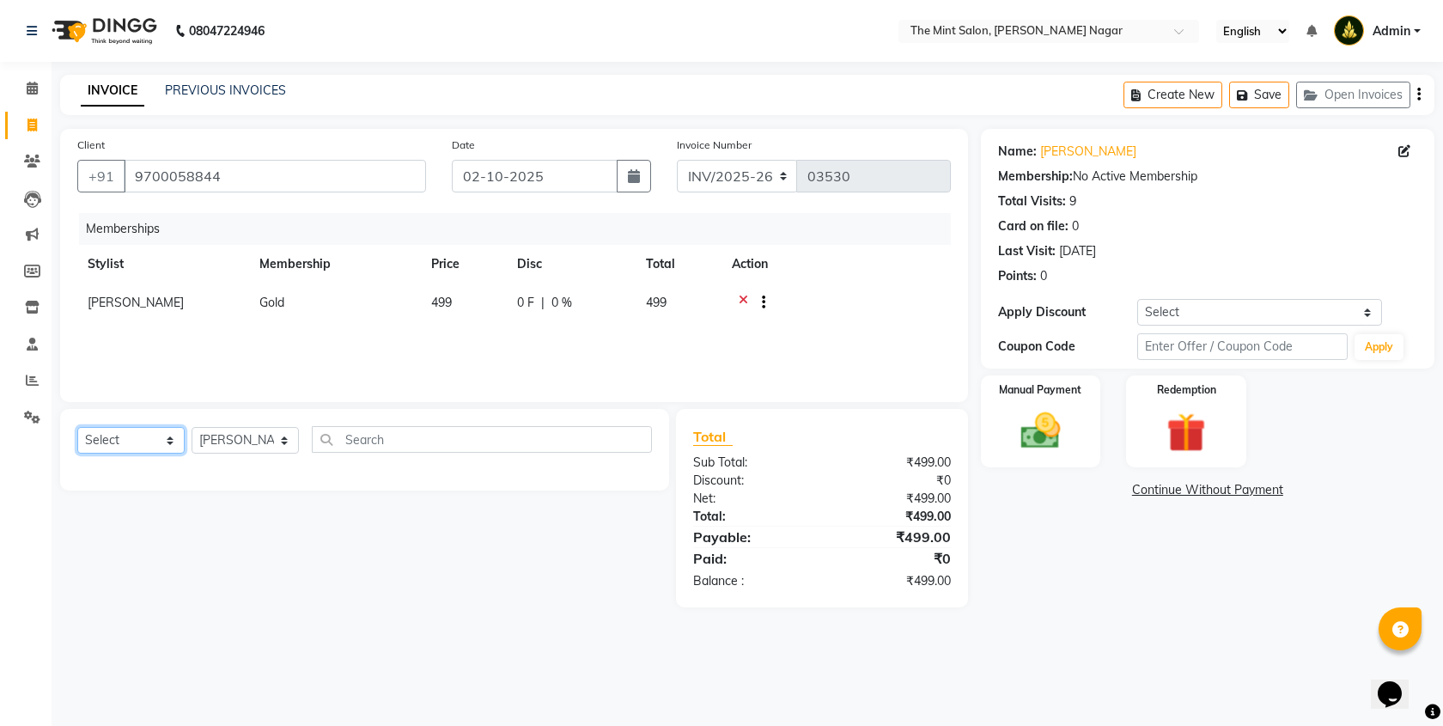
click at [164, 443] on select "Select Service Product Package Voucher Prepaid Gift Card" at bounding box center [130, 440] width 107 height 27
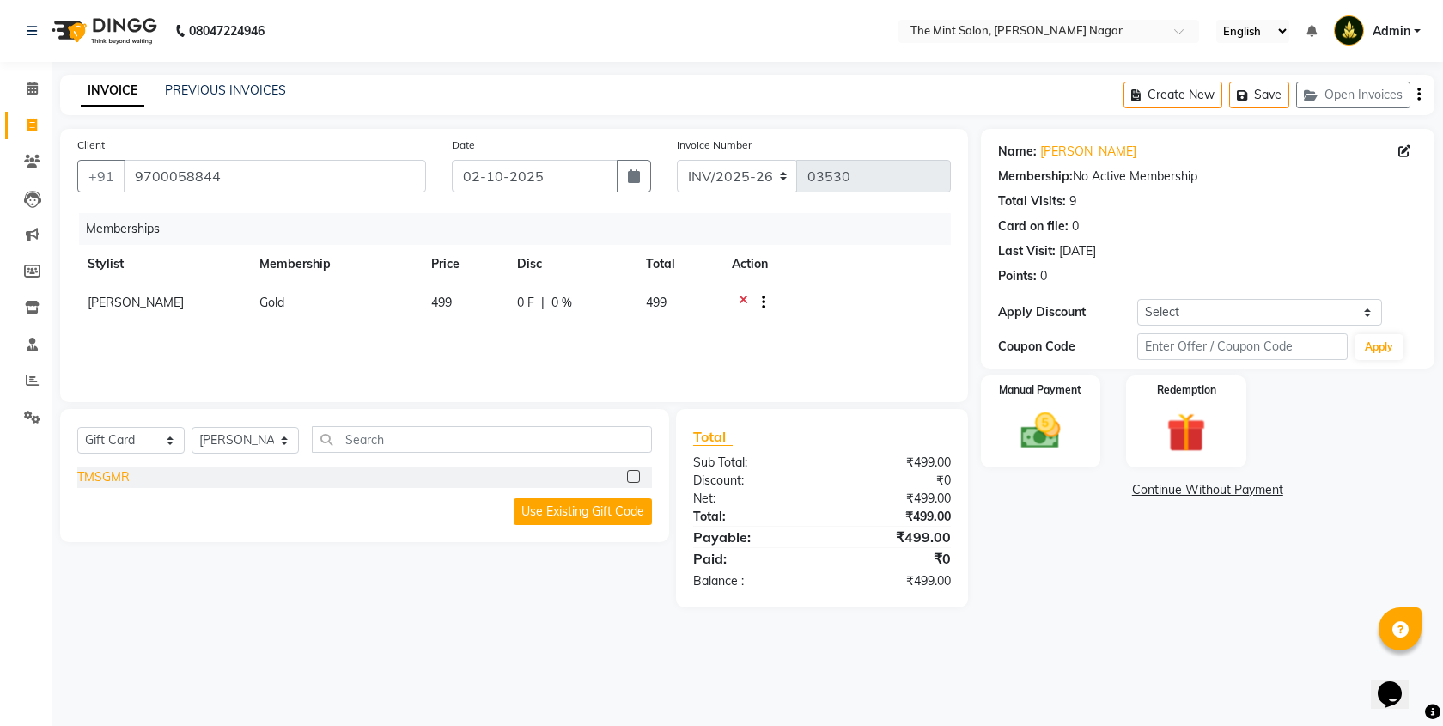
click at [111, 477] on div "TMSGMR" at bounding box center [103, 477] width 52 height 18
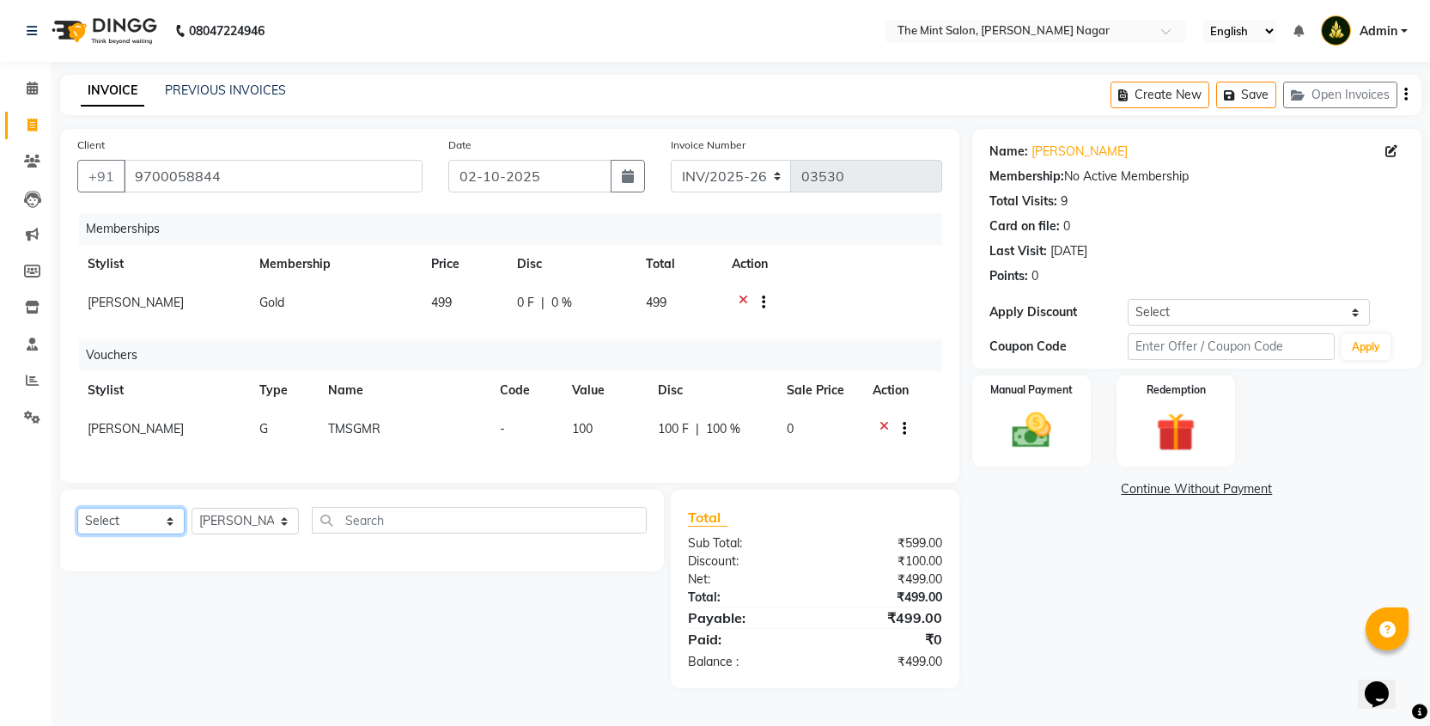
click at [173, 530] on select "Select Service Product Package Voucher Prepaid Gift Card" at bounding box center [130, 520] width 107 height 27
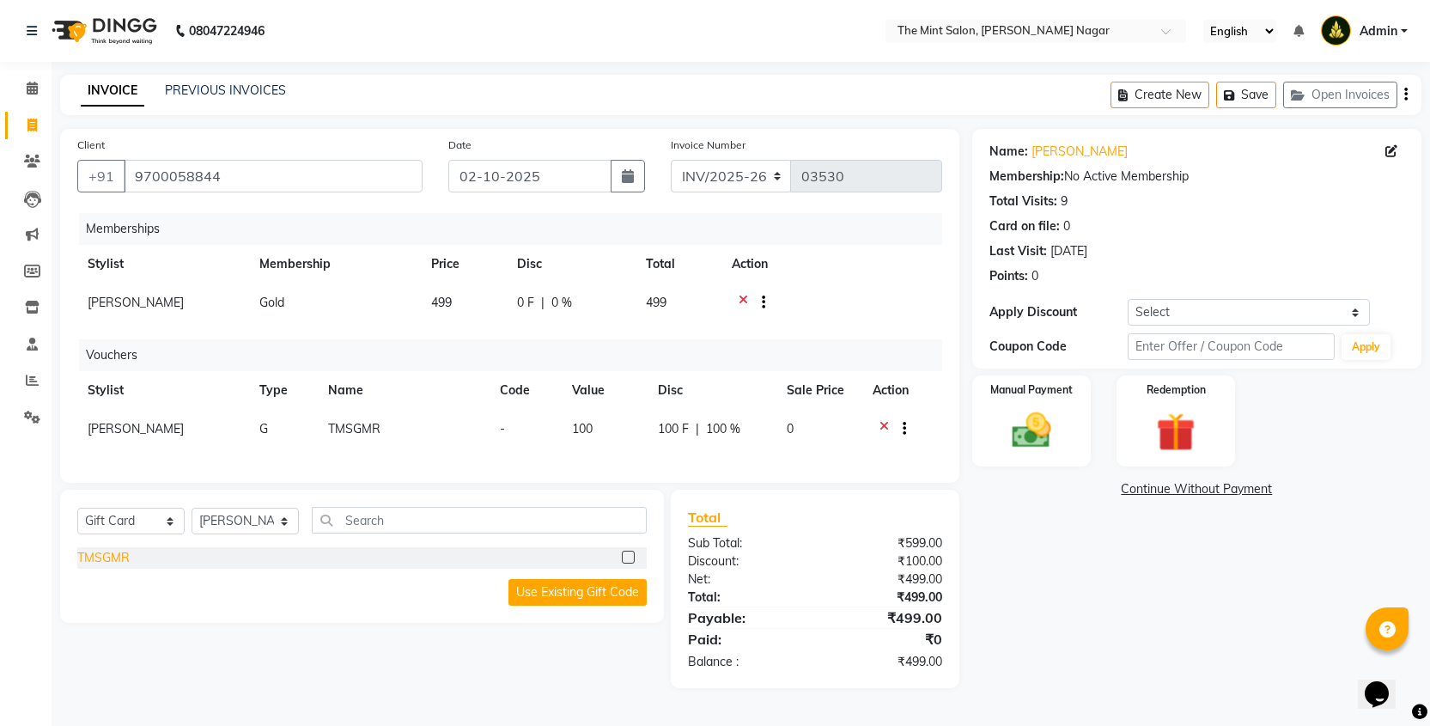
click at [108, 567] on div "TMSGMR" at bounding box center [103, 558] width 52 height 18
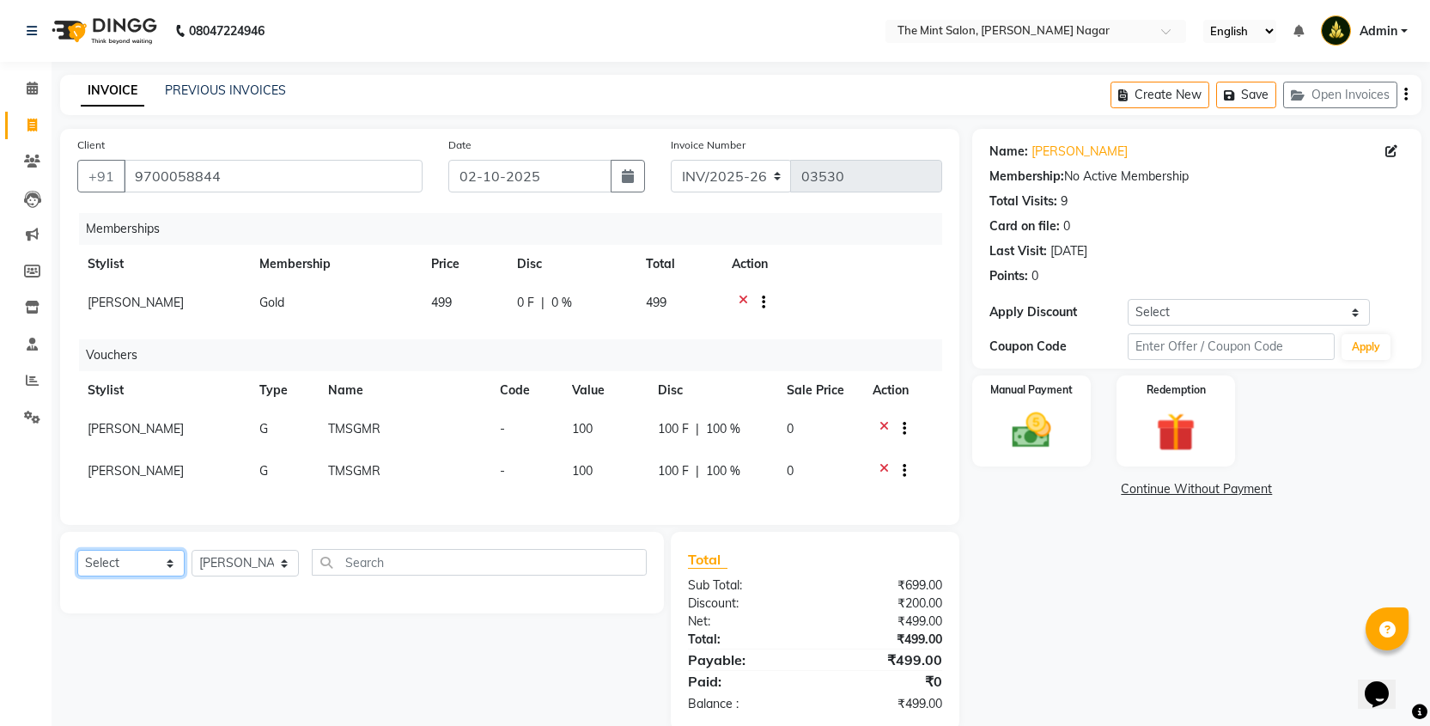
click at [173, 576] on select "Select Service Product Package Voucher Prepaid Gift Card" at bounding box center [130, 563] width 107 height 27
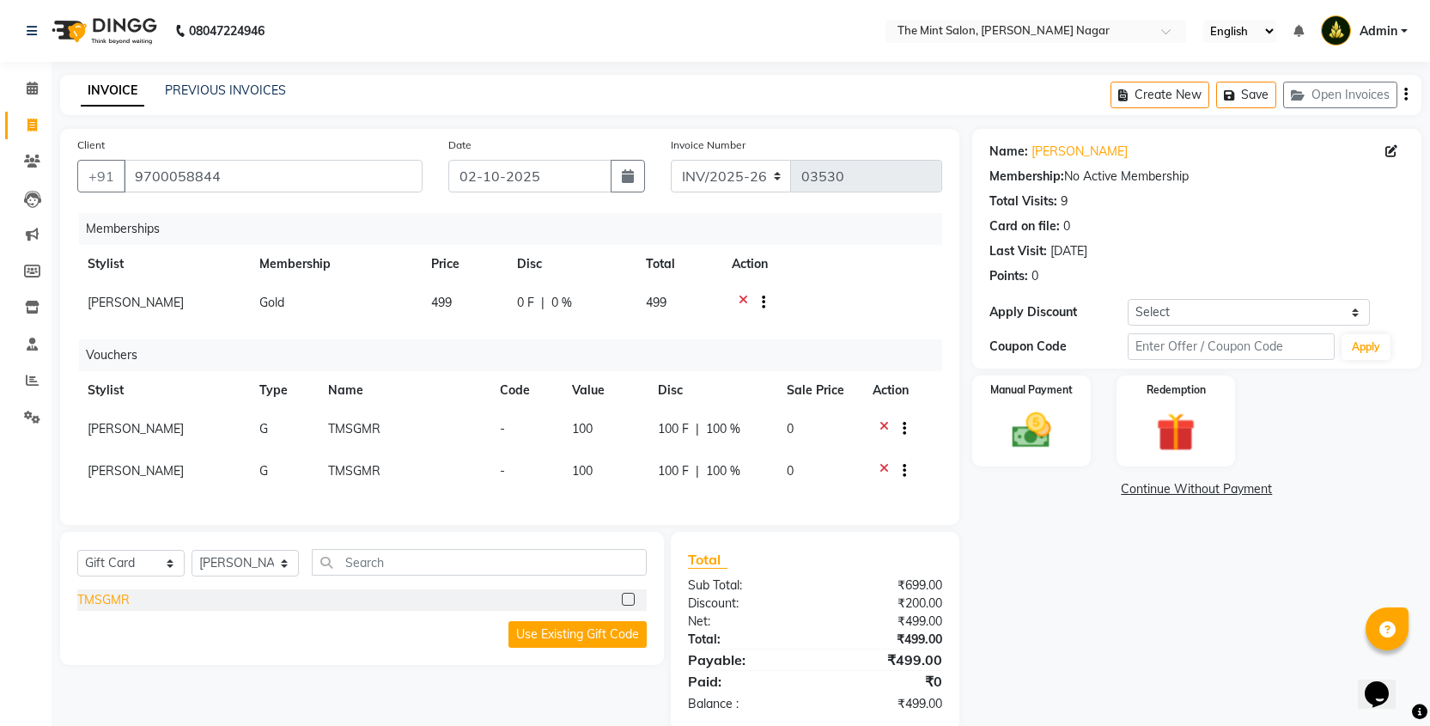
click at [113, 607] on div "TMSGMR" at bounding box center [103, 600] width 52 height 18
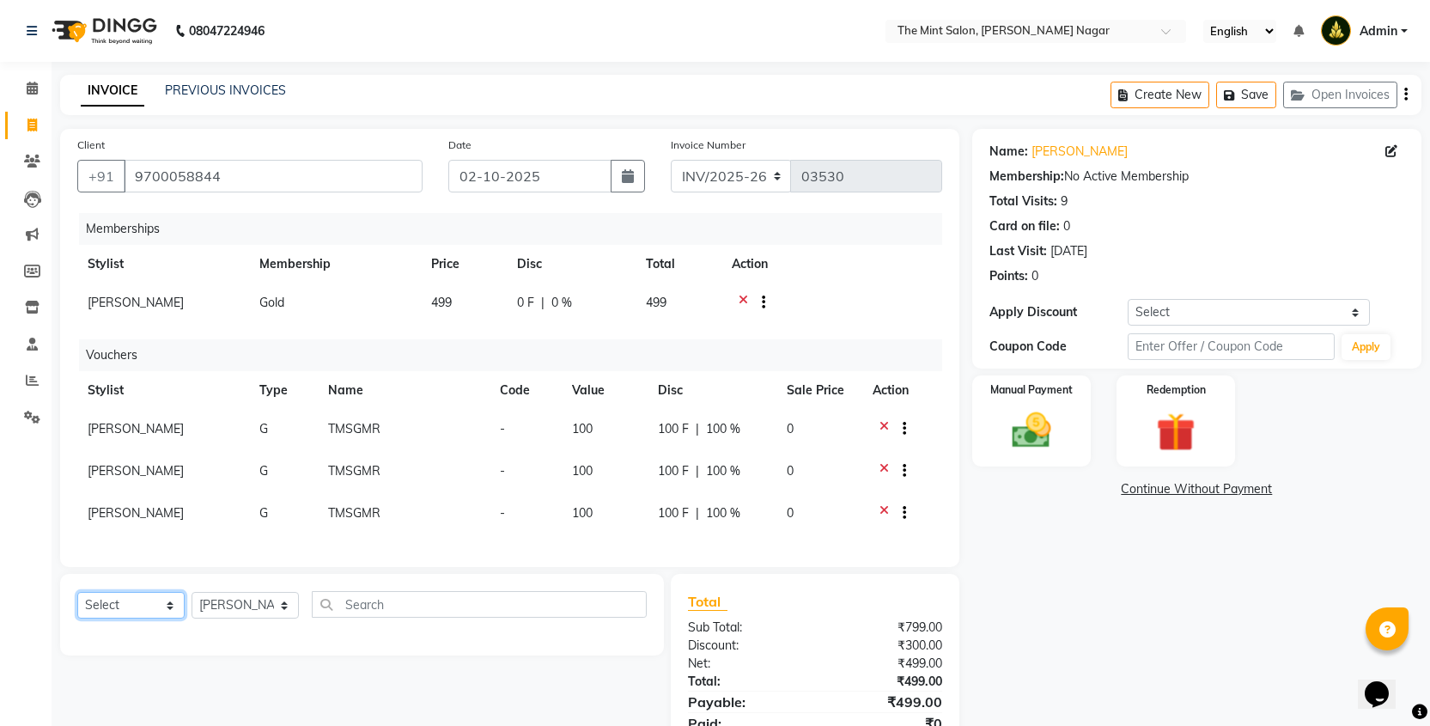
click at [169, 618] on select "Select Service Product Package Voucher Prepaid Gift Card" at bounding box center [130, 605] width 107 height 27
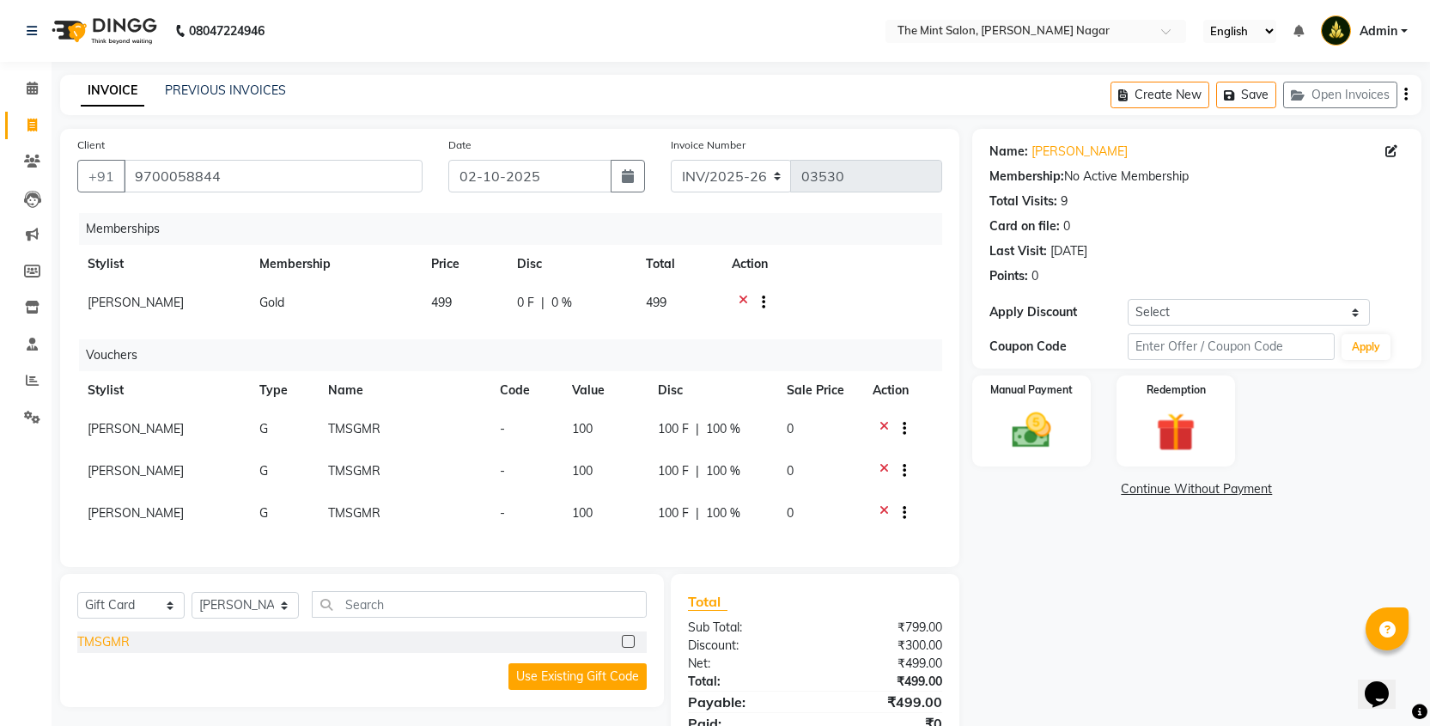
click at [98, 651] on div "TMSGMR" at bounding box center [103, 642] width 52 height 18
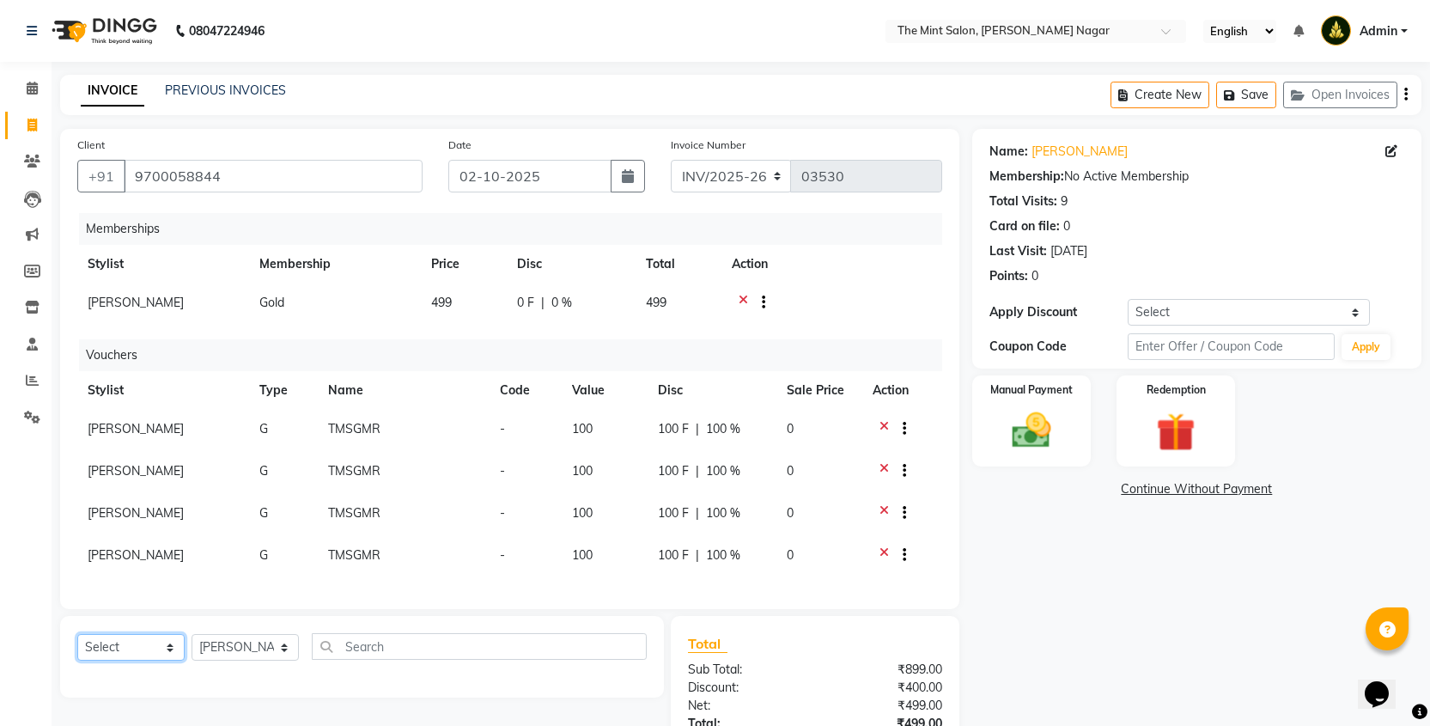
click at [167, 659] on select "Select Service Product Package Voucher Prepaid Gift Card" at bounding box center [130, 647] width 107 height 27
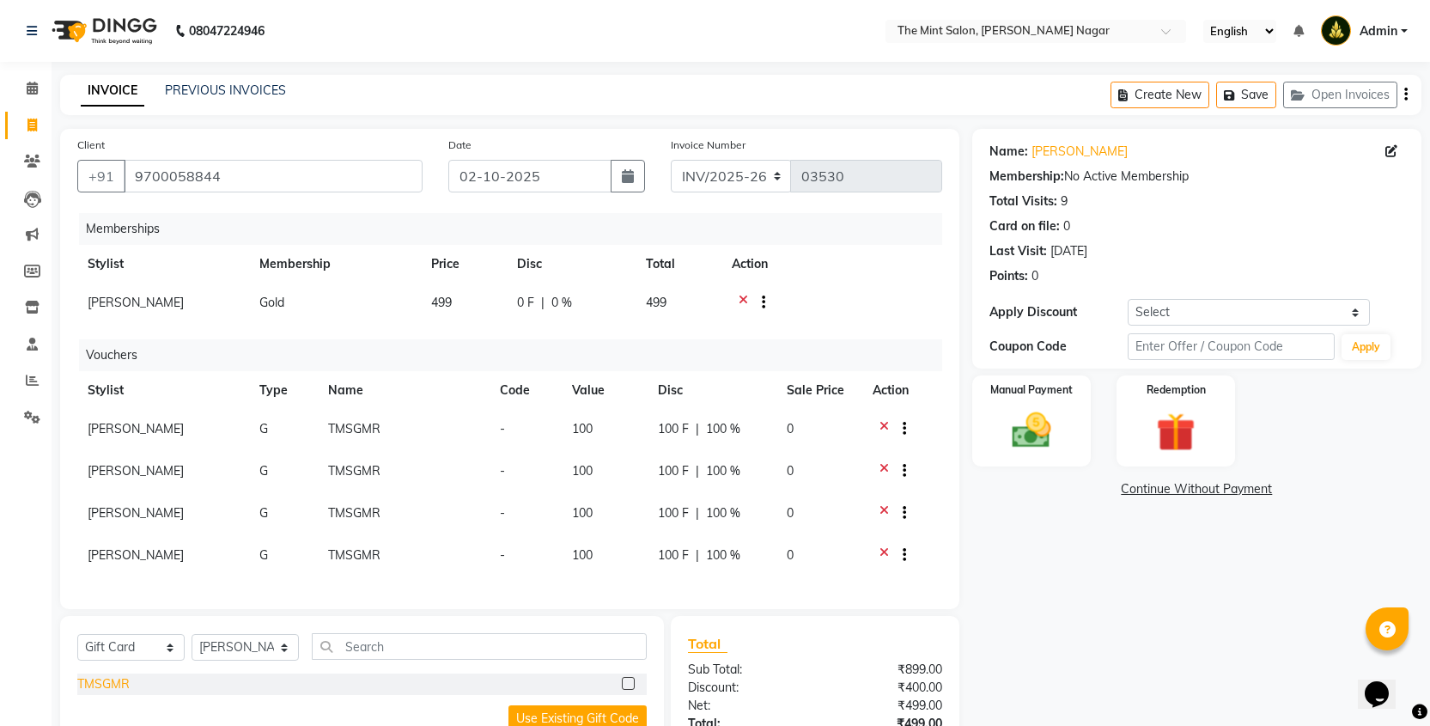
click at [101, 693] on div "TMSGMR" at bounding box center [103, 684] width 52 height 18
select select "select"
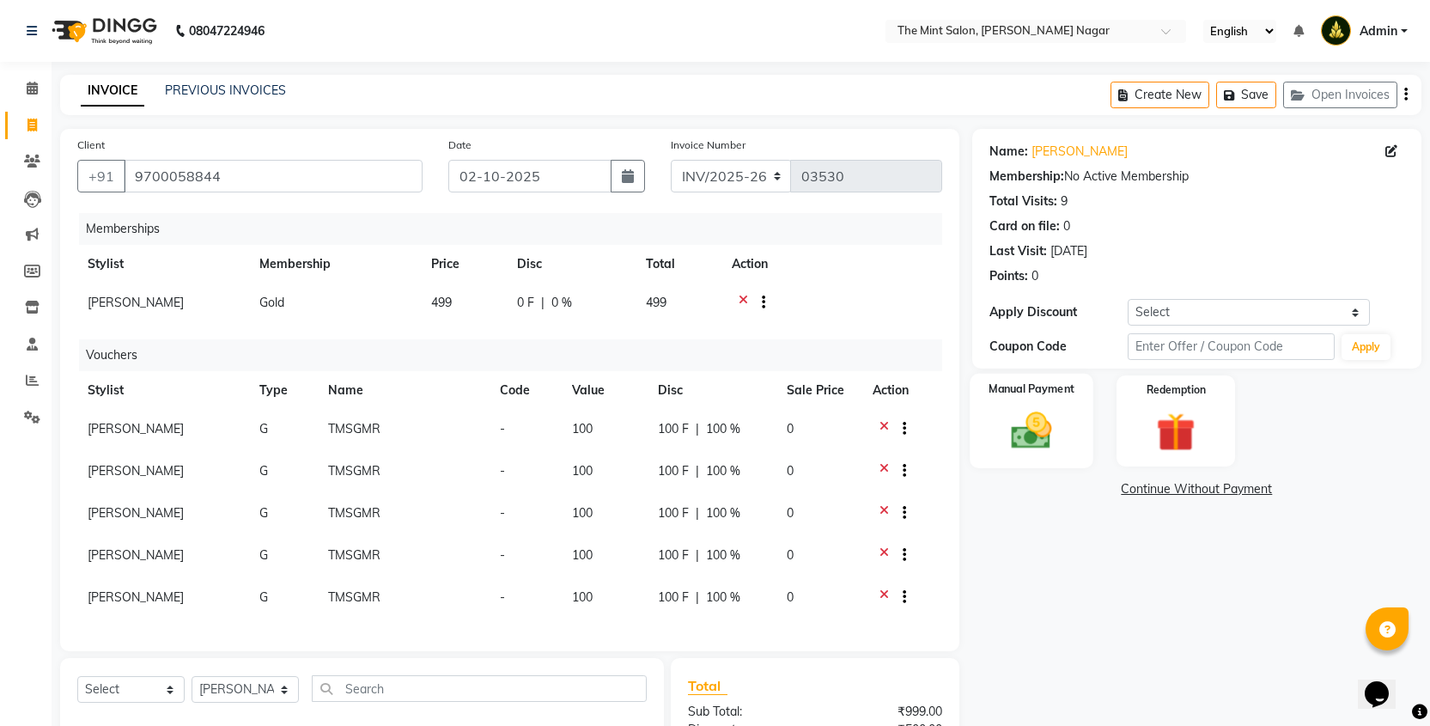
click at [1017, 465] on div "Manual Payment" at bounding box center [1031, 421] width 124 height 95
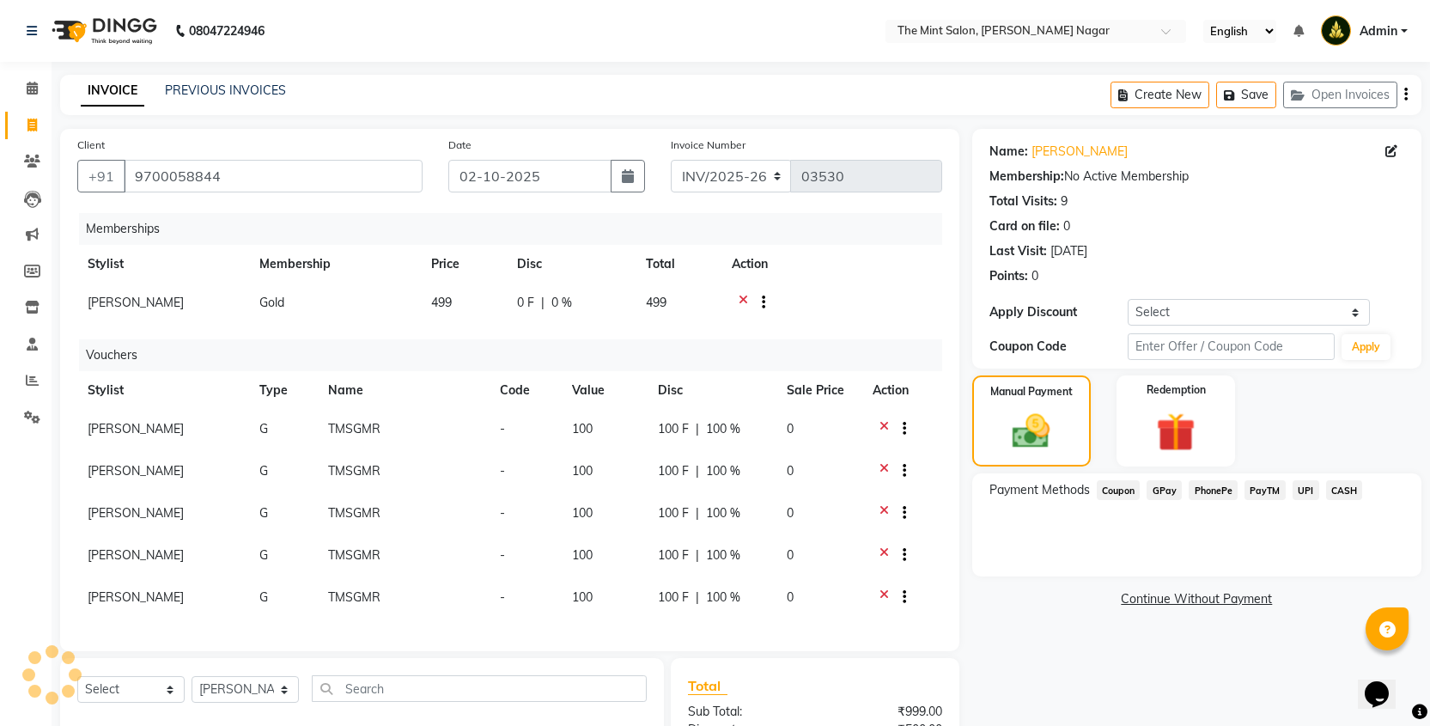
click at [1222, 487] on span "PhonePe" at bounding box center [1212, 490] width 49 height 20
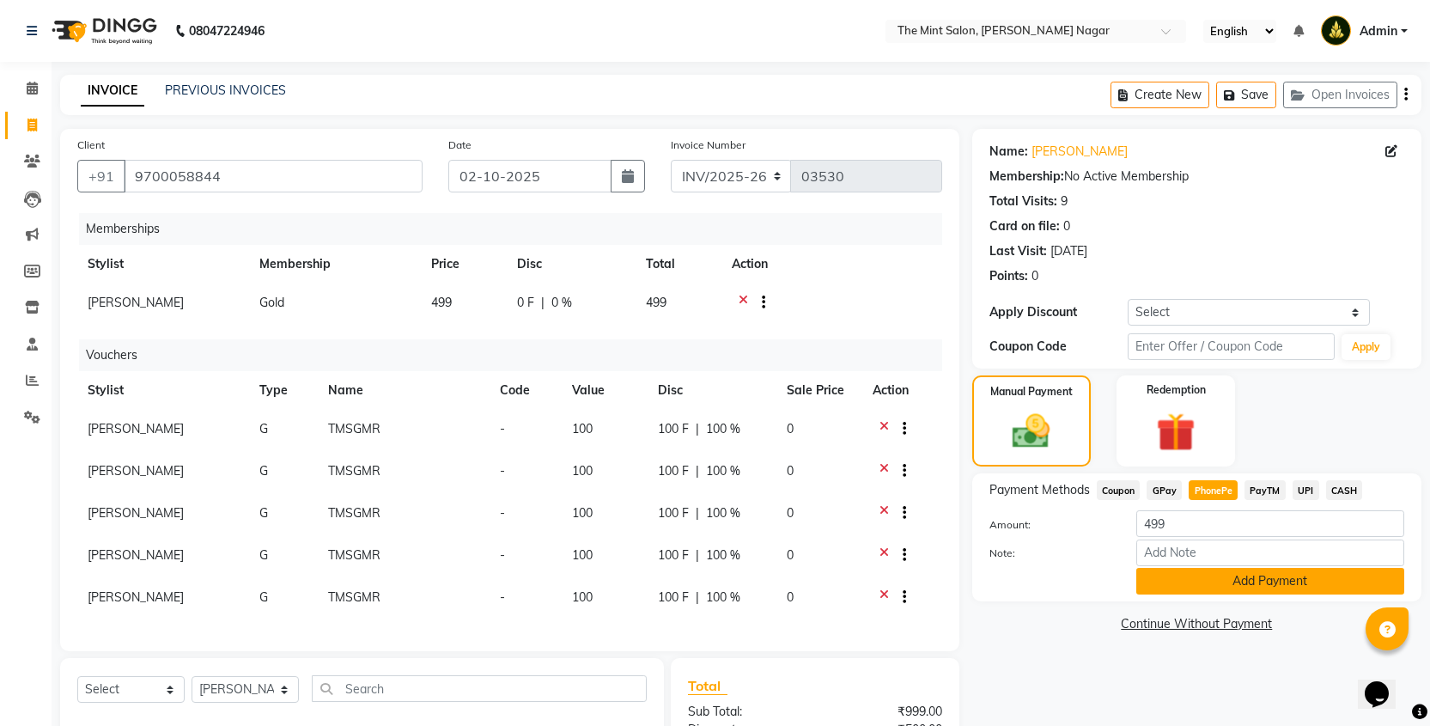
click at [1215, 586] on button "Add Payment" at bounding box center [1270, 581] width 268 height 27
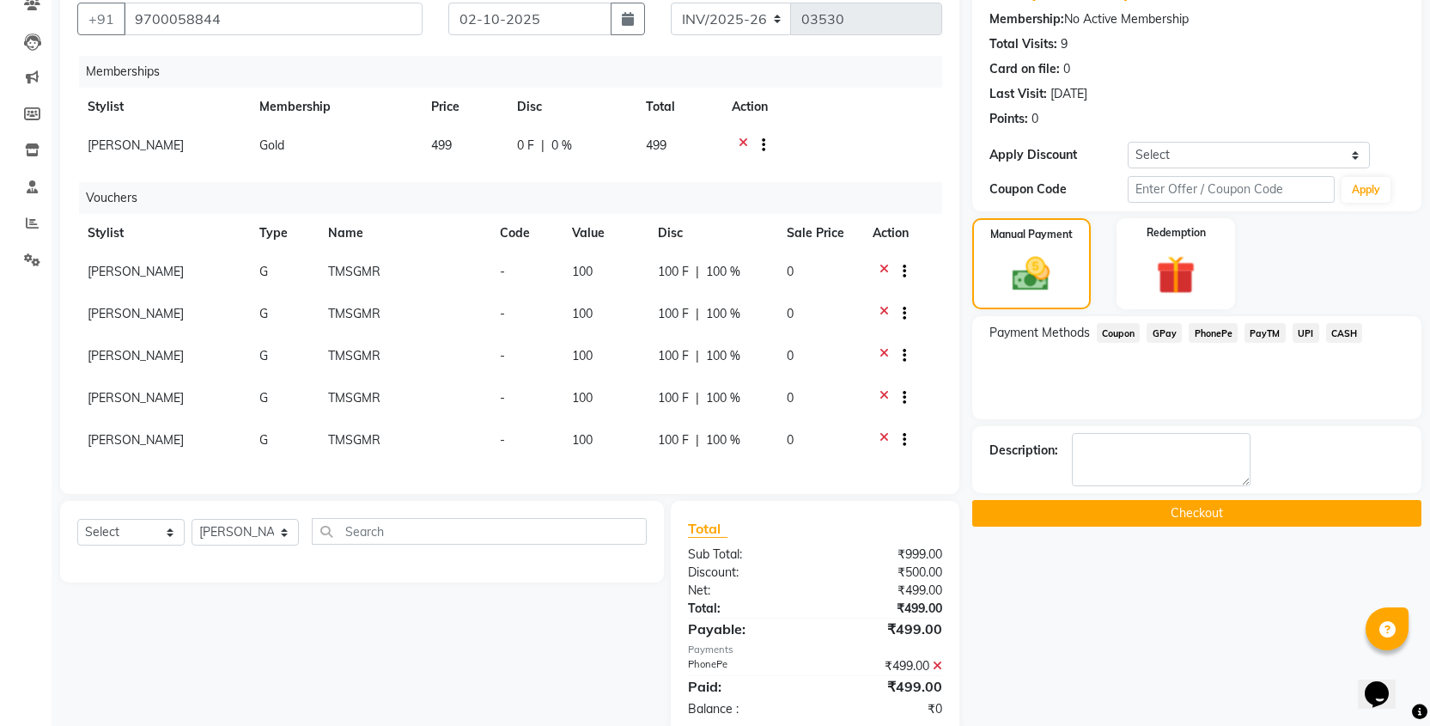
scroll to position [160, 0]
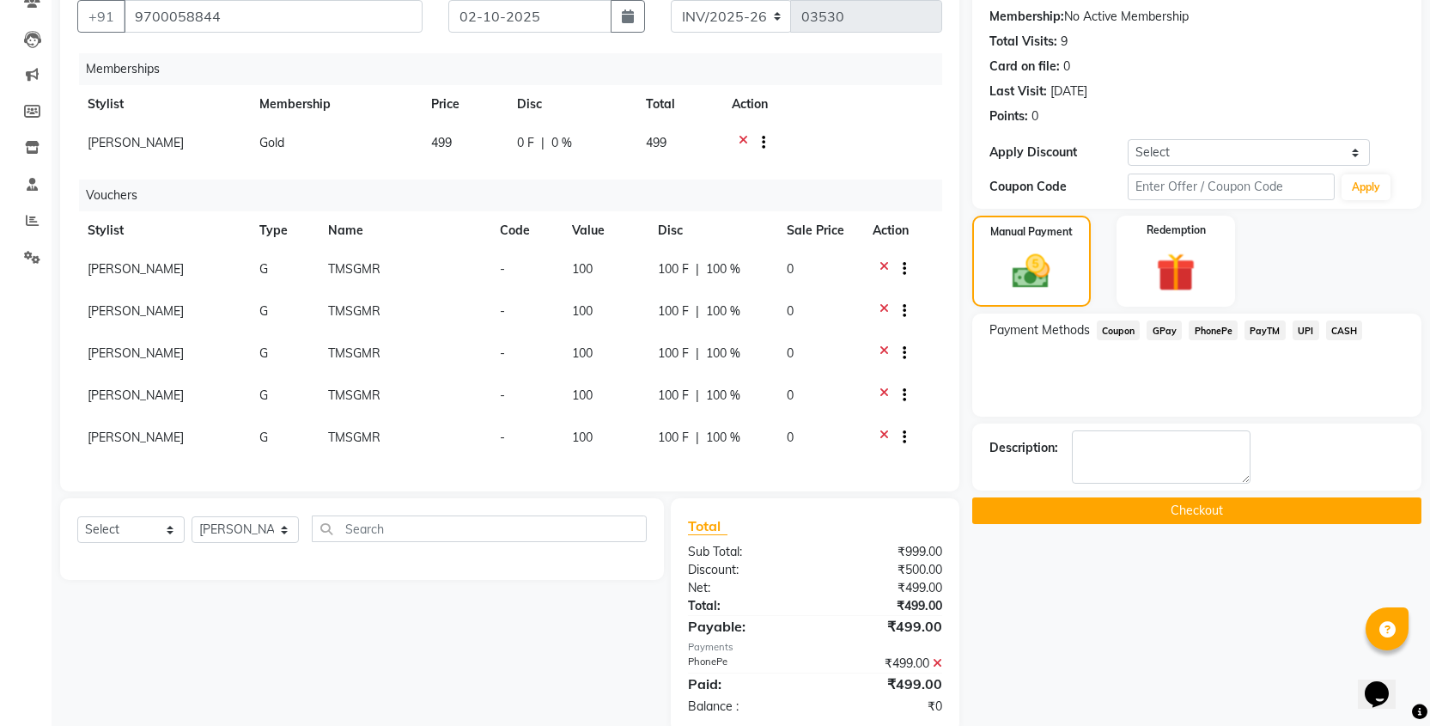
click at [1196, 516] on button "Checkout" at bounding box center [1196, 510] width 449 height 27
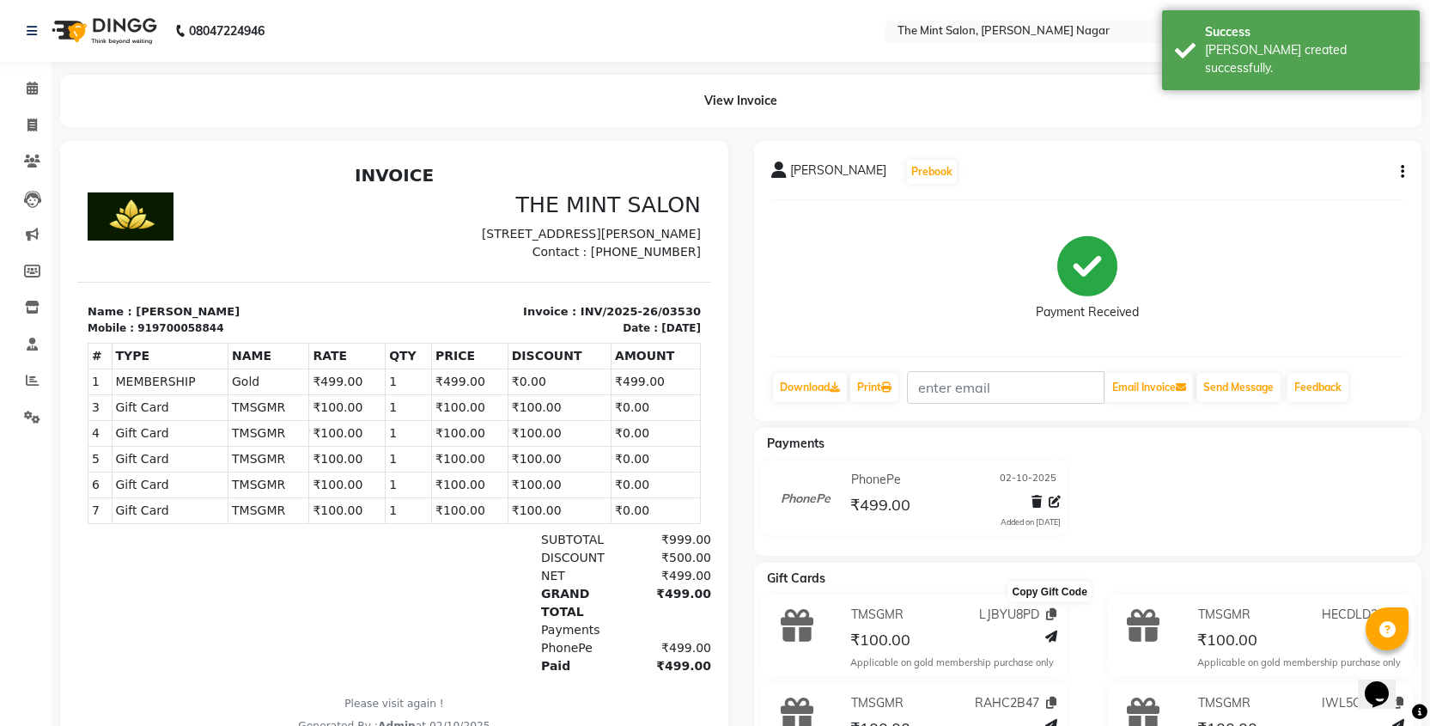
click at [1051, 612] on icon at bounding box center [1051, 614] width 10 height 12
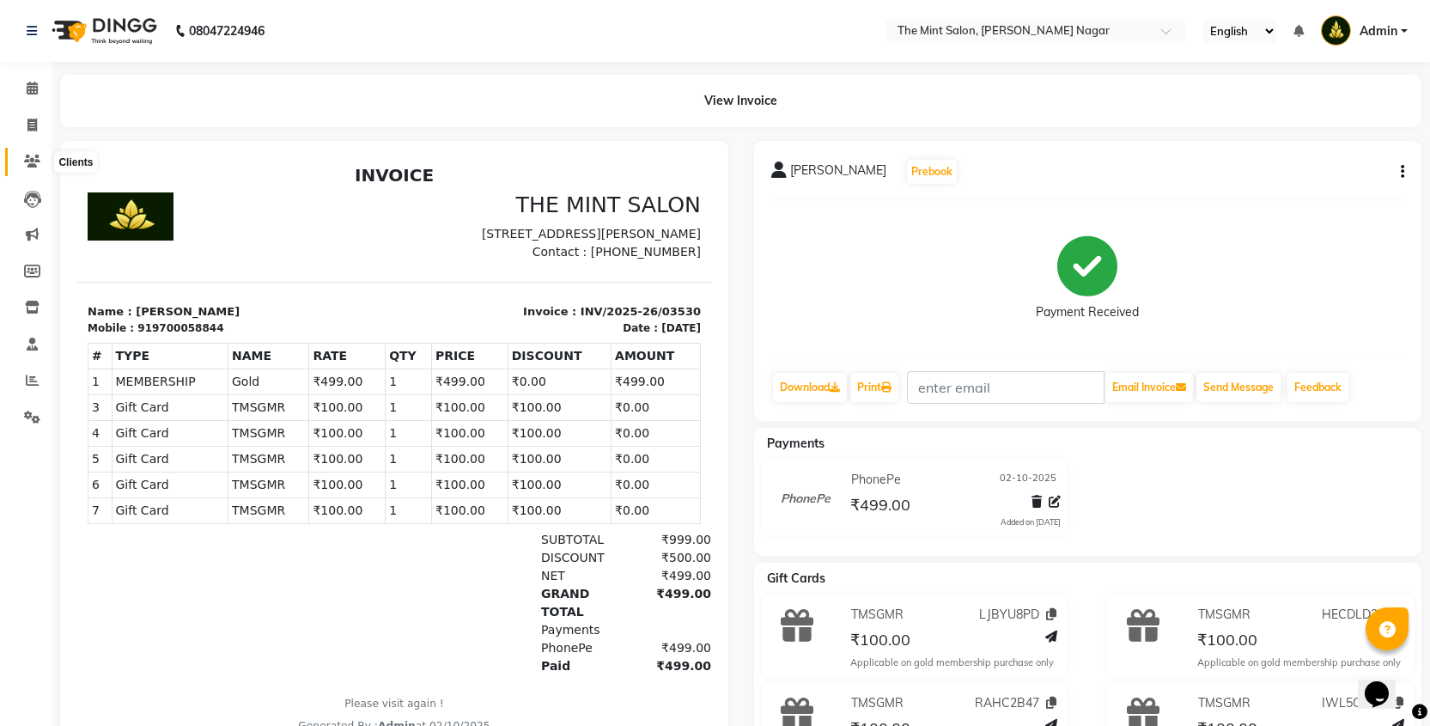
click at [33, 158] on icon at bounding box center [32, 161] width 16 height 13
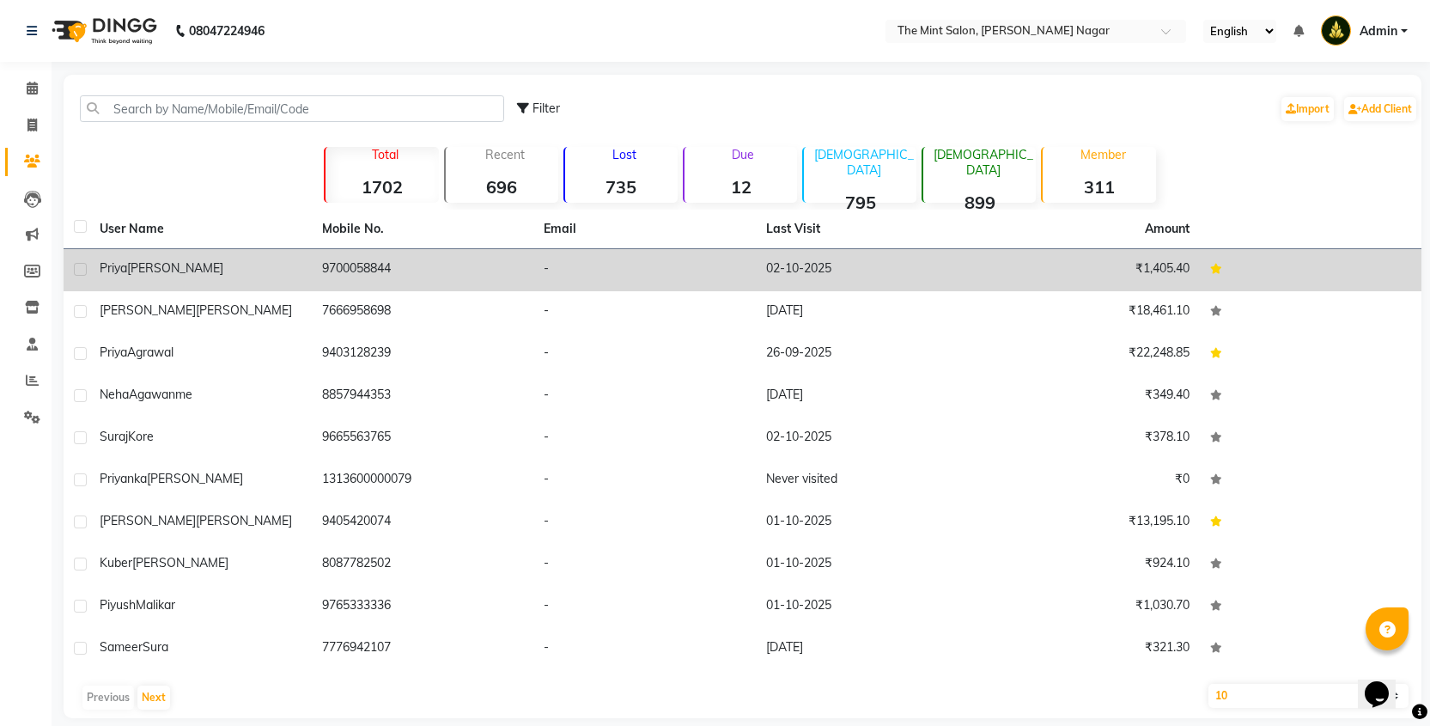
click at [271, 280] on td "[PERSON_NAME]" at bounding box center [200, 270] width 222 height 42
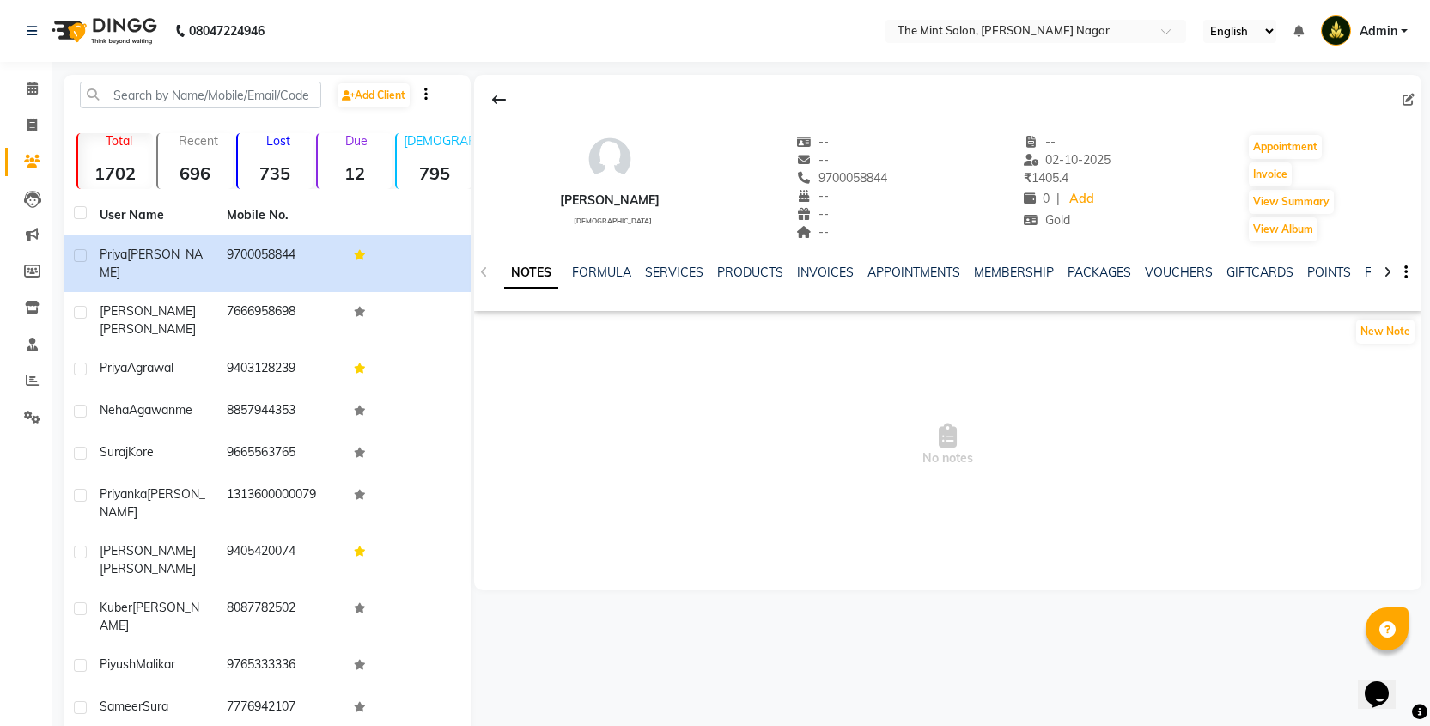
click at [1387, 274] on icon at bounding box center [1387, 272] width 8 height 12
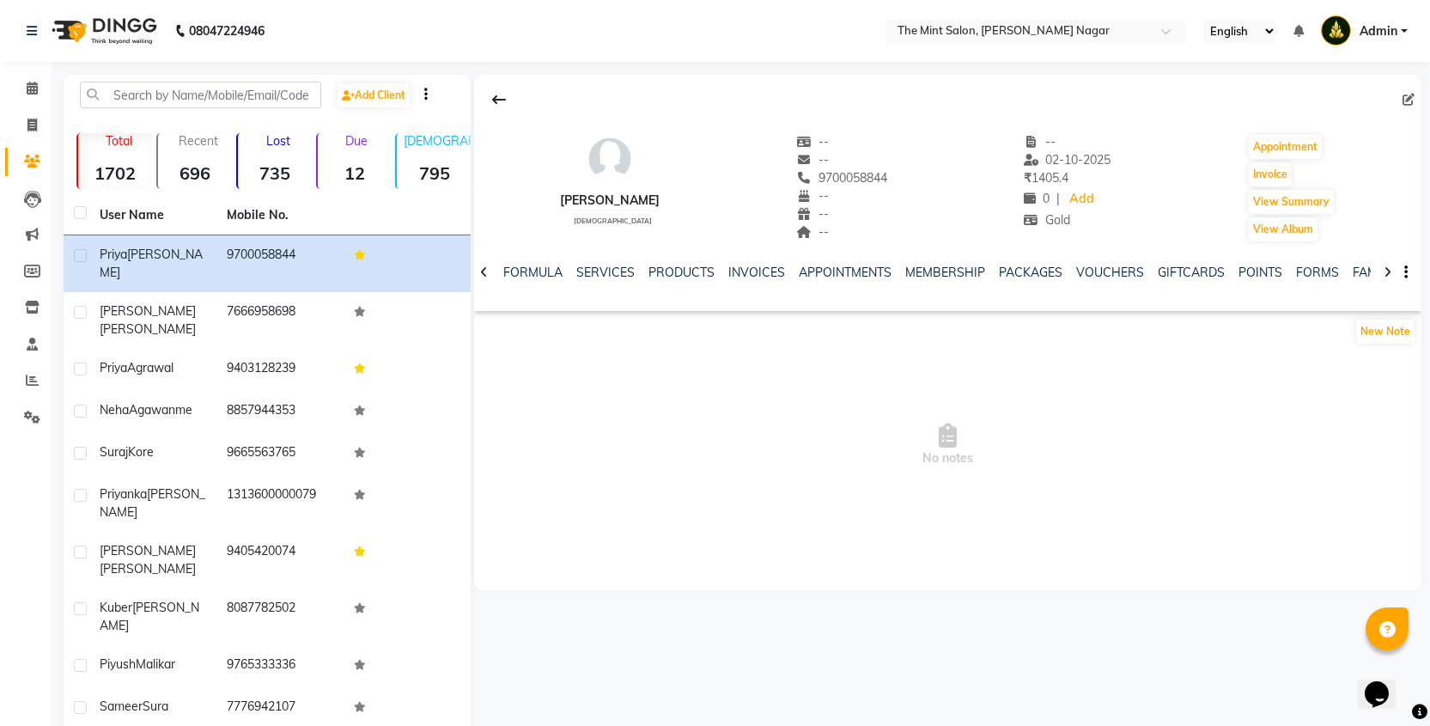
click at [1387, 274] on icon at bounding box center [1387, 272] width 8 height 12
click at [1345, 267] on link "FAMILY" at bounding box center [1359, 271] width 41 height 15
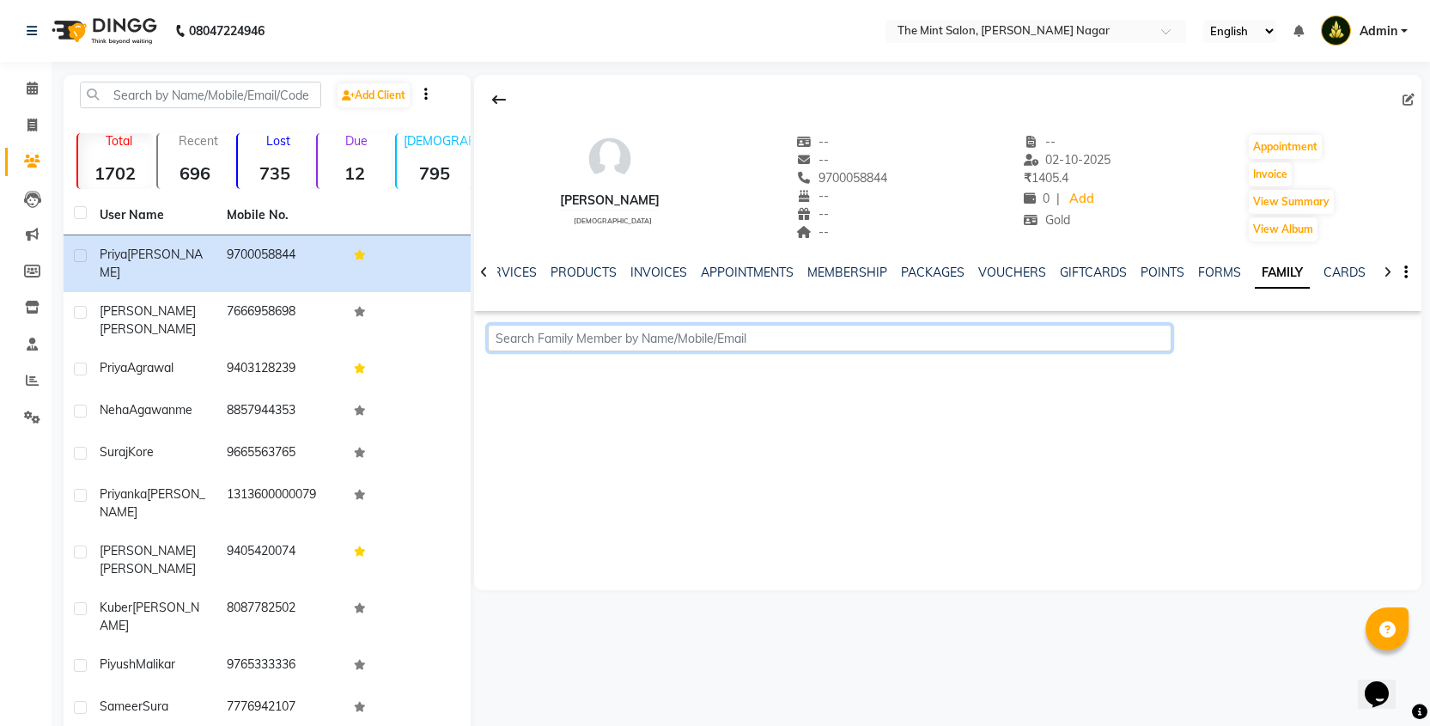
click at [673, 331] on input "text" at bounding box center [829, 338] width 683 height 27
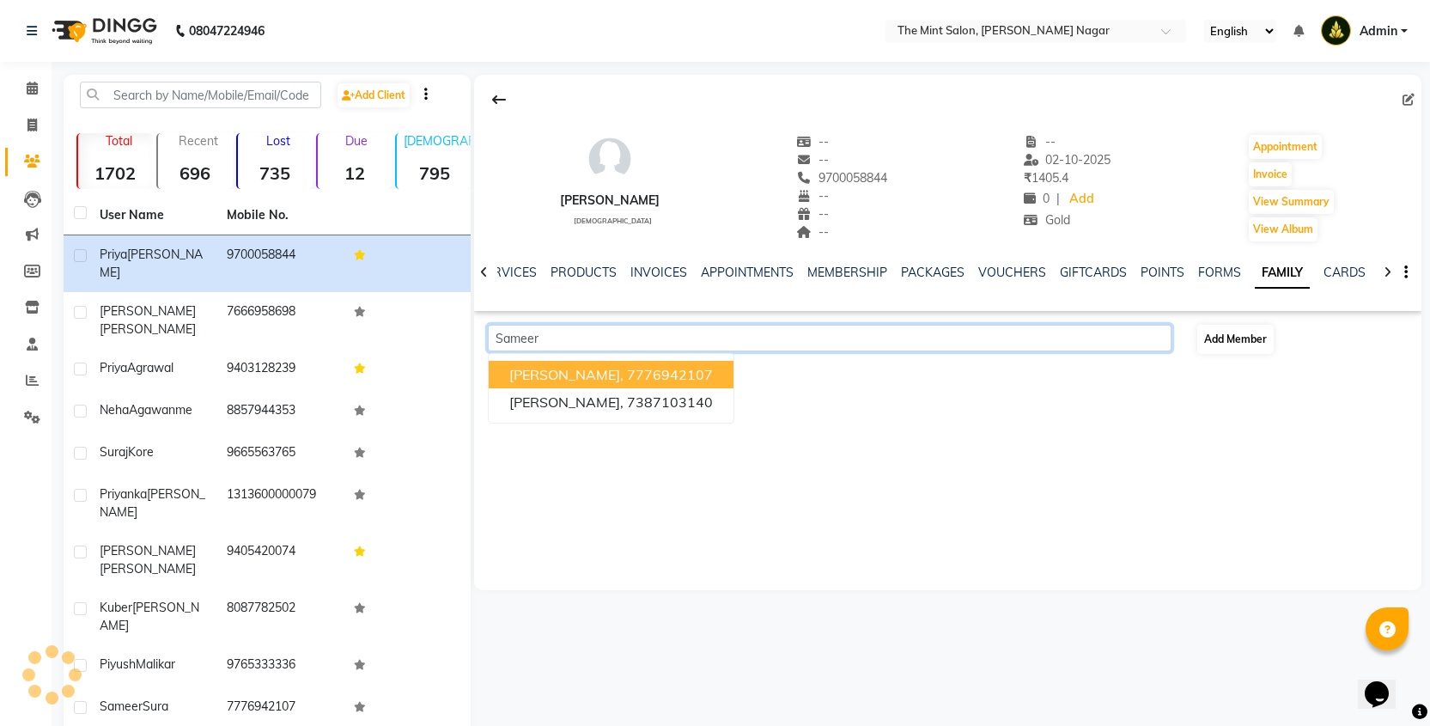
type input "Sameer"
click at [1240, 343] on span "Add Member" at bounding box center [1235, 338] width 63 height 13
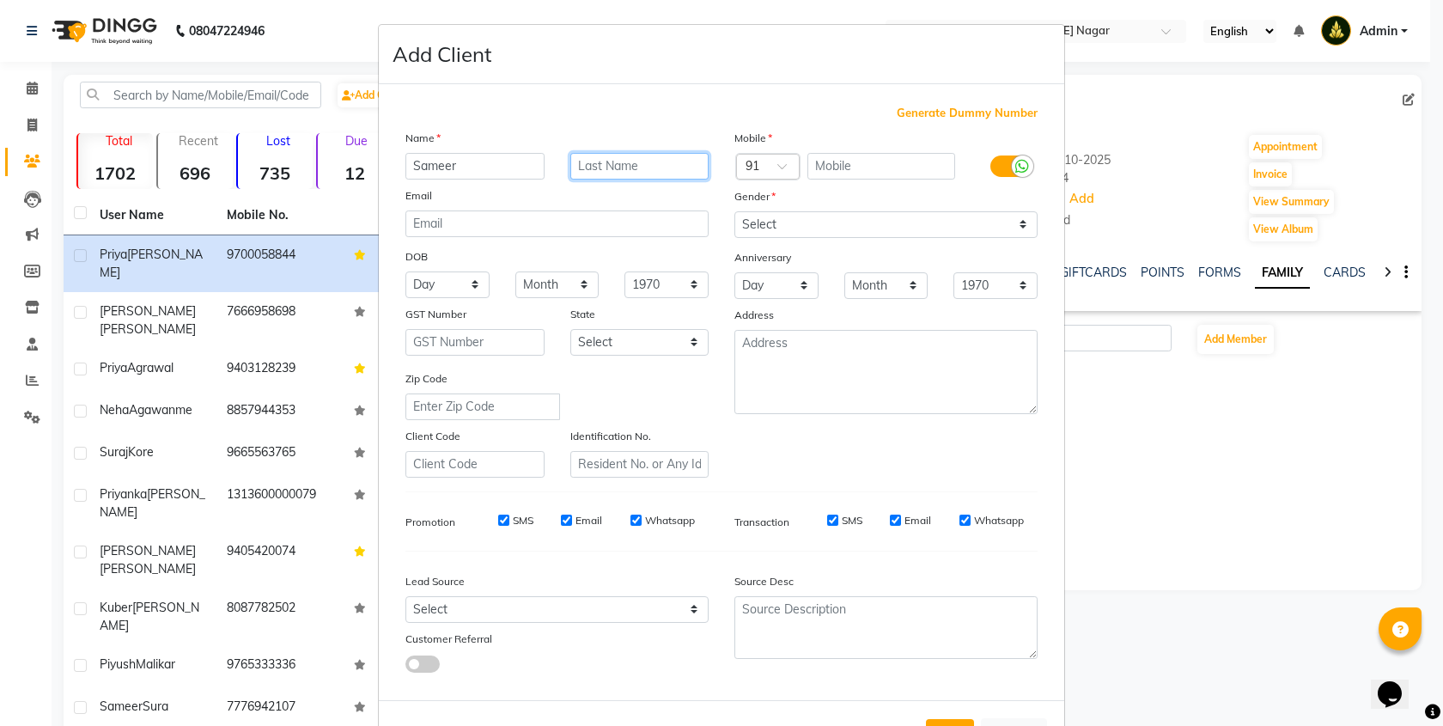
click at [679, 153] on input "text" at bounding box center [639, 166] width 139 height 27
type input "[PERSON_NAME]"
click at [854, 178] on input "text" at bounding box center [881, 166] width 149 height 27
type input "9096314106"
click at [1008, 223] on select "Select [DEMOGRAPHIC_DATA] [DEMOGRAPHIC_DATA] Other Prefer Not To Say" at bounding box center [885, 224] width 303 height 27
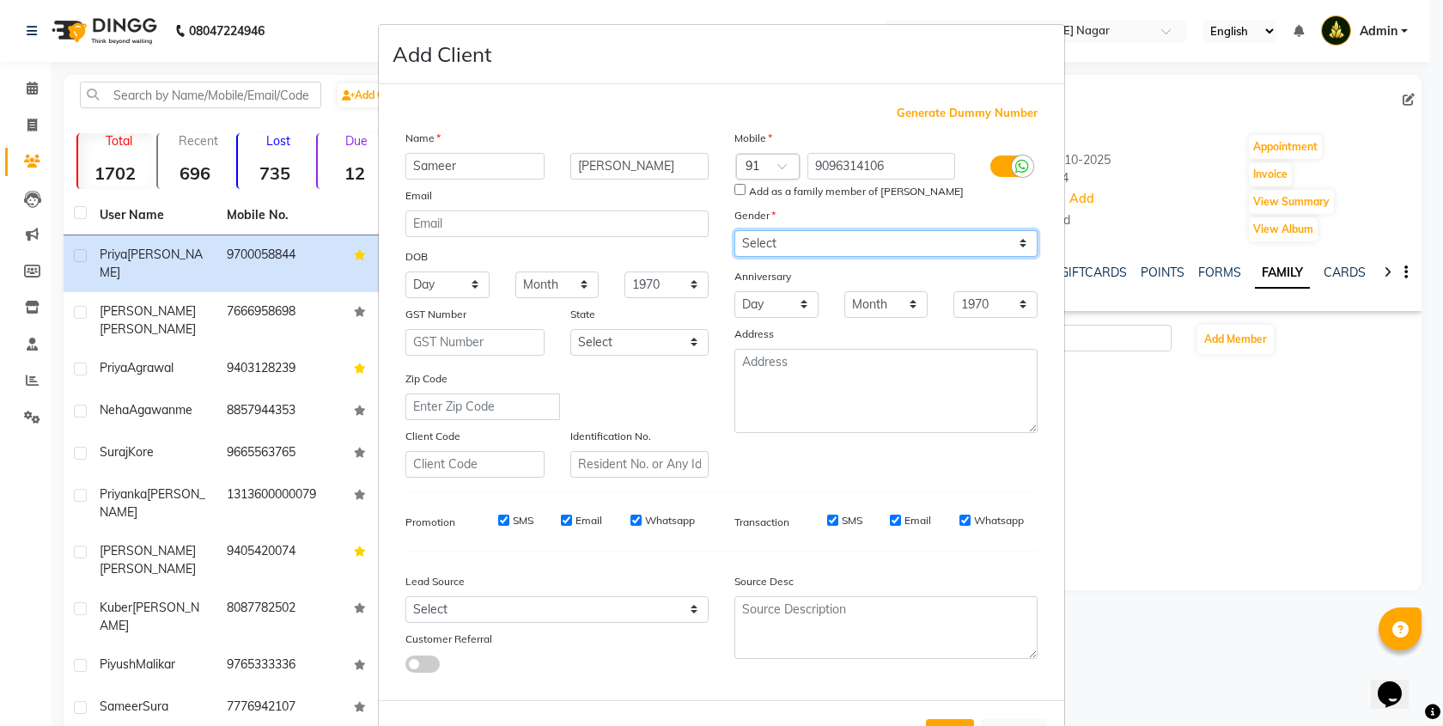
select select "[DEMOGRAPHIC_DATA]"
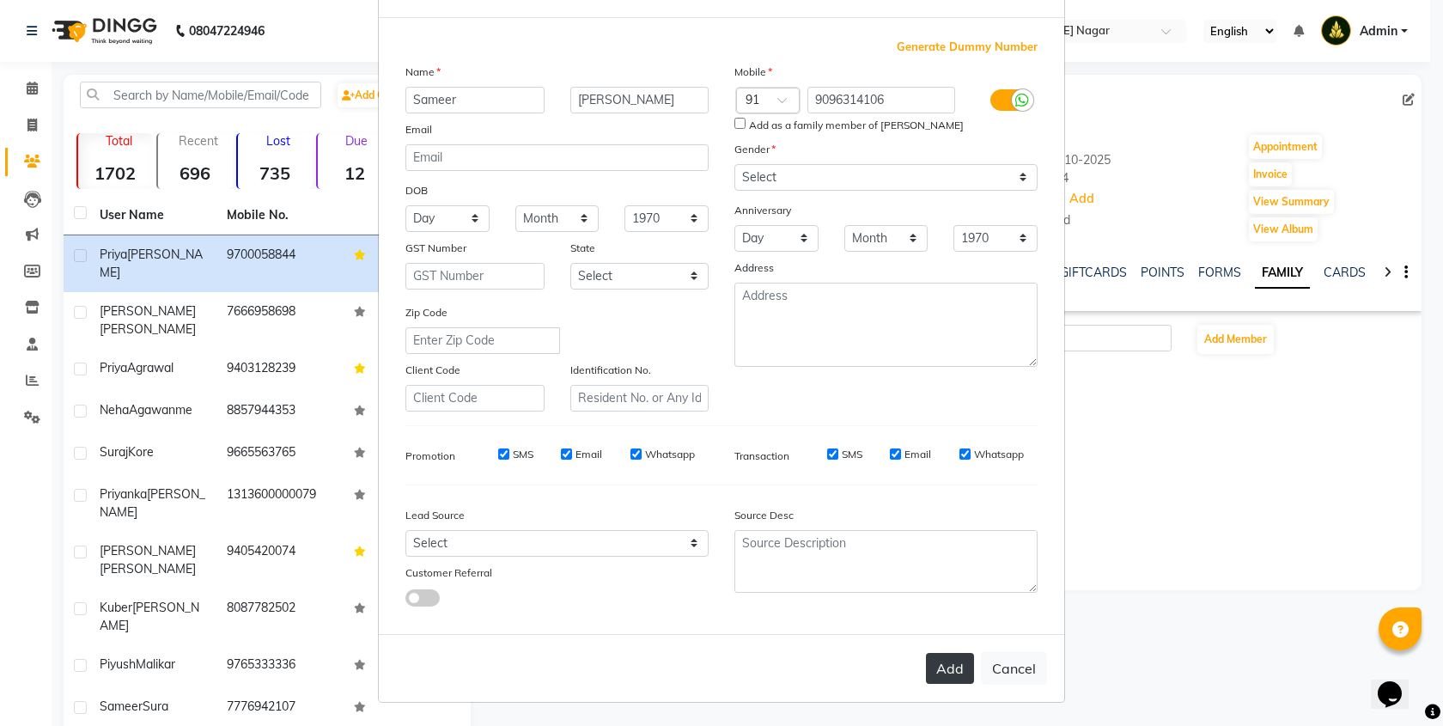
click at [949, 660] on button "Add" at bounding box center [950, 668] width 48 height 31
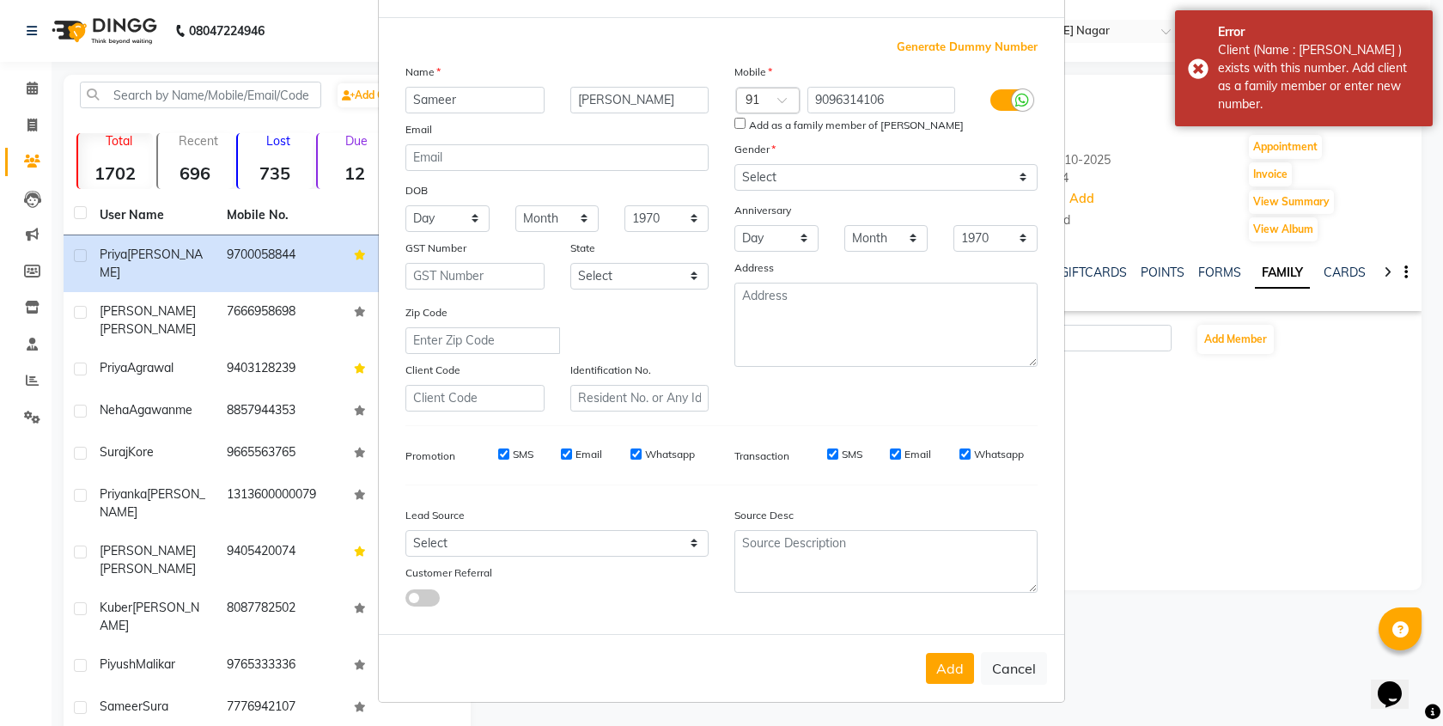
click at [734, 124] on input "Add as a family member of [PERSON_NAME]" at bounding box center [739, 123] width 11 height 11
checkbox input "true"
click at [1016, 663] on button "Cancel" at bounding box center [1014, 668] width 66 height 33
select select
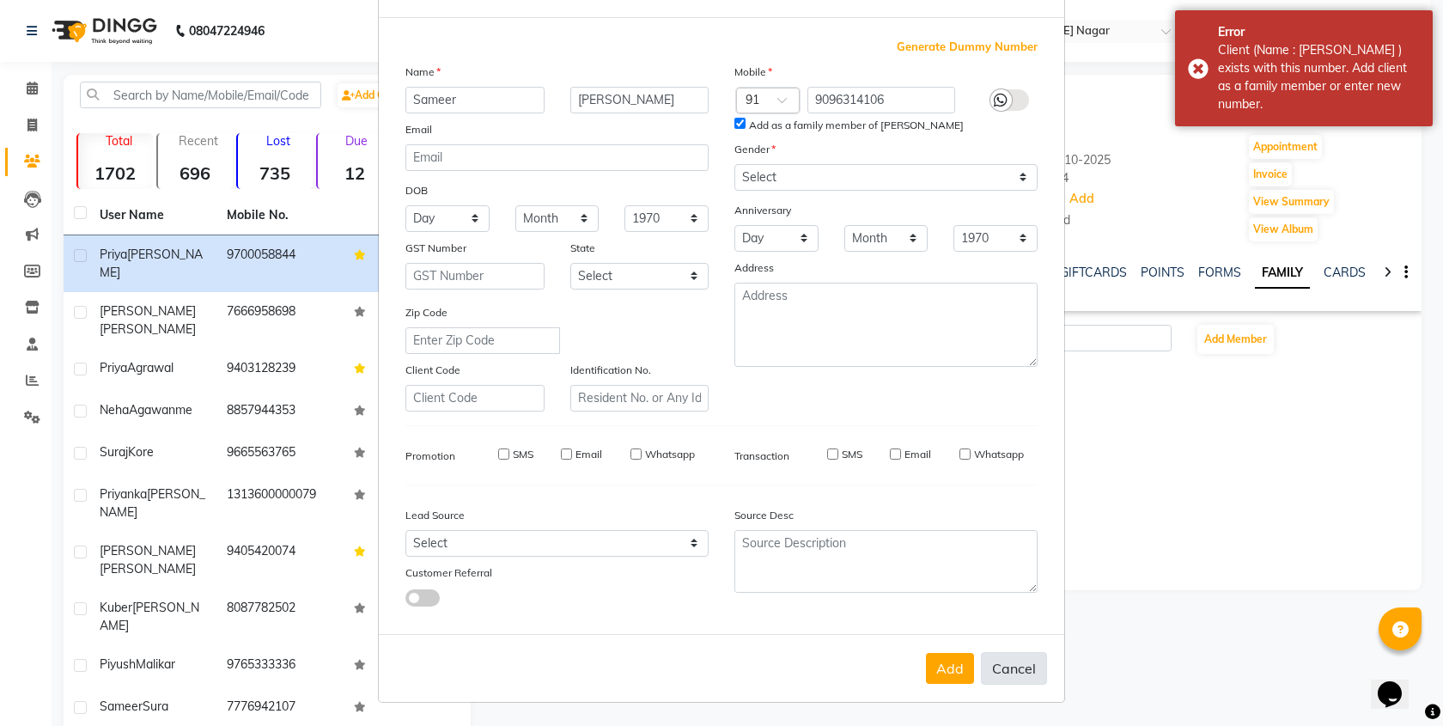
select select
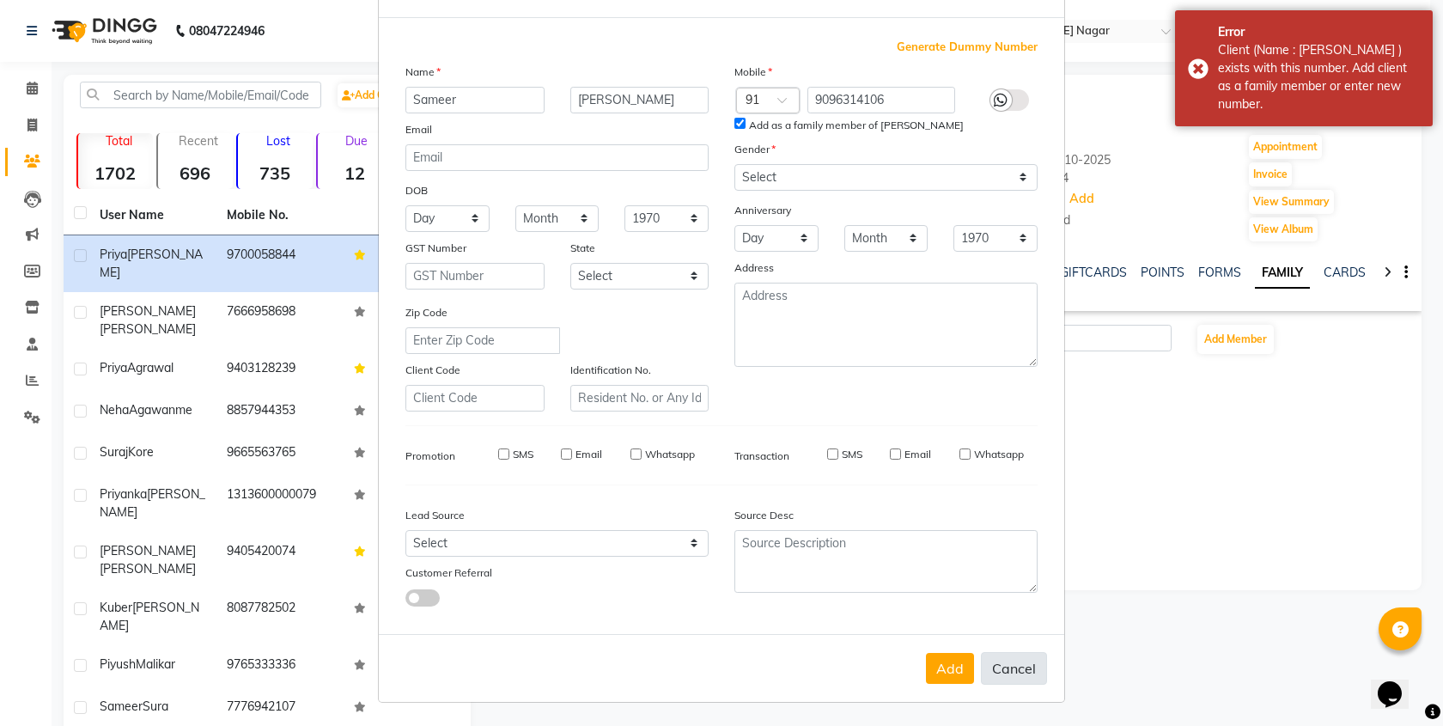
checkbox input "false"
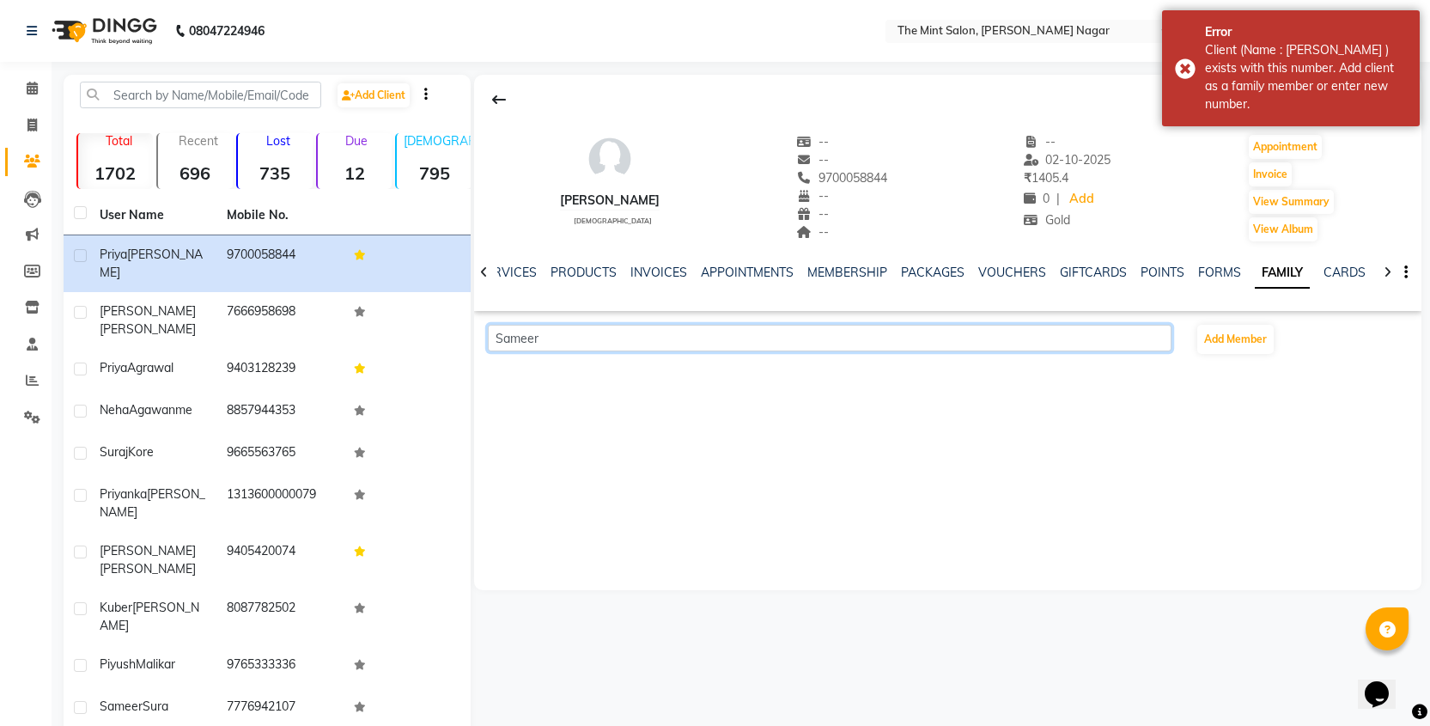
click at [560, 345] on input "Sameer" at bounding box center [829, 338] width 683 height 27
click at [544, 375] on span "[PERSON_NAME]," at bounding box center [566, 374] width 114 height 17
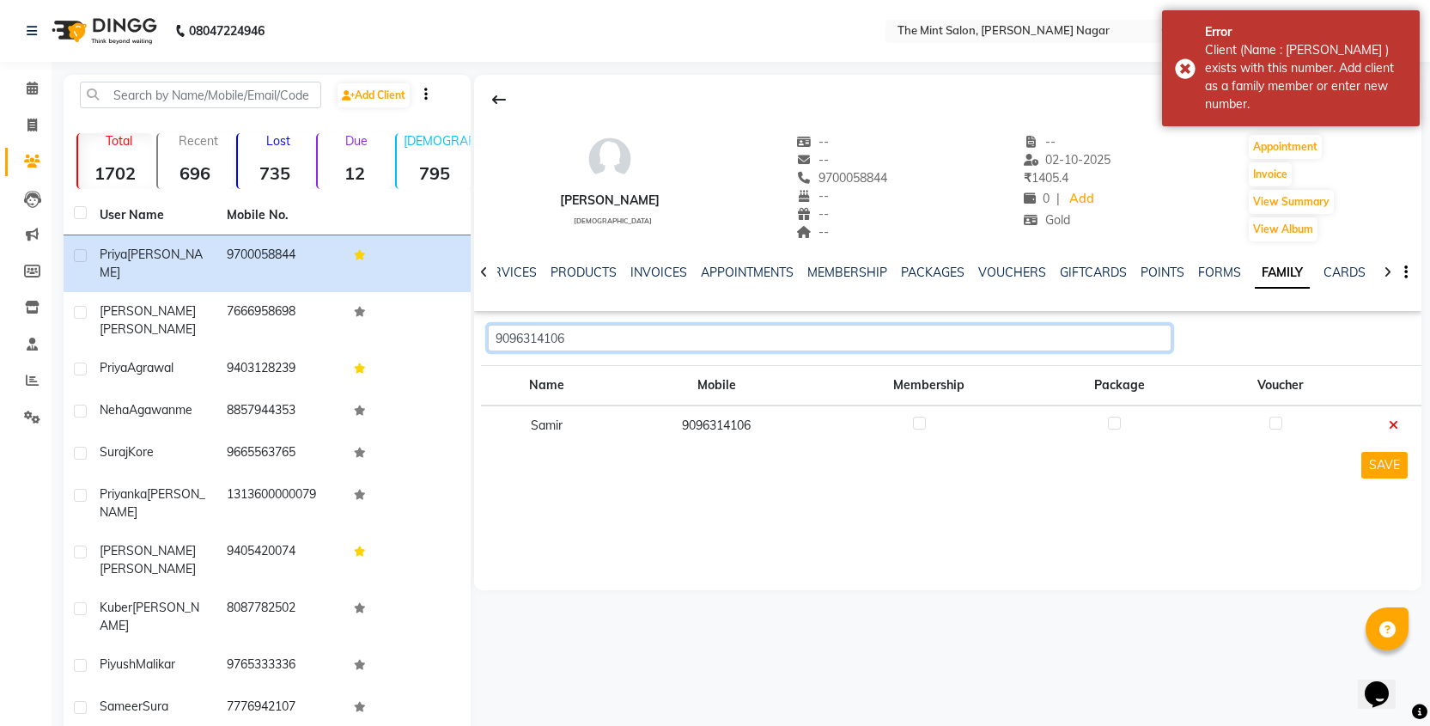
type input "9096314106"
click at [920, 423] on label at bounding box center [919, 422] width 13 height 13
click at [920, 423] on input "checkbox" at bounding box center [918, 423] width 11 height 11
checkbox input "true"
click at [568, 325] on input "9096314106" at bounding box center [829, 338] width 683 height 27
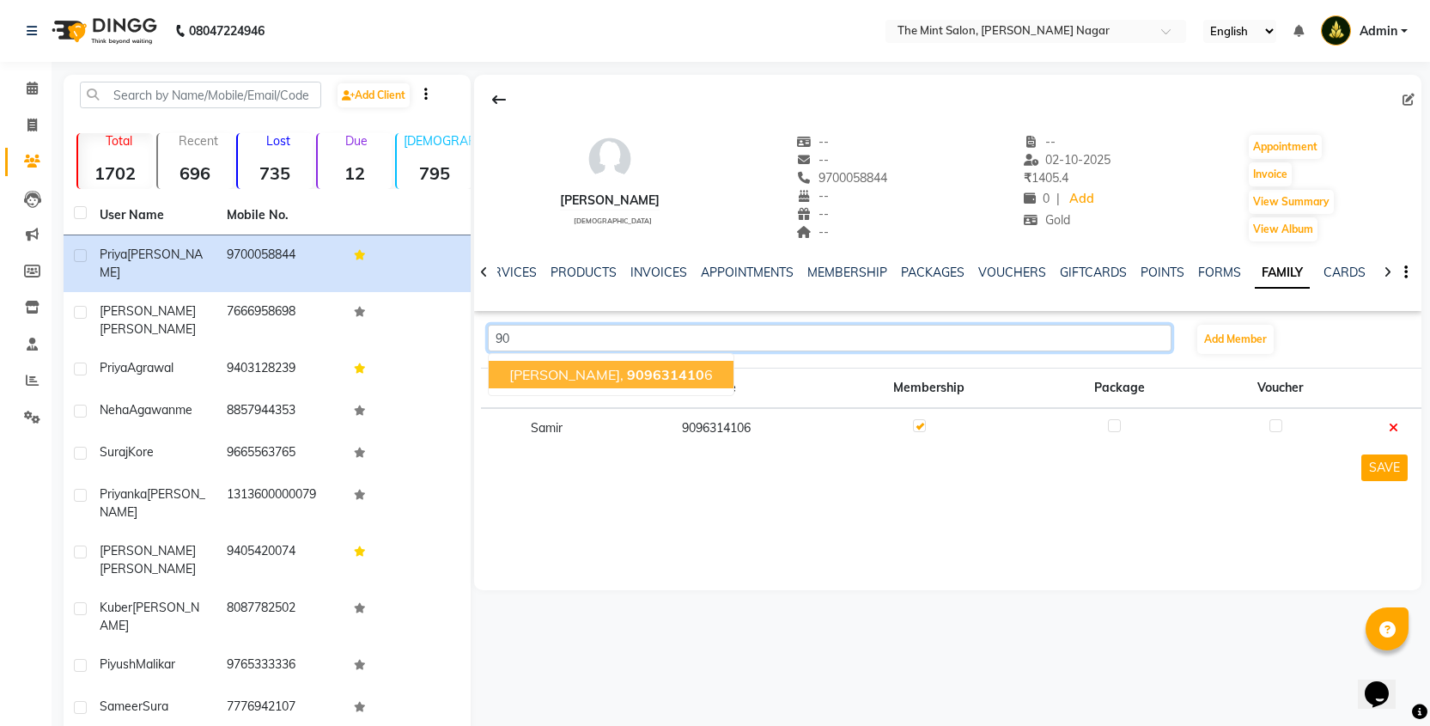
type input "9"
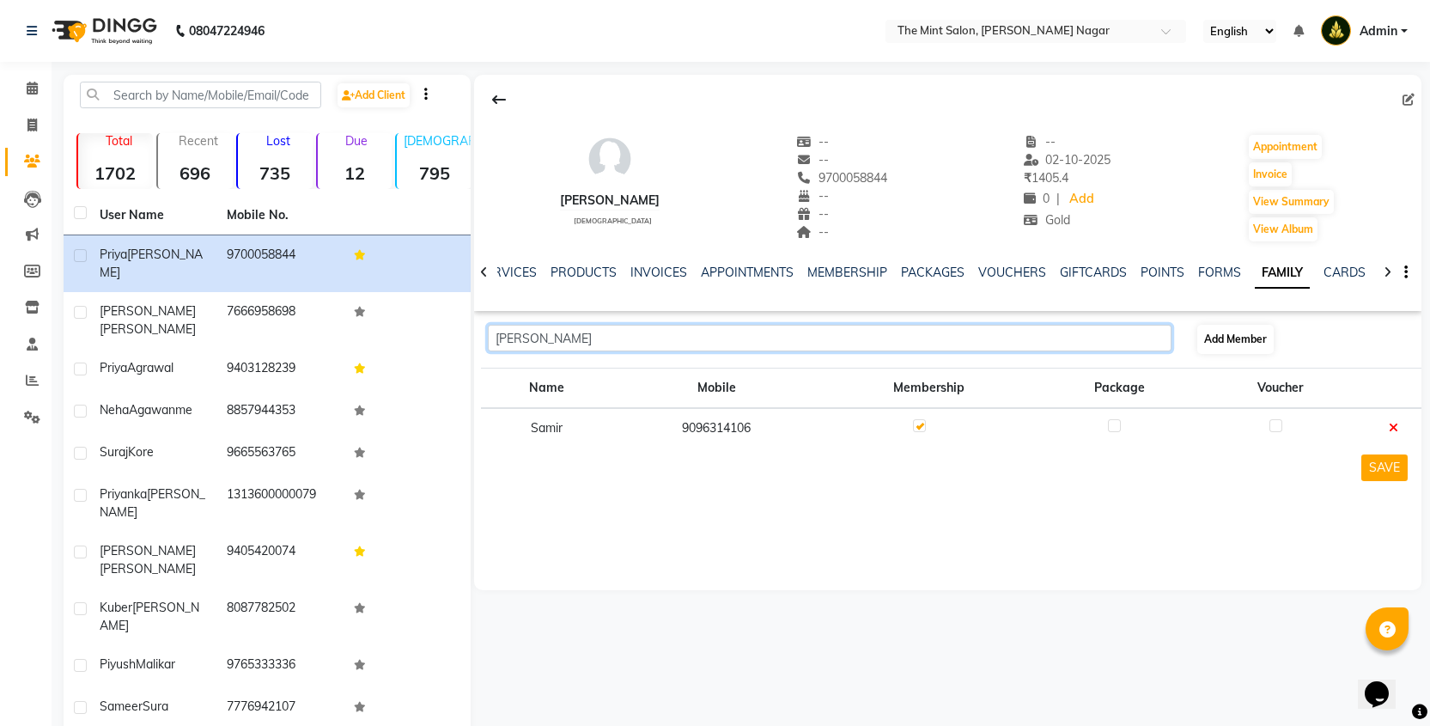
type input "[PERSON_NAME]"
click at [1212, 350] on button "Add Member" at bounding box center [1235, 339] width 76 height 29
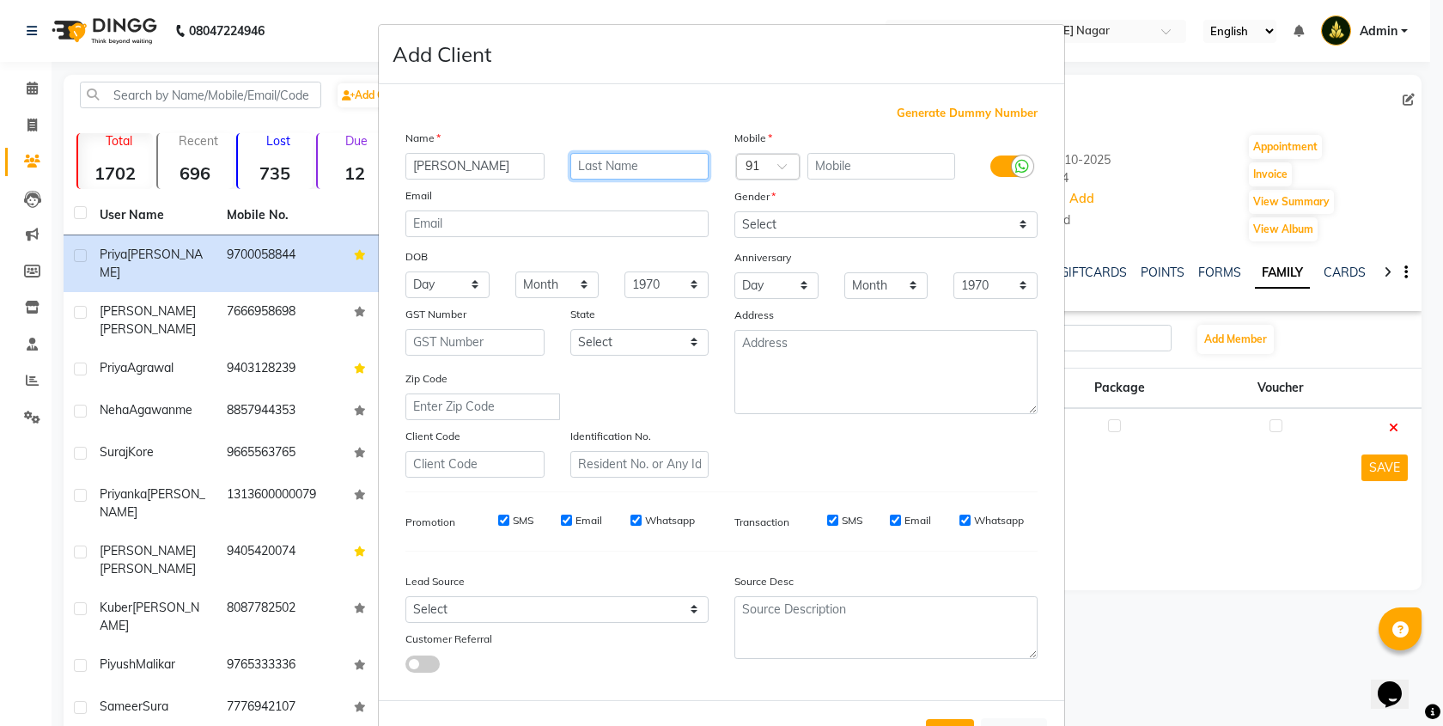
click at [622, 156] on input "text" at bounding box center [639, 166] width 139 height 27
type input "[PERSON_NAME]"
click at [963, 115] on span "Generate Dummy Number" at bounding box center [966, 113] width 141 height 17
type input "1313600000106"
checkbox input "false"
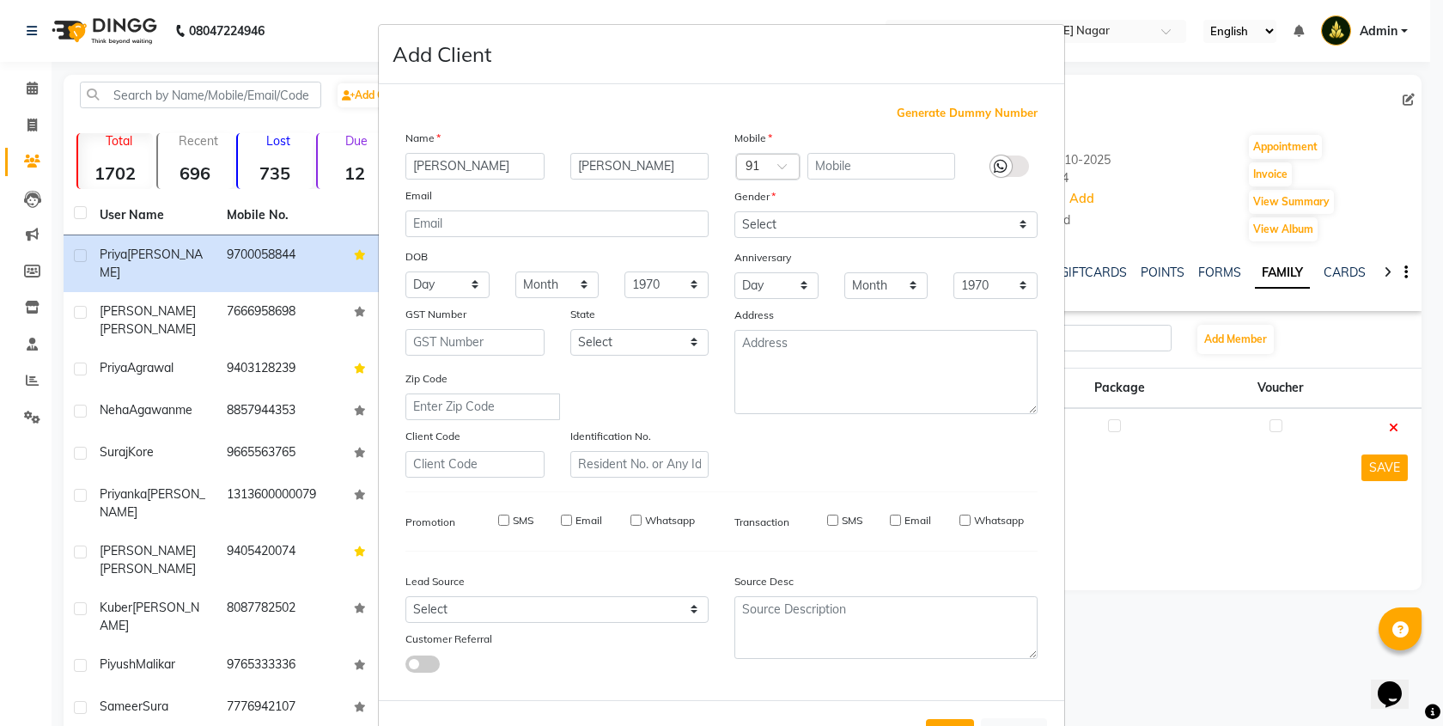
checkbox input "false"
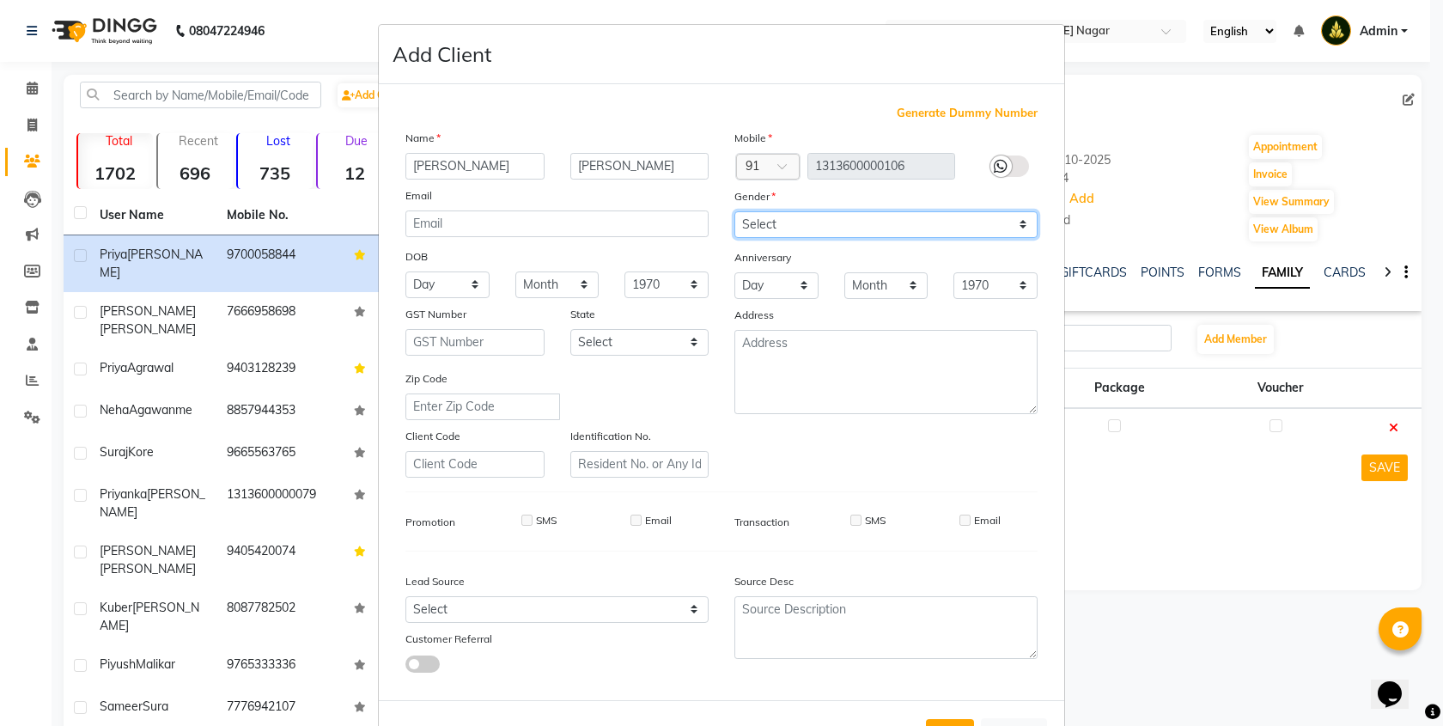
click at [1010, 220] on select "Select [DEMOGRAPHIC_DATA] [DEMOGRAPHIC_DATA] Other Prefer Not To Say" at bounding box center [885, 224] width 303 height 27
select select "[DEMOGRAPHIC_DATA]"
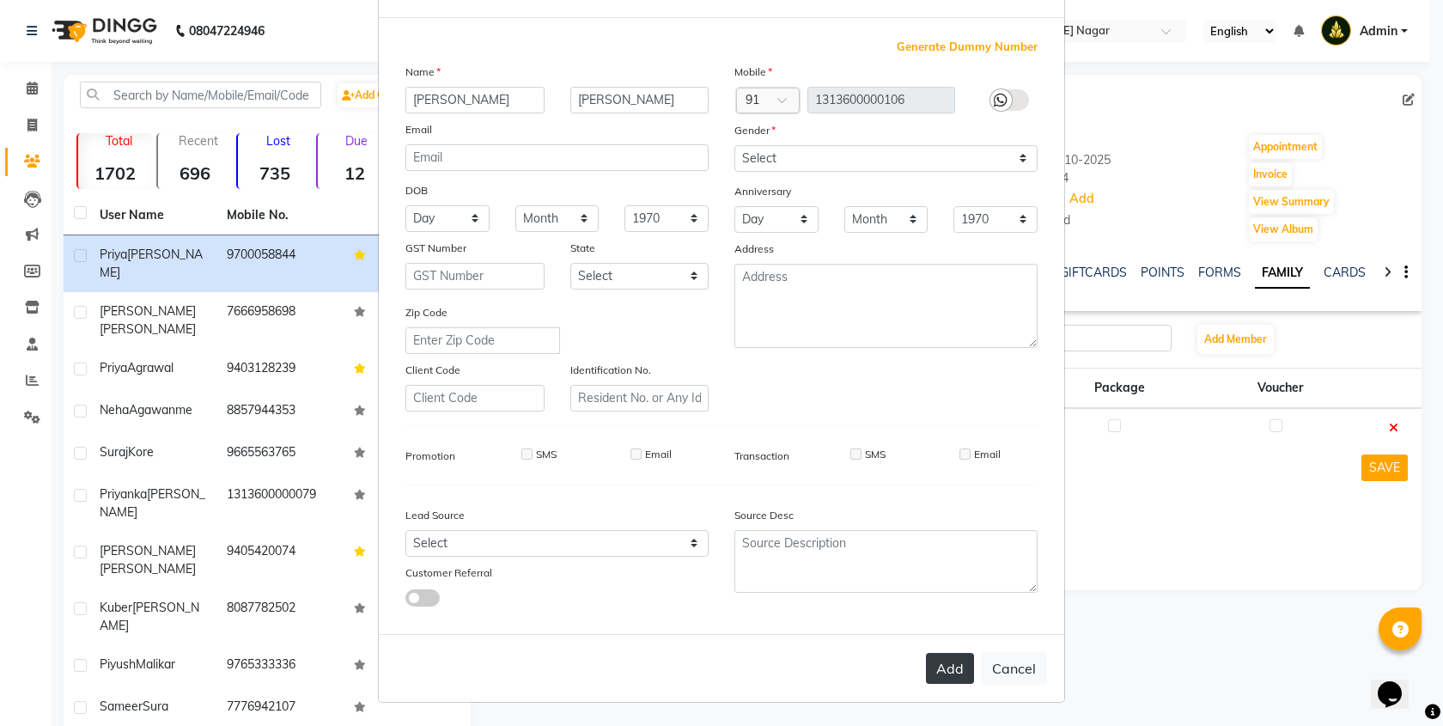
click at [941, 669] on button "Add" at bounding box center [950, 668] width 48 height 31
select select
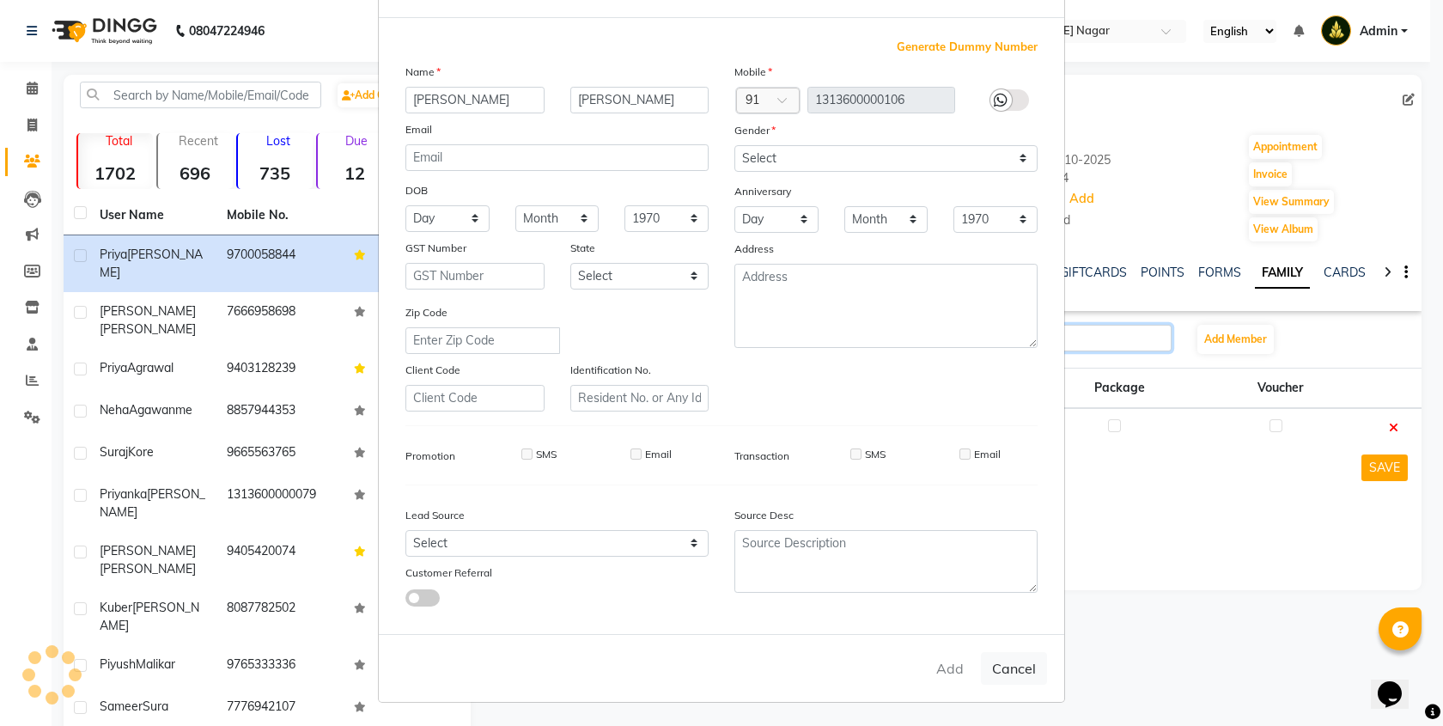
select select
checkbox input "false"
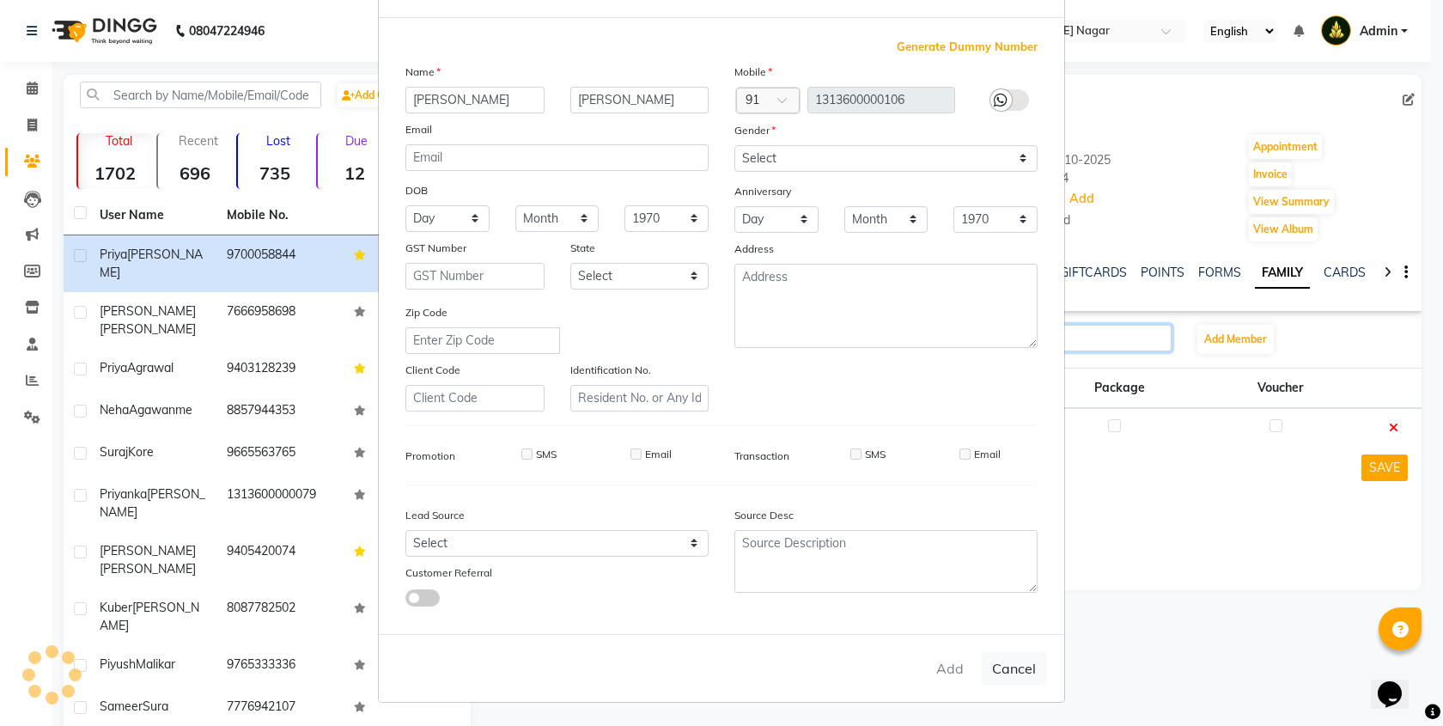
checkbox input "false"
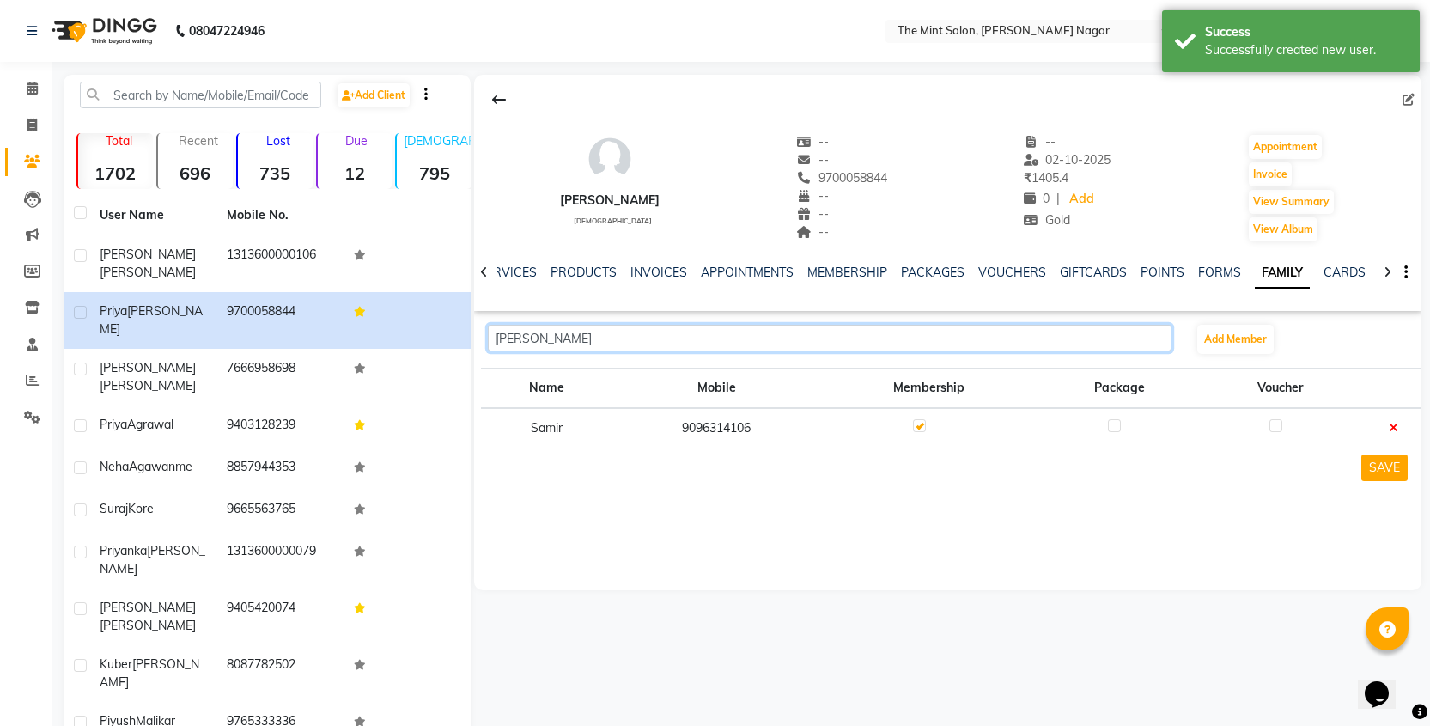
click at [588, 349] on input "[PERSON_NAME]" at bounding box center [829, 338] width 683 height 27
type input "[PERSON_NAME]"
click at [574, 382] on span "[PERSON_NAME]," at bounding box center [566, 374] width 114 height 17
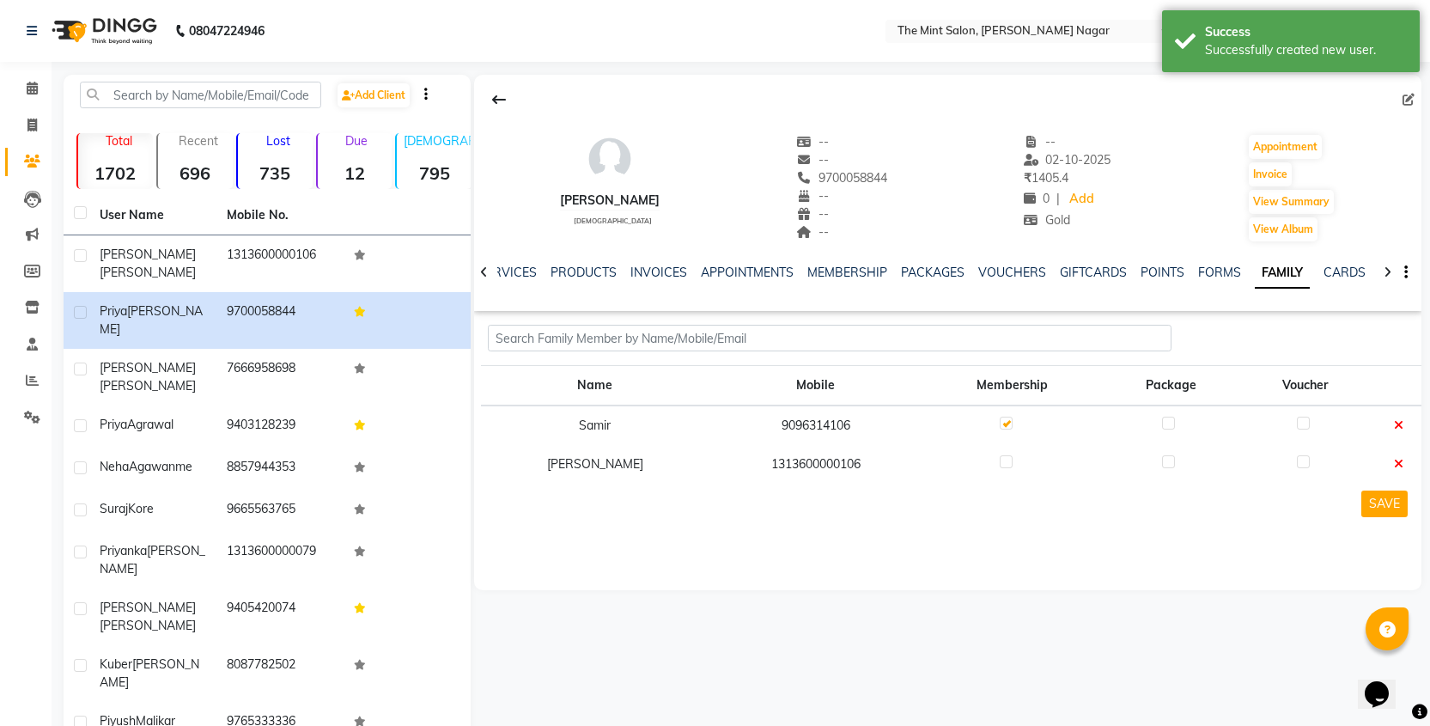
click at [999, 466] on label at bounding box center [1005, 461] width 13 height 13
click at [999, 466] on input "checkbox" at bounding box center [1004, 462] width 11 height 11
checkbox input "true"
click at [1382, 500] on button "SAVE" at bounding box center [1384, 503] width 46 height 27
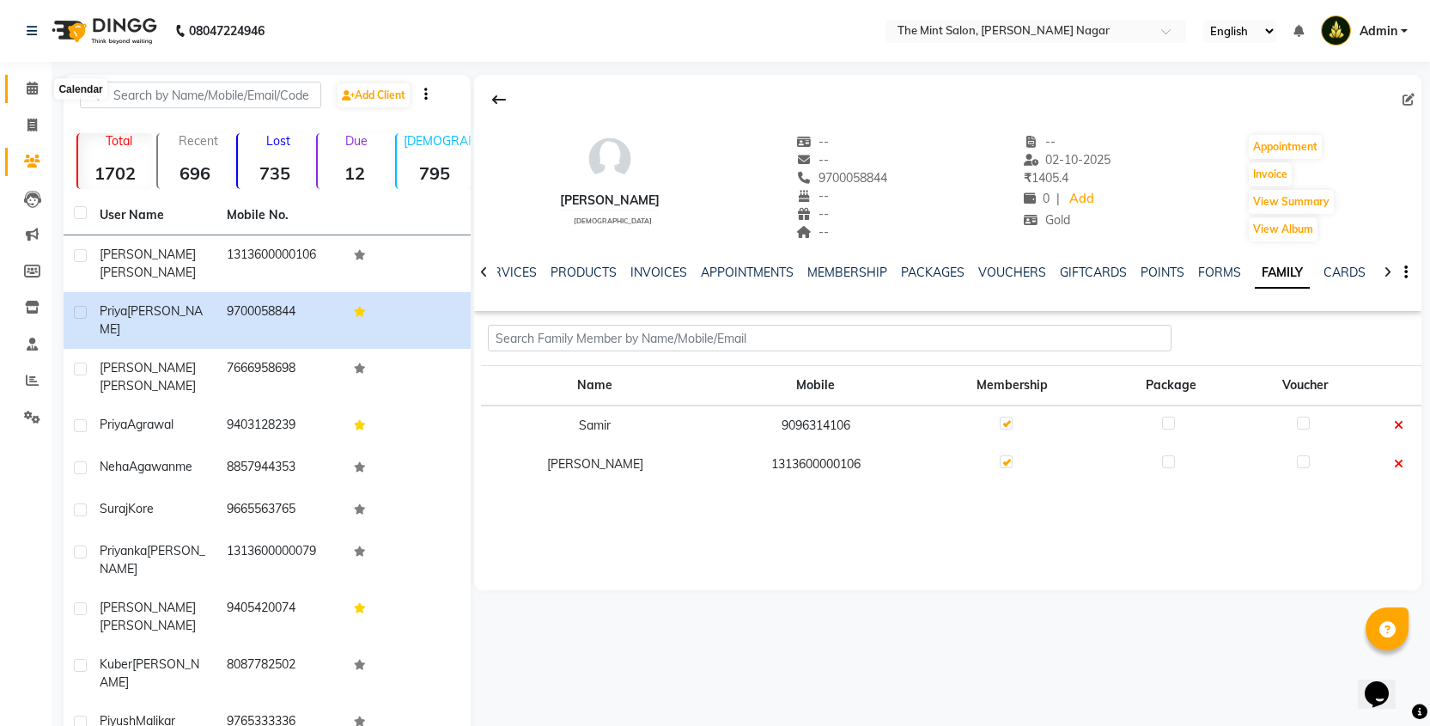
click at [28, 90] on icon at bounding box center [32, 88] width 11 height 13
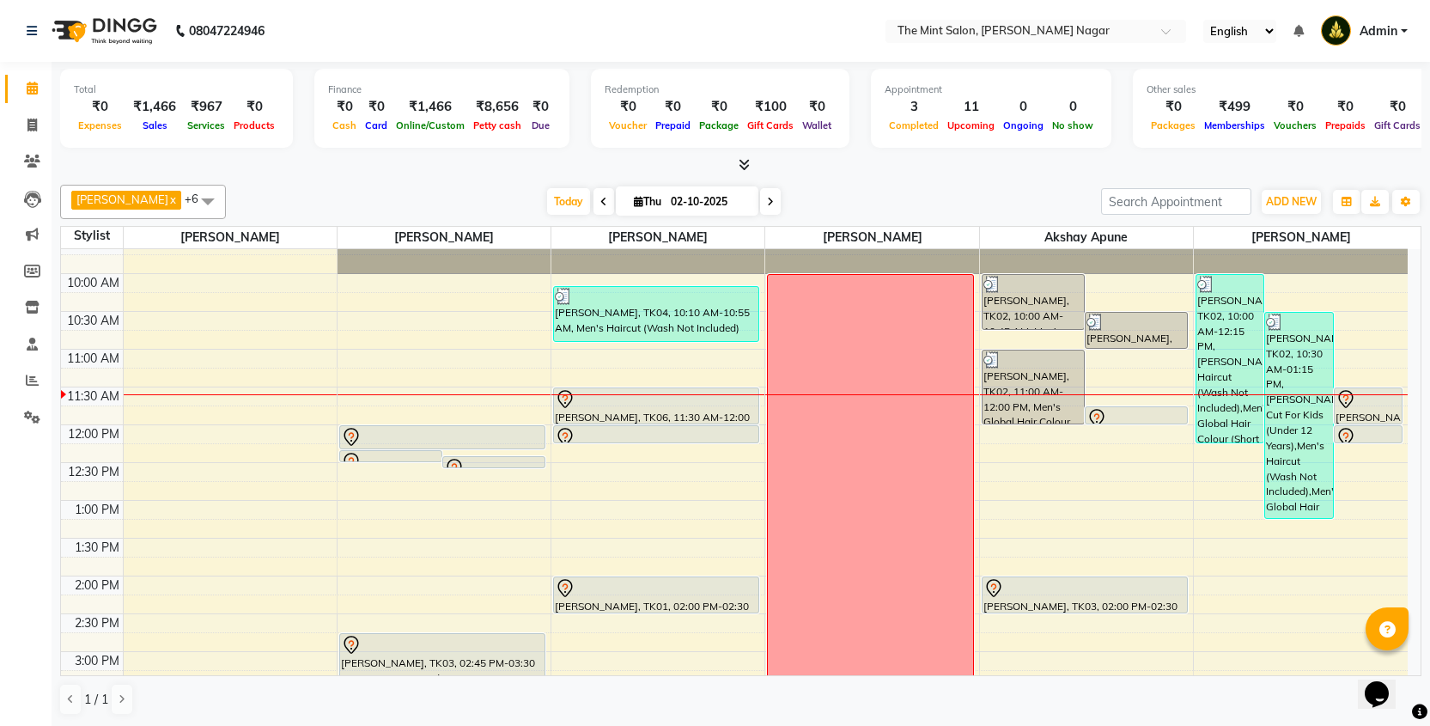
scroll to position [52, 0]
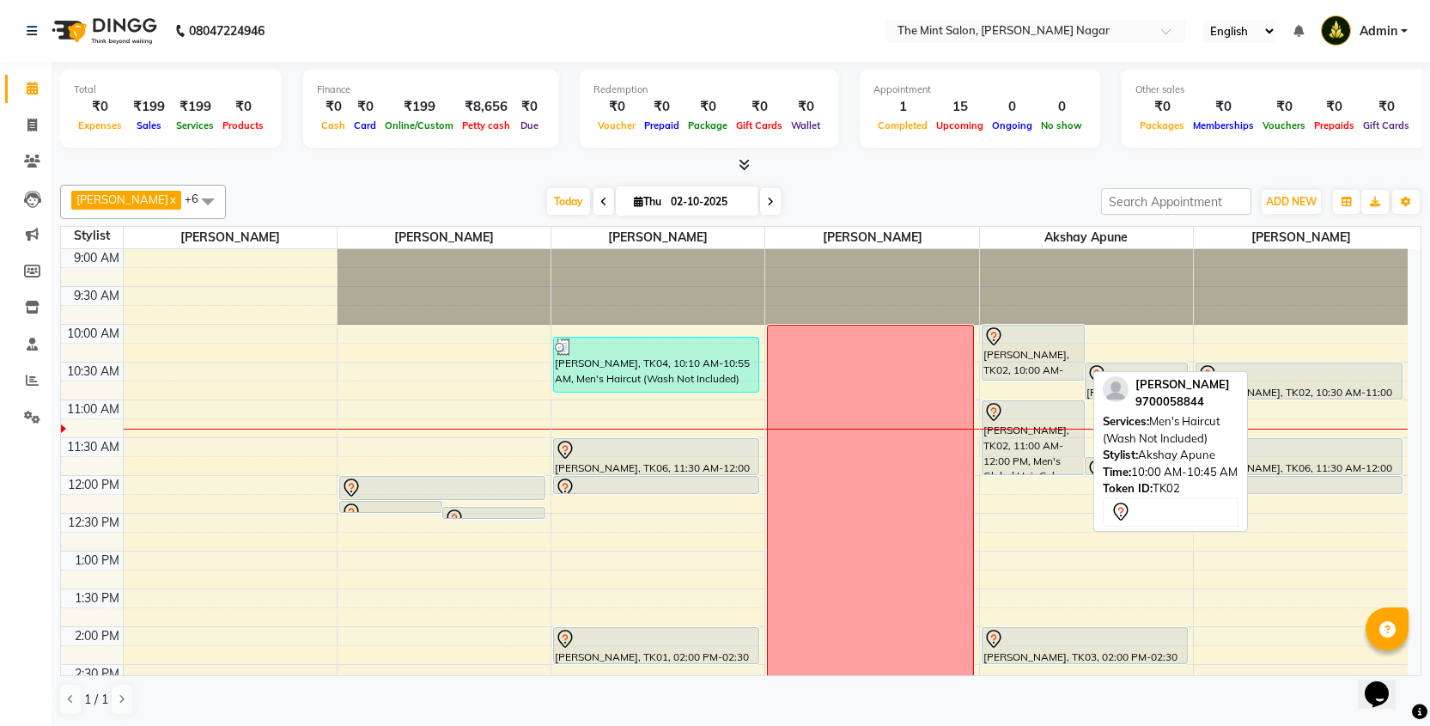
click at [1063, 364] on div "[PERSON_NAME], TK02, 10:00 AM-10:45 AM, Men's Haircut (Wash Not Included)" at bounding box center [1032, 352] width 101 height 54
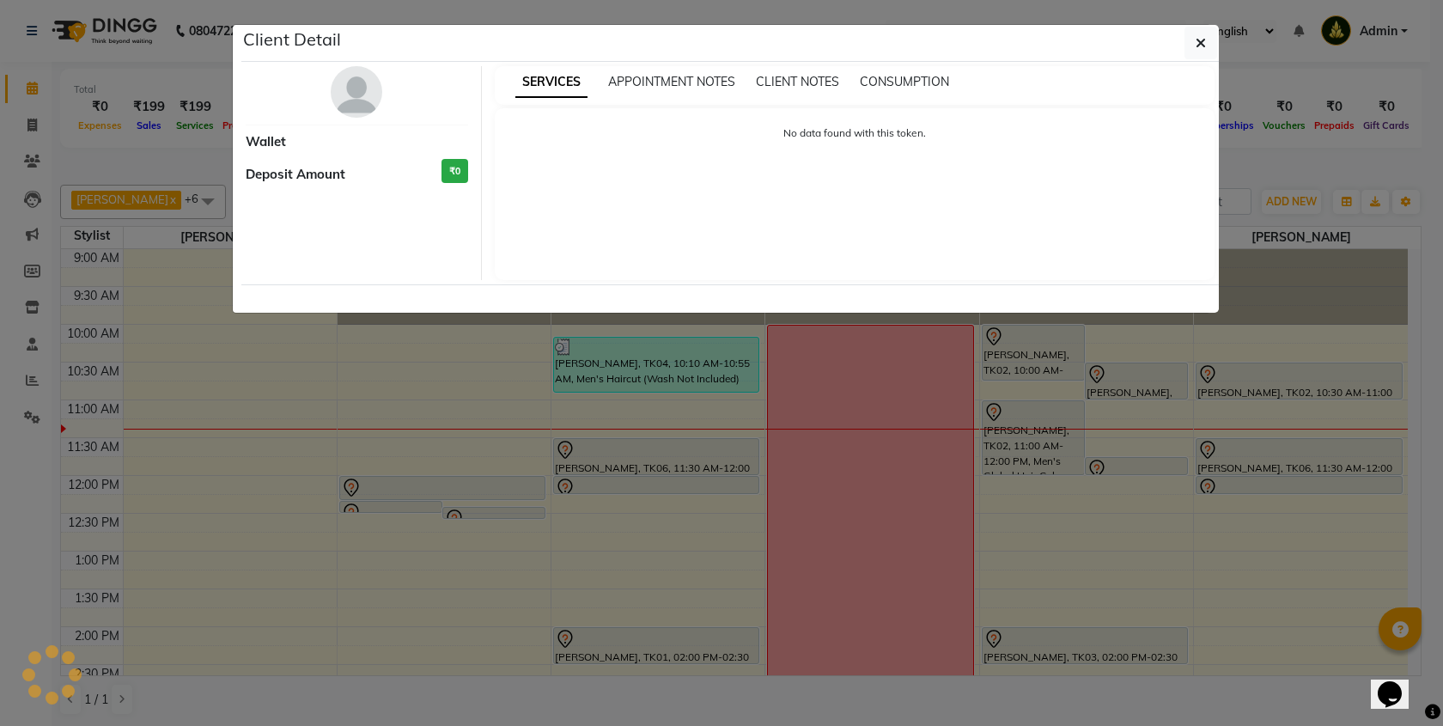
select select "7"
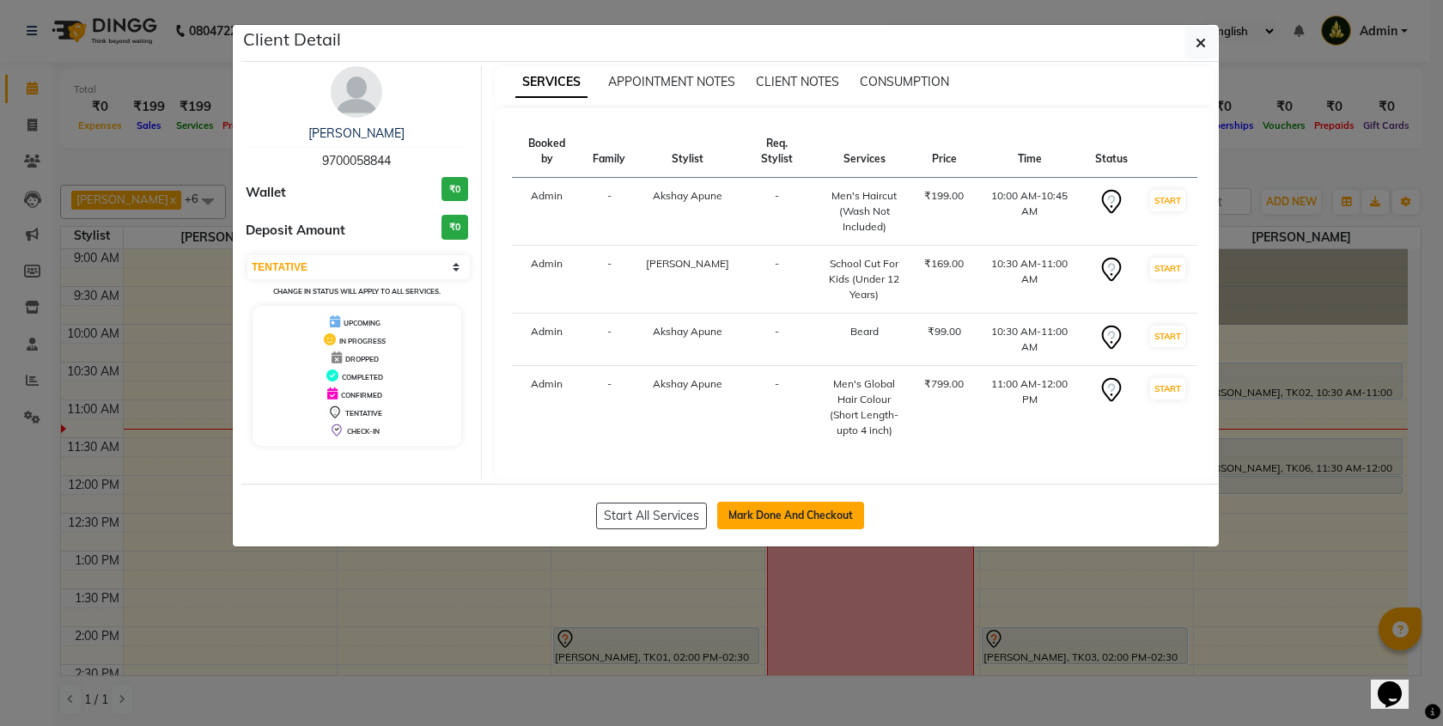
click at [824, 503] on button "Mark Done And Checkout" at bounding box center [790, 514] width 147 height 27
select select "service"
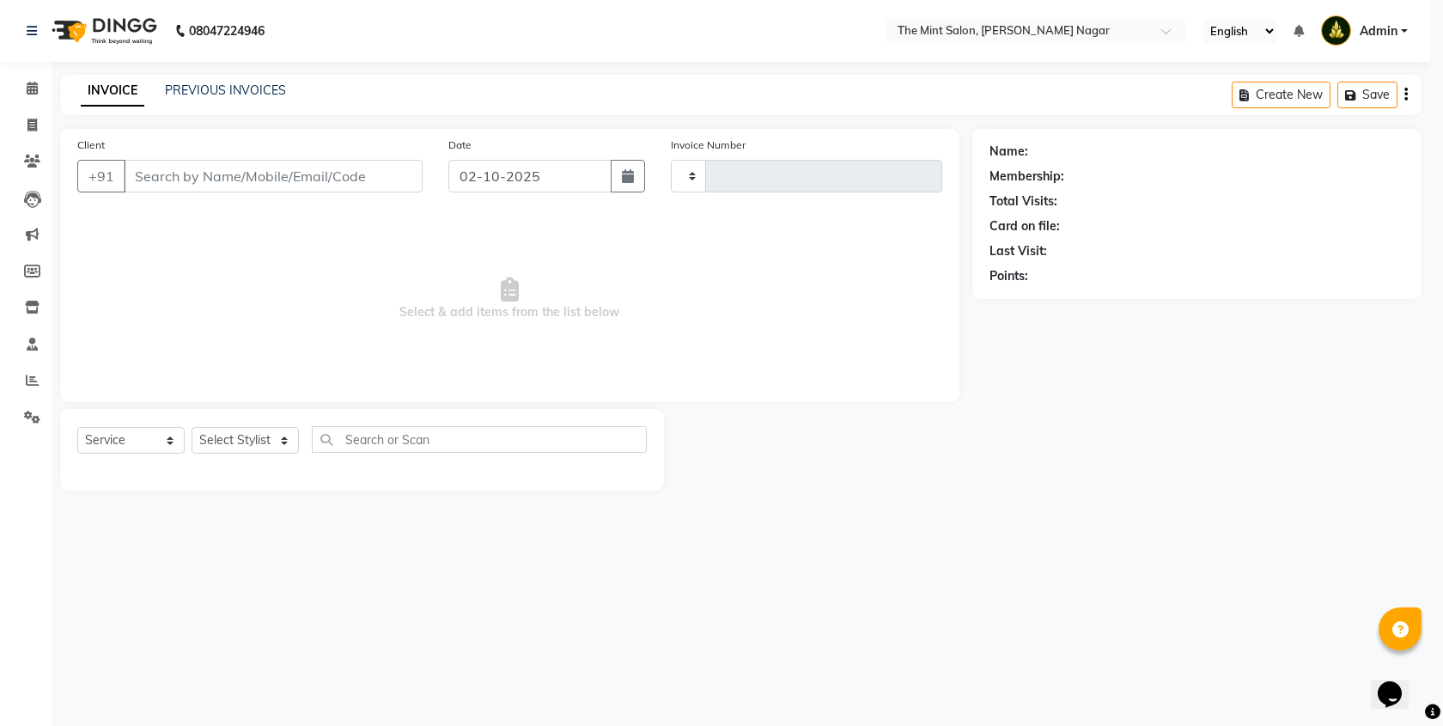
type input "03531"
select select "7164"
select select "3"
type input "9700058844"
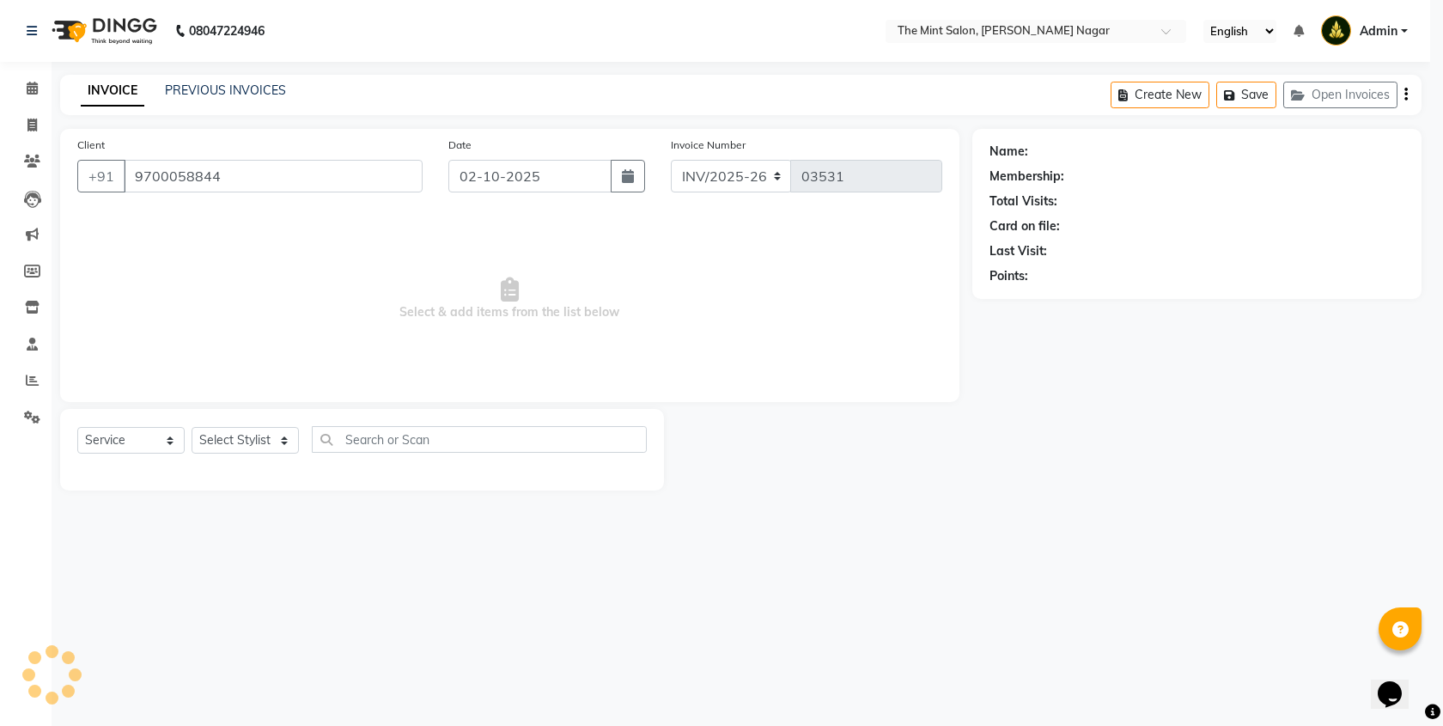
select select "90065"
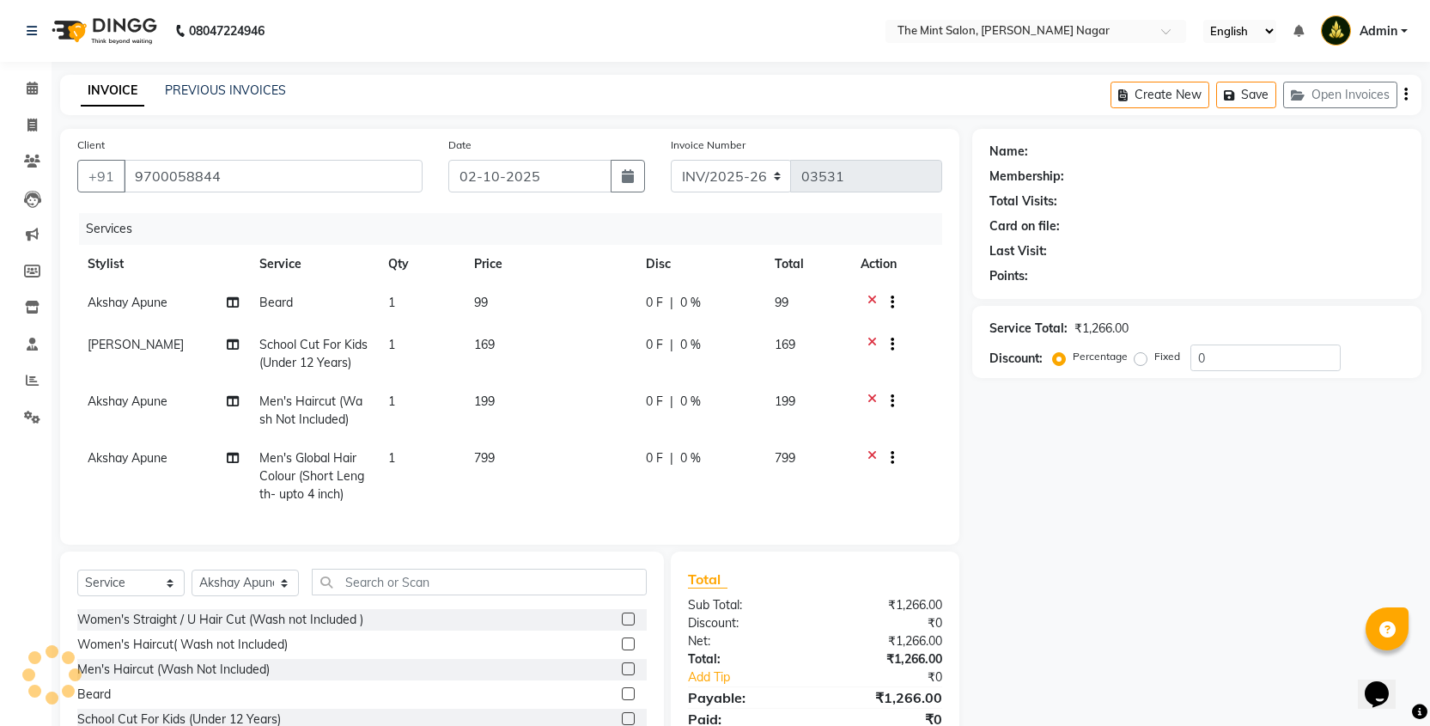
select select "1: Object"
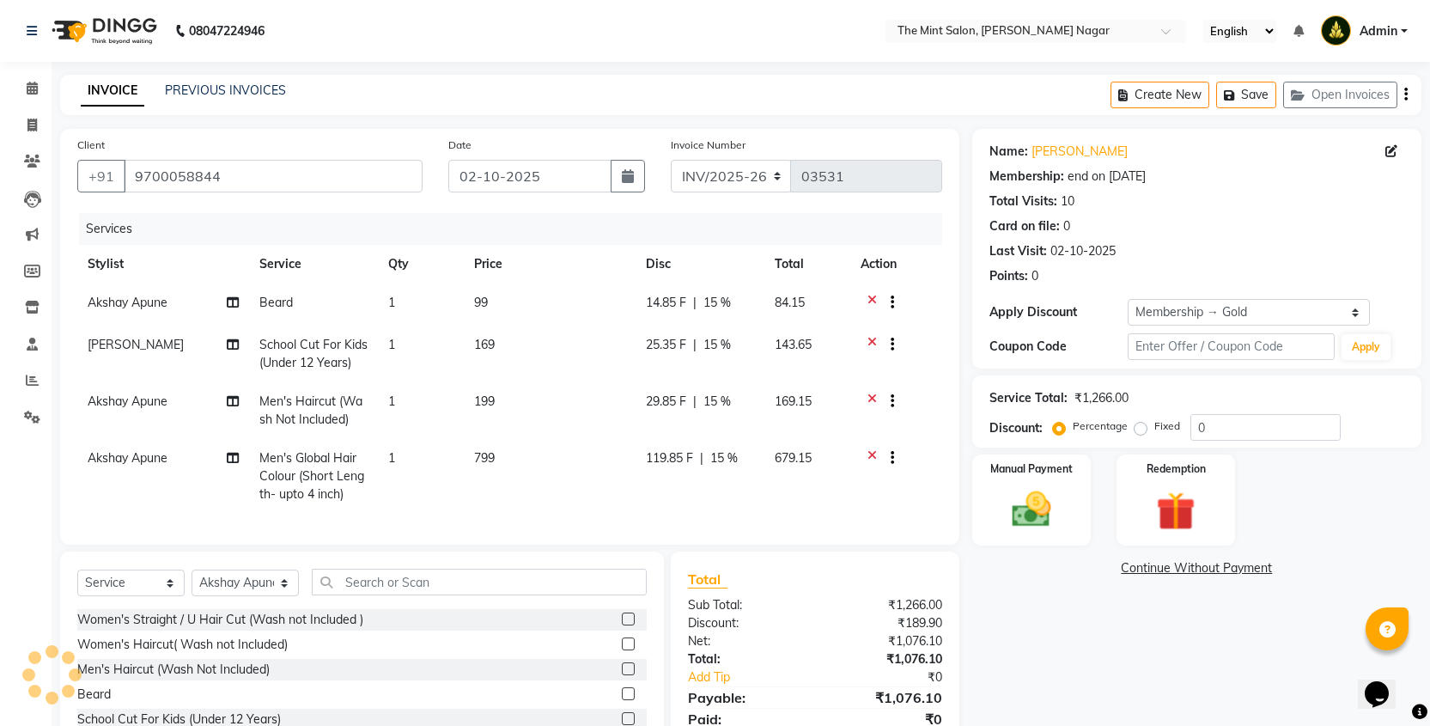
type input "15"
click at [669, 459] on span "119.85 F" at bounding box center [669, 458] width 47 height 18
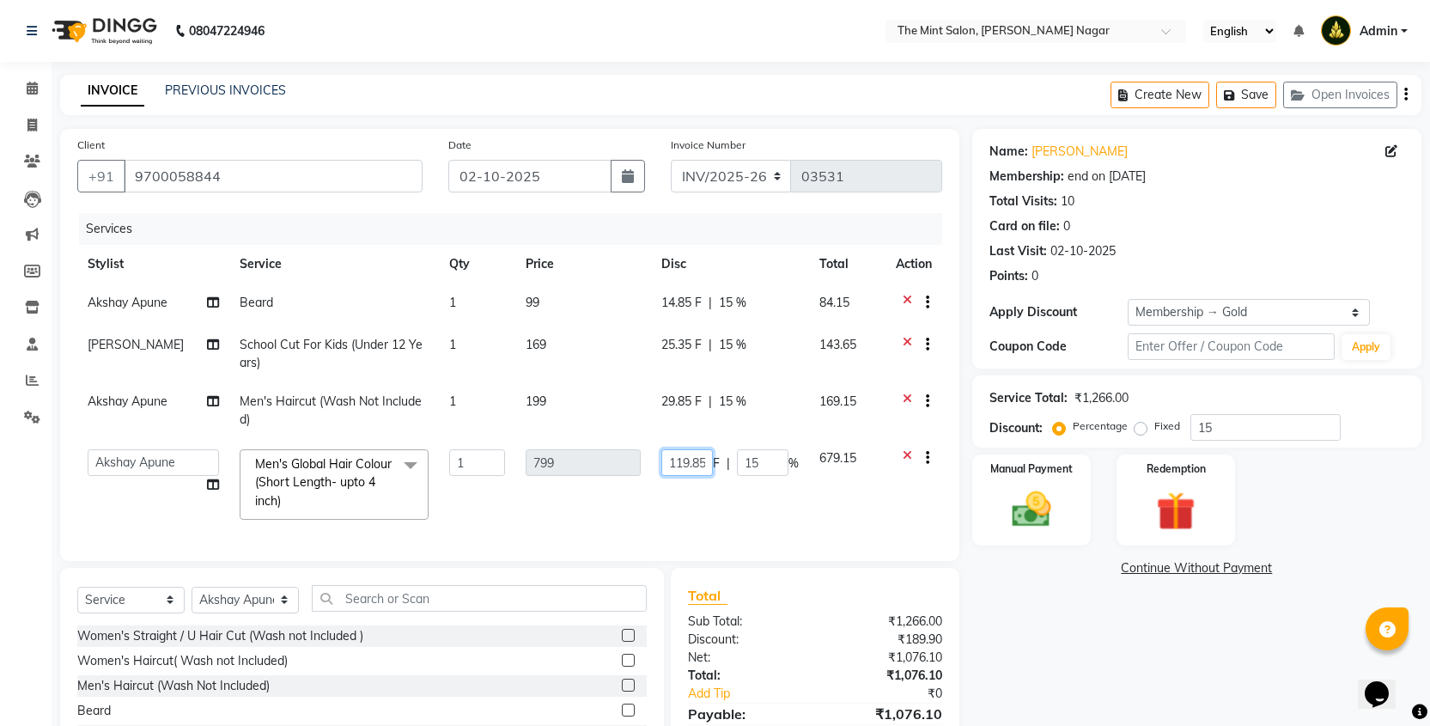
click at [700, 457] on input "119.85" at bounding box center [687, 462] width 52 height 27
type input "168.85"
click at [763, 515] on div "Services Stylist Service Qty Price Disc Total Action Akshay Apune Beard 1 99 14…" at bounding box center [509, 378] width 865 height 331
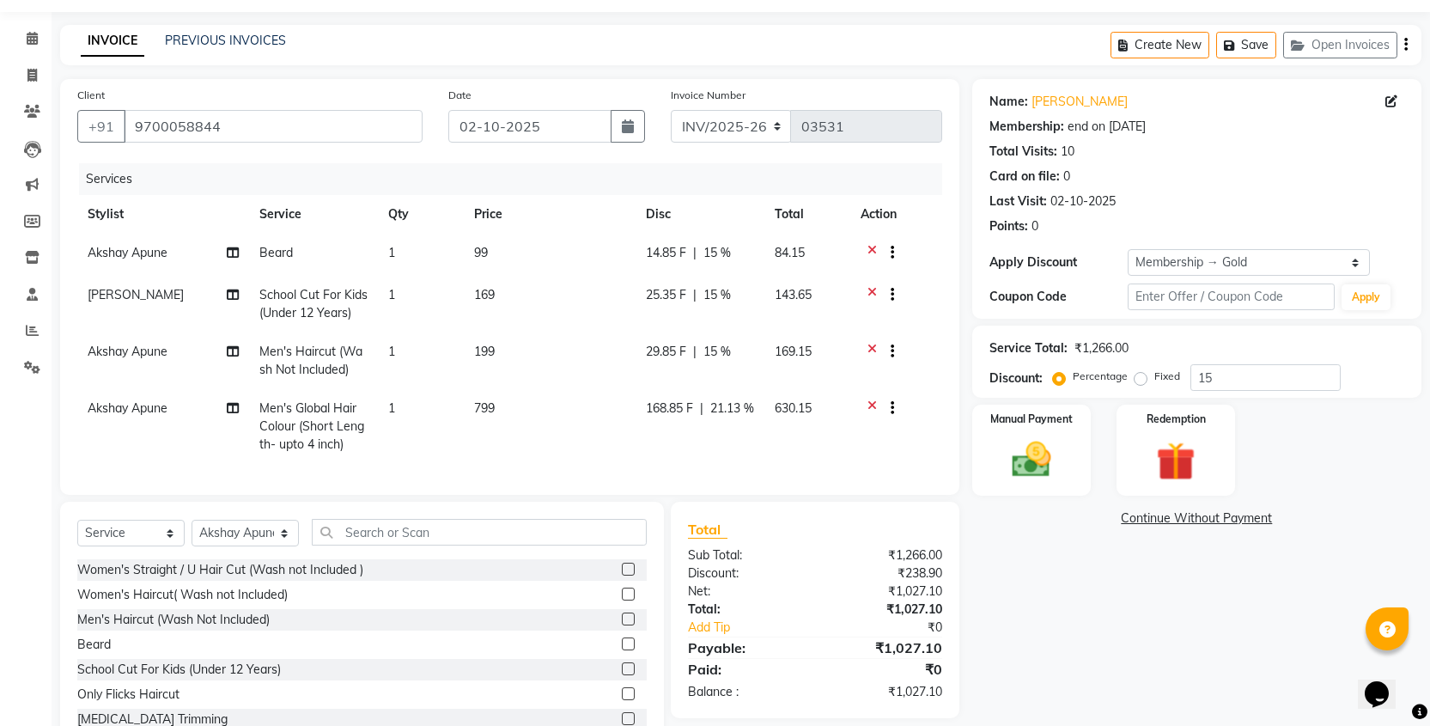
scroll to position [118, 0]
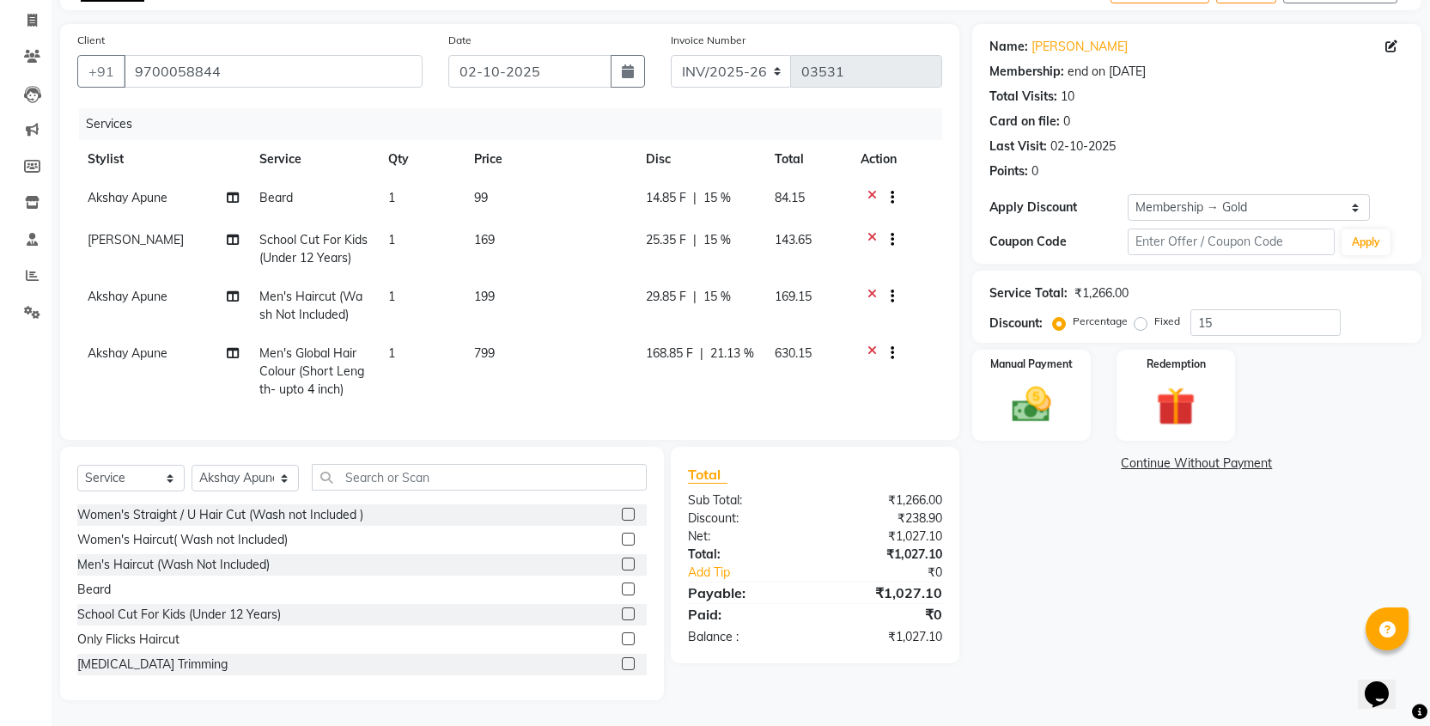
click at [725, 344] on span "21.13 %" at bounding box center [732, 353] width 44 height 18
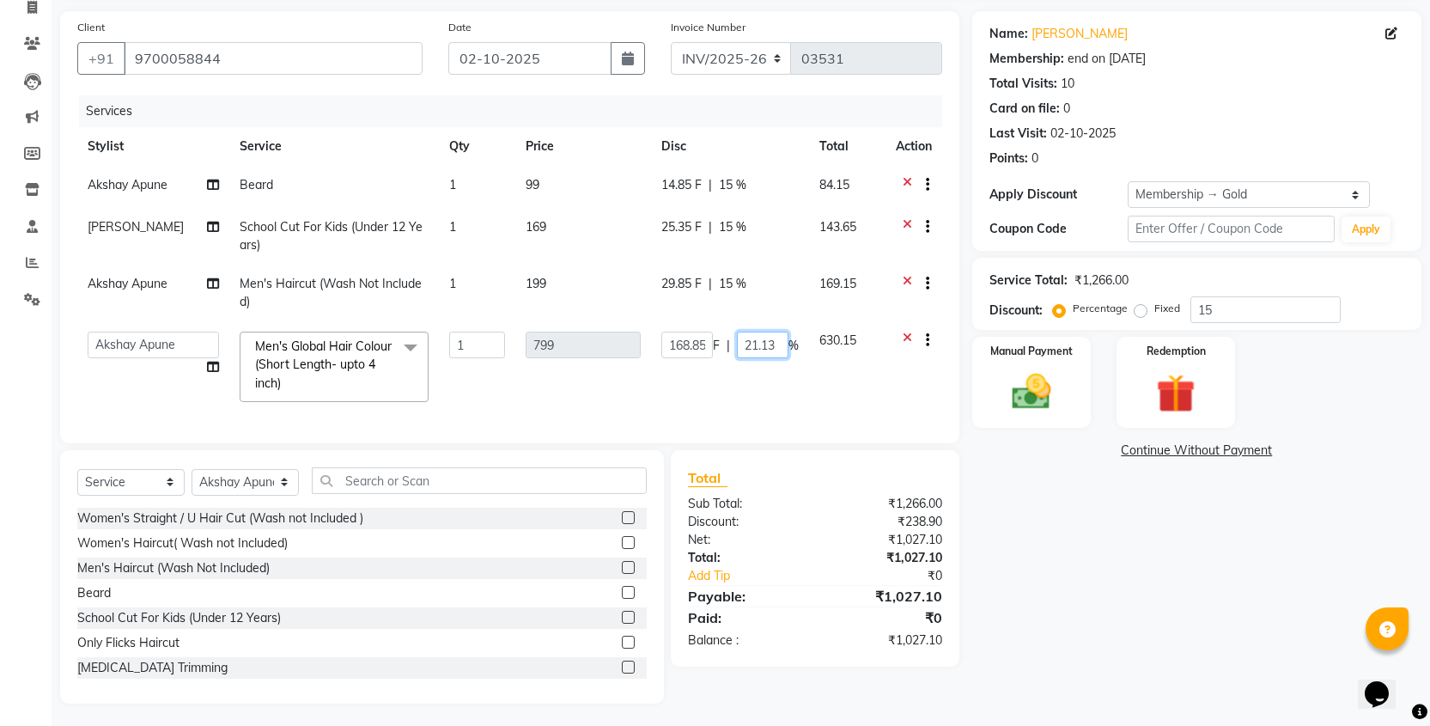
click at [755, 345] on input "21.13" at bounding box center [763, 344] width 52 height 27
type input "41.13"
click at [847, 413] on div "Services Stylist Service Qty Price Disc Total Action Akshay Apune Beard 1 99 14…" at bounding box center [509, 260] width 865 height 331
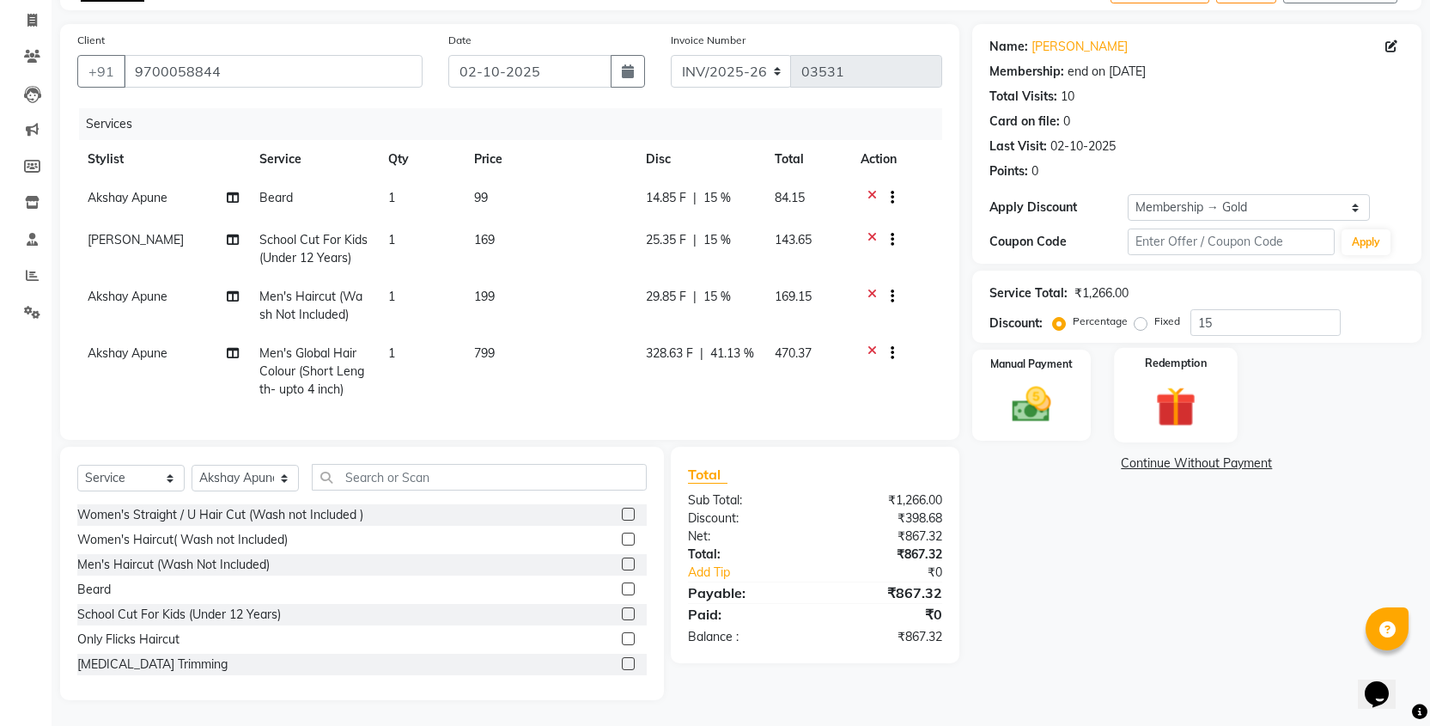
click at [1163, 392] on img at bounding box center [1176, 406] width 66 height 51
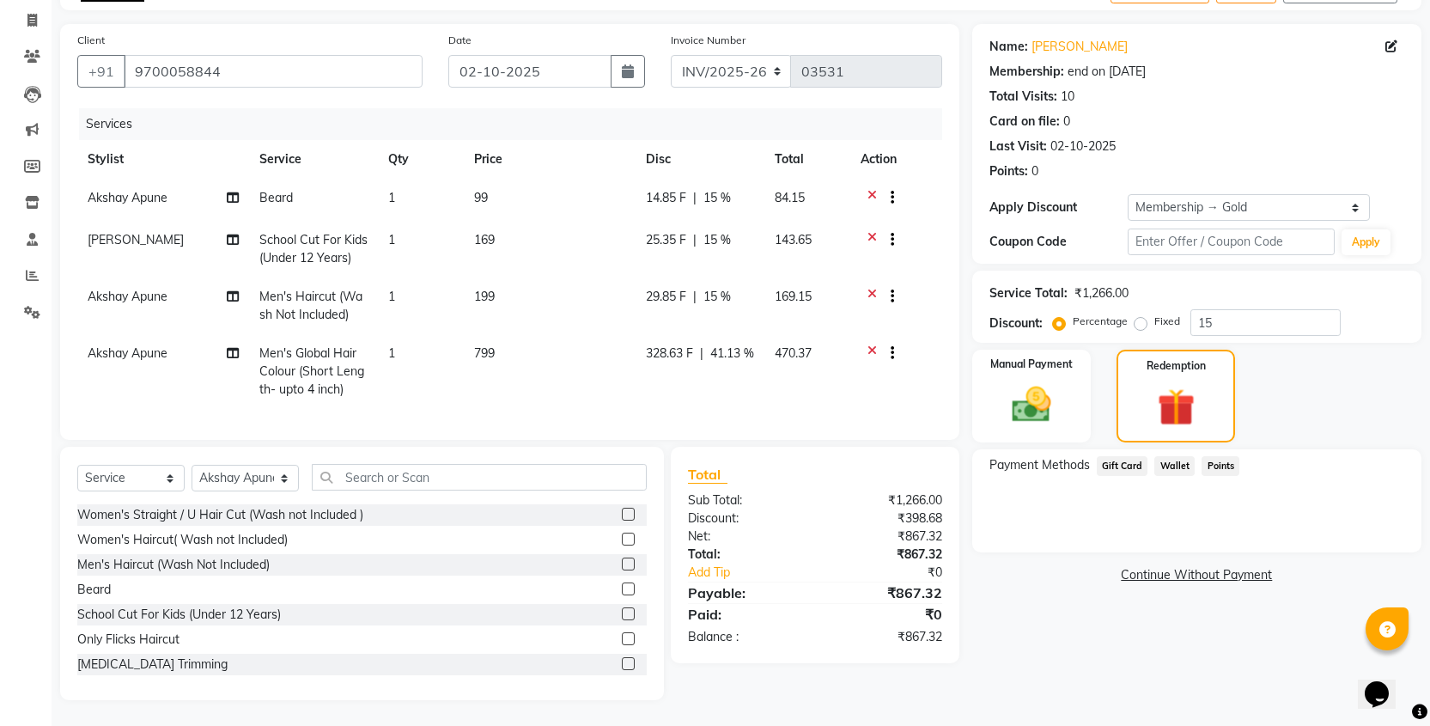
click at [1121, 456] on span "Gift Card" at bounding box center [1122, 466] width 52 height 20
click at [1333, 486] on button "Activate Gift Code" at bounding box center [1349, 496] width 110 height 20
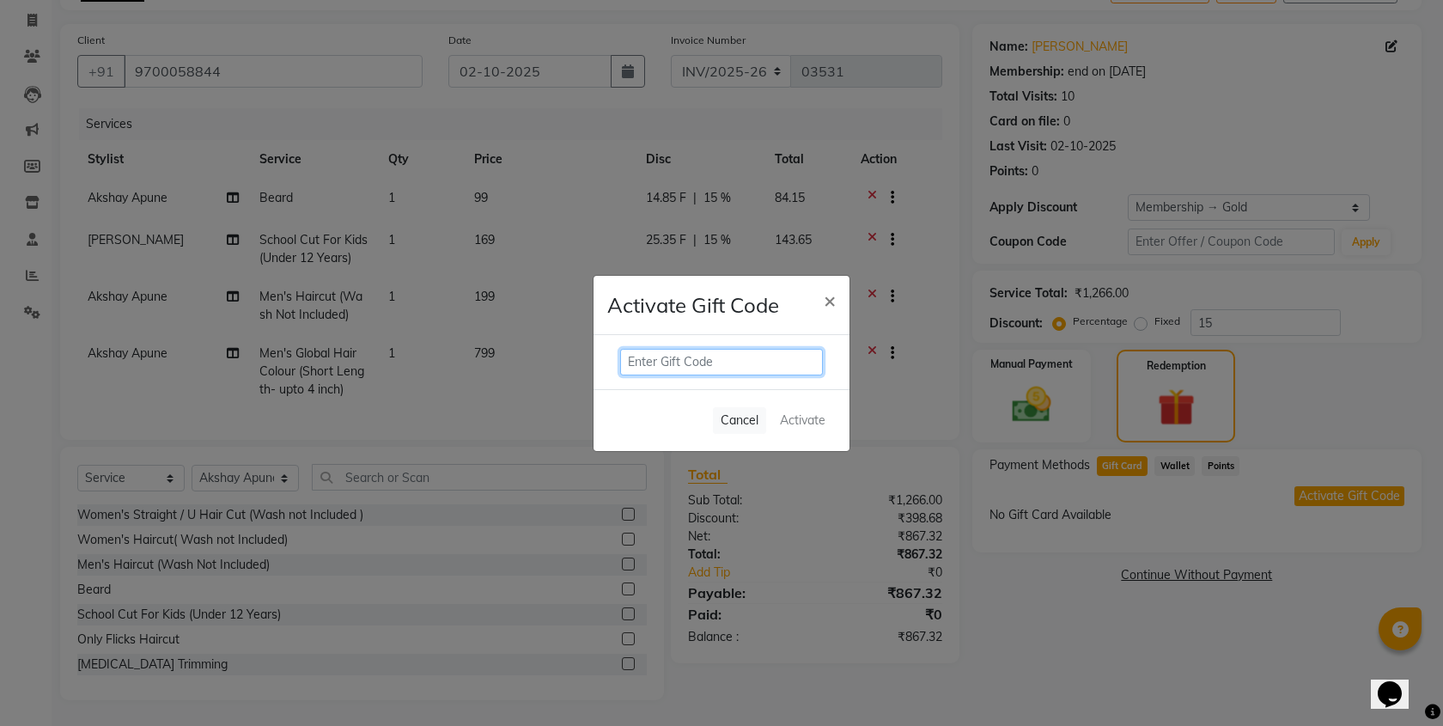
click at [667, 358] on input "text" at bounding box center [721, 362] width 203 height 27
paste input "LJBYU8PD"
type input "LJBYU8PD"
click at [798, 419] on button "Activate" at bounding box center [802, 420] width 59 height 25
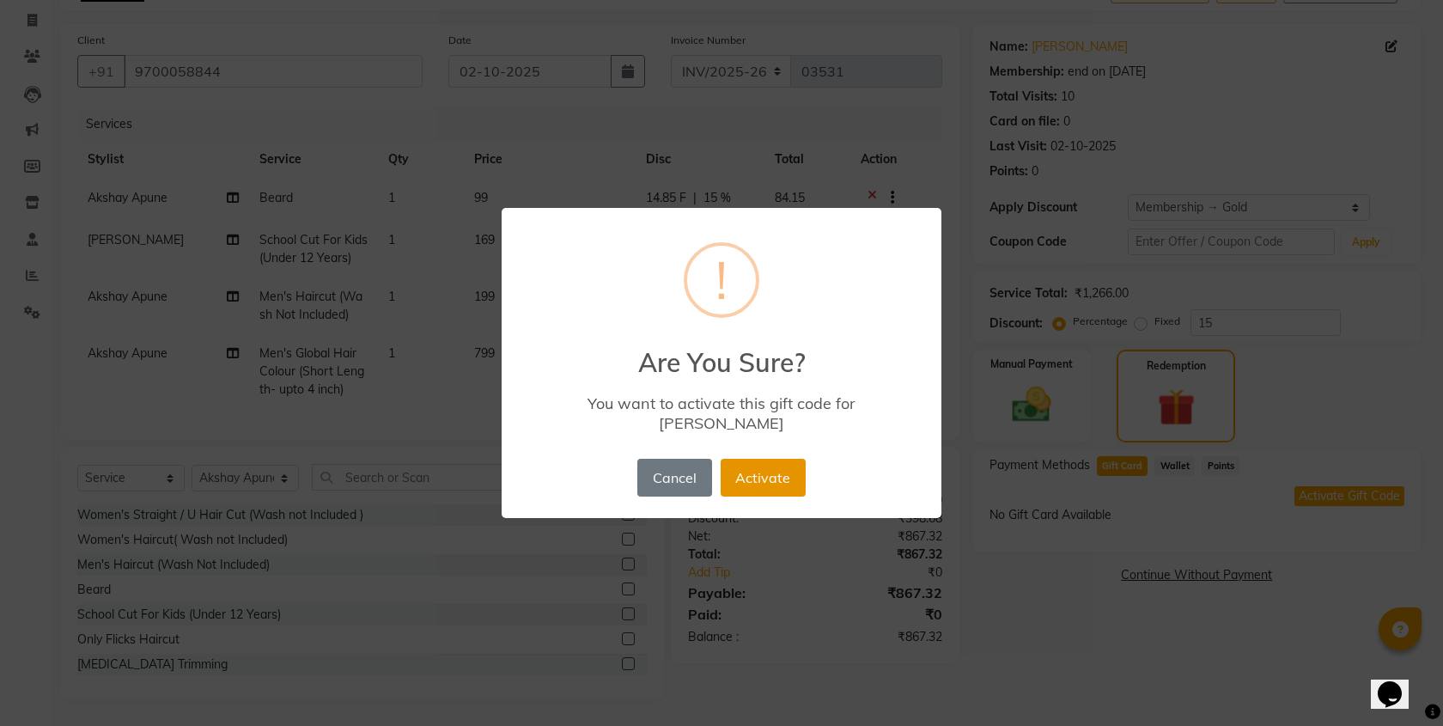
click at [785, 479] on button "Activate" at bounding box center [762, 478] width 85 height 38
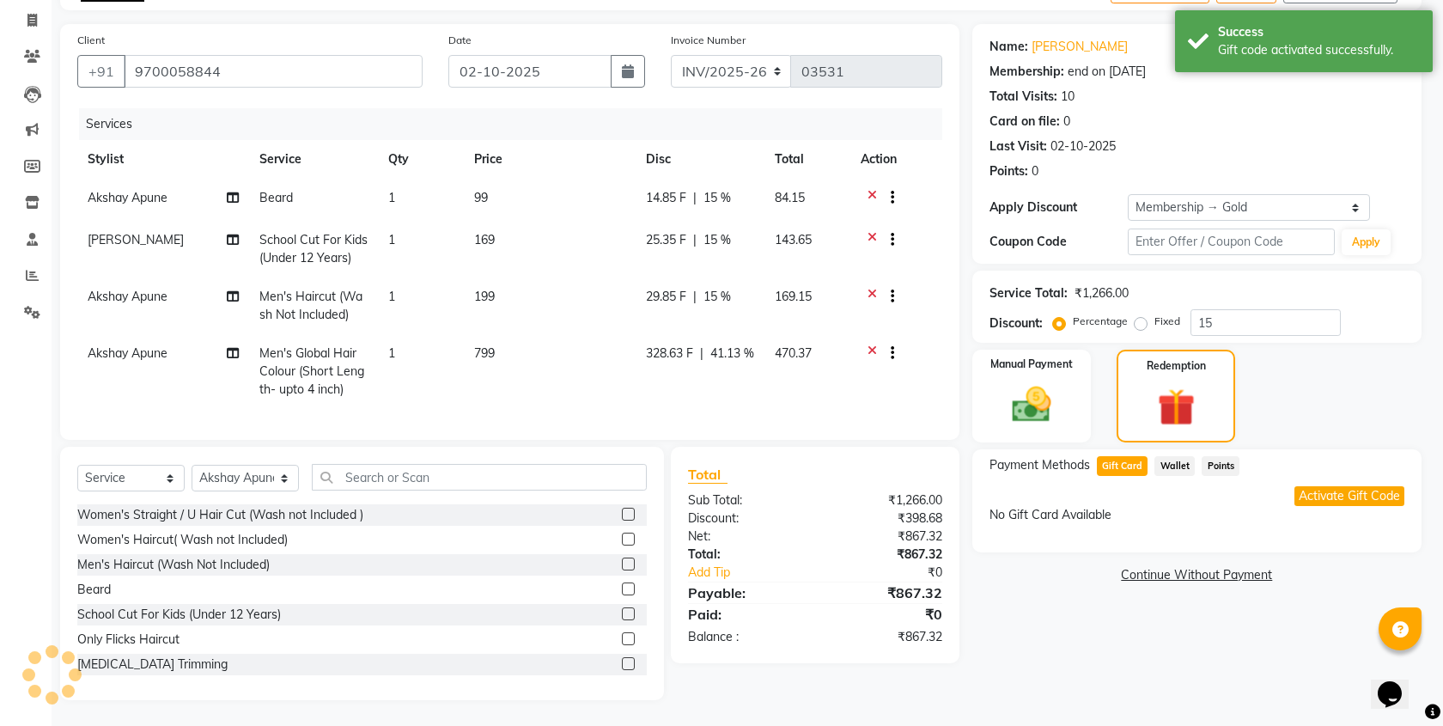
type input "0"
select select "4: Object"
type input "15"
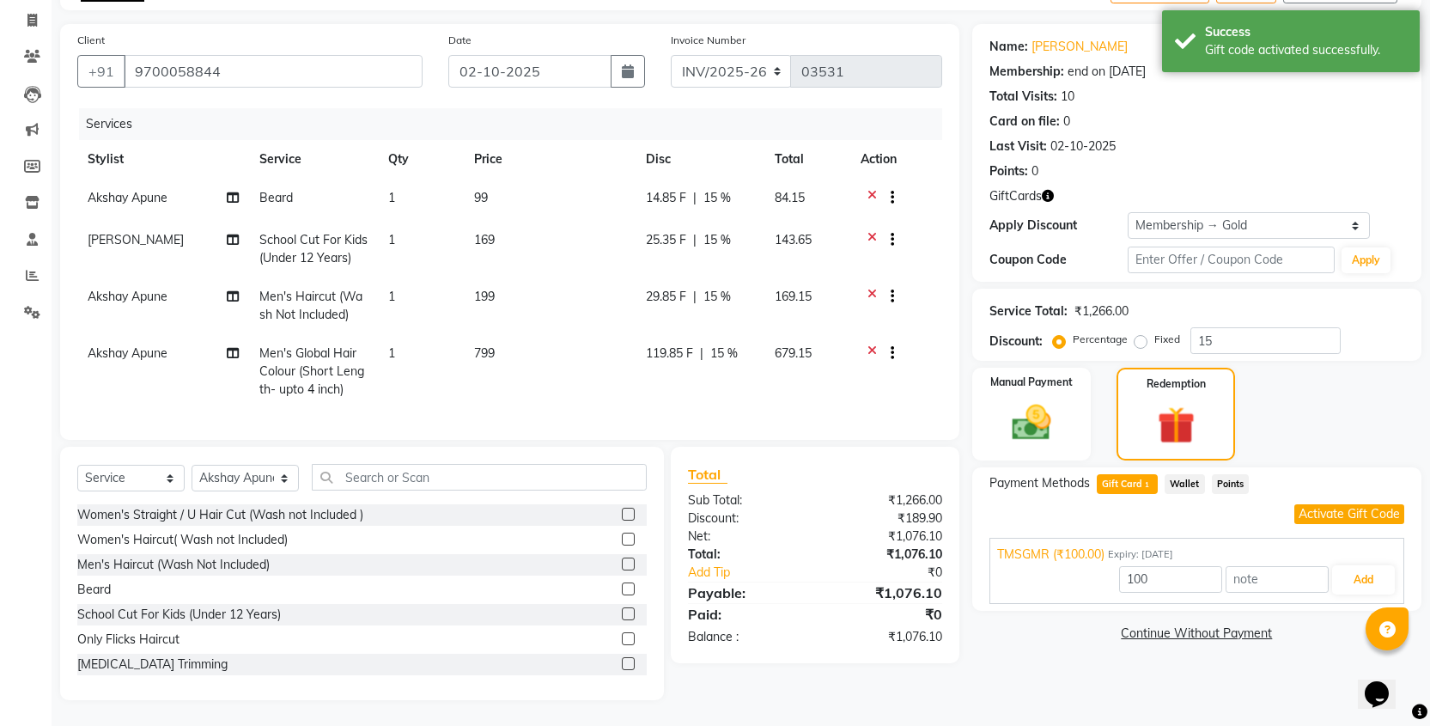
click at [729, 344] on span "15 %" at bounding box center [723, 353] width 27 height 18
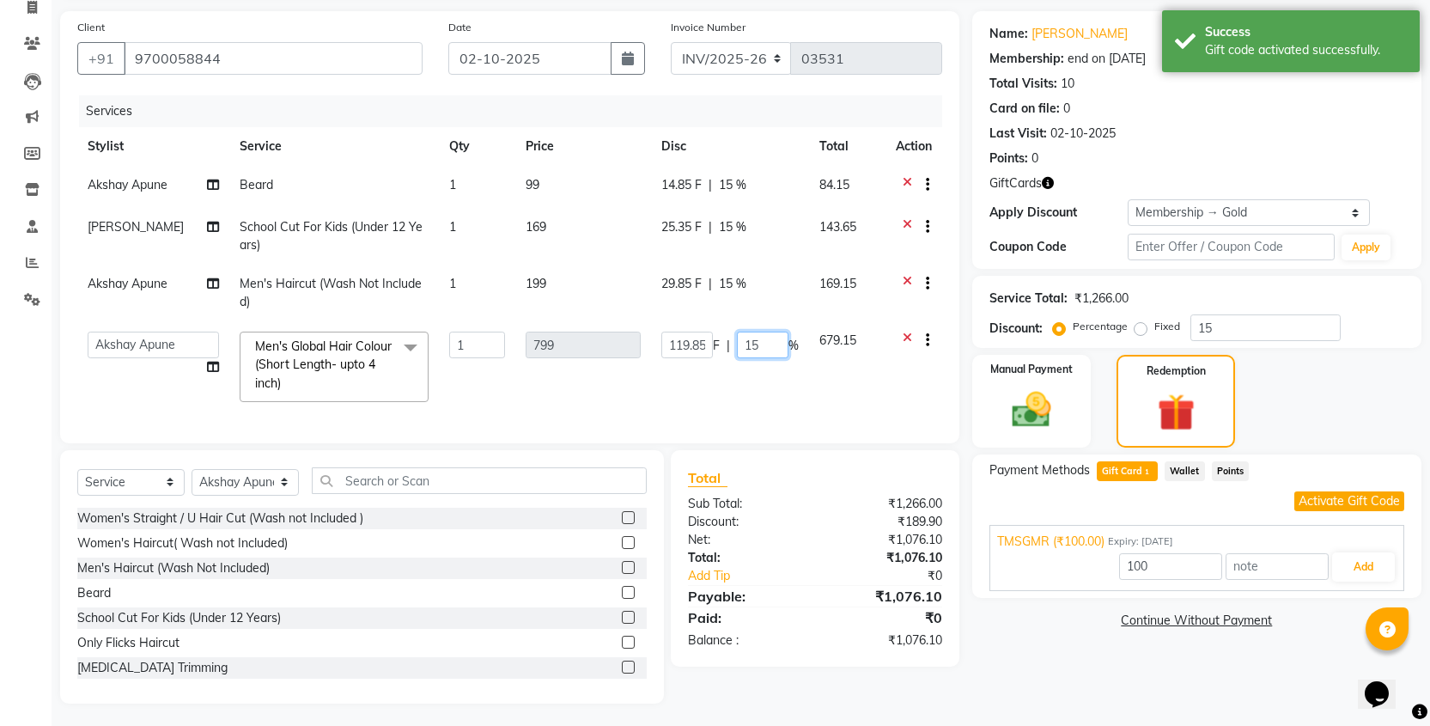
click at [771, 355] on input "15" at bounding box center [763, 344] width 52 height 27
type input "1"
type input "41.1"
click at [824, 403] on div "Services Stylist Service Qty Price Disc Total Action Akshay Apune Beard 1 99 14…" at bounding box center [509, 260] width 865 height 331
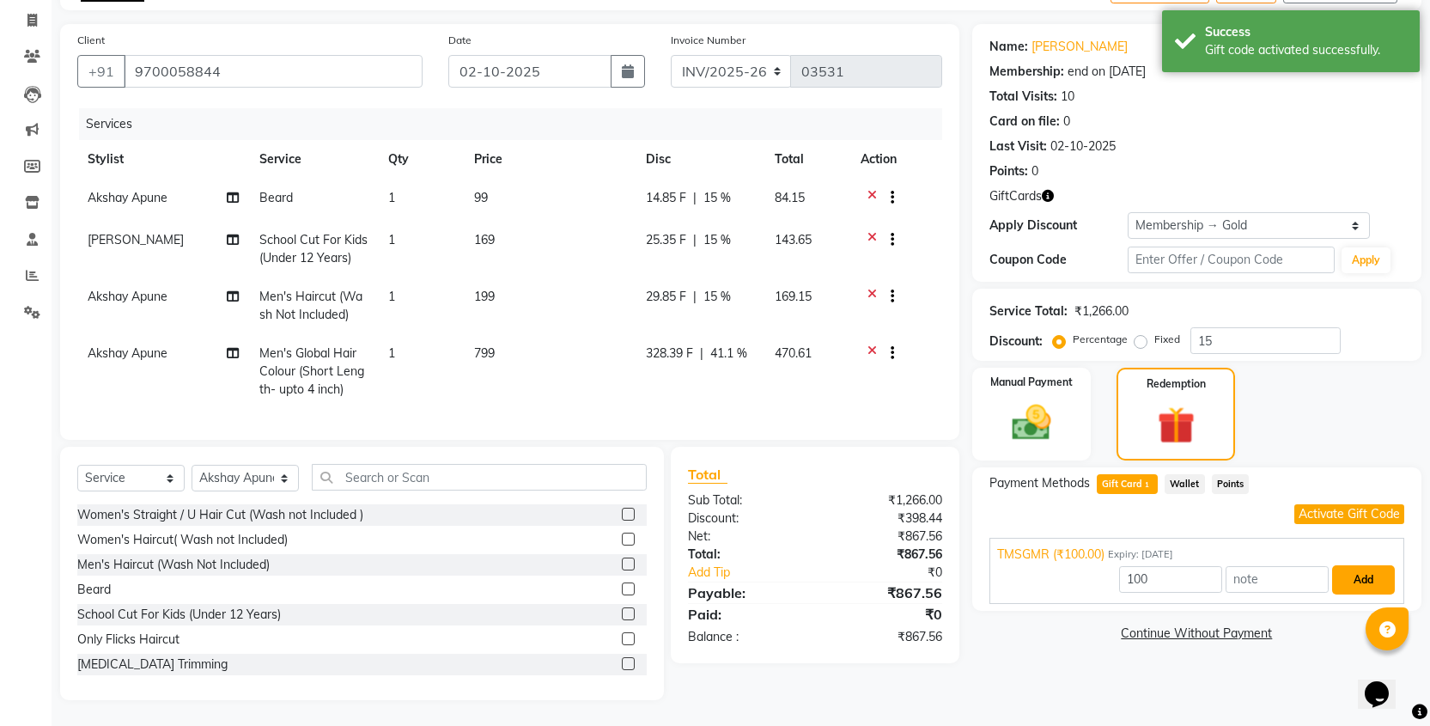
click at [1359, 565] on button "Add" at bounding box center [1363, 579] width 63 height 29
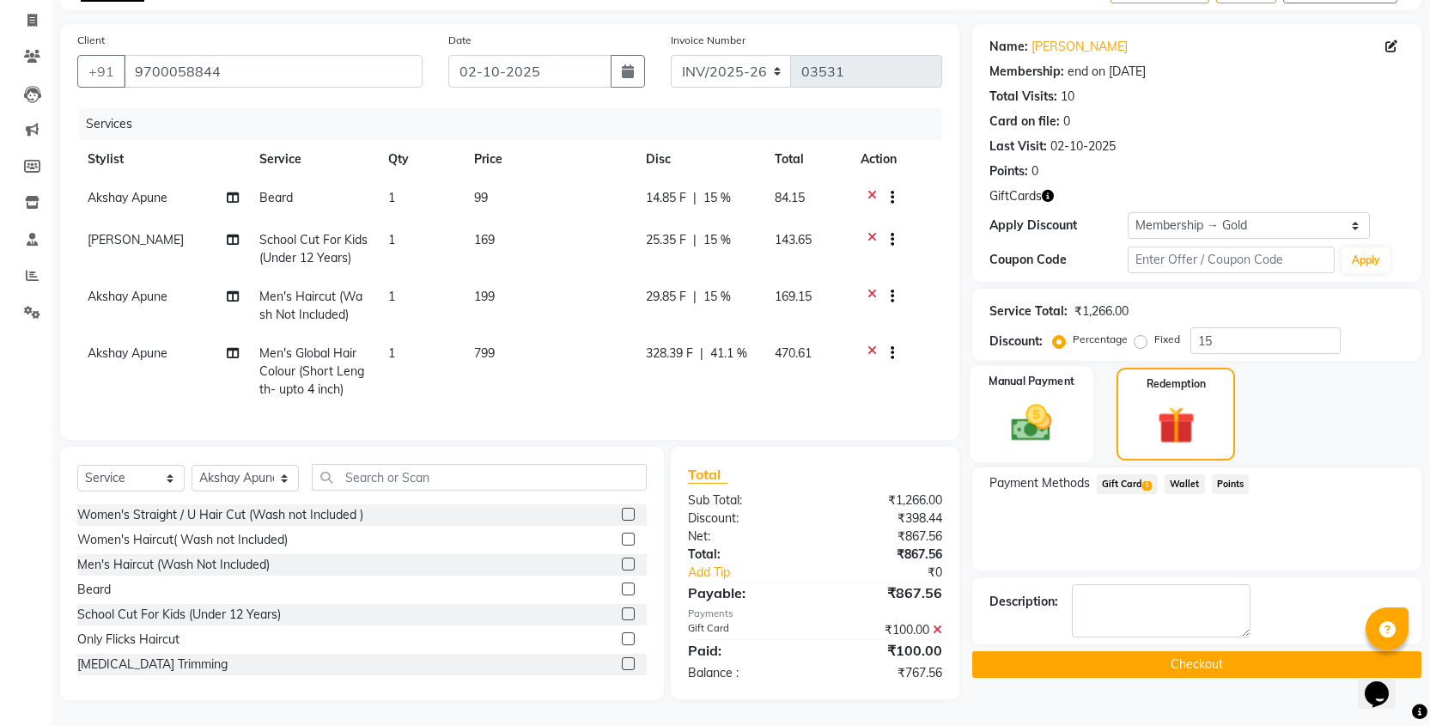
click at [1038, 425] on img at bounding box center [1031, 422] width 66 height 46
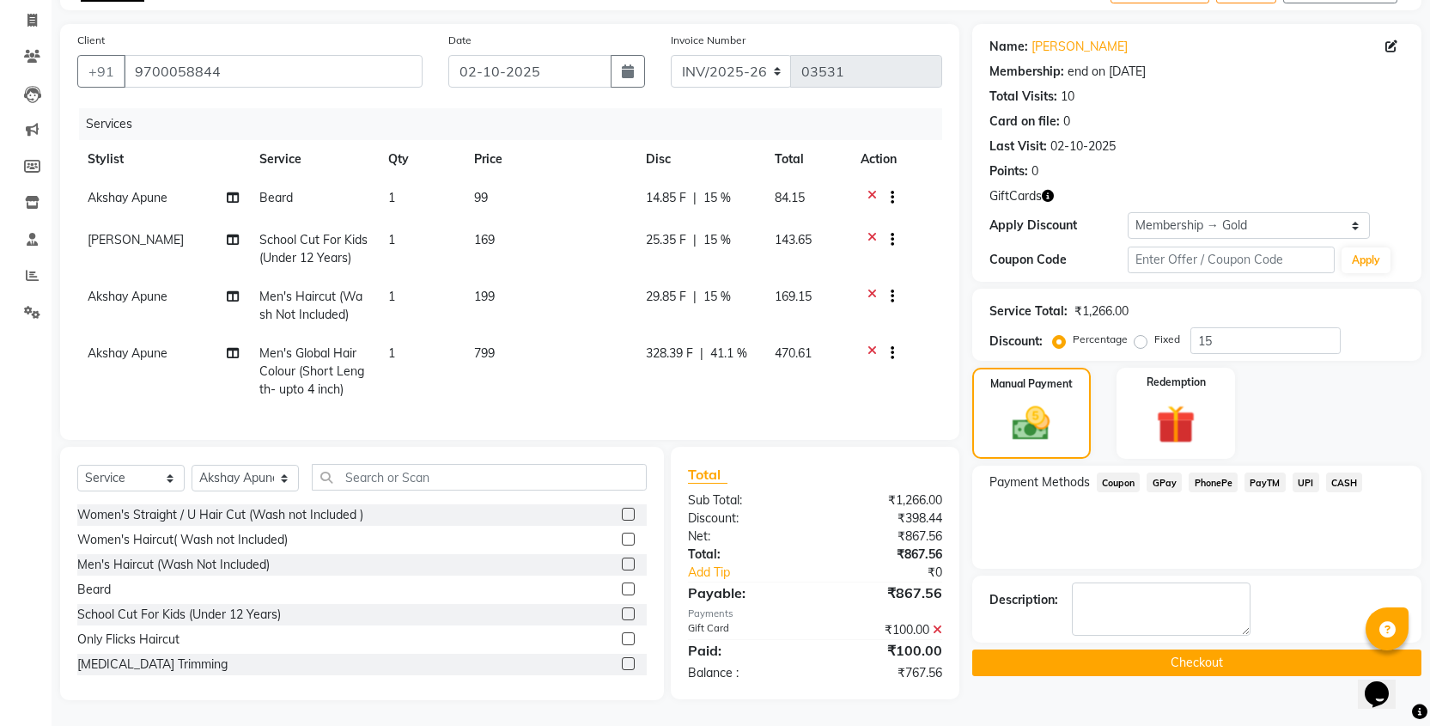
click at [1208, 472] on span "PhonePe" at bounding box center [1212, 482] width 49 height 20
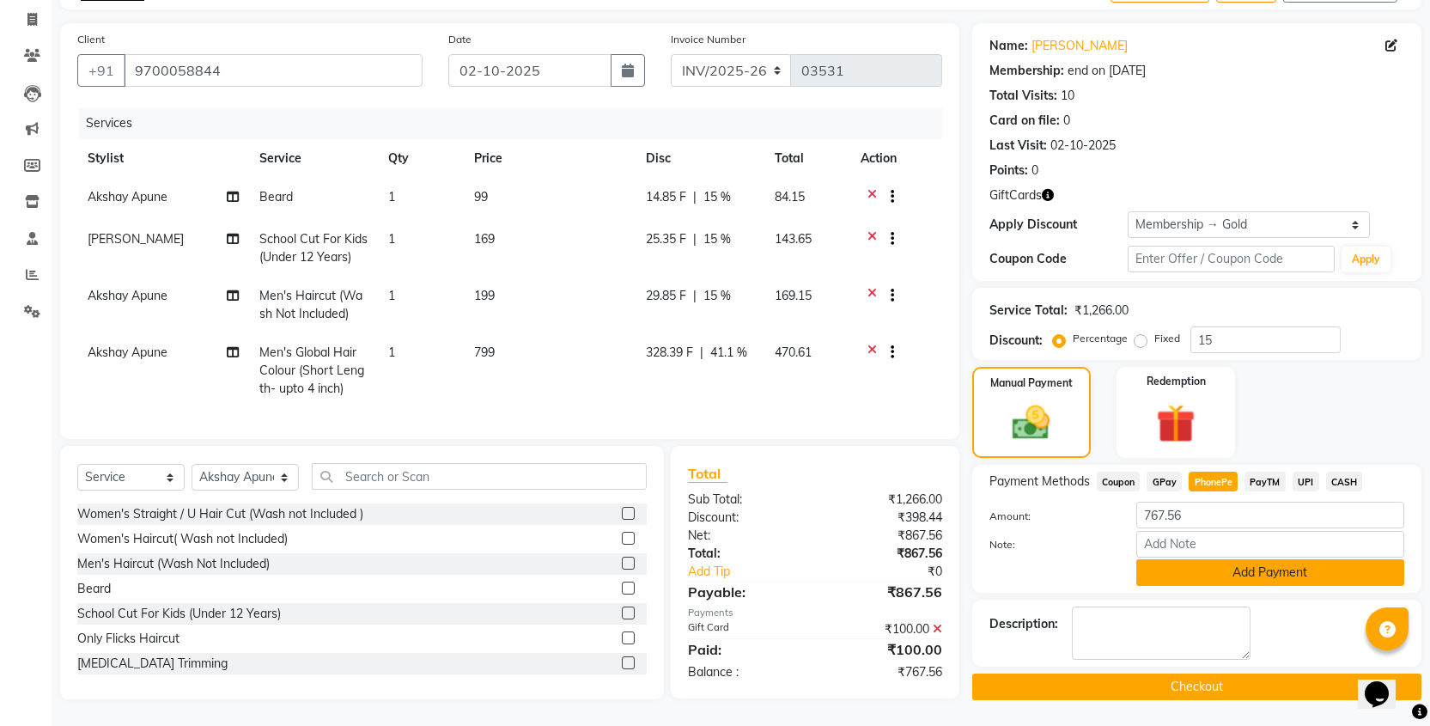
click at [1248, 559] on button "Add Payment" at bounding box center [1270, 572] width 268 height 27
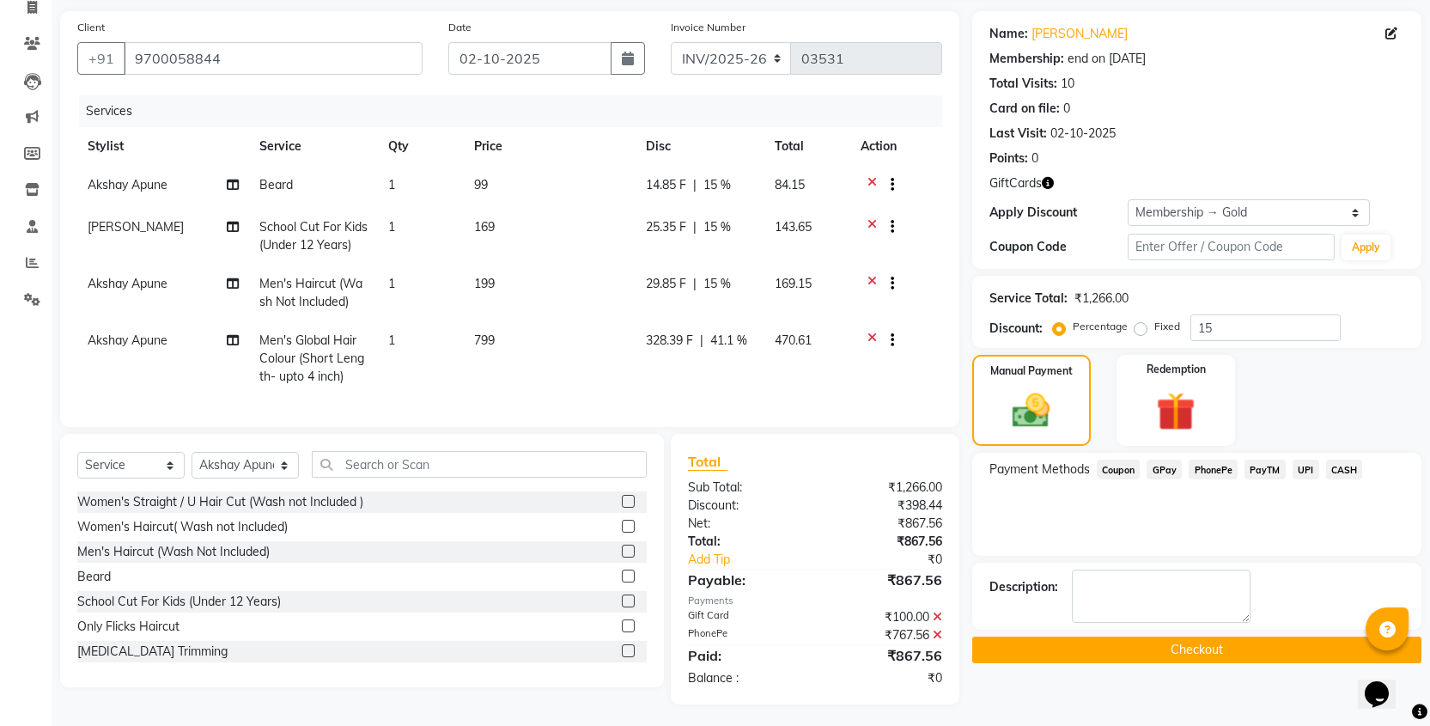
scroll to position [135, 0]
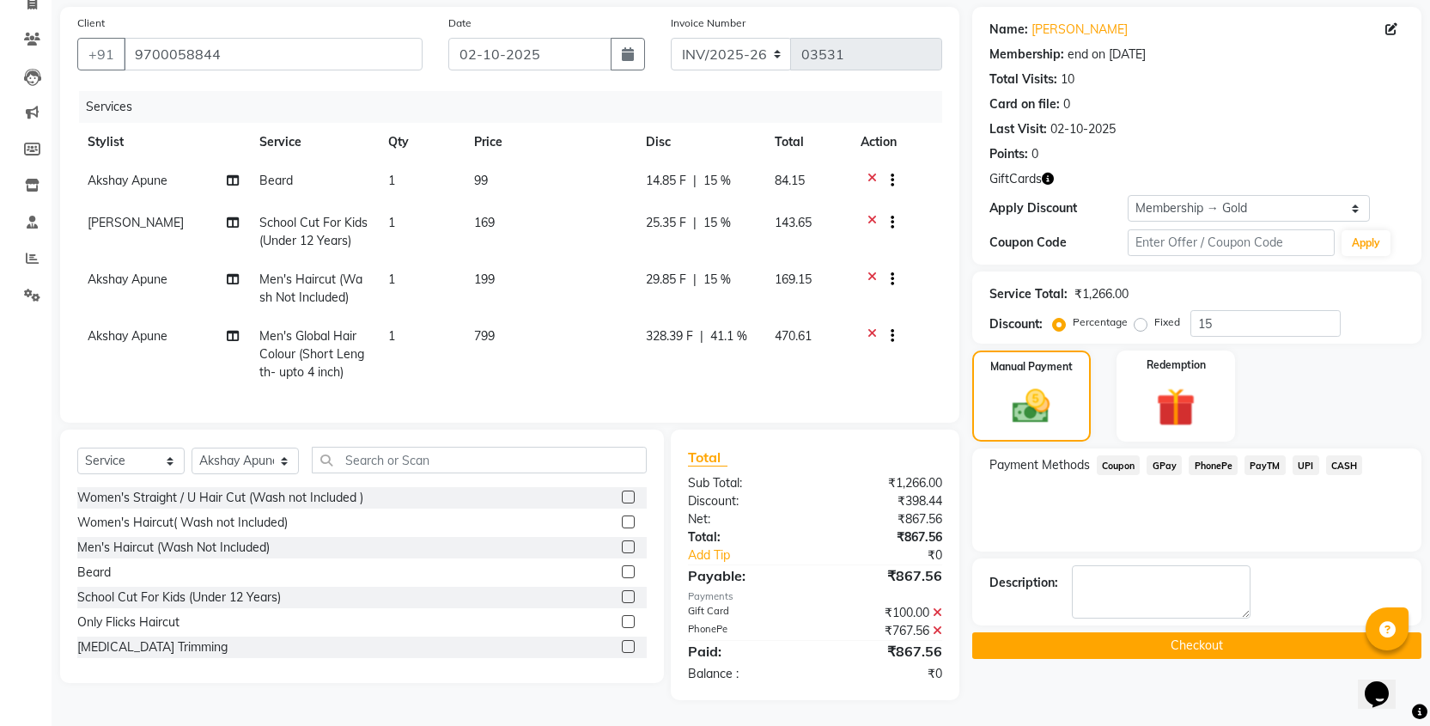
click at [128, 271] on span "Akshay Apune" at bounding box center [128, 278] width 80 height 15
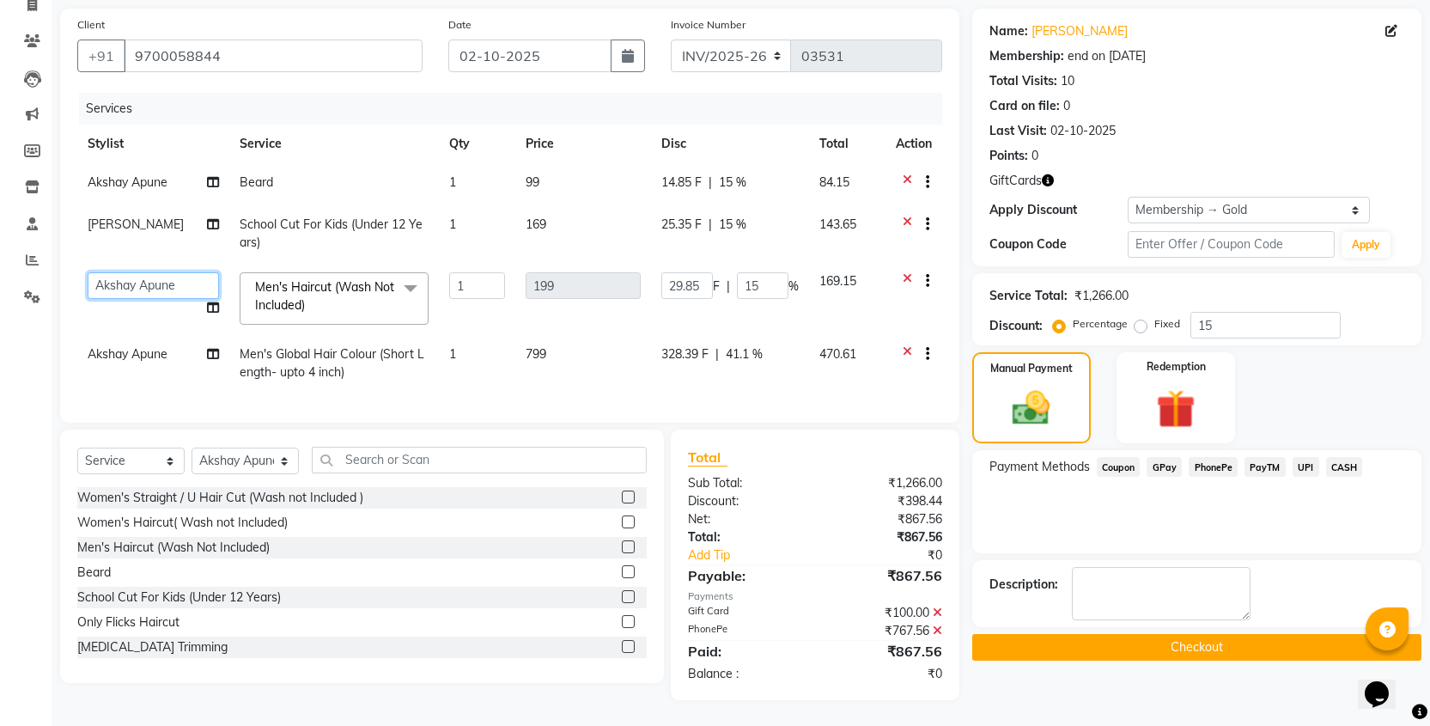
click at [128, 272] on select "Akshay Apune Anand Chavan Dhiraj Mirajkar Ganeshan Mira Vishnu Patil Pooja Dash…" at bounding box center [153, 285] width 131 height 27
select select "91520"
click at [128, 346] on span "Akshay Apune" at bounding box center [128, 353] width 80 height 15
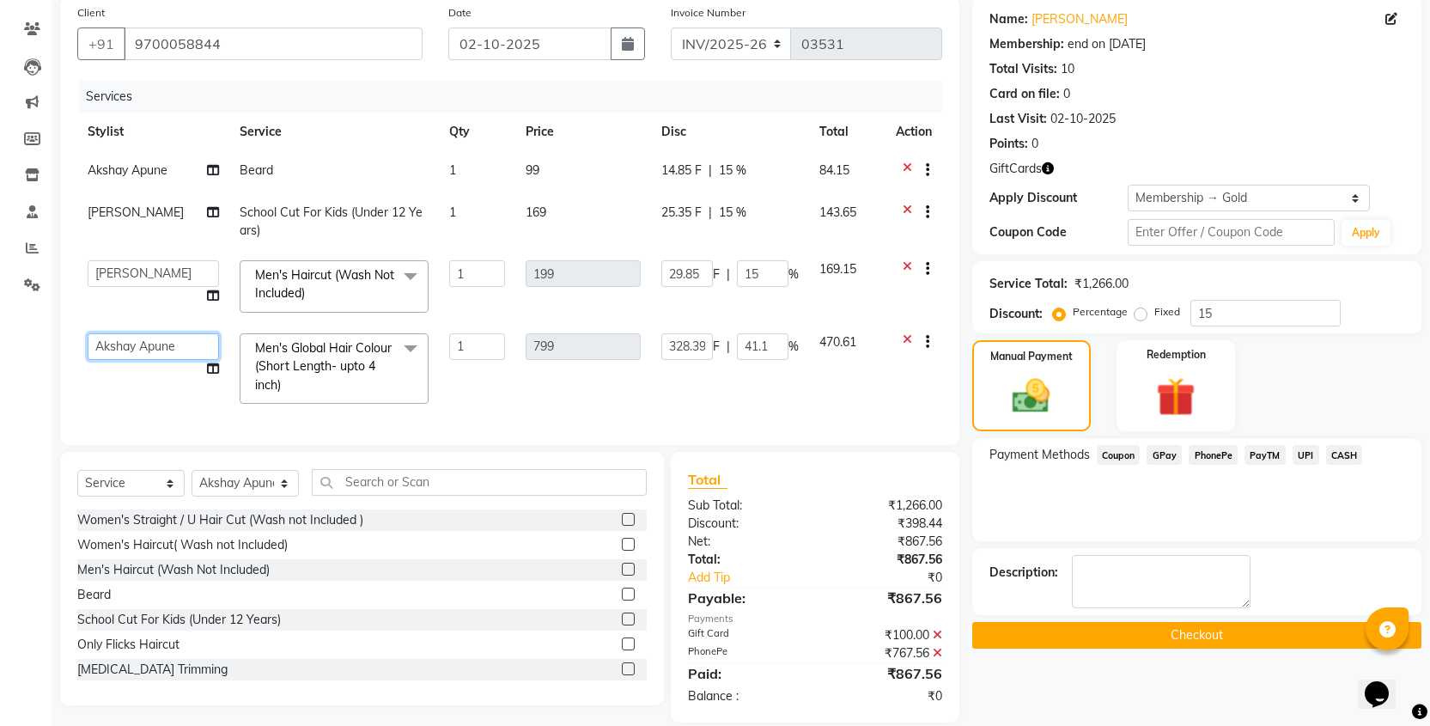
click at [128, 346] on select "Akshay Apune Anand Chavan Dhiraj Mirajkar Ganeshan Mira Vishnu Patil Pooja Dash…" at bounding box center [153, 346] width 131 height 27
select select "91520"
click at [115, 273] on select "Akshay Apune Anand Chavan Dhiraj Mirajkar Ganeshan Mira Vishnu Patil Pooja Dash…" at bounding box center [153, 273] width 131 height 27
click at [125, 173] on span "Akshay Apune" at bounding box center [128, 169] width 80 height 15
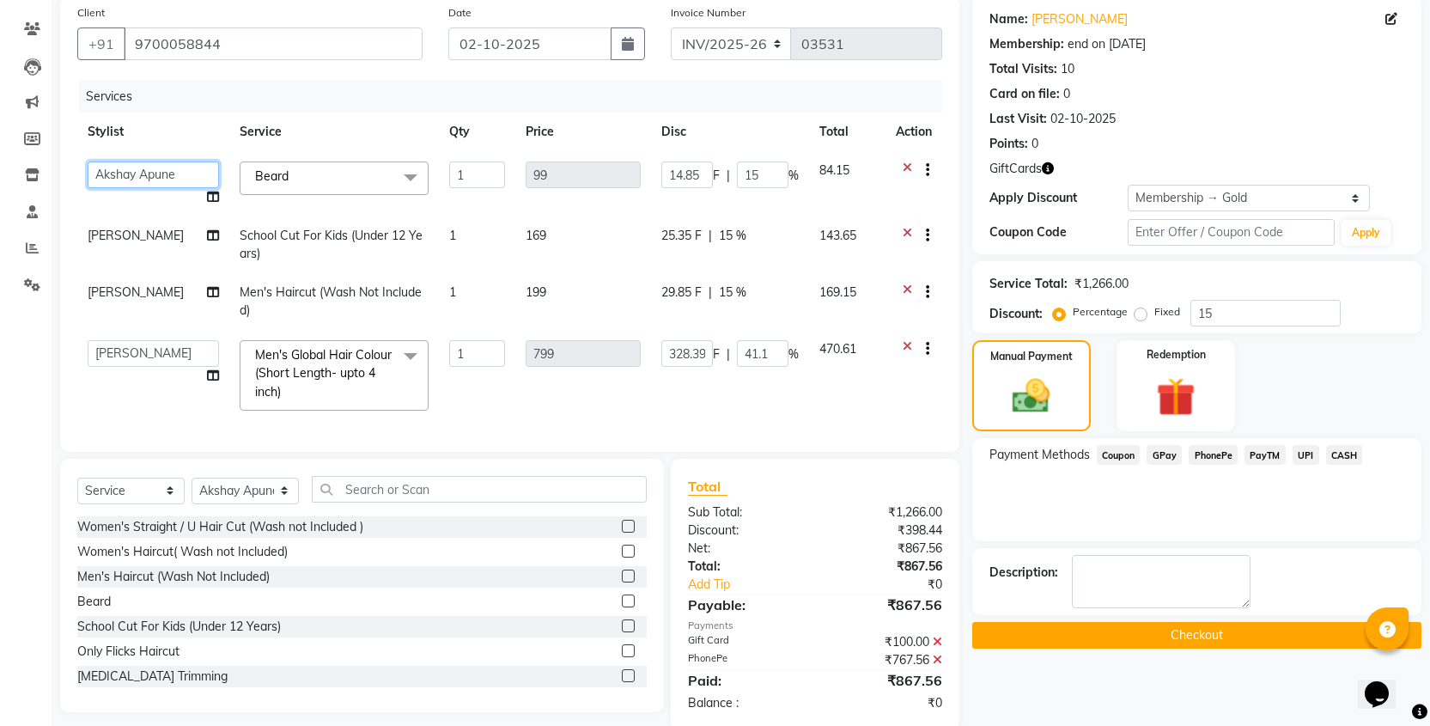
click at [125, 173] on select "Akshay Apune Anand Chavan Dhiraj Mirajkar Ganeshan Mira Vishnu Patil Pooja Dash…" at bounding box center [153, 174] width 131 height 27
select select "91520"
click at [1166, 628] on button "Checkout" at bounding box center [1196, 635] width 449 height 27
